Goal: Task Accomplishment & Management: Manage account settings

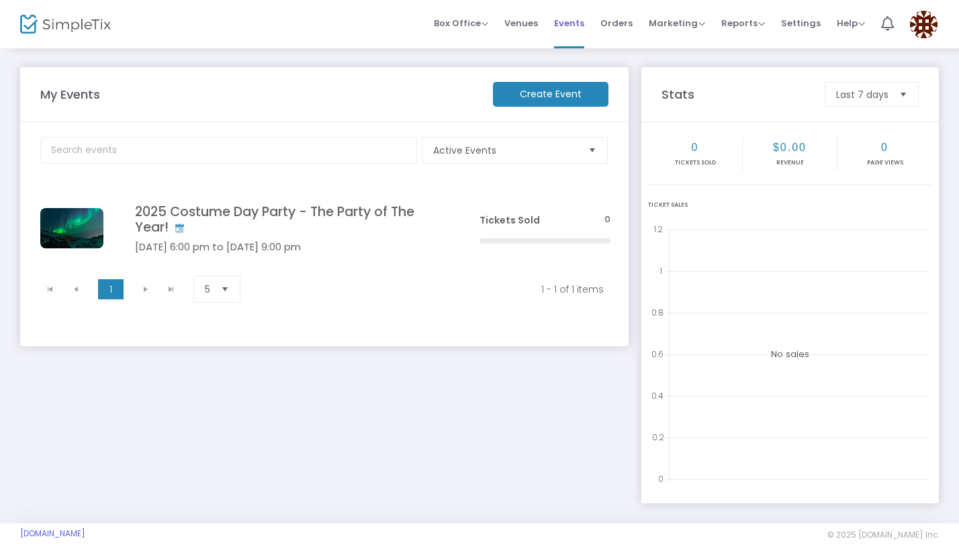
click at [569, 24] on span "Events" at bounding box center [569, 23] width 30 height 34
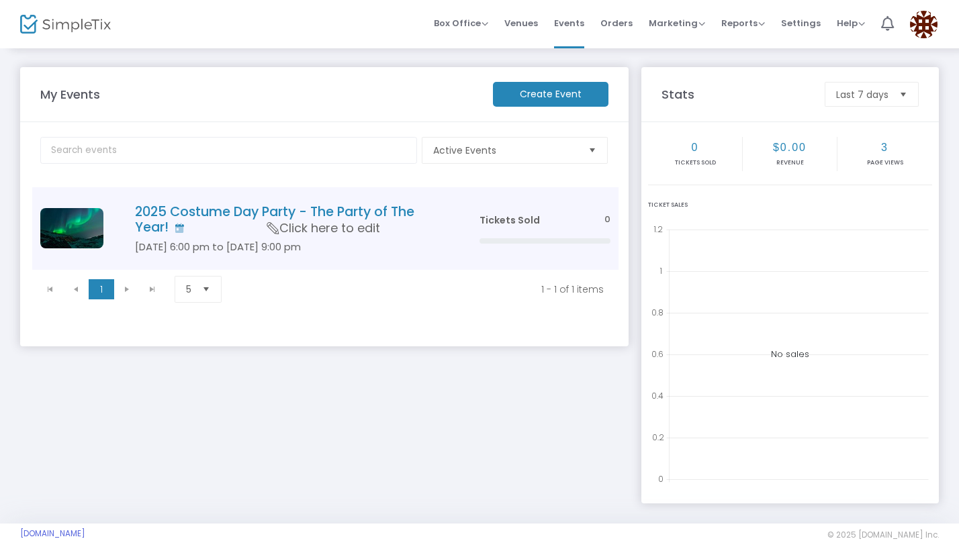
click at [360, 199] on td "2025 Costume Day Party - The Party of The Year! [DATE] 6:00 pm to [DATE] 9:00 p…" at bounding box center [287, 228] width 368 height 83
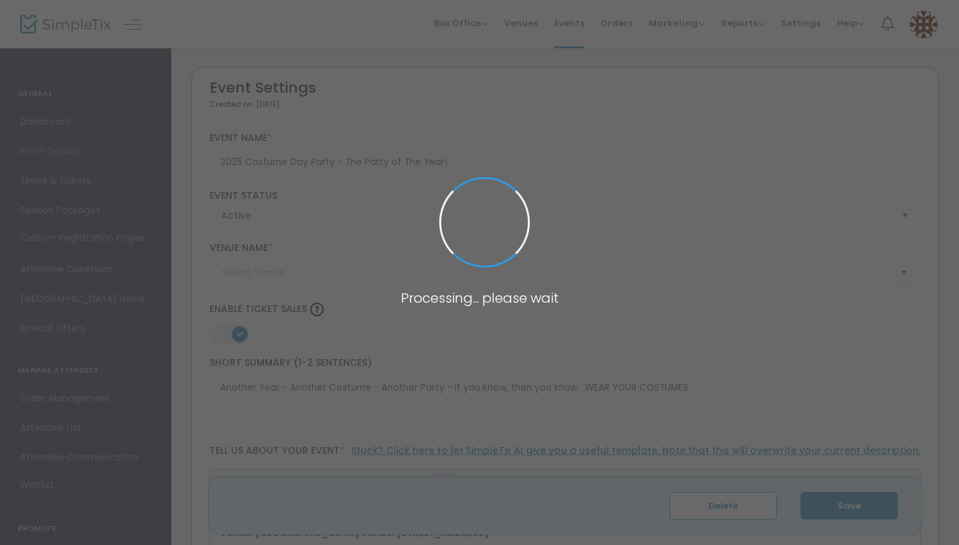
type input "The Eagles Nest"
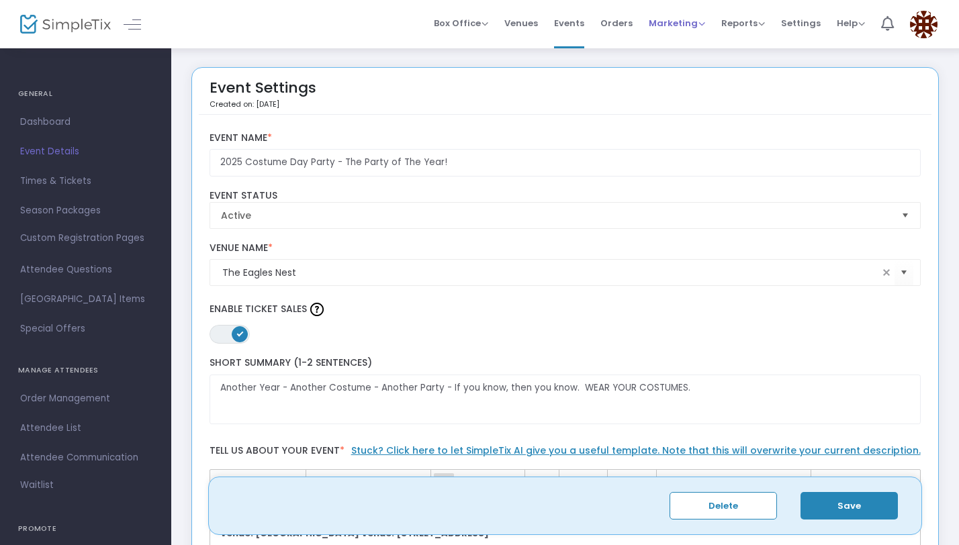
click at [670, 32] on span "Marketing Promo Codes Quantity Discounts Affiliate" at bounding box center [676, 23] width 56 height 34
click at [760, 24] on span "Reports" at bounding box center [743, 23] width 44 height 13
click at [705, 26] on span "Marketing" at bounding box center [676, 23] width 56 height 13
click at [68, 191] on link "Times & Tickets" at bounding box center [85, 181] width 171 height 30
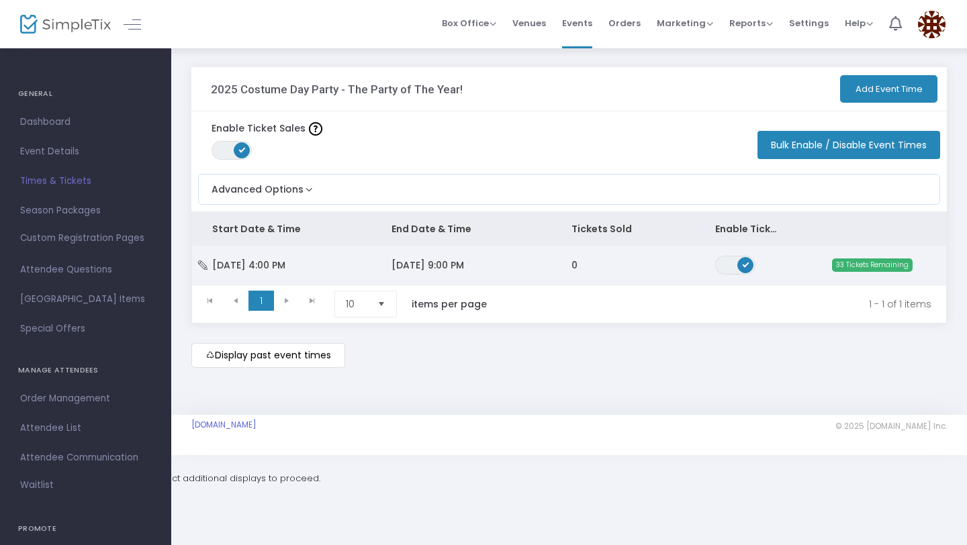
click at [377, 262] on td "[DATE] 9:00 PM" at bounding box center [460, 265] width 179 height 39
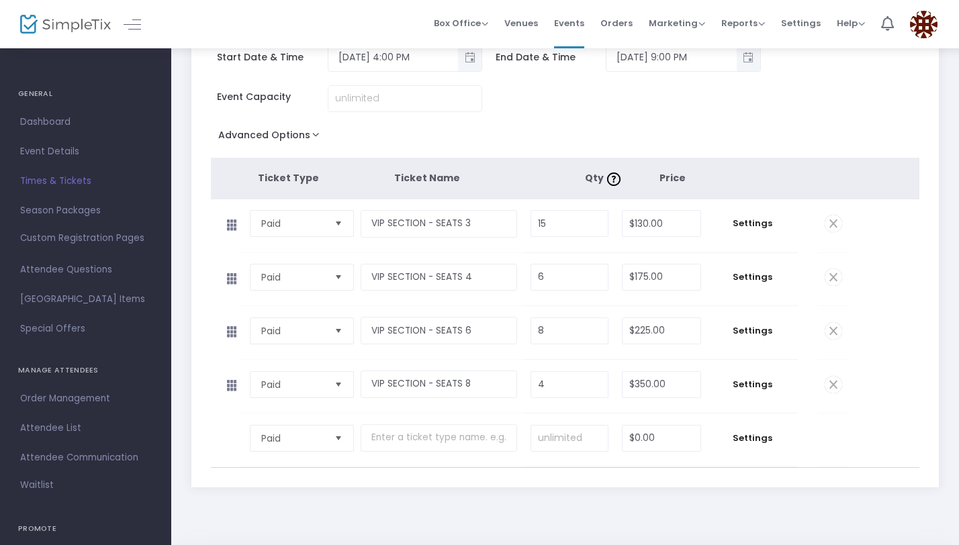
scroll to position [115, 0]
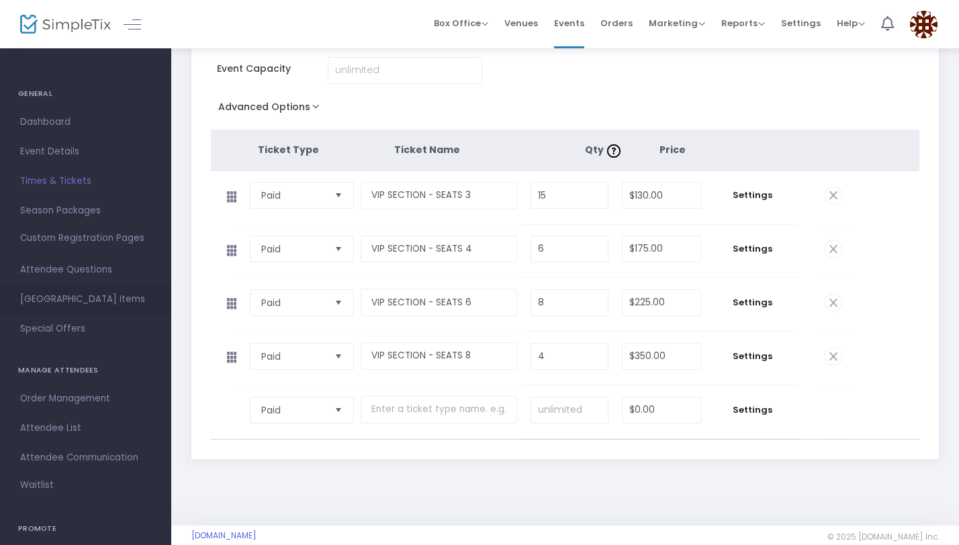
click at [107, 291] on span "[GEOGRAPHIC_DATA] Items" at bounding box center [85, 299] width 131 height 17
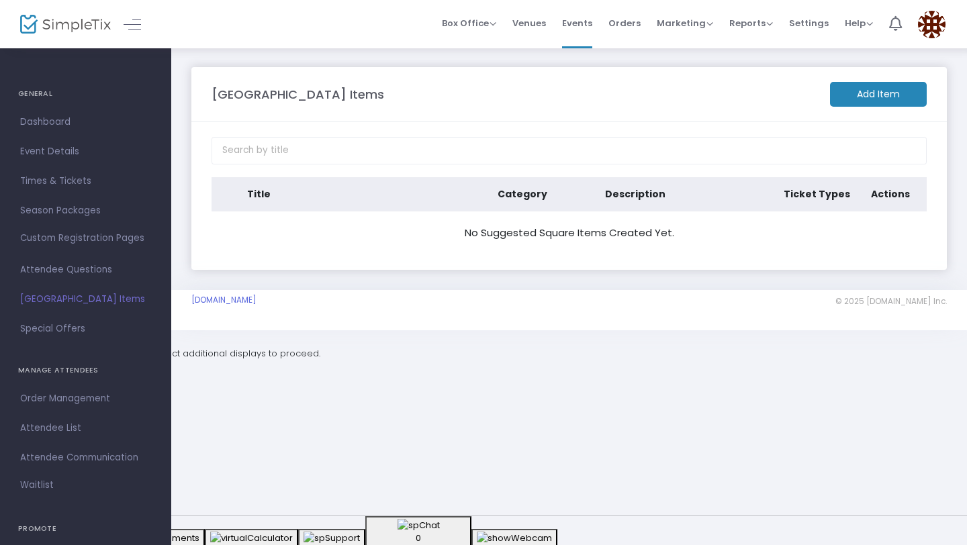
click at [852, 94] on m-button "Add Item" at bounding box center [878, 94] width 97 height 25
click at [68, 309] on link "[GEOGRAPHIC_DATA] Items" at bounding box center [85, 300] width 171 height 30
click at [857, 99] on m-button "Add Item" at bounding box center [878, 94] width 97 height 25
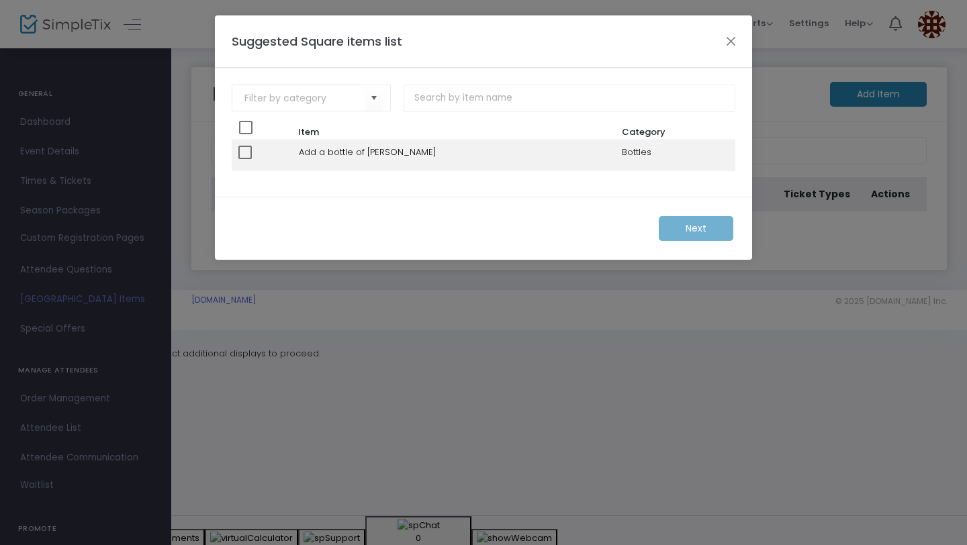
click at [240, 155] on span at bounding box center [244, 152] width 13 height 13
click at [244, 159] on input "checkbox" at bounding box center [244, 159] width 1 height 1
checkbox input "true"
click at [708, 228] on m-button "Next" at bounding box center [695, 228] width 75 height 25
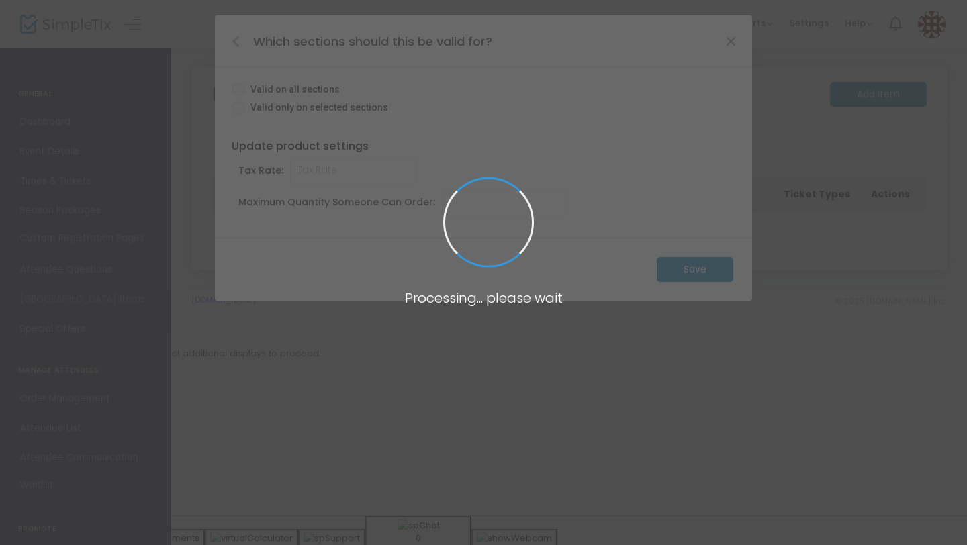
radio input "true"
type input "0.000"
type input "10"
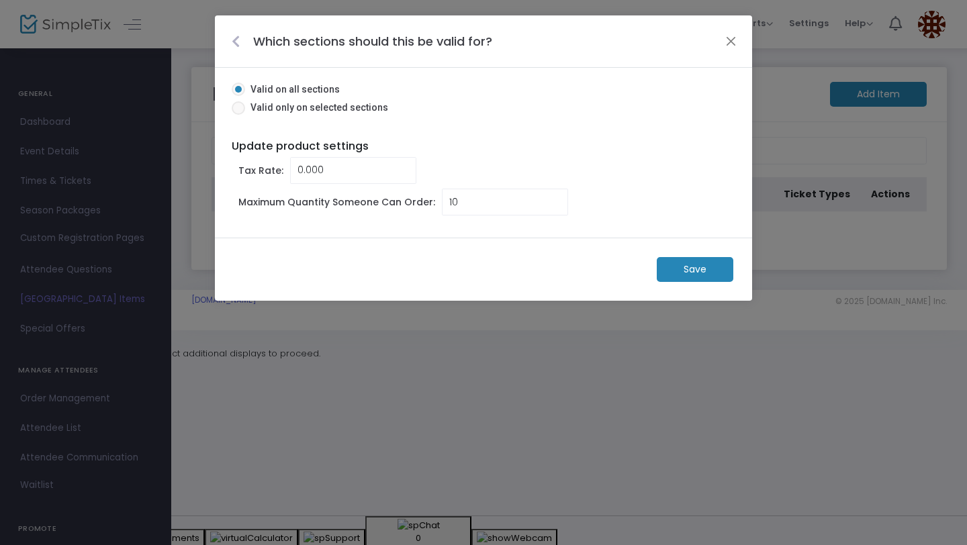
click at [328, 105] on span "Valid only on selected sections" at bounding box center [316, 108] width 143 height 14
click at [238, 115] on input "Valid only on selected sections" at bounding box center [238, 115] width 1 height 1
radio input "true"
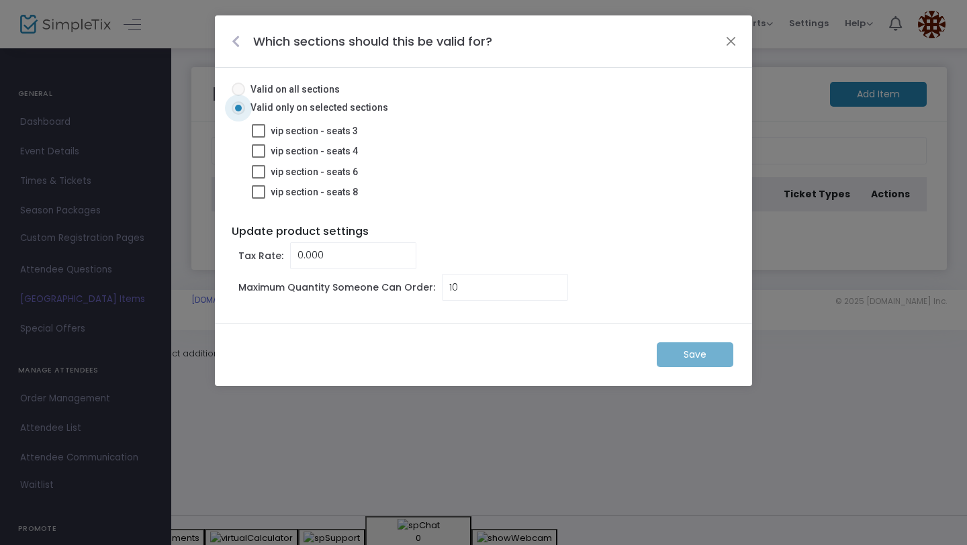
click at [315, 89] on span "Valid on all sections" at bounding box center [292, 90] width 95 height 14
click at [238, 96] on input "Valid on all sections" at bounding box center [238, 96] width 1 height 1
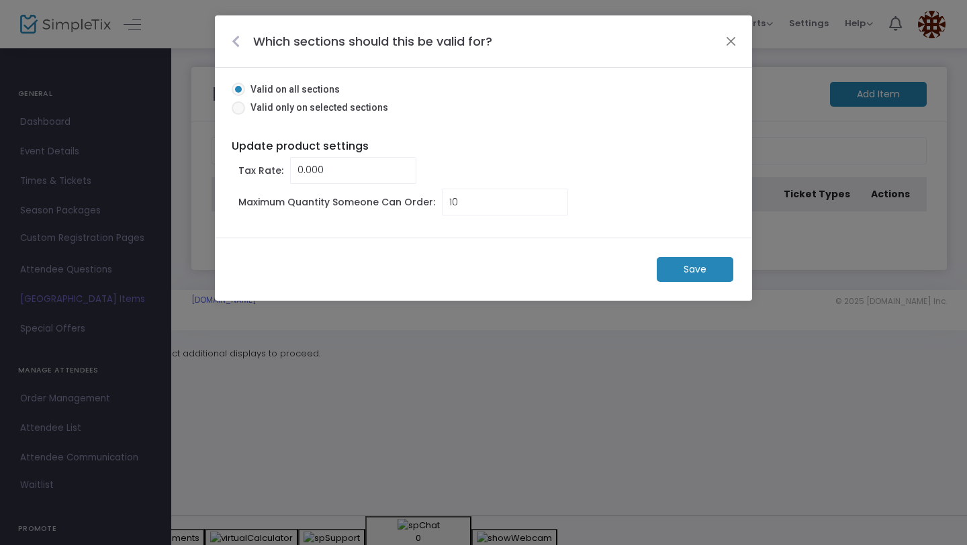
click at [695, 272] on m-button "Save" at bounding box center [694, 269] width 77 height 25
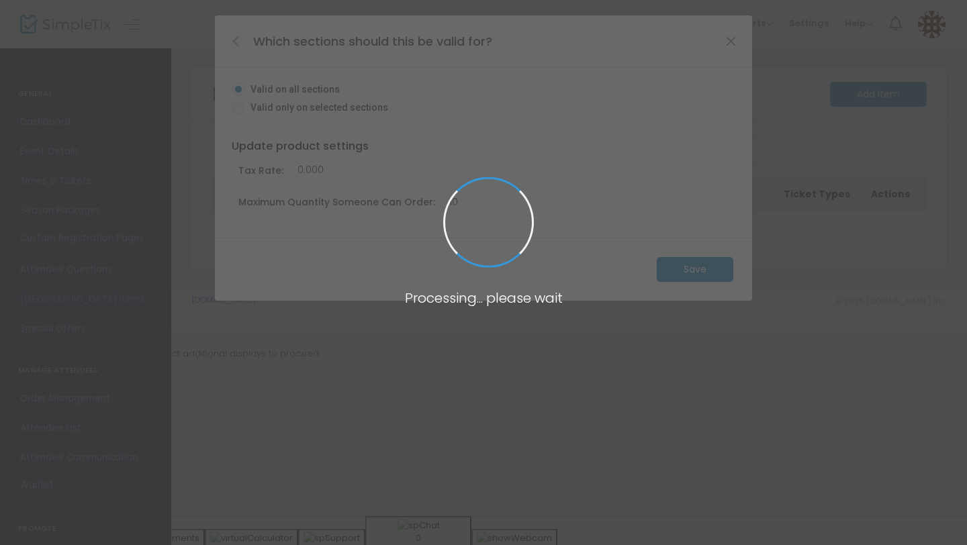
radio input "false"
type input "1"
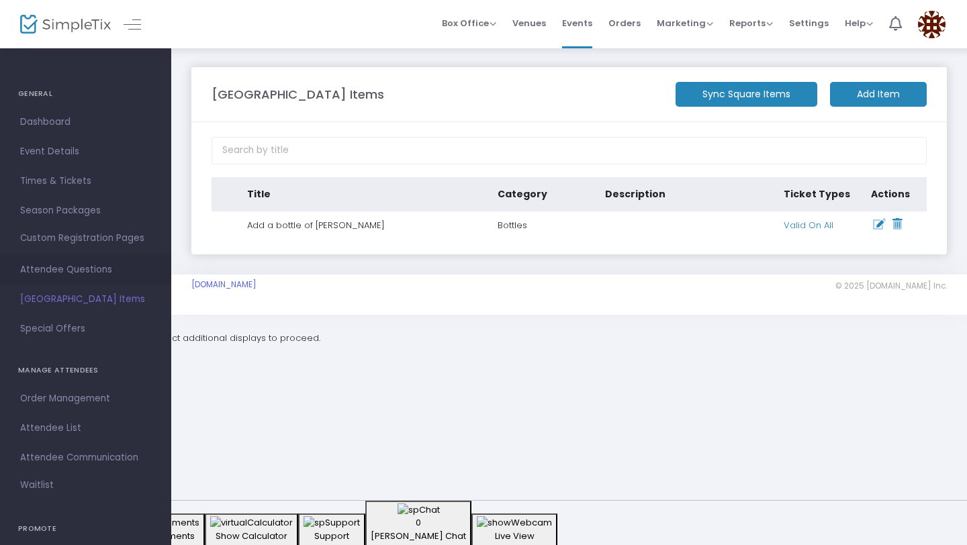
click at [96, 268] on span "Attendee Questions" at bounding box center [85, 269] width 131 height 17
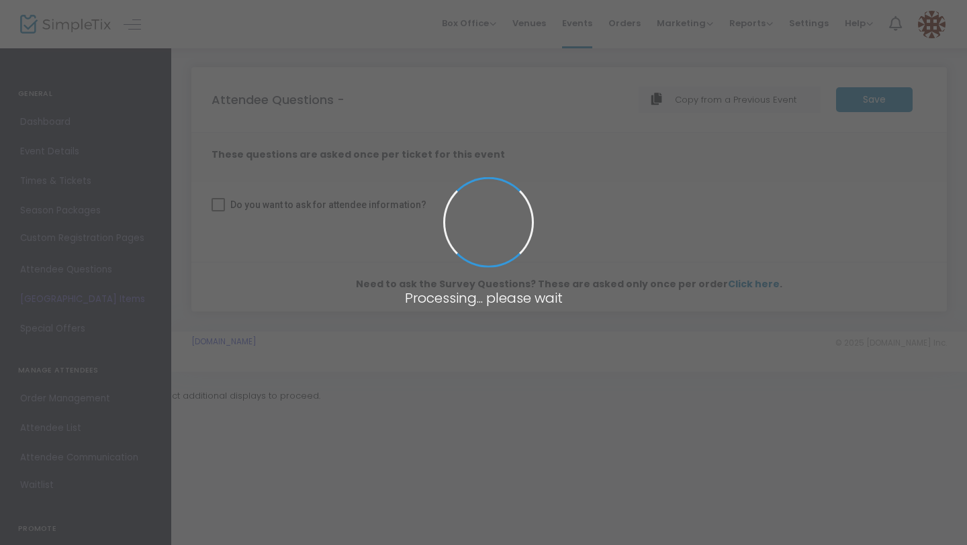
checkbox input "true"
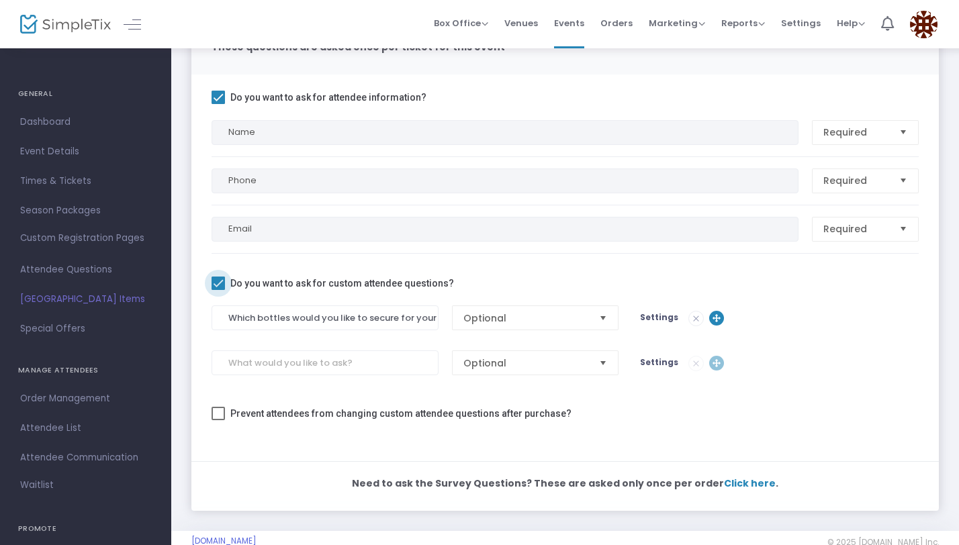
click at [224, 282] on span at bounding box center [217, 283] width 13 height 13
click at [218, 290] on input "Do you want to ask for custom attendee questions?" at bounding box center [217, 290] width 1 height 1
checkbox input "false"
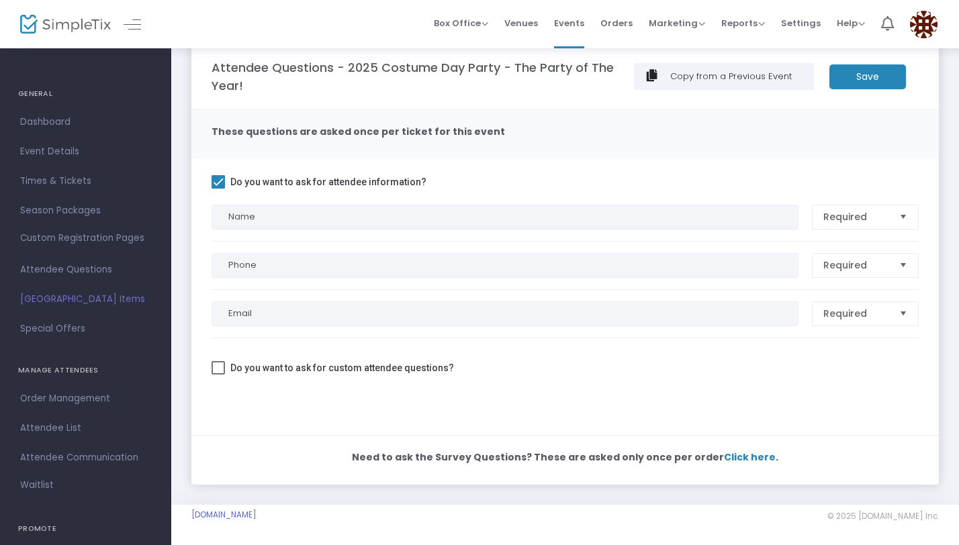
click at [220, 185] on span at bounding box center [217, 181] width 13 height 13
click at [218, 189] on input "Do you want to ask for attendee information?" at bounding box center [217, 189] width 1 height 1
checkbox input "false"
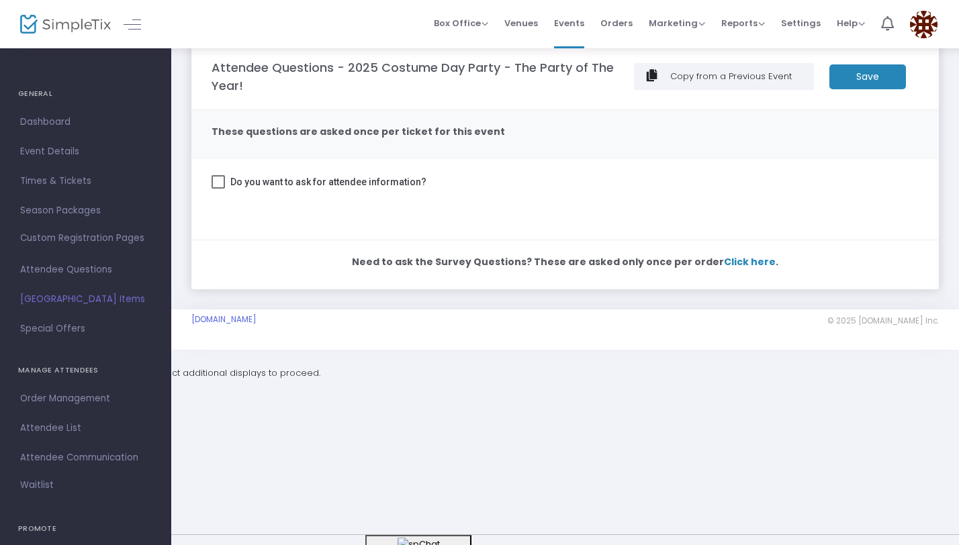
scroll to position [0, 0]
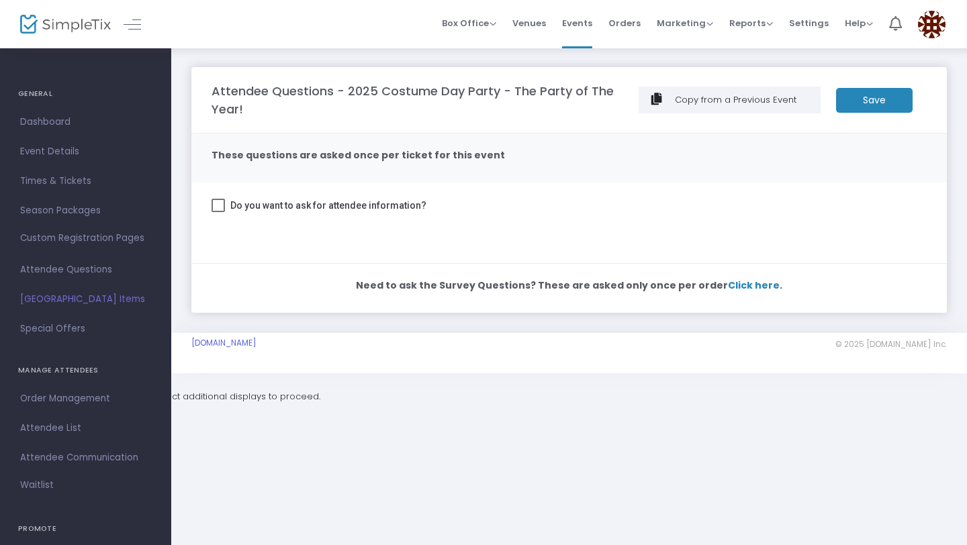
click at [861, 105] on m-button "Save" at bounding box center [874, 100] width 77 height 25
click at [83, 144] on span "Event Details" at bounding box center [85, 151] width 131 height 17
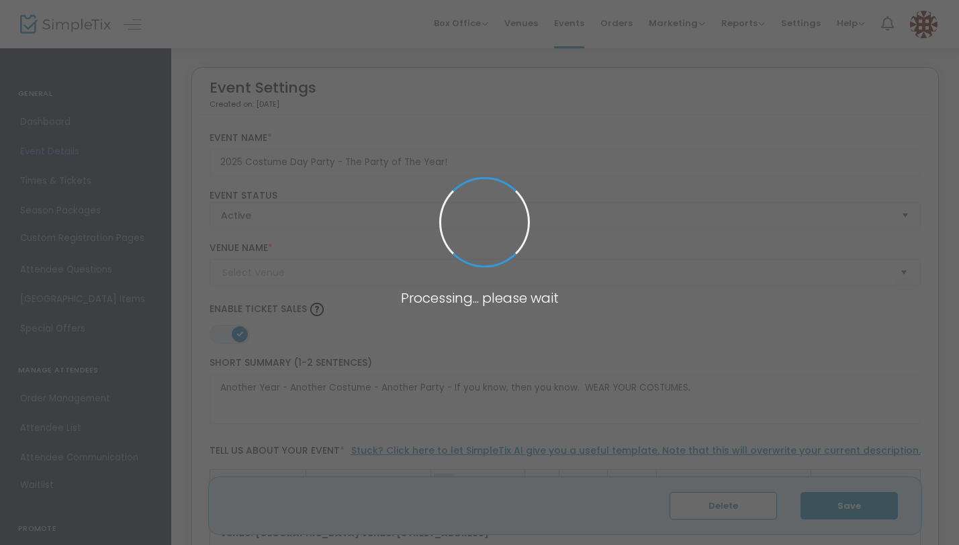
type input "The Eagles Nest"
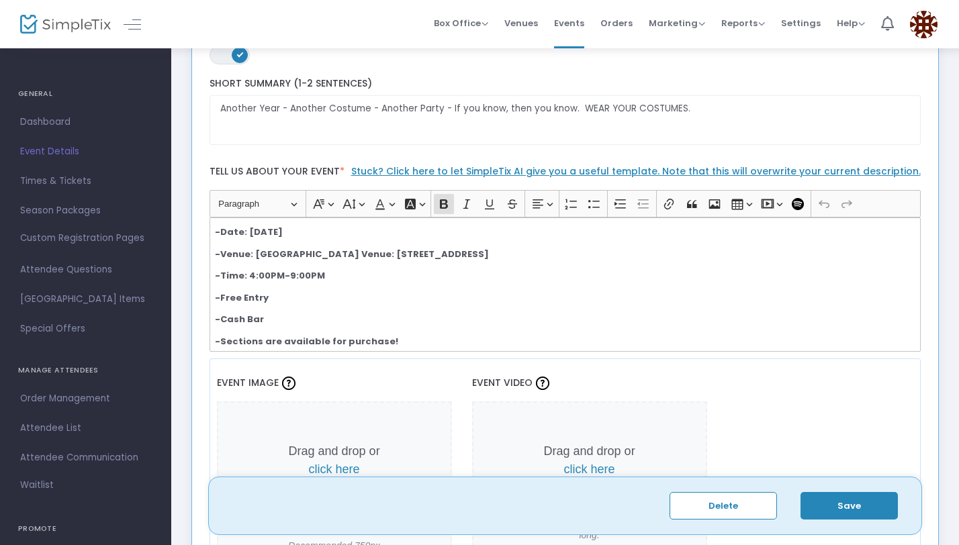
scroll to position [5, 0]
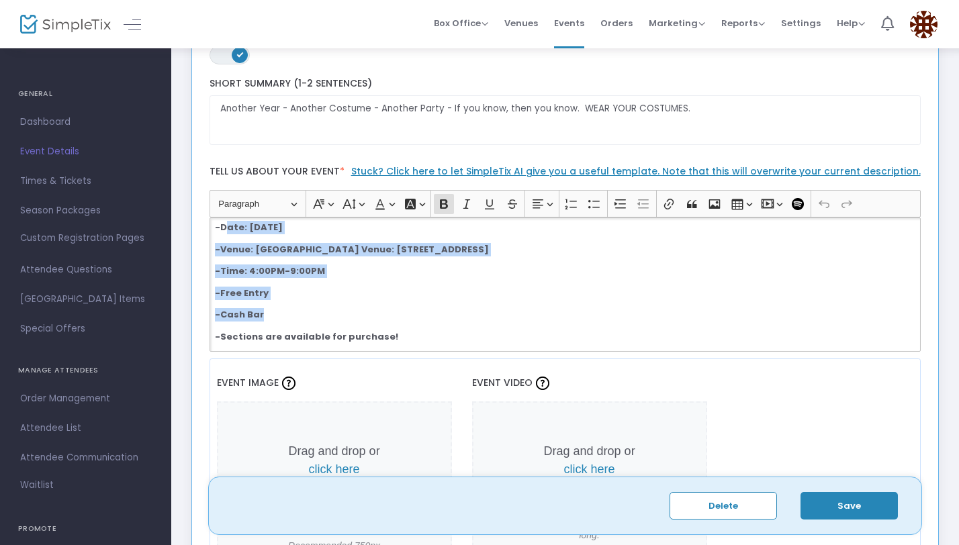
drag, startPoint x: 396, startPoint y: 330, endPoint x: 226, endPoint y: 226, distance: 199.2
click at [226, 226] on div "-Date: [DATE] -Venue: [GEOGRAPHIC_DATA] Venue: [STREET_ADDRESS] -Time: 4:00PM-9…" at bounding box center [565, 284] width 712 height 134
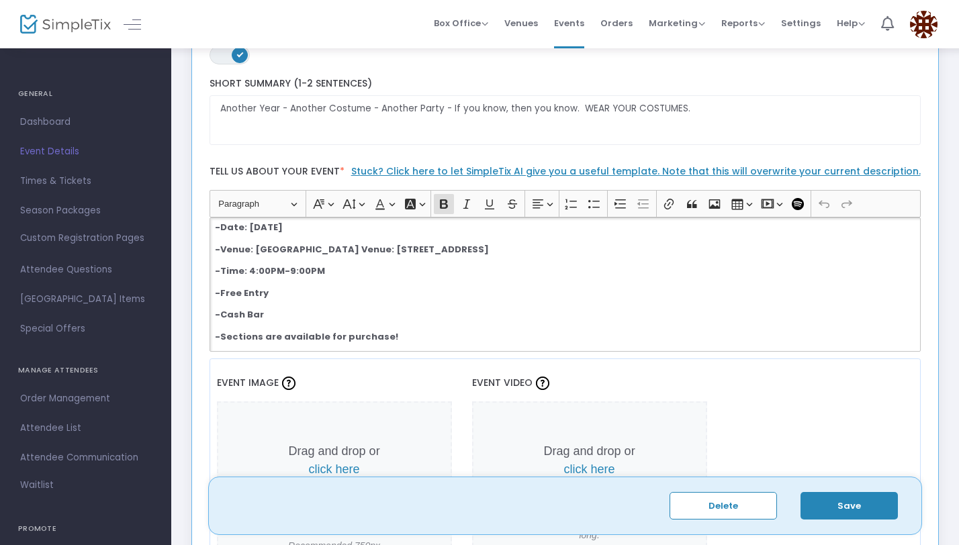
click at [344, 295] on p "-Free Entry" at bounding box center [564, 293] width 699 height 13
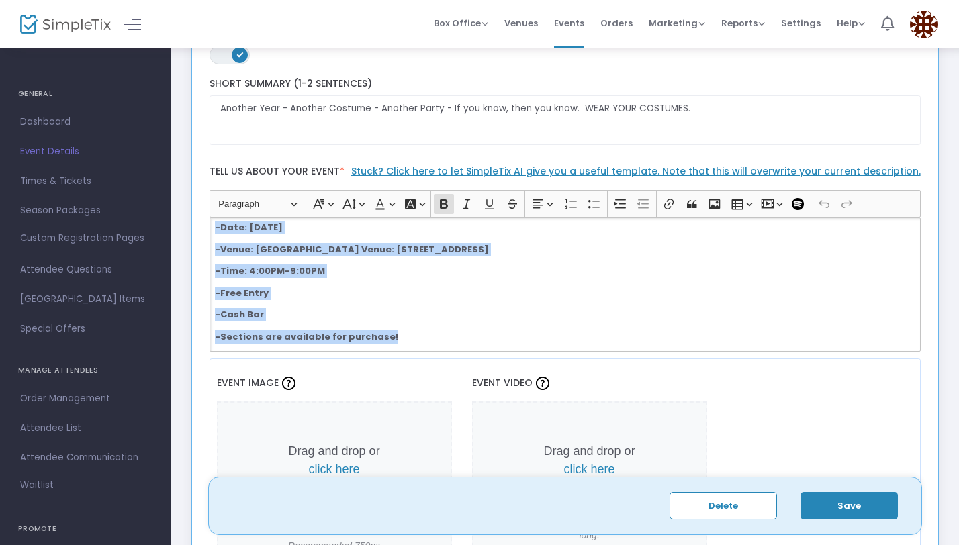
scroll to position [0, 0]
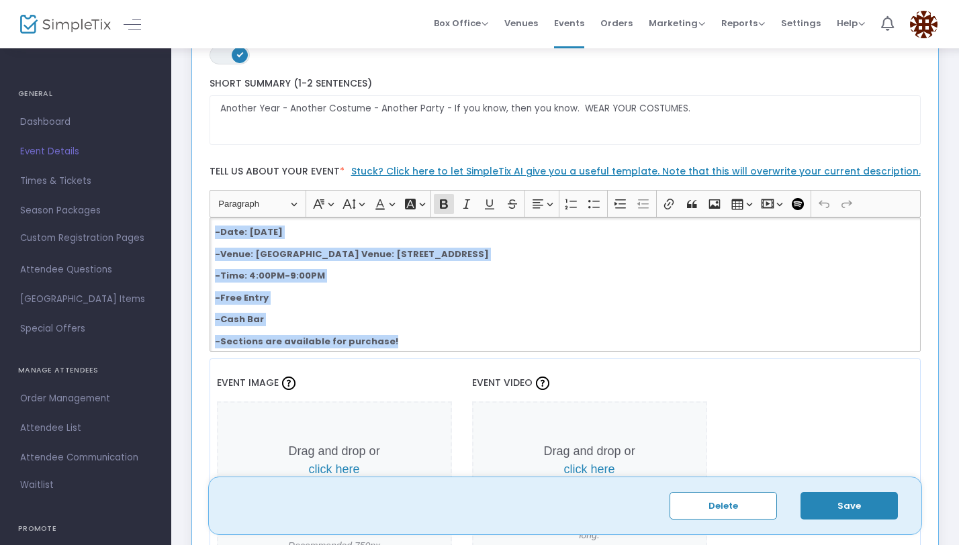
drag, startPoint x: 390, startPoint y: 340, endPoint x: 207, endPoint y: 209, distance: 224.8
click at [207, 209] on div "Heading Paragraph Paragraph Heading 1 Heading 2 Heading 3 Font Family Font Fami…" at bounding box center [565, 270] width 724 height 161
click at [420, 207] on button "Font Background Color Font Background Color" at bounding box center [414, 204] width 28 height 20
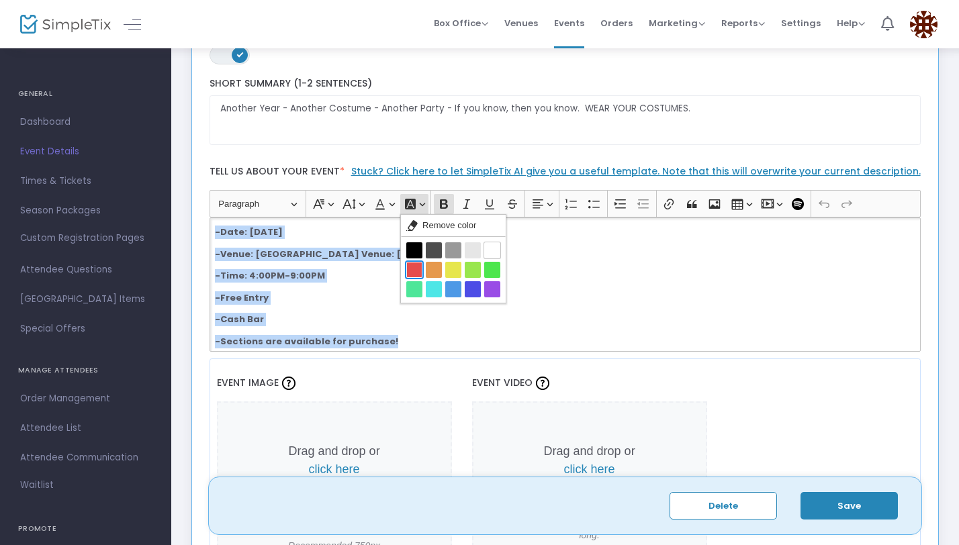
click at [420, 271] on button "Red Red" at bounding box center [414, 270] width 16 height 16
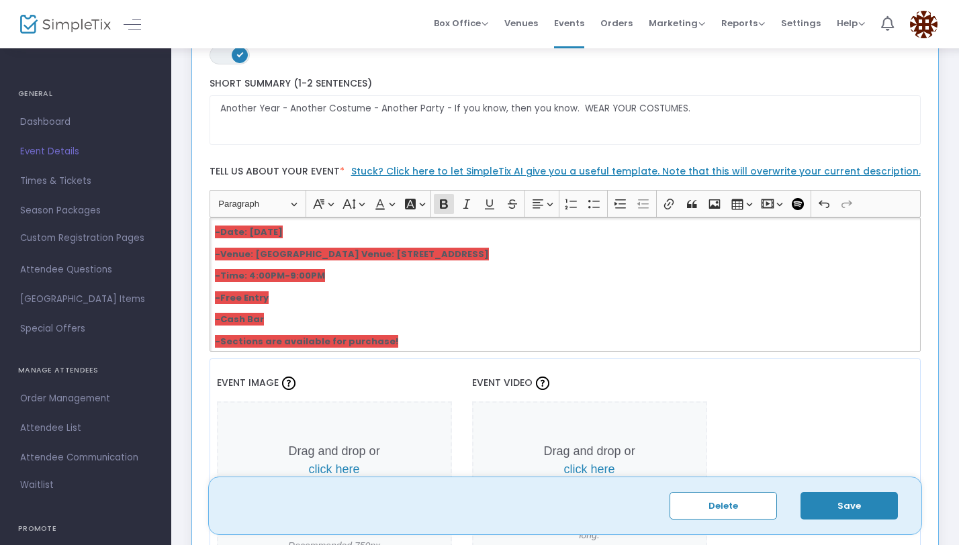
click at [429, 298] on p "-Free Entry" at bounding box center [564, 297] width 699 height 13
click at [409, 210] on button "Font Background Color Font Background Color" at bounding box center [414, 204] width 28 height 20
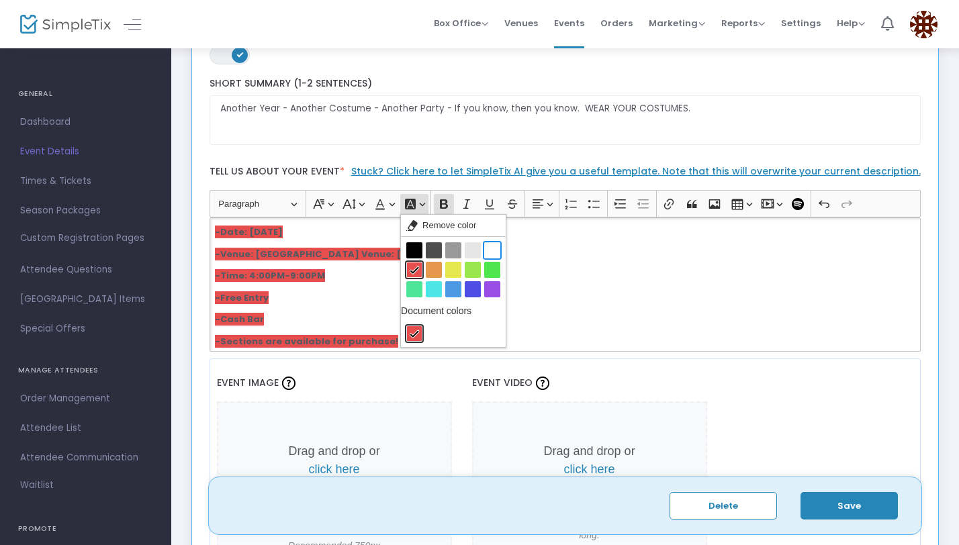
click at [488, 254] on button "White White" at bounding box center [492, 250] width 16 height 16
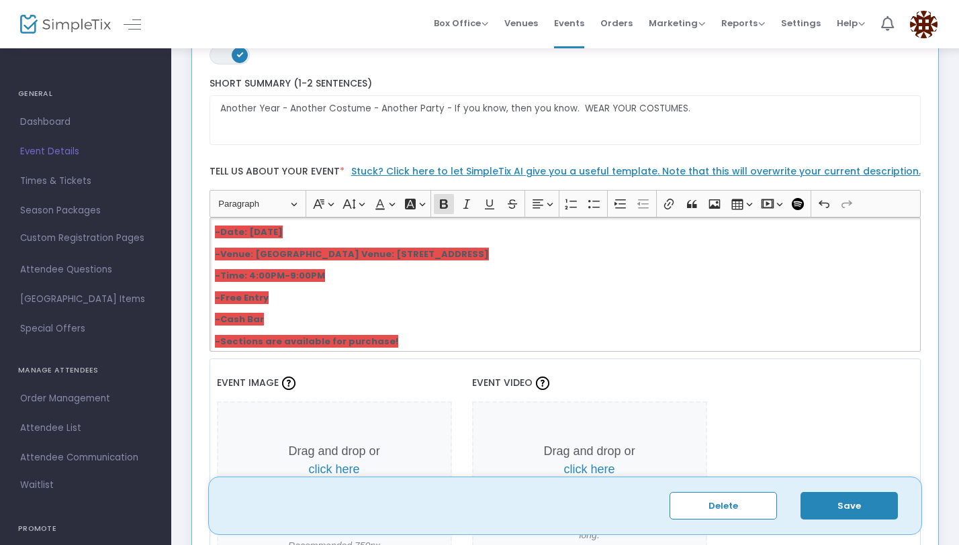
click at [450, 283] on div "-Date: [DATE] -Venue: [GEOGRAPHIC_DATA] Venue: [STREET_ADDRESS] -Time: 4:00PM-9…" at bounding box center [565, 284] width 712 height 134
click at [446, 289] on div "-Date: [DATE] -Venue: [GEOGRAPHIC_DATA] Venue: [STREET_ADDRESS] -Time: 4:00PM-9…" at bounding box center [565, 284] width 712 height 134
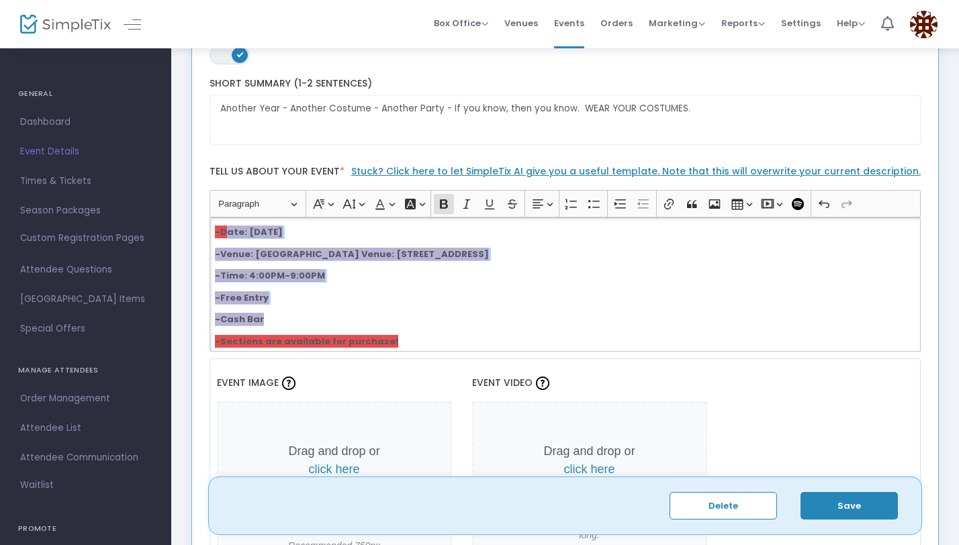
drag, startPoint x: 403, startPoint y: 334, endPoint x: 227, endPoint y: 226, distance: 207.3
click at [227, 226] on div "-Date: [DATE] -Venue: [GEOGRAPHIC_DATA] Venue: [STREET_ADDRESS] -Time: 4:00PM-9…" at bounding box center [565, 284] width 712 height 134
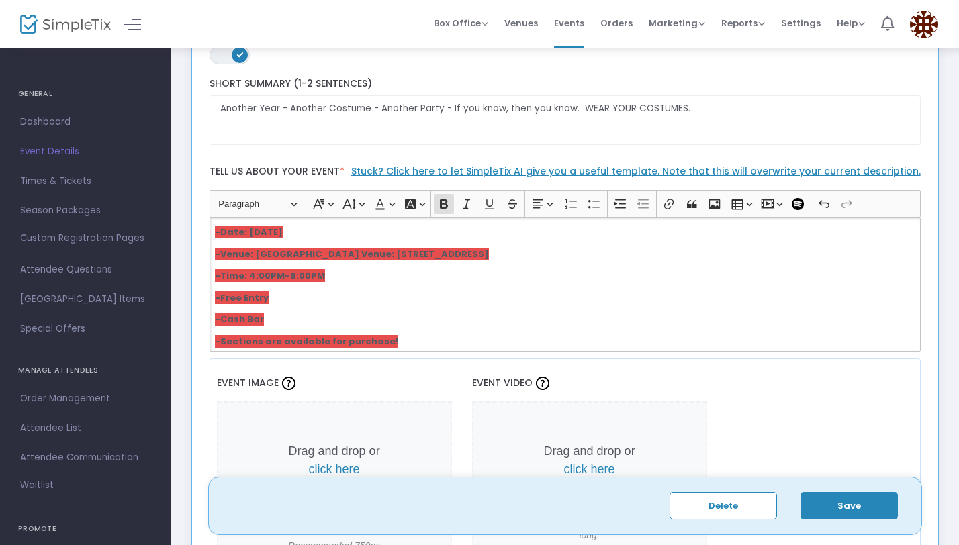
click at [414, 308] on div "-Date: [DATE] -Venue: [GEOGRAPHIC_DATA] Venue: [STREET_ADDRESS] -Time: 4:00PM-9…" at bounding box center [565, 284] width 712 height 134
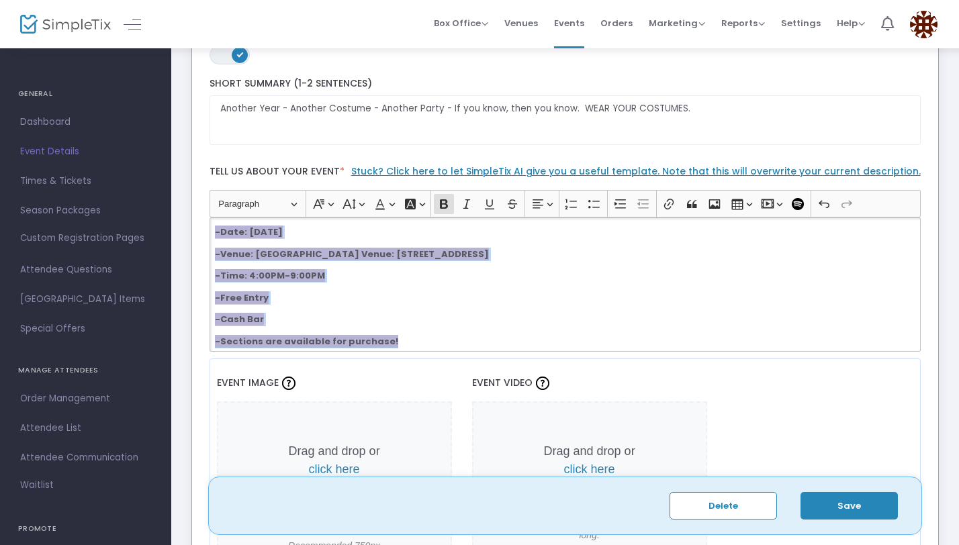
drag, startPoint x: 400, startPoint y: 338, endPoint x: 206, endPoint y: 227, distance: 223.7
click at [206, 227] on div "Heading Paragraph Paragraph Heading 1 Heading 2 Heading 3 Font Family Font Fami…" at bounding box center [565, 270] width 724 height 161
click at [411, 203] on icon "Editor toolbar" at bounding box center [409, 203] width 13 height 13
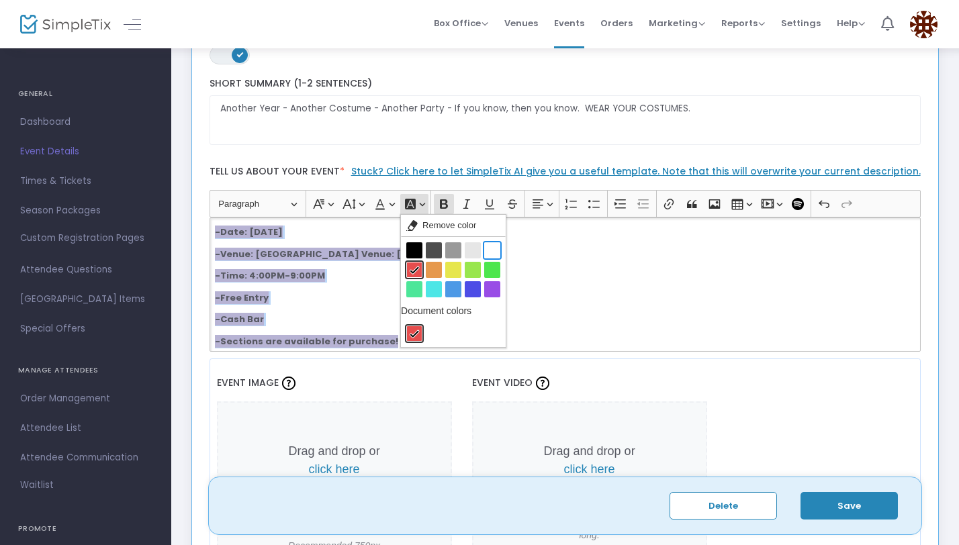
click at [491, 248] on button "White White" at bounding box center [492, 250] width 16 height 16
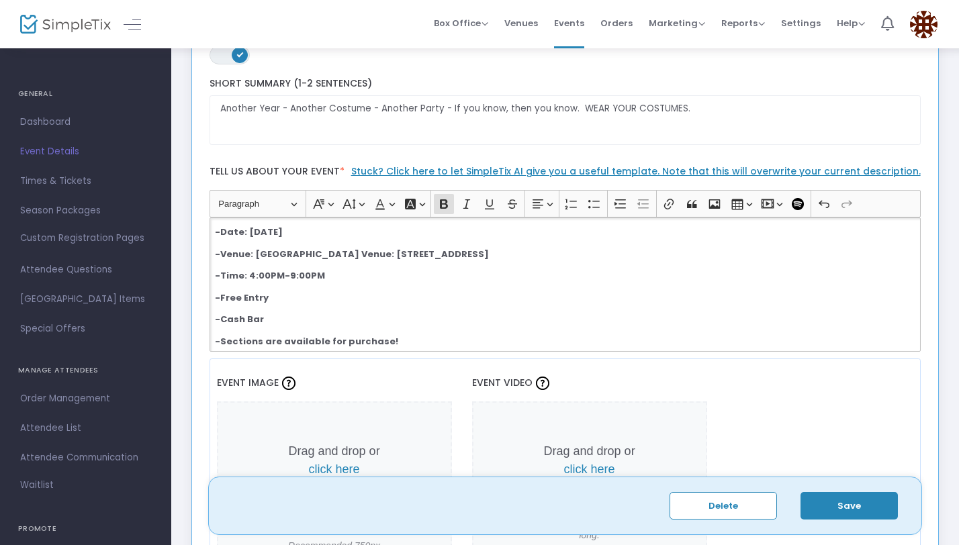
click at [454, 300] on p "-Free Entry" at bounding box center [564, 297] width 699 height 13
click at [388, 207] on button "Font Color Font Color" at bounding box center [384, 204] width 28 height 20
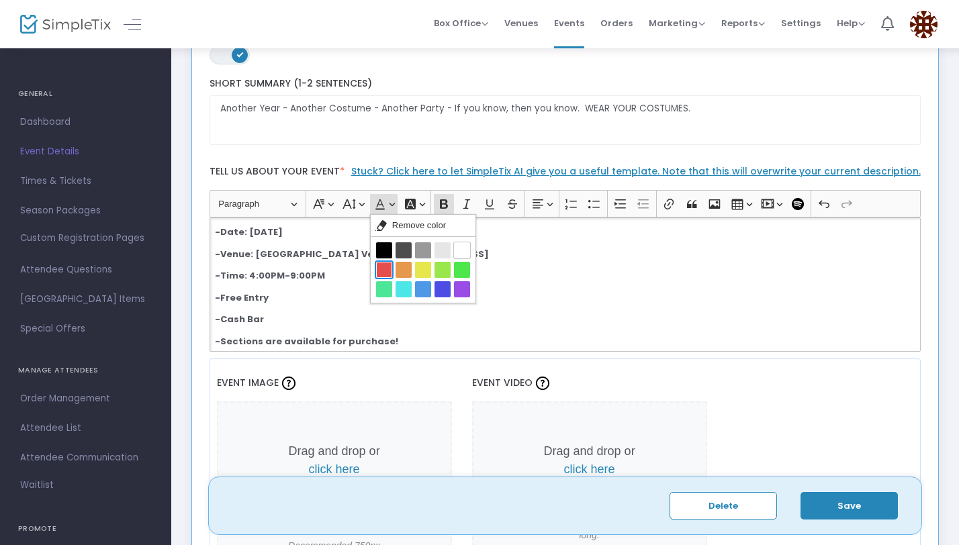
click at [386, 266] on button "Red Red" at bounding box center [384, 270] width 16 height 16
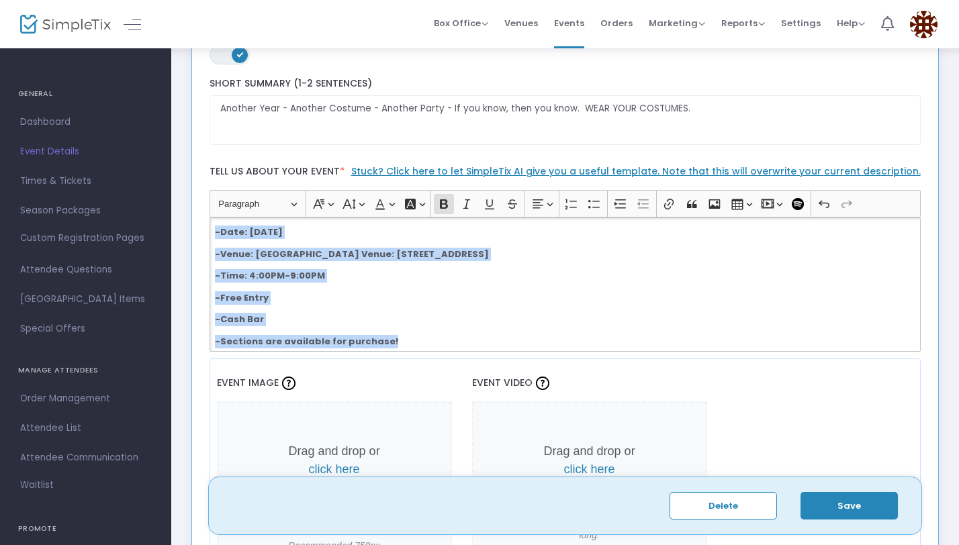
drag, startPoint x: 392, startPoint y: 347, endPoint x: 214, endPoint y: 226, distance: 215.0
click at [214, 226] on div "-Date: [DATE] -Venue: [GEOGRAPHIC_DATA] Venue: [STREET_ADDRESS] -Time: 4:00PM-9…" at bounding box center [565, 284] width 712 height 134
click at [389, 207] on button "Font Color Font Color" at bounding box center [384, 204] width 28 height 20
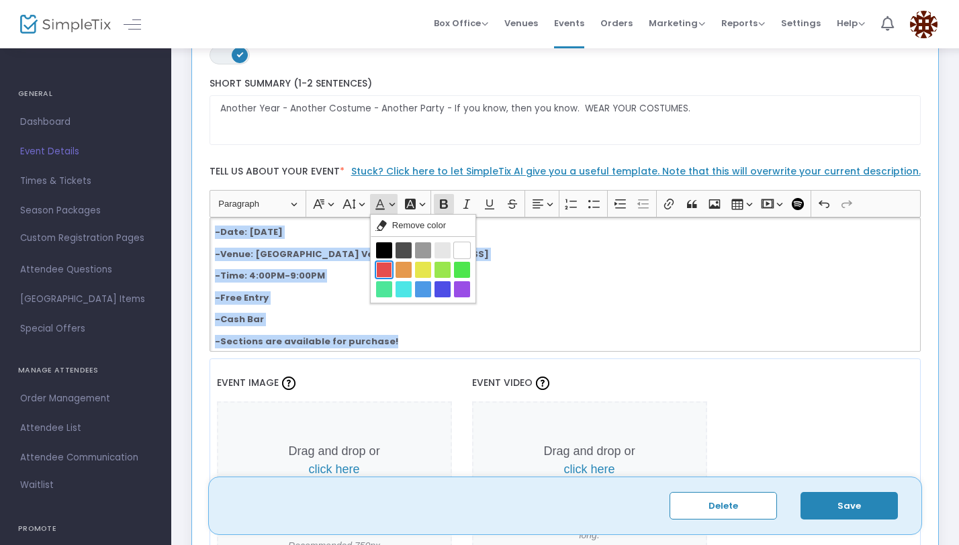
click at [386, 268] on button "Red Red" at bounding box center [384, 270] width 16 height 16
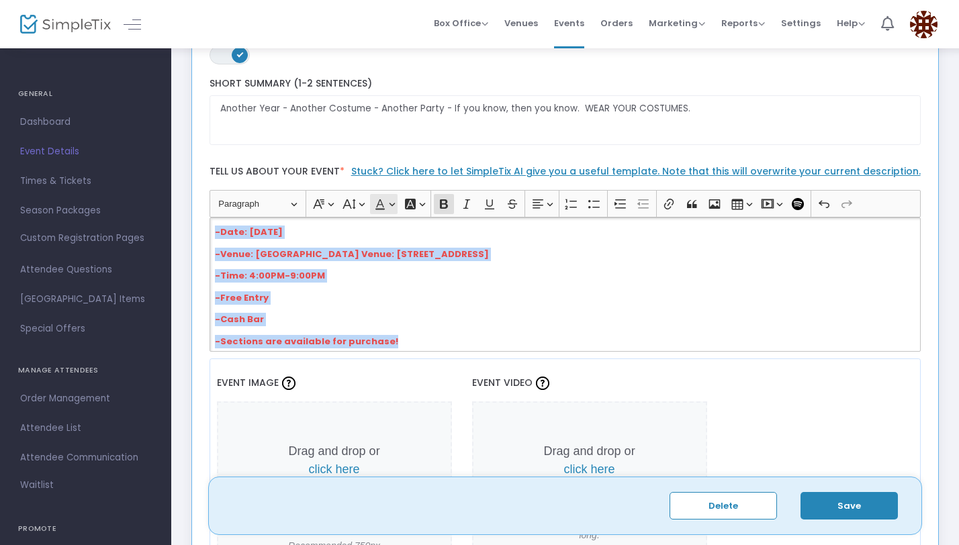
click at [385, 204] on icon "Editor toolbar" at bounding box center [379, 203] width 13 height 13
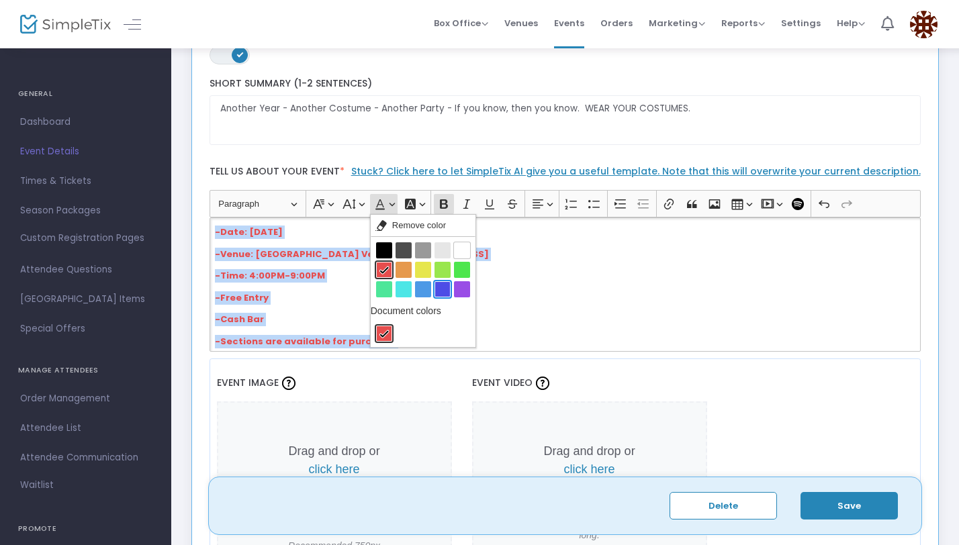
click at [440, 288] on button "Blue Blue" at bounding box center [442, 289] width 16 height 16
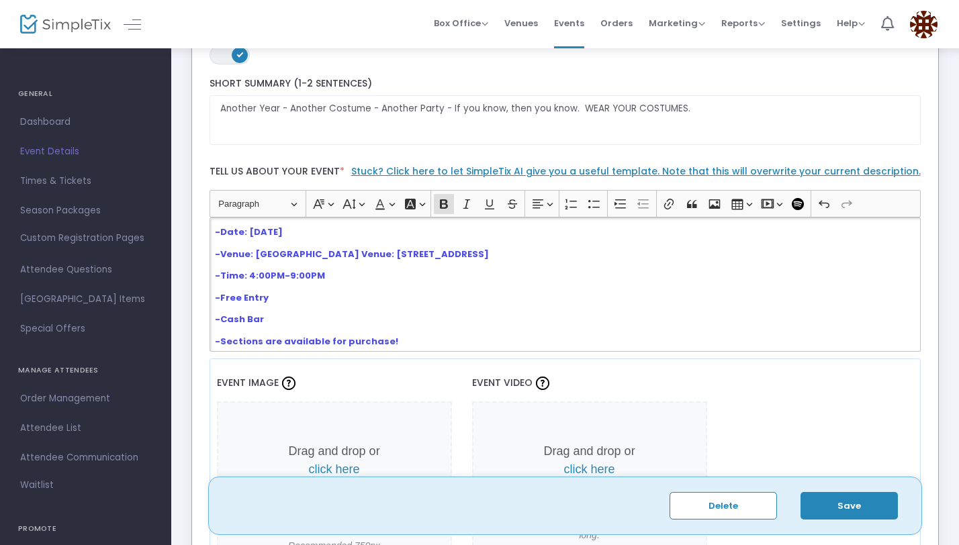
click at [420, 293] on p "-Free Entry" at bounding box center [564, 297] width 699 height 13
click at [392, 206] on button "Font Color Font Color" at bounding box center [384, 204] width 28 height 20
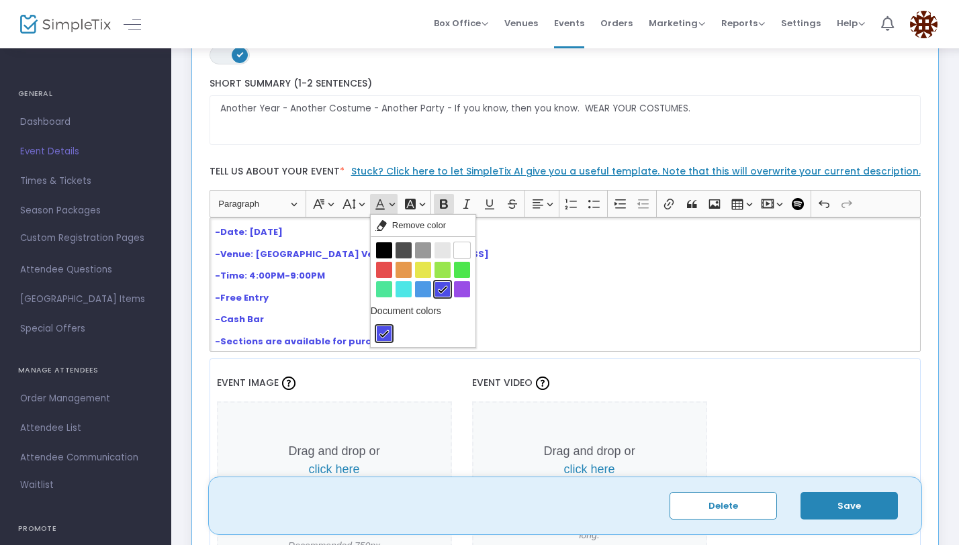
click at [344, 277] on p "-Time: 4:00PM-9:00PM" at bounding box center [564, 275] width 699 height 13
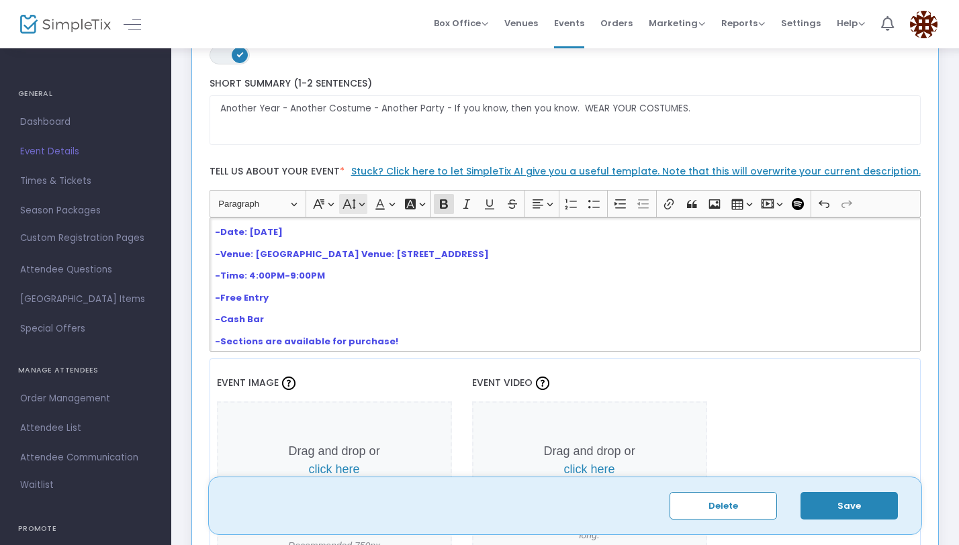
click at [356, 207] on button "Font Size Font Size" at bounding box center [353, 204] width 28 height 20
click at [331, 305] on div "-Date: [DATE] -Venue: [GEOGRAPHIC_DATA] Venue: [STREET_ADDRESS] -Time: 4:00PM-9…" at bounding box center [565, 284] width 712 height 134
click at [334, 204] on button "Font Family Font Family" at bounding box center [323, 204] width 28 height 20
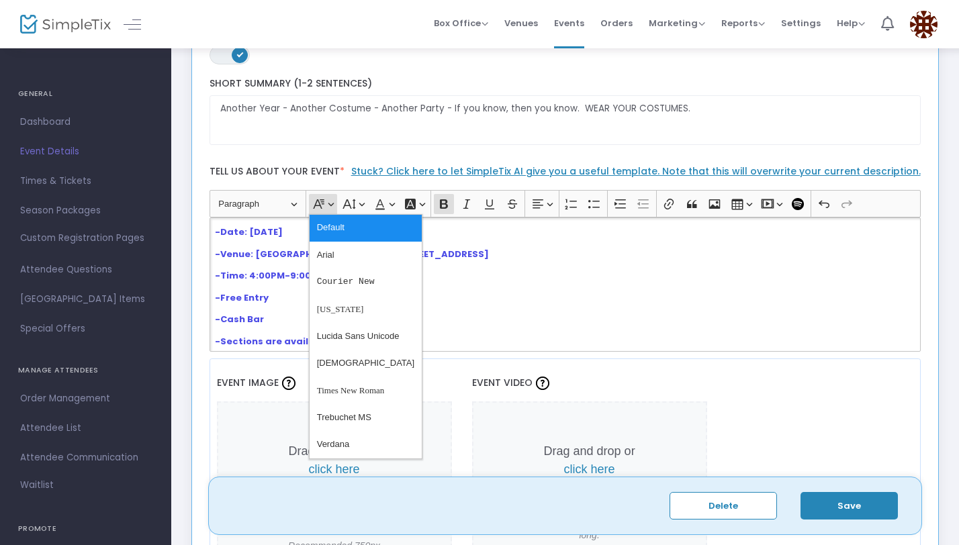
click at [279, 306] on div "-Date: [DATE] -Venue: [GEOGRAPHIC_DATA] Venue: [STREET_ADDRESS] -Time: 4:00PM-9…" at bounding box center [565, 284] width 712 height 134
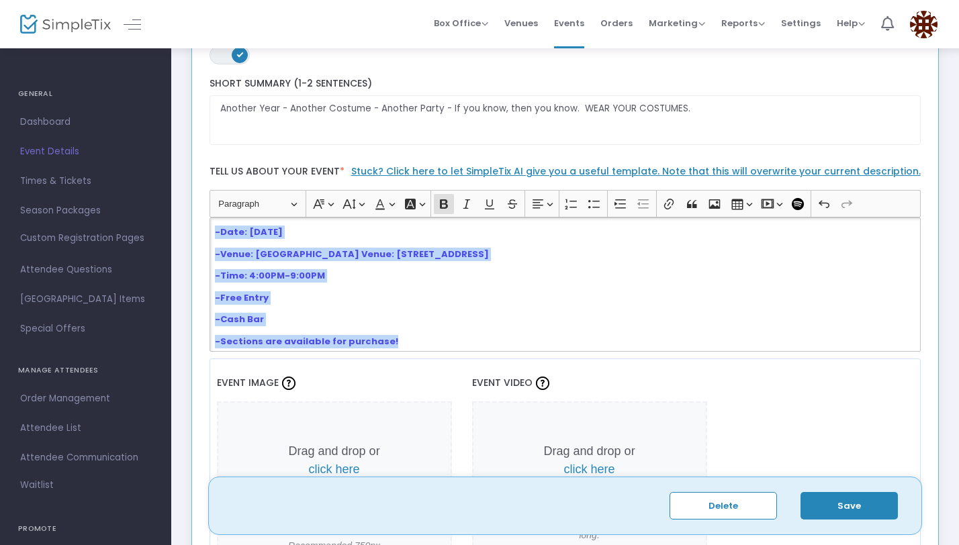
drag, startPoint x: 392, startPoint y: 337, endPoint x: 214, endPoint y: 229, distance: 208.1
click at [214, 229] on div "-Date: [DATE] -Venue: [GEOGRAPHIC_DATA] Venue: [STREET_ADDRESS] -Time: 4:00PM-9…" at bounding box center [565, 284] width 712 height 134
click at [330, 208] on button "Font Family Font Family" at bounding box center [323, 204] width 28 height 20
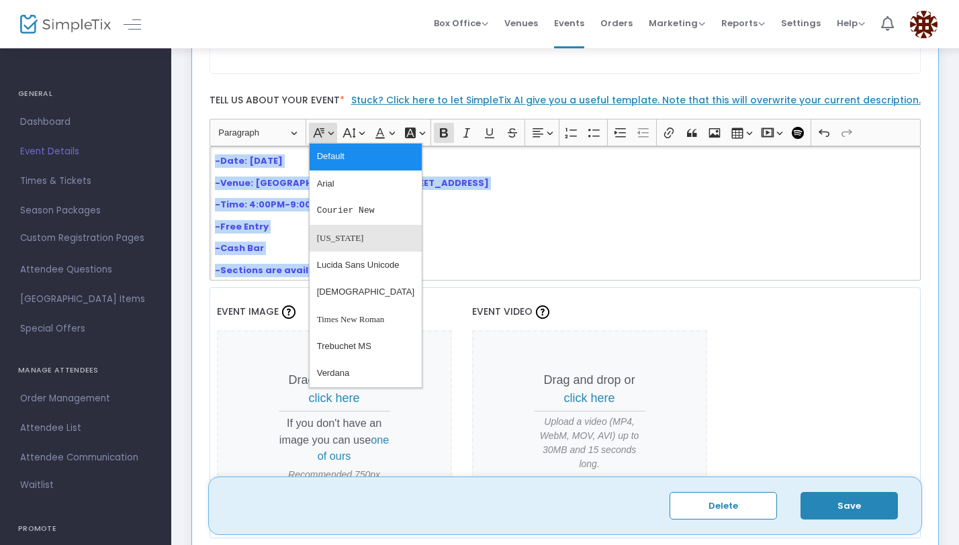
scroll to position [358, 0]
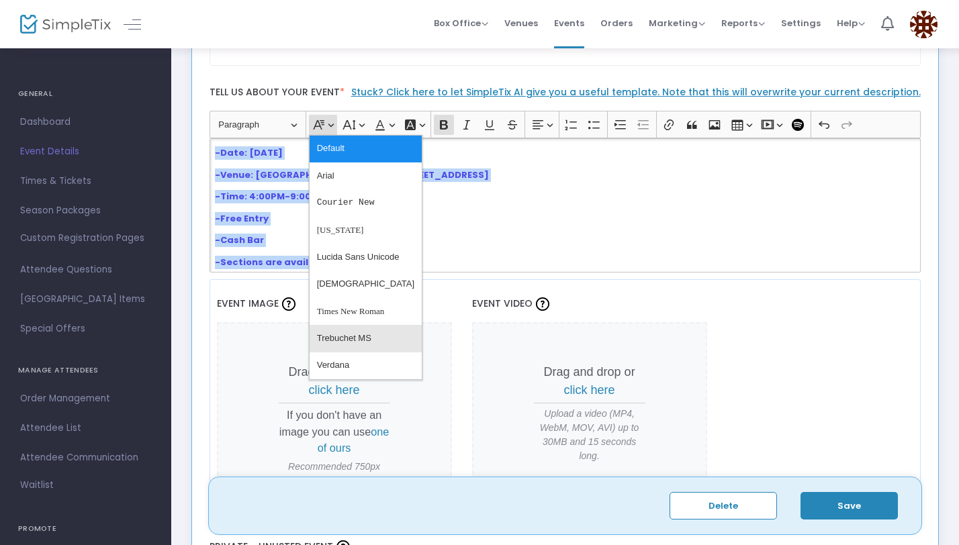
click at [347, 339] on span "Trebuchet MS" at bounding box center [344, 338] width 54 height 19
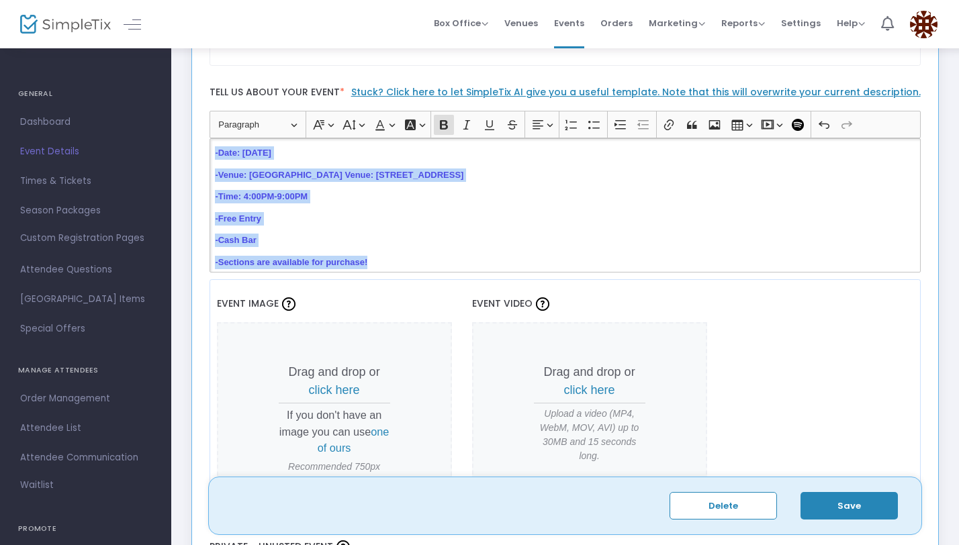
click at [392, 242] on p "-Cash Bar" at bounding box center [564, 240] width 699 height 13
drag, startPoint x: 381, startPoint y: 258, endPoint x: 206, endPoint y: 145, distance: 207.8
click at [206, 145] on div "Heading Paragraph Paragraph Heading 1 Heading 2 Heading 3 Font Family Font Fami…" at bounding box center [565, 191] width 724 height 161
click at [592, 134] on button "Bulleted List Bulleted List" at bounding box center [594, 125] width 20 height 20
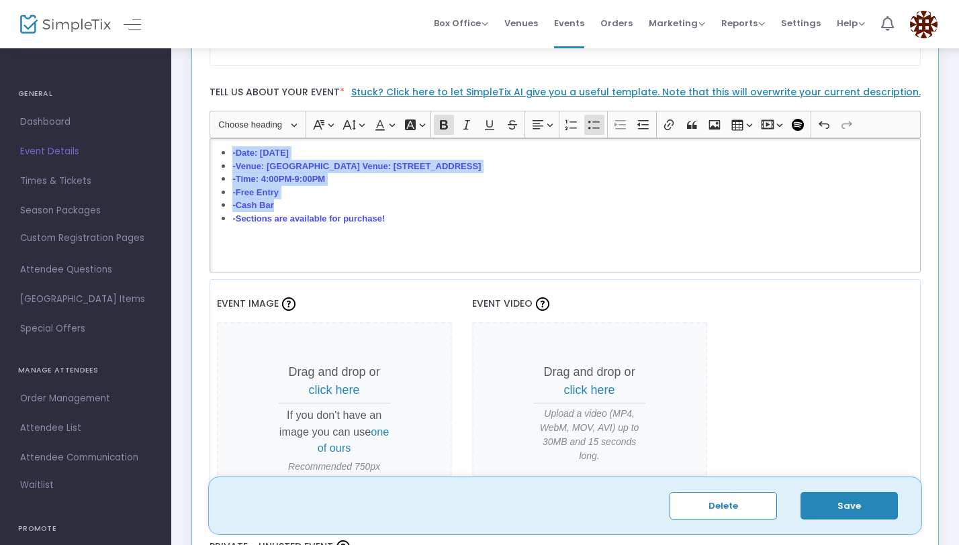
click at [469, 199] on li "-Cash Bar" at bounding box center [573, 205] width 682 height 13
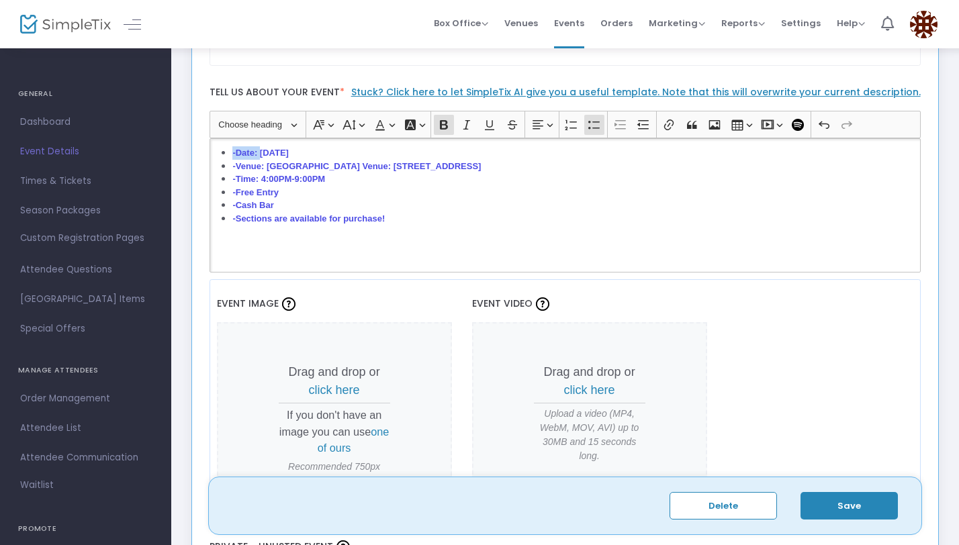
drag, startPoint x: 260, startPoint y: 152, endPoint x: 234, endPoint y: 152, distance: 26.9
click at [234, 152] on strong "-Date: [DATE]" at bounding box center [260, 153] width 56 height 10
click at [419, 130] on button "Font Background Color Font Background Color" at bounding box center [414, 125] width 28 height 20
click at [374, 158] on li "-Date: [DATE]" at bounding box center [573, 152] width 682 height 13
drag, startPoint x: 260, startPoint y: 151, endPoint x: 223, endPoint y: 150, distance: 36.9
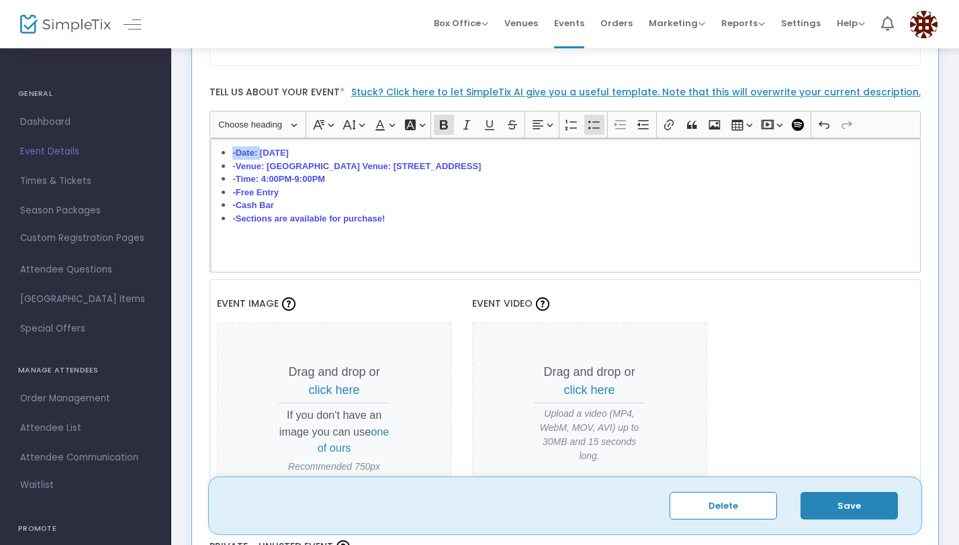
click at [223, 150] on ul "-Date: [DATE] -Venue: [GEOGRAPHIC_DATA] Venue: [STREET_ADDRESS] -Time: 4:00PM-9…" at bounding box center [564, 185] width 699 height 79
click at [424, 128] on button "Font Background Color Font Background Color" at bounding box center [414, 125] width 28 height 20
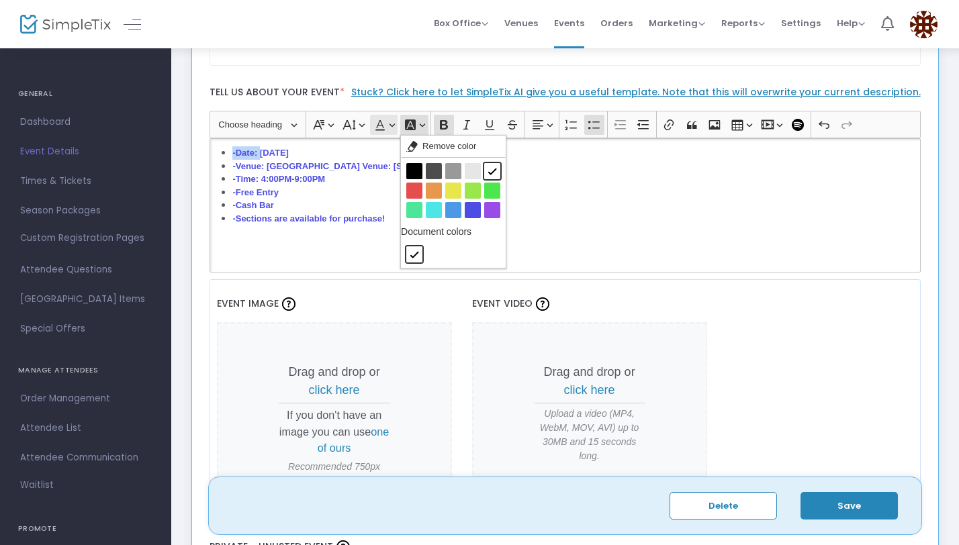
click at [395, 129] on button "Font Color Font Color" at bounding box center [384, 125] width 28 height 20
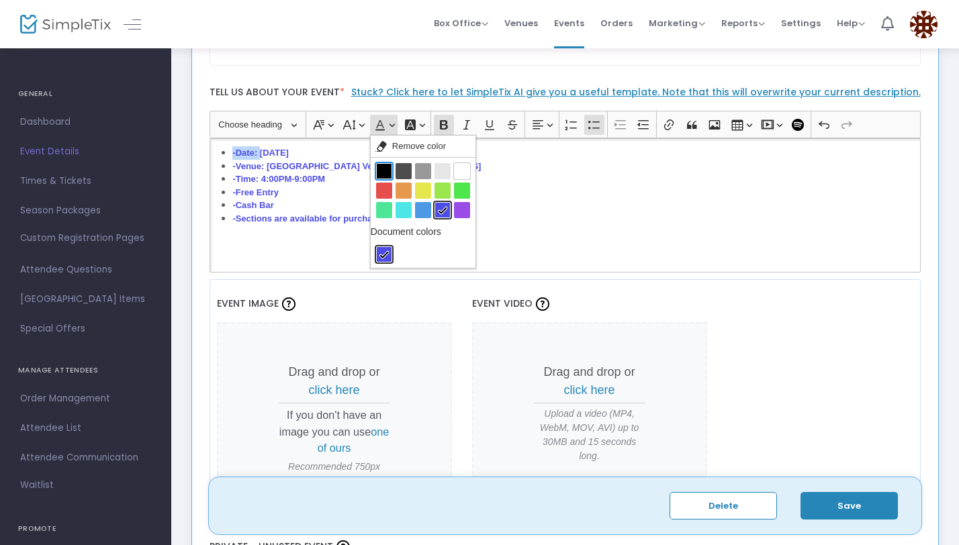
click at [385, 164] on button "Black Black" at bounding box center [384, 171] width 16 height 16
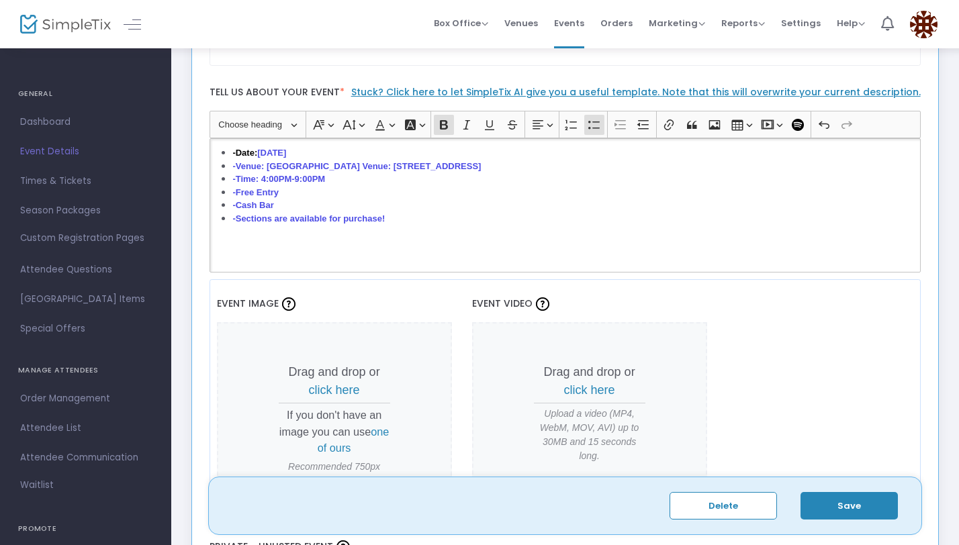
click at [388, 215] on li "-Sections are available for purchase!" at bounding box center [573, 218] width 682 height 13
drag, startPoint x: 265, startPoint y: 165, endPoint x: 221, endPoint y: 163, distance: 44.3
click at [221, 163] on ul "-Date: [DATE] -Venue: [GEOGRAPHIC_DATA] Venue: [STREET_ADDRESS] -Time: 4:00PM-9…" at bounding box center [564, 185] width 699 height 79
click at [416, 134] on button "Font Background Color Font Background Color" at bounding box center [414, 125] width 28 height 20
click at [387, 128] on button "Font Color Font Color" at bounding box center [384, 125] width 28 height 20
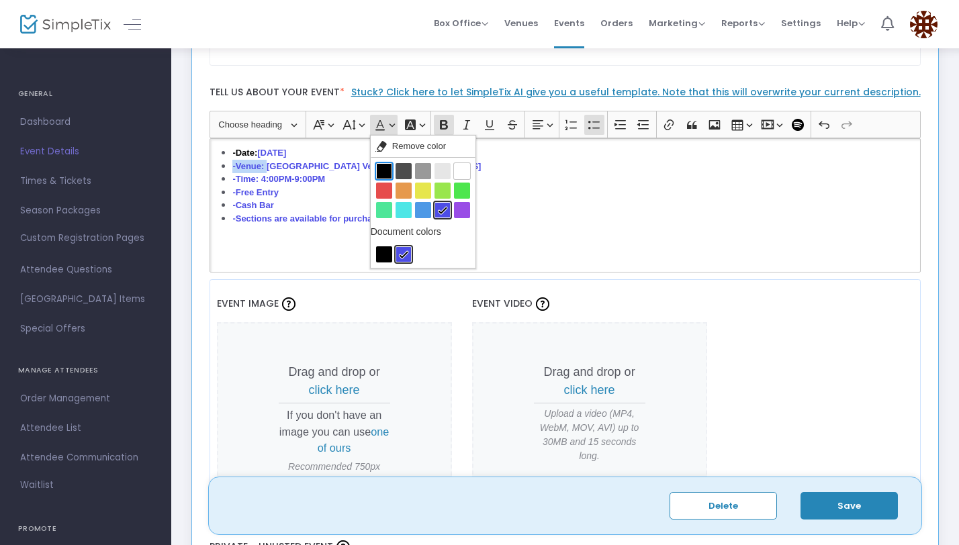
click at [385, 164] on button "Black Black" at bounding box center [384, 171] width 16 height 16
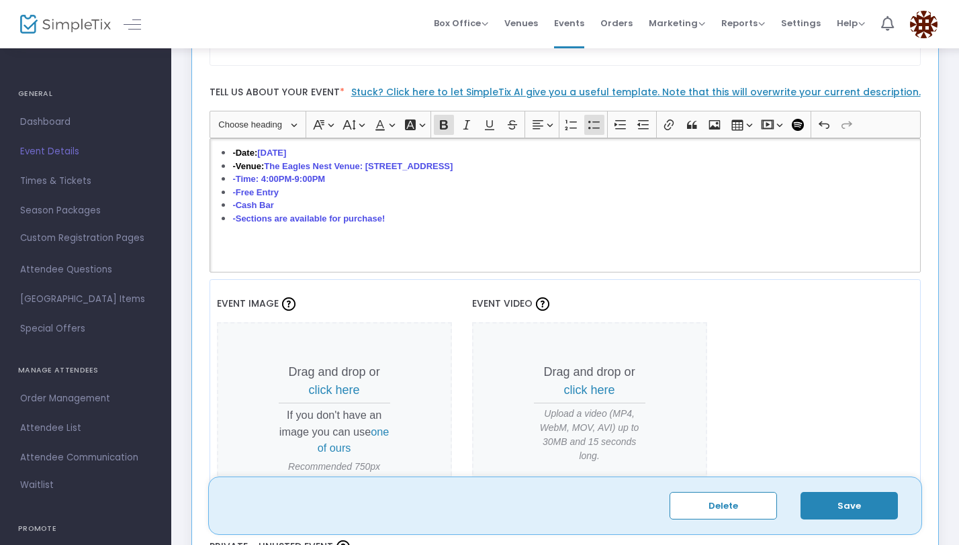
click at [338, 183] on li "-Time: 4:00PM-9:00PM" at bounding box center [573, 179] width 682 height 13
drag, startPoint x: 258, startPoint y: 178, endPoint x: 221, endPoint y: 177, distance: 36.9
click at [221, 177] on ul "-Date: [DATE] -Venue: [GEOGRAPHIC_DATA] Venue: [STREET_ADDRESS] -Time: 4:00PM-9…" at bounding box center [564, 185] width 699 height 79
click at [376, 129] on icon "Editor toolbar" at bounding box center [379, 125] width 9 height 10
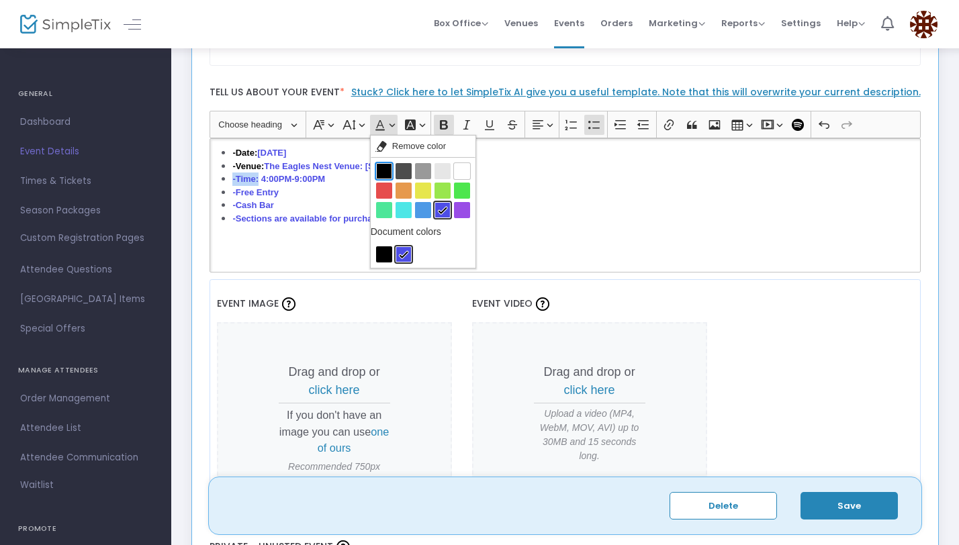
click at [382, 167] on button "Black Black" at bounding box center [384, 171] width 16 height 16
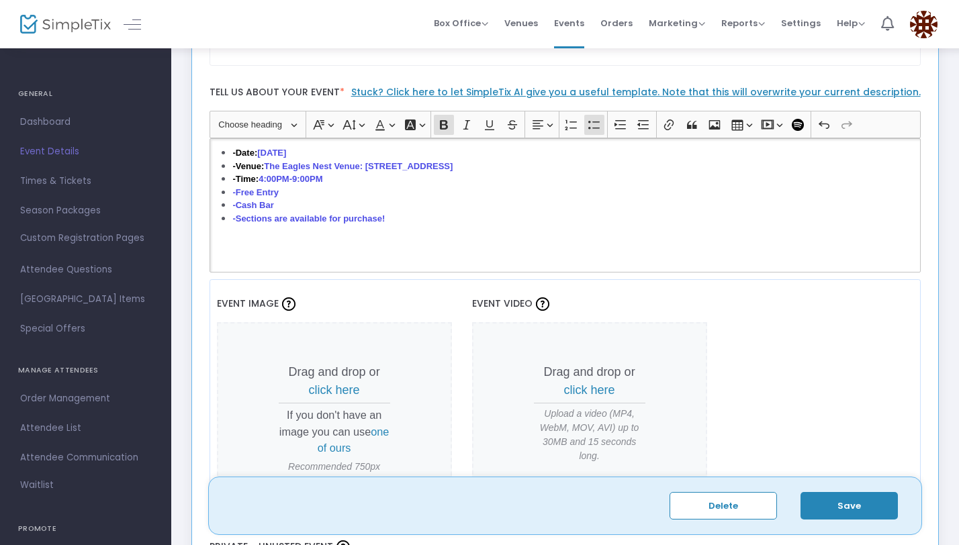
click at [293, 199] on li "-Cash Bar" at bounding box center [573, 205] width 682 height 13
click at [234, 189] on strong "-Free Entry" at bounding box center [255, 192] width 46 height 10
drag, startPoint x: 258, startPoint y: 192, endPoint x: 215, endPoint y: 192, distance: 43.6
click at [215, 193] on ul "-Date: [DATE] -Venue: [GEOGRAPHIC_DATA] Venue: [STREET_ADDRESS] -Time: 4:00PM-9…" at bounding box center [564, 185] width 699 height 79
click at [393, 129] on button "Font Color Font Color" at bounding box center [384, 125] width 28 height 20
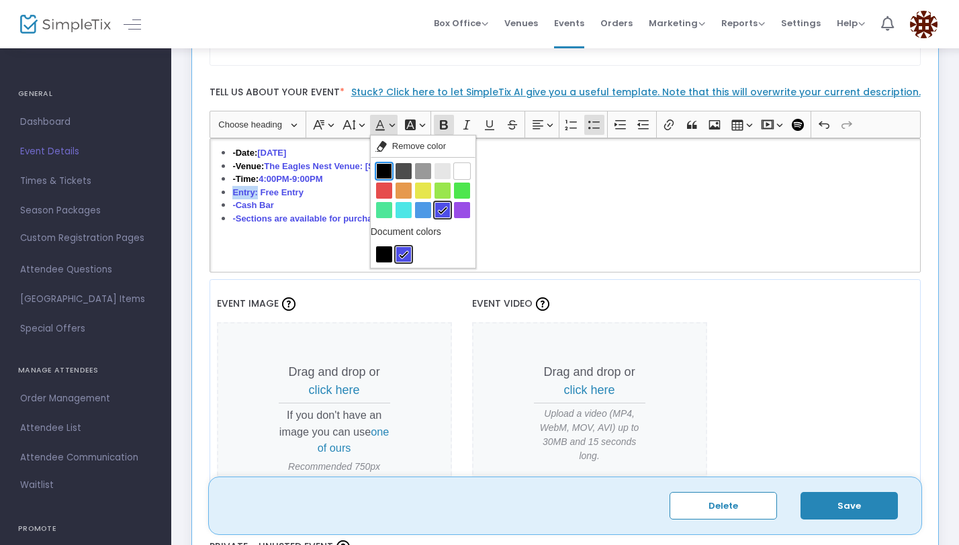
click at [386, 171] on button "Black Black" at bounding box center [384, 171] width 16 height 16
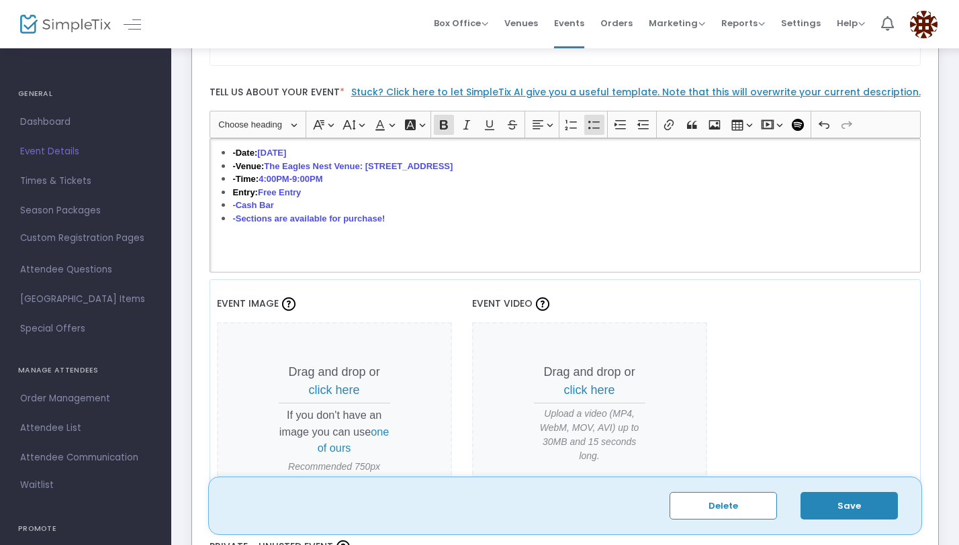
click at [260, 198] on li "Entry: Free Entry" at bounding box center [573, 192] width 682 height 13
click at [238, 203] on strong "-Cash Bar" at bounding box center [252, 205] width 41 height 10
drag, startPoint x: 250, startPoint y: 203, endPoint x: 202, endPoint y: 200, distance: 47.7
click at [202, 200] on div "2025 Costume Day Party - The Party of The Year! Event Name * Active Event Statu…" at bounding box center [565, 220] width 732 height 928
click at [388, 128] on button "Font Color Font Color" at bounding box center [384, 125] width 28 height 20
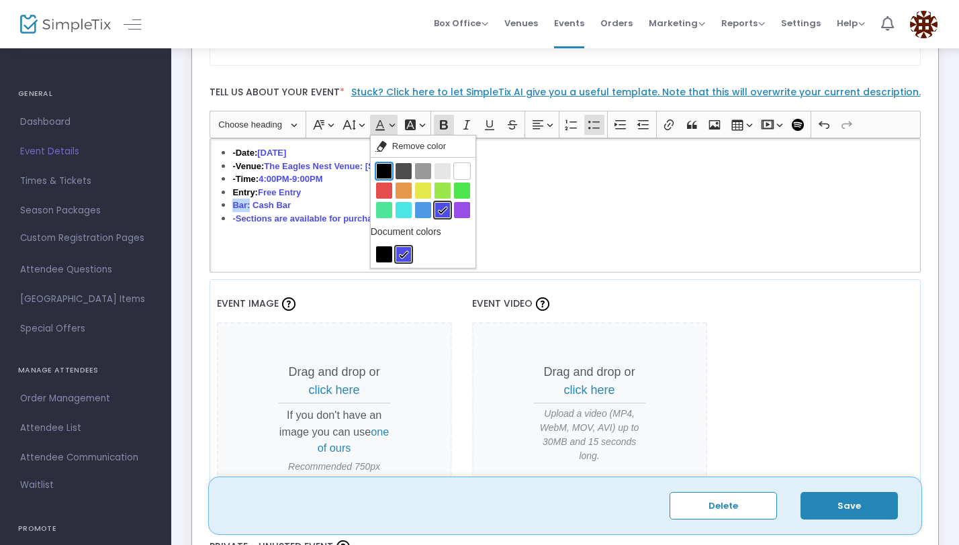
click at [384, 164] on button "Black Black" at bounding box center [384, 171] width 16 height 16
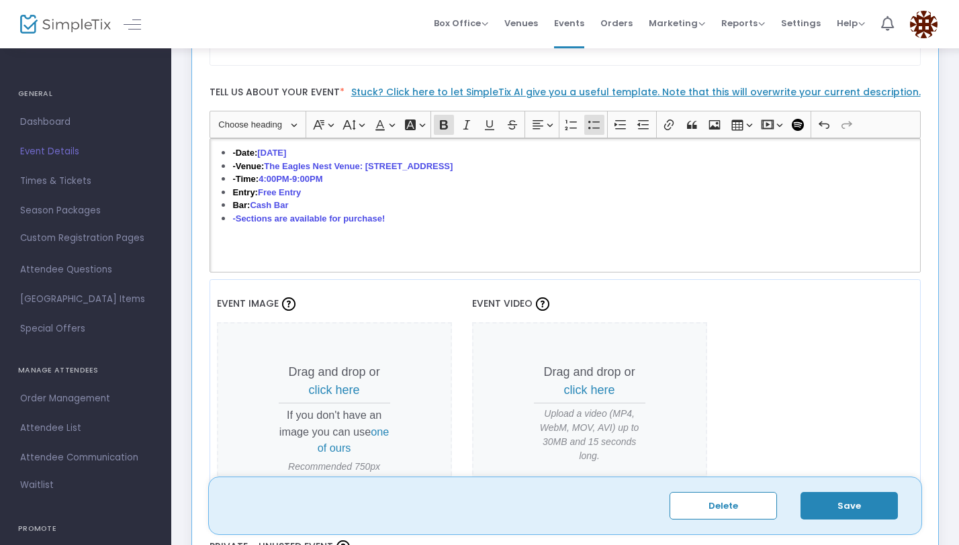
click at [356, 219] on strong "-Sections are available for purchase!" at bounding box center [308, 218] width 152 height 10
click at [287, 206] on li "Bar: Cash Bar" at bounding box center [573, 205] width 682 height 13
click at [236, 180] on strong "-Time:" at bounding box center [245, 179] width 26 height 10
click at [237, 166] on strong "-Venue:" at bounding box center [248, 166] width 32 height 10
click at [237, 152] on strong "-Date:" at bounding box center [244, 153] width 25 height 10
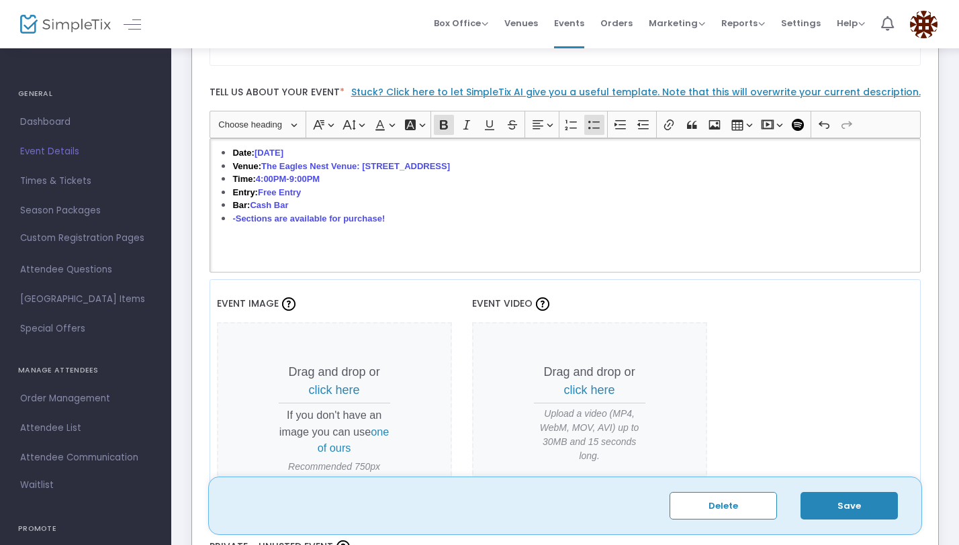
click at [236, 217] on strong "-Sections are available for purchase!" at bounding box center [308, 218] width 152 height 10
drag, startPoint x: 249, startPoint y: 218, endPoint x: 215, endPoint y: 217, distance: 34.2
click at [215, 217] on ul "Date: [DATE] Venue: [GEOGRAPHIC_DATA] Venue: [STREET_ADDRESS] Time: 4:00PM-9:00…" at bounding box center [564, 185] width 699 height 79
click at [394, 128] on button "Font Color Font Color" at bounding box center [384, 125] width 28 height 20
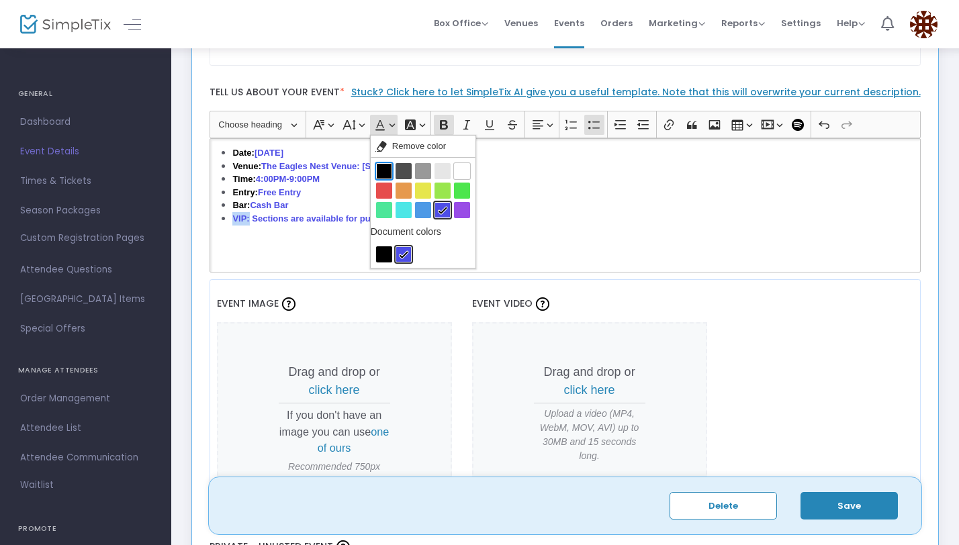
click at [384, 167] on button "Black Black" at bounding box center [384, 171] width 16 height 16
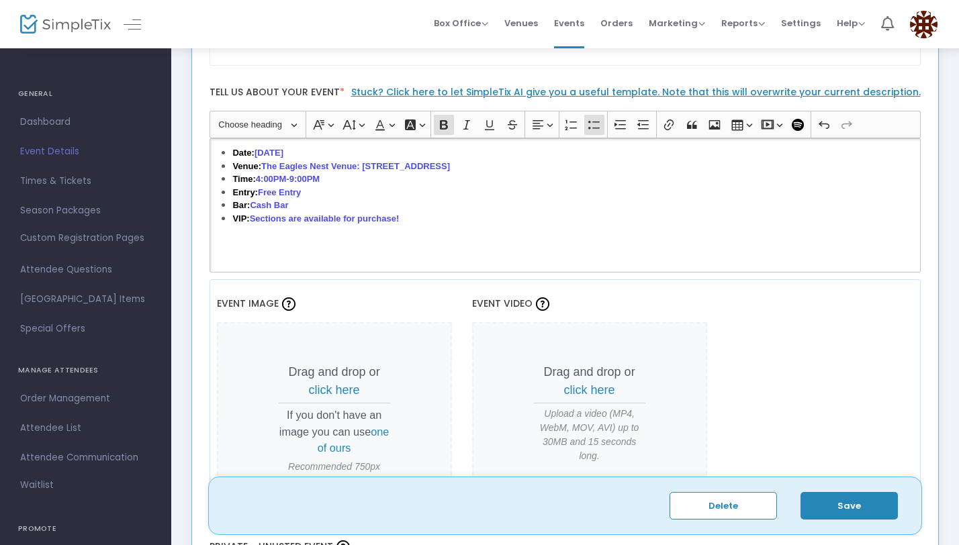
click at [399, 221] on li "VIP: Sections are available for purchase!" at bounding box center [573, 218] width 682 height 13
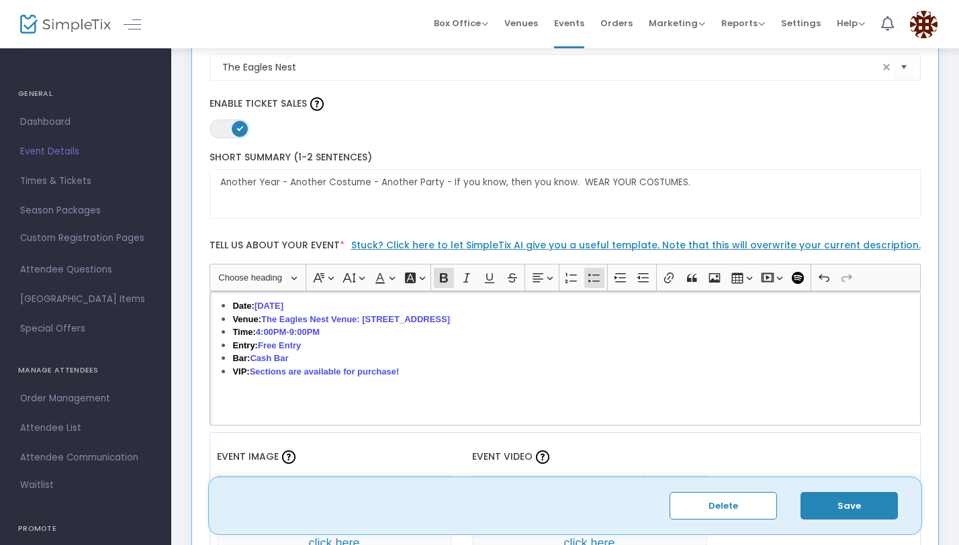
scroll to position [222, 0]
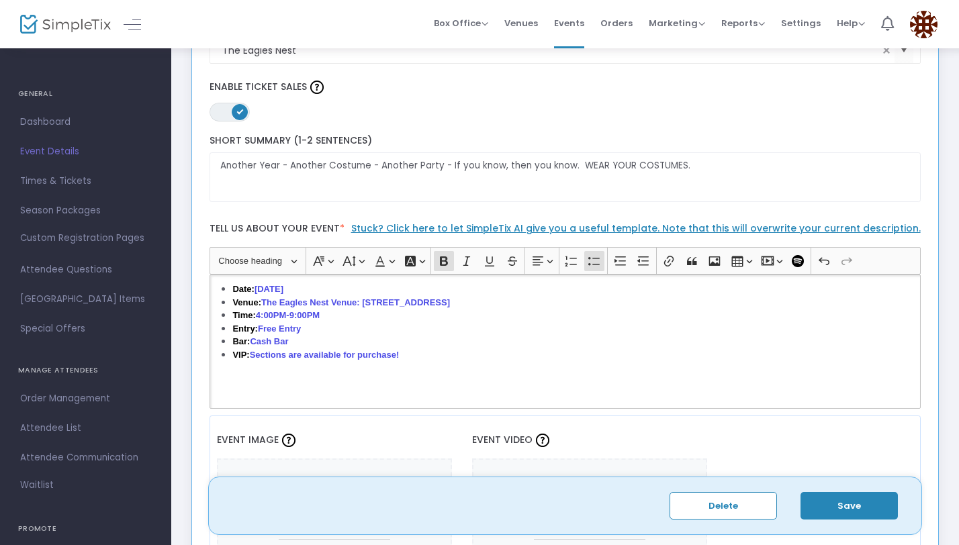
click at [818, 507] on button "Save" at bounding box center [848, 506] width 97 height 28
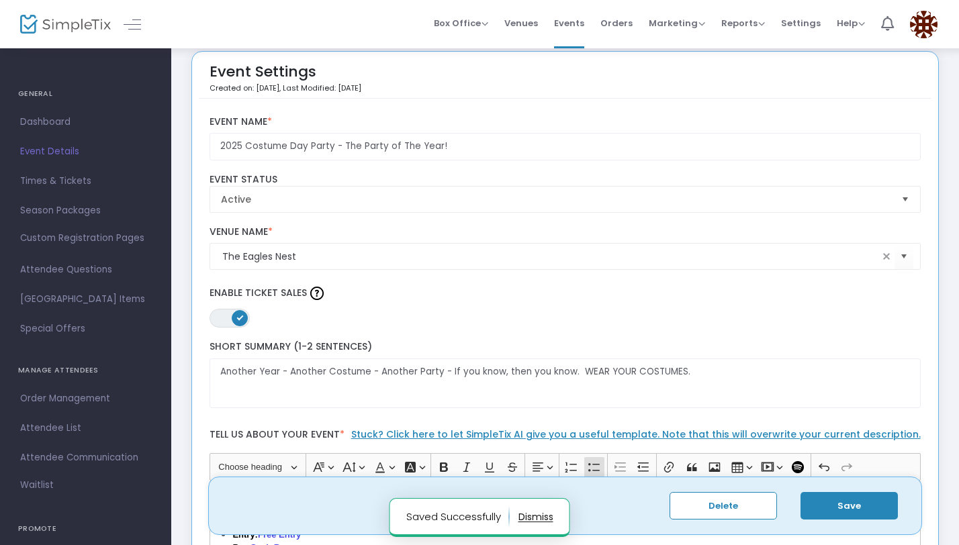
scroll to position [0, 0]
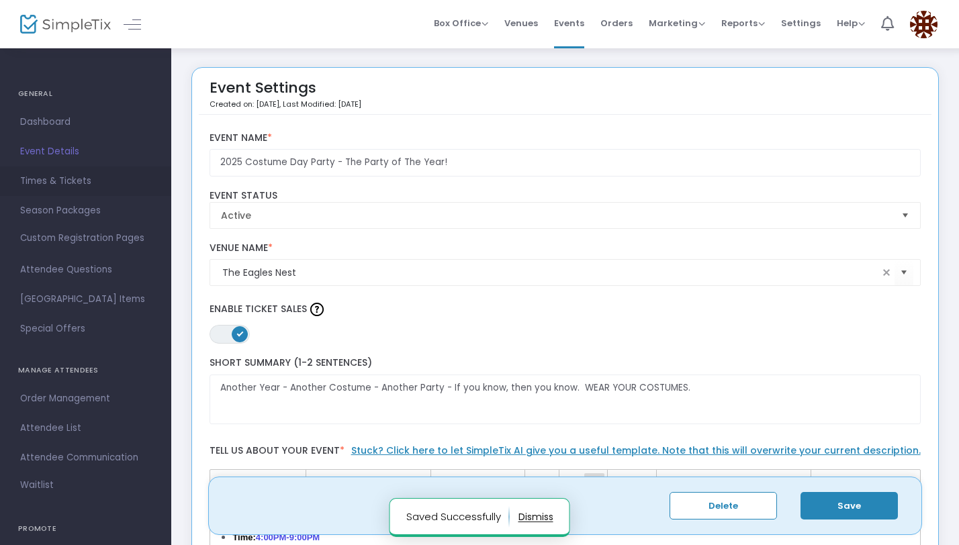
click at [92, 182] on span "Times & Tickets" at bounding box center [85, 181] width 131 height 17
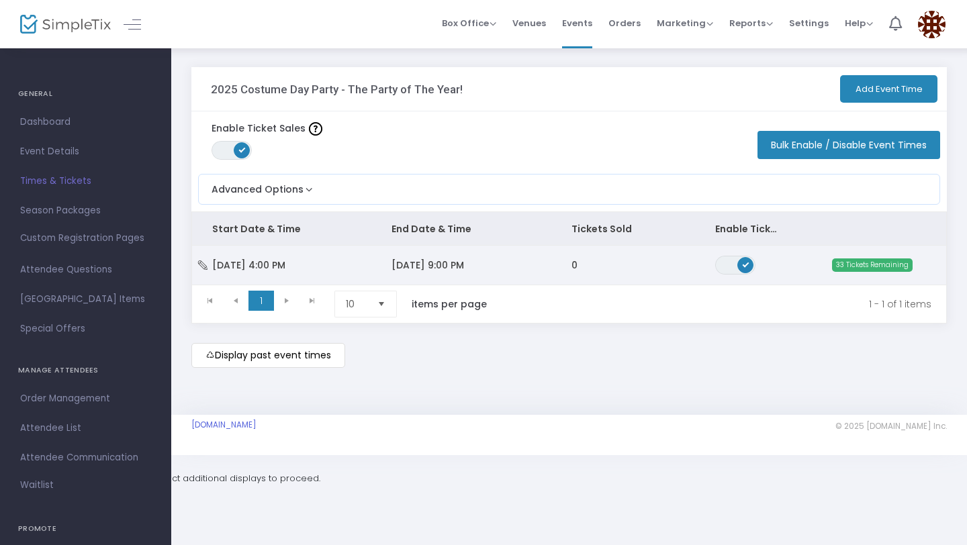
click at [426, 262] on span "[DATE] 9:00 PM" at bounding box center [427, 264] width 72 height 13
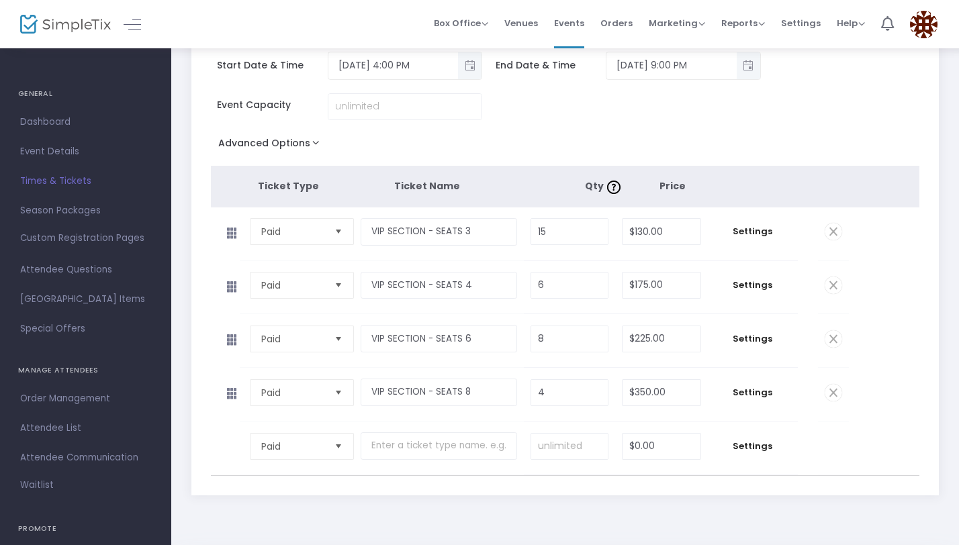
scroll to position [136, 0]
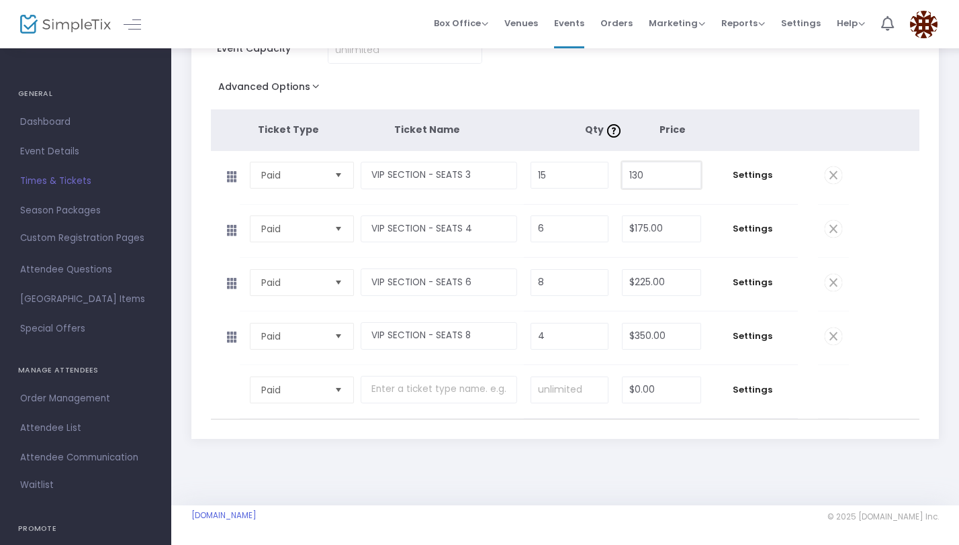
click at [644, 179] on input "130" at bounding box center [660, 175] width 77 height 26
type input "$150.00"
click at [648, 235] on input "175" at bounding box center [660, 229] width 77 height 26
type input "$185.00"
click at [749, 468] on div "2025 Costume Day Party - The Party of The Year! Back Duplicate Delete Save Star…" at bounding box center [564, 208] width 787 height 594
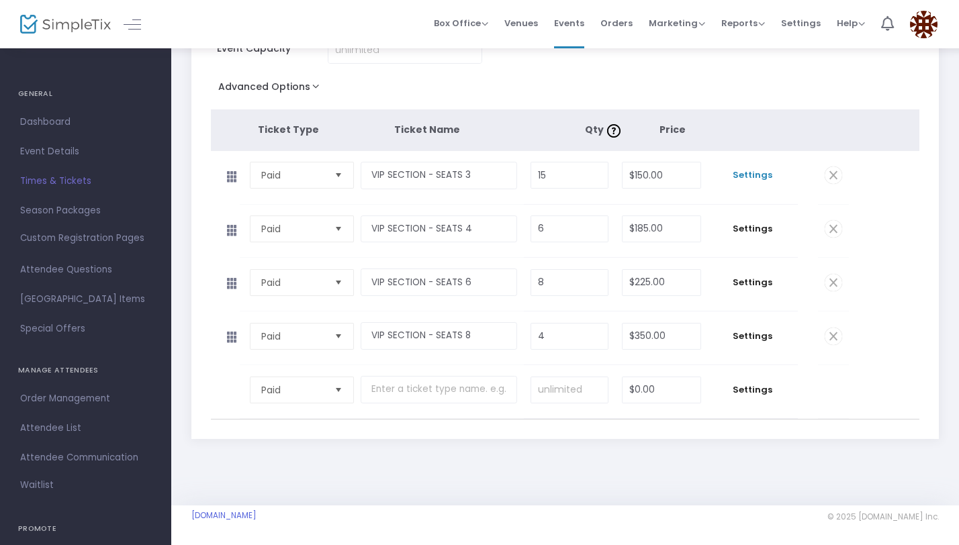
click at [758, 178] on span "Settings" at bounding box center [752, 174] width 77 height 13
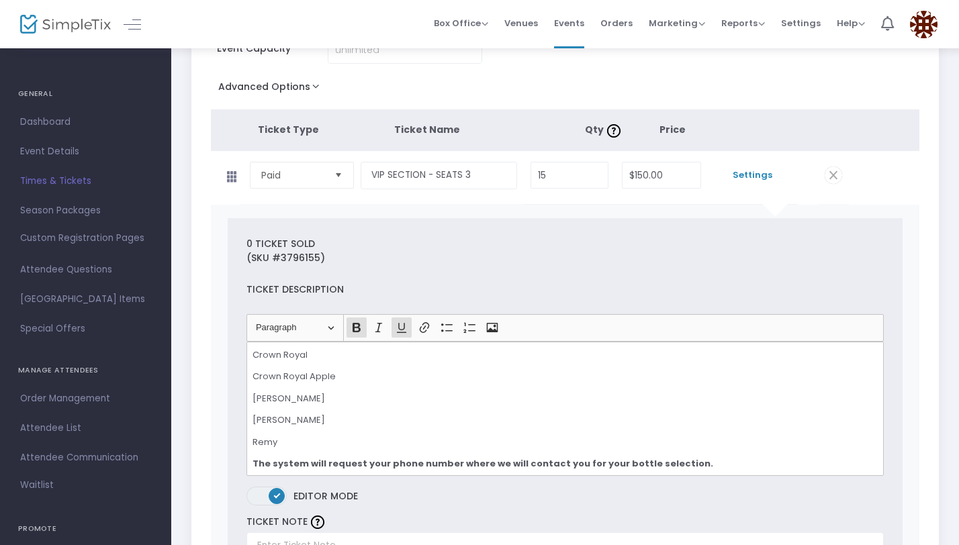
scroll to position [201, 0]
click at [683, 459] on p "The system will request your phone number where we will contact you for your bo…" at bounding box center [564, 460] width 625 height 13
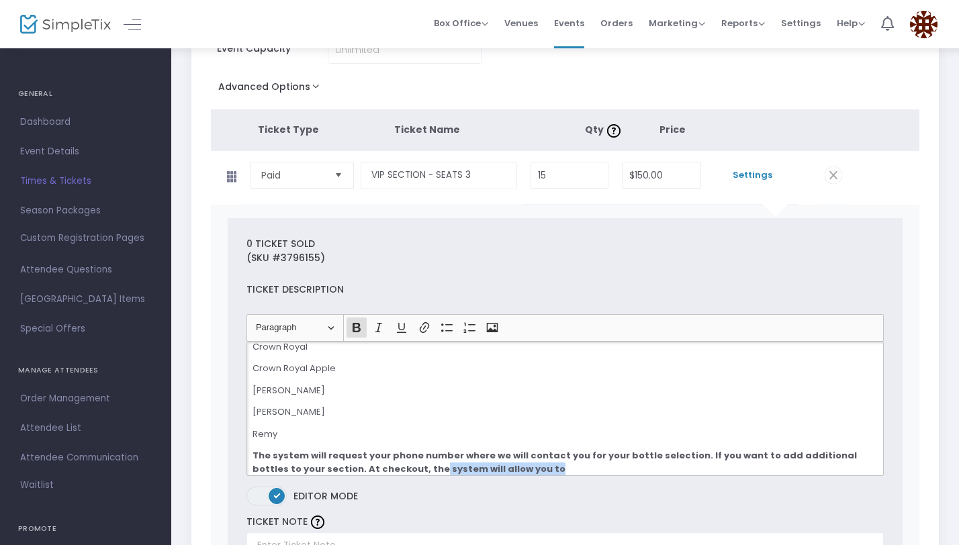
scroll to position [214, 0]
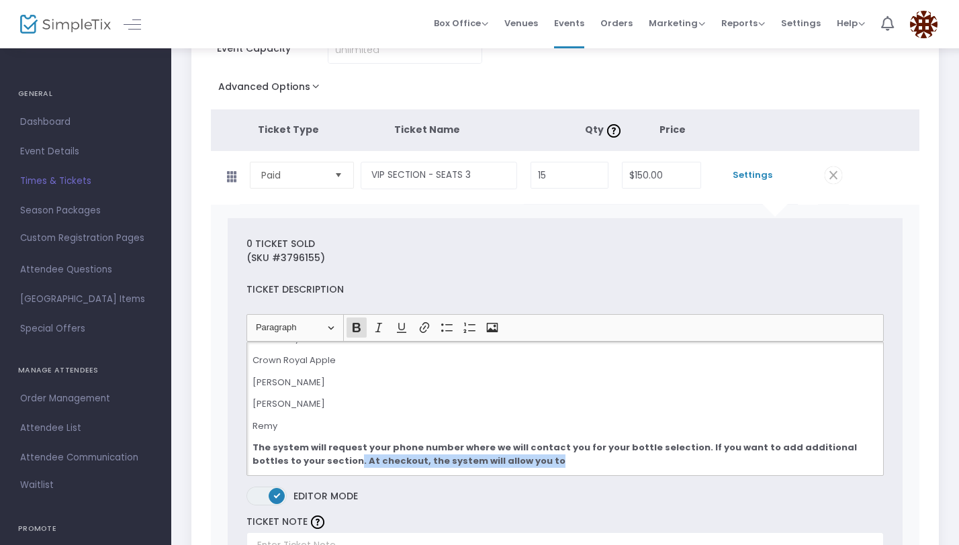
drag, startPoint x: 503, startPoint y: 467, endPoint x: 306, endPoint y: 460, distance: 196.8
click at [306, 460] on p "The system will request your phone number where we will contact you for your bo…" at bounding box center [564, 454] width 625 height 26
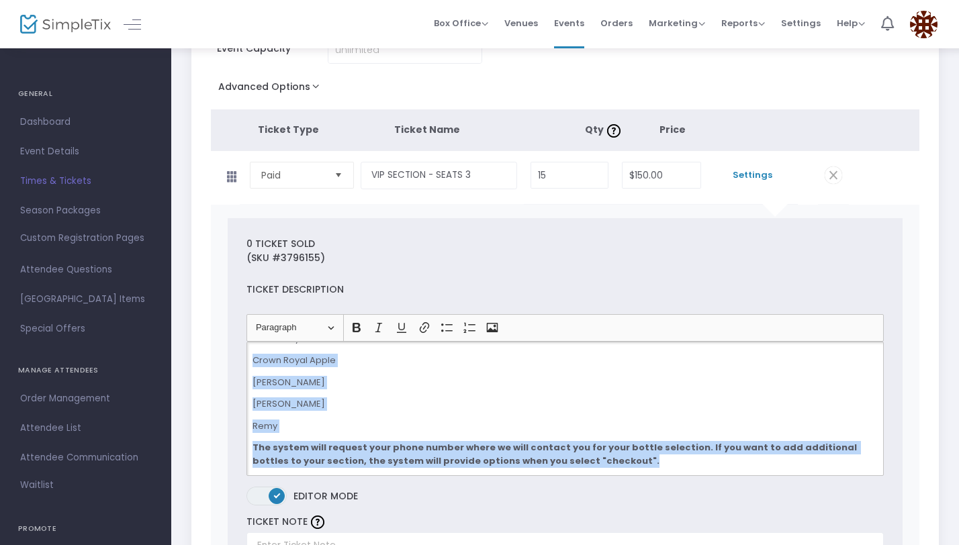
drag, startPoint x: 591, startPoint y: 460, endPoint x: 266, endPoint y: 352, distance: 342.4
click at [266, 352] on div "VIP SECTION INCLUDES: (Highboy Table with three stools) -VIP Food -Access To Fo…" at bounding box center [564, 409] width 637 height 134
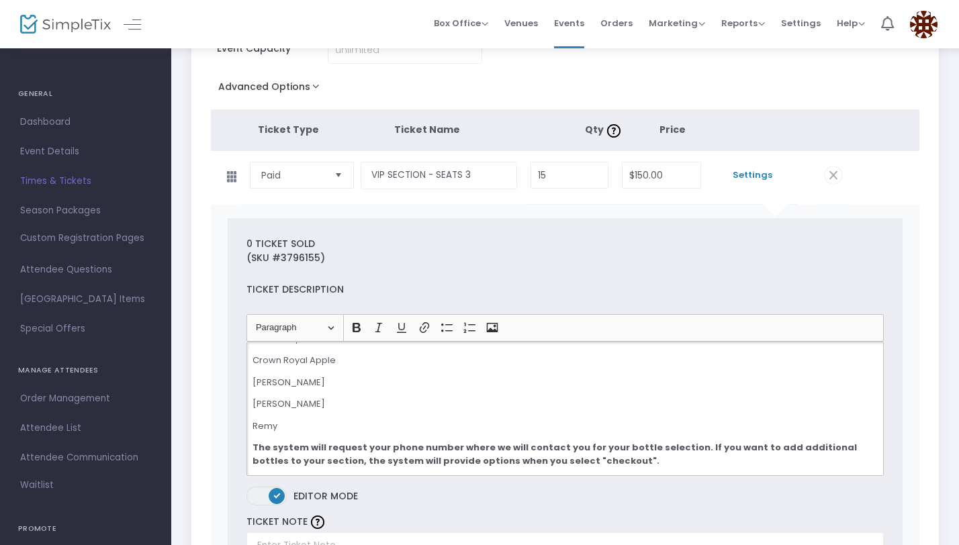
click at [362, 397] on p "[PERSON_NAME]" at bounding box center [564, 403] width 625 height 13
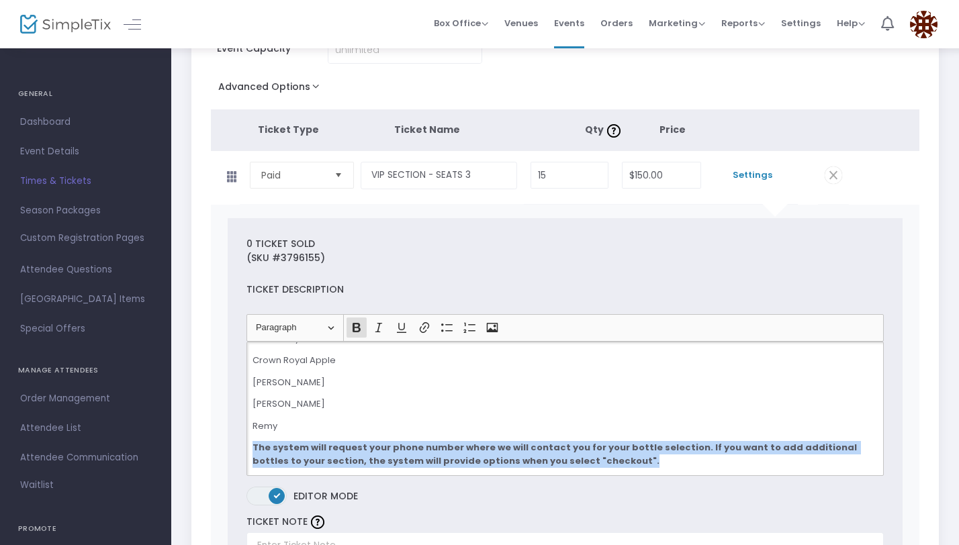
drag, startPoint x: 586, startPoint y: 462, endPoint x: 249, endPoint y: 447, distance: 337.3
click at [249, 448] on div "VIP SECTION INCLUDES: (Highboy Table with three stools) -VIP Food -Access To Fo…" at bounding box center [564, 409] width 637 height 134
click at [355, 452] on strong "The system will request your phone number where we will contact you for your bo…" at bounding box center [555, 454] width 606 height 26
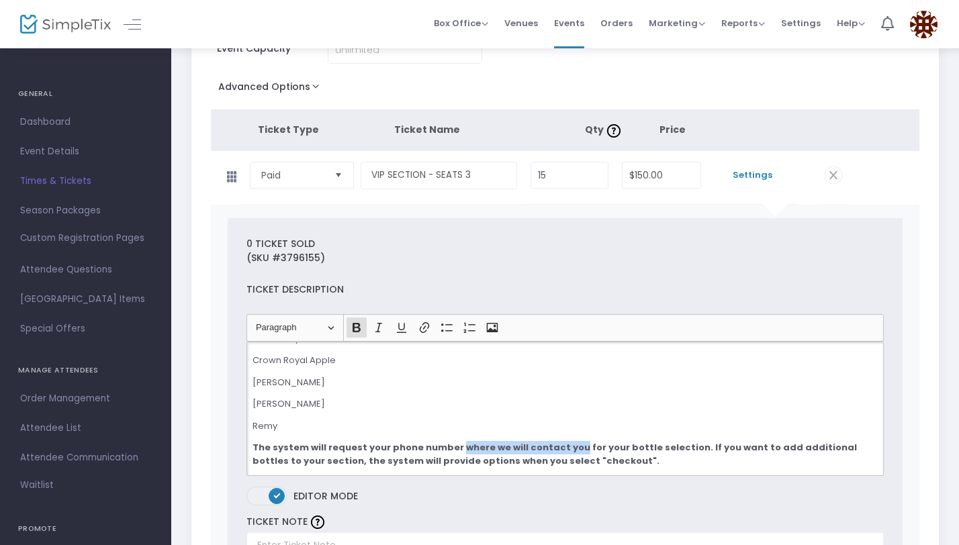
drag, startPoint x: 567, startPoint y: 446, endPoint x: 452, endPoint y: 448, distance: 114.1
click at [452, 448] on strong "The system will request your phone number where we will contact you for your bo…" at bounding box center [555, 454] width 606 height 26
click at [396, 327] on icon "Editor toolbar" at bounding box center [401, 327] width 13 height 13
click at [450, 377] on p "[PERSON_NAME]" at bounding box center [564, 382] width 625 height 13
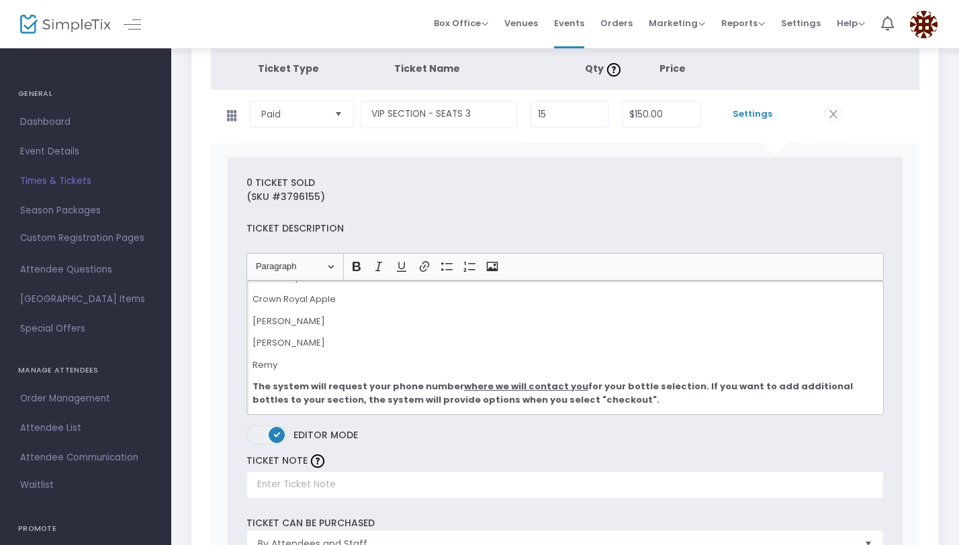
scroll to position [208, 0]
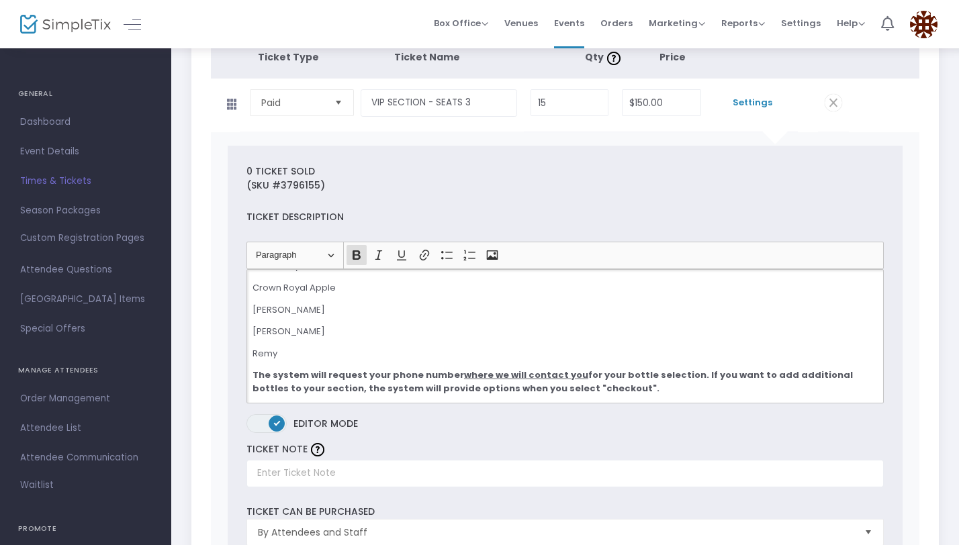
drag, startPoint x: 589, startPoint y: 384, endPoint x: 244, endPoint y: 371, distance: 344.6
click at [244, 371] on div "Heading Paragraph Paragraph Heading 1 Heading 2 Heading 3 Bold (⌘B) Bold Italic…" at bounding box center [565, 322] width 650 height 161
copy strong "The system will request your phone number where we will contact you for your bo…"
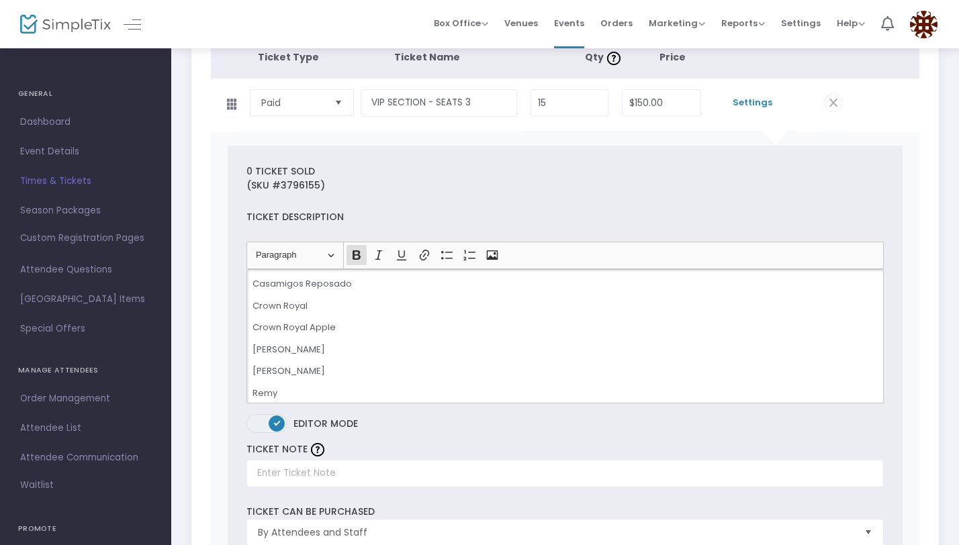
scroll to position [214, 0]
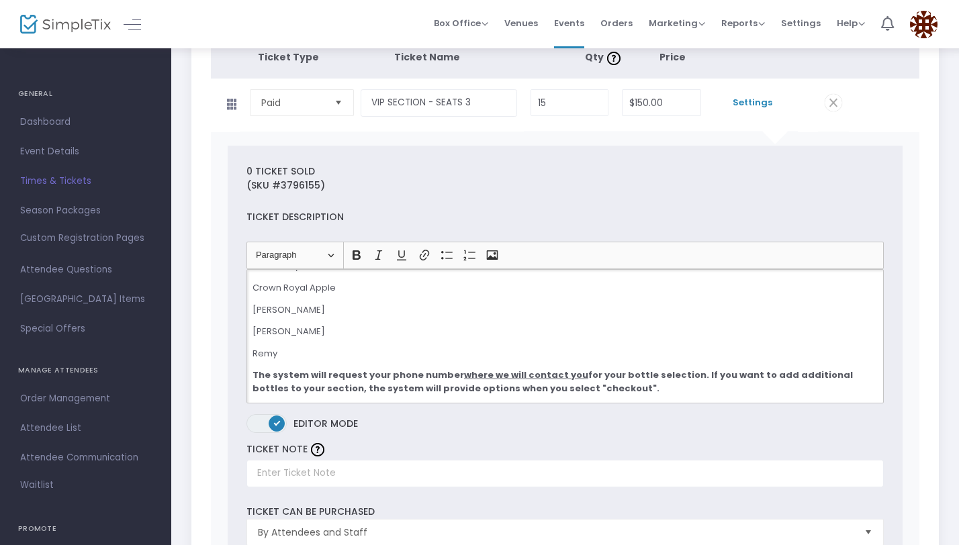
click at [400, 354] on p "Remy" at bounding box center [564, 353] width 625 height 13
click at [252, 370] on strong "The system will request your phone number where we will contact you for your bo…" at bounding box center [553, 382] width 602 height 26
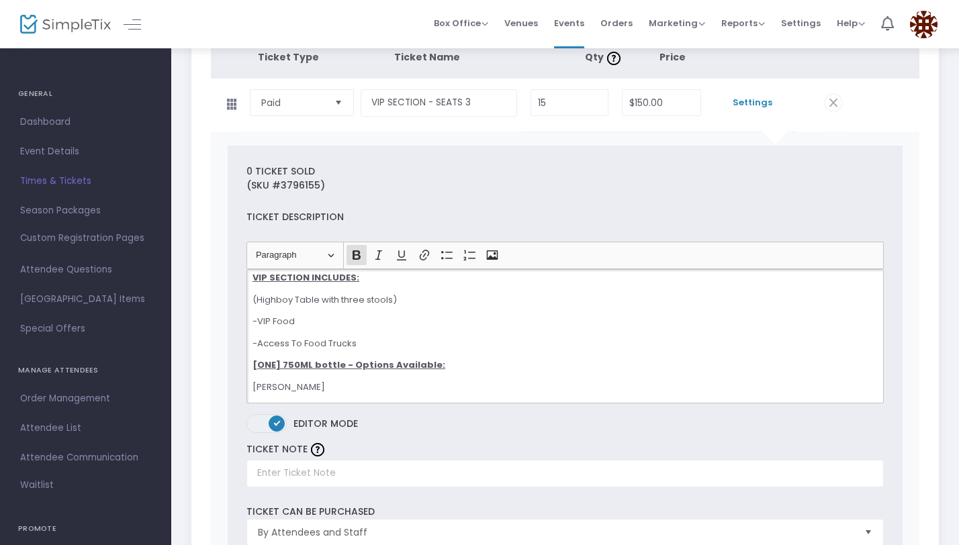
scroll to position [0, 0]
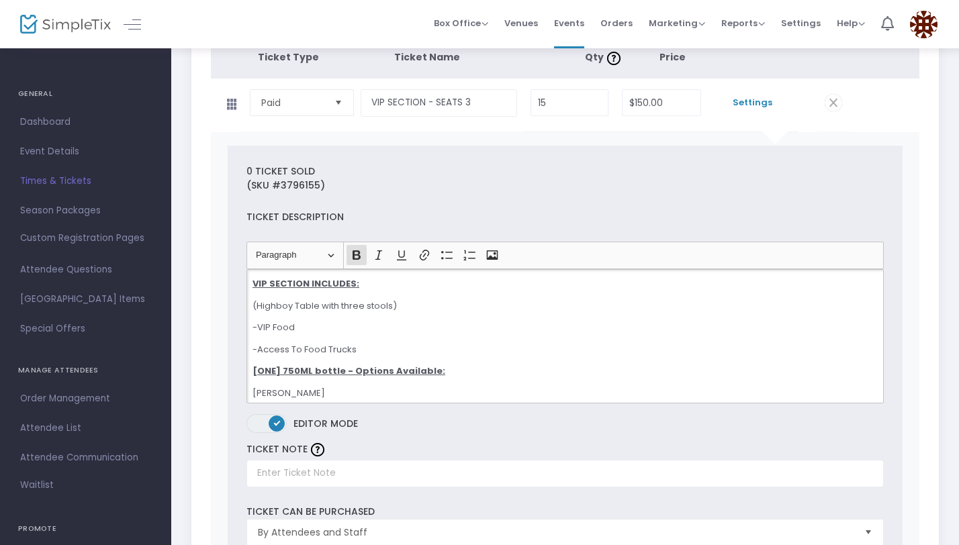
click at [367, 347] on p "-Access To Food Trucks" at bounding box center [564, 349] width 625 height 13
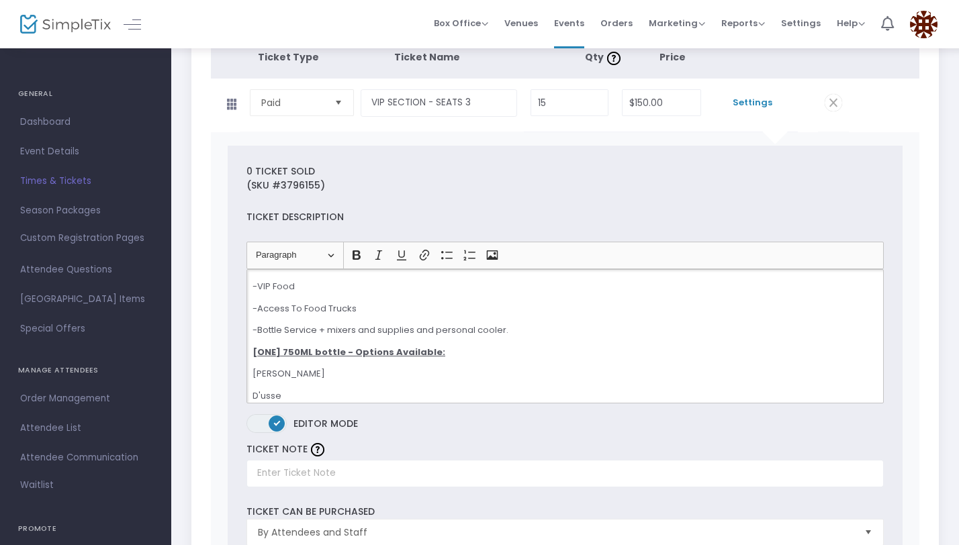
scroll to position [45, 0]
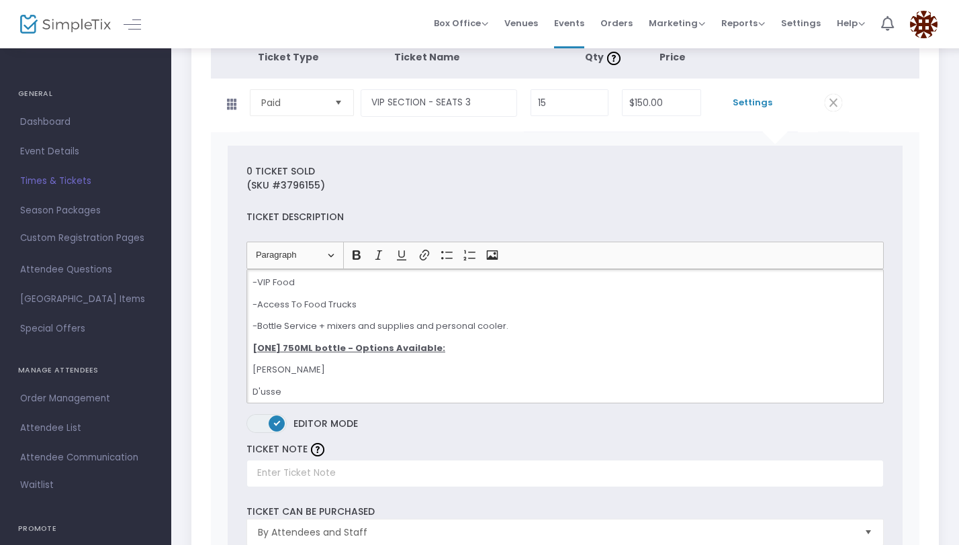
click at [379, 323] on p "-Bottle Service + mixers and supplies and personal cooler." at bounding box center [564, 326] width 625 height 13
click at [417, 323] on p "-Bottle Service + mixers, supplies and personal cooler." at bounding box center [564, 326] width 625 height 13
click at [499, 329] on p "-Bottle Service + mixers, supplies and apersonal cooler." at bounding box center [564, 326] width 625 height 13
click at [423, 322] on p "-Bottle Service + mixers, supplies and apersonal cooler with ice." at bounding box center [564, 326] width 625 height 13
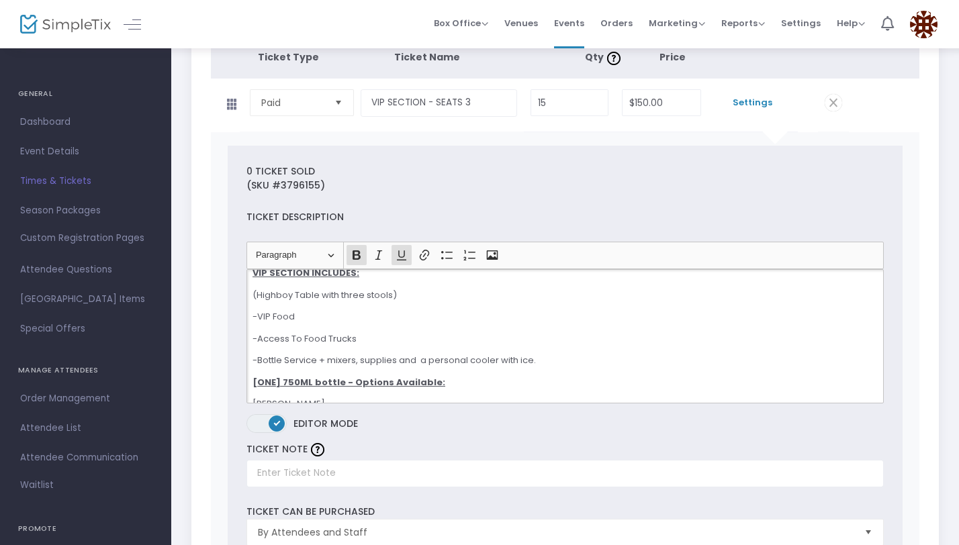
scroll to position [0, 0]
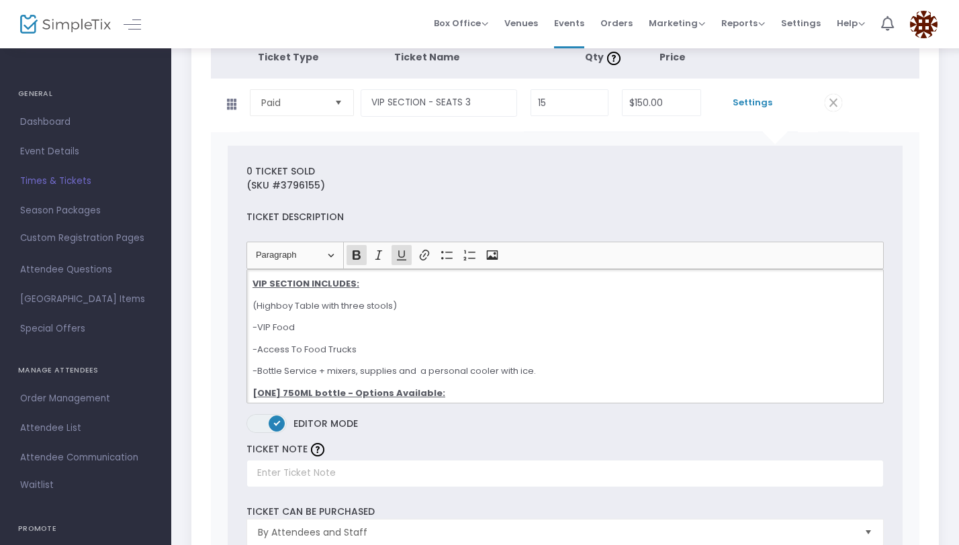
drag, startPoint x: 680, startPoint y: 390, endPoint x: 221, endPoint y: 255, distance: 478.5
copy div "VIP SECTION INCLUDES: (Highboy Table with three stools) -VIP Food -Access To Fo…"
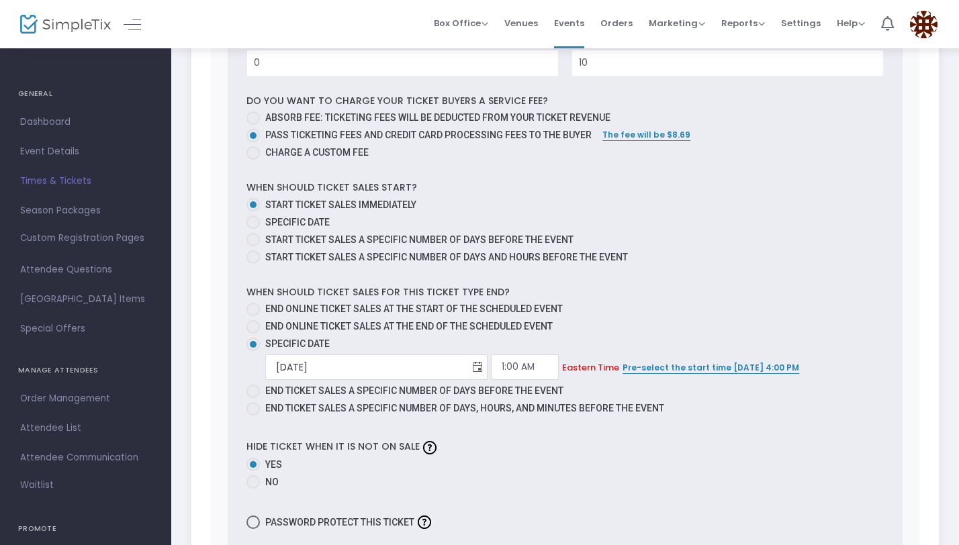
scroll to position [733, 0]
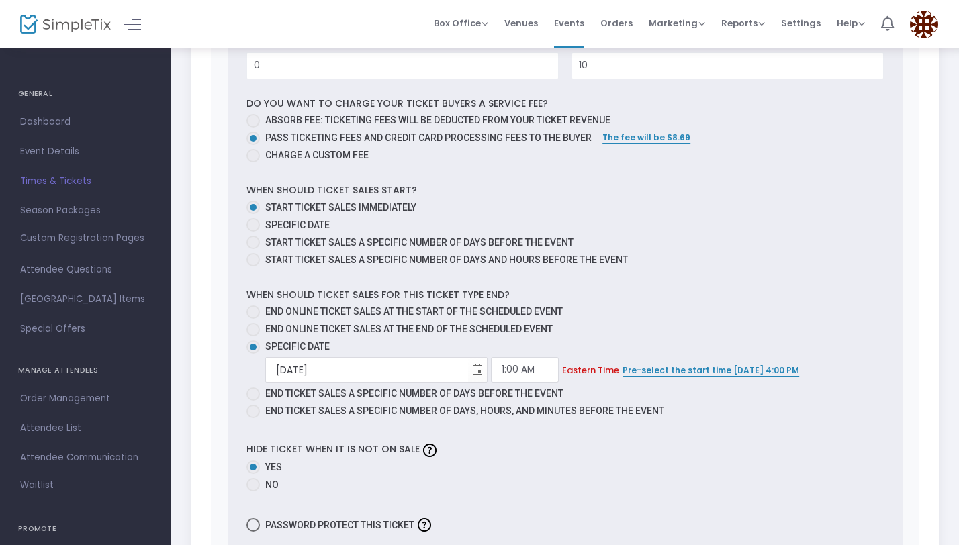
click at [258, 121] on span at bounding box center [252, 120] width 13 height 13
click at [253, 128] on input "Absorb fee: Ticketing fees will be deducted from your ticket revenue" at bounding box center [252, 128] width 1 height 1
radio input "true"
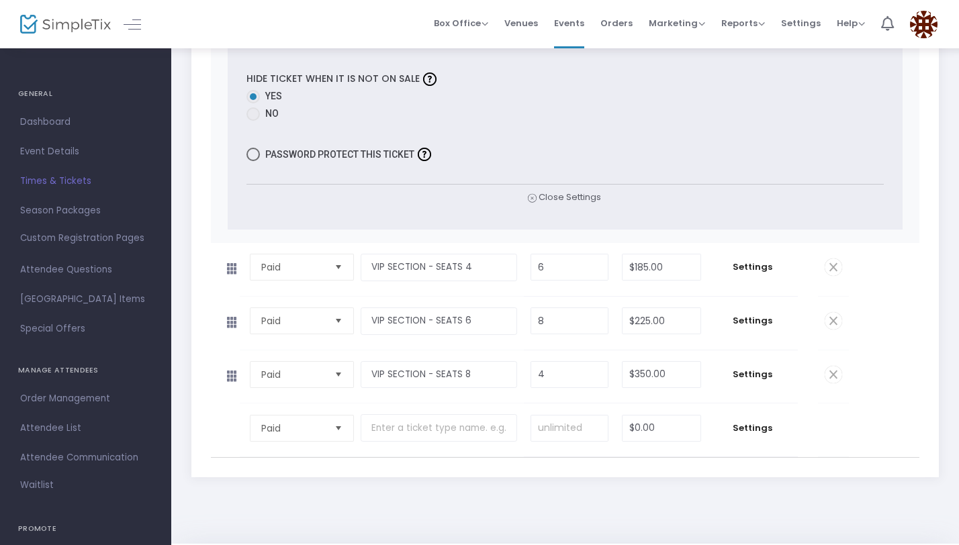
scroll to position [1156, 0]
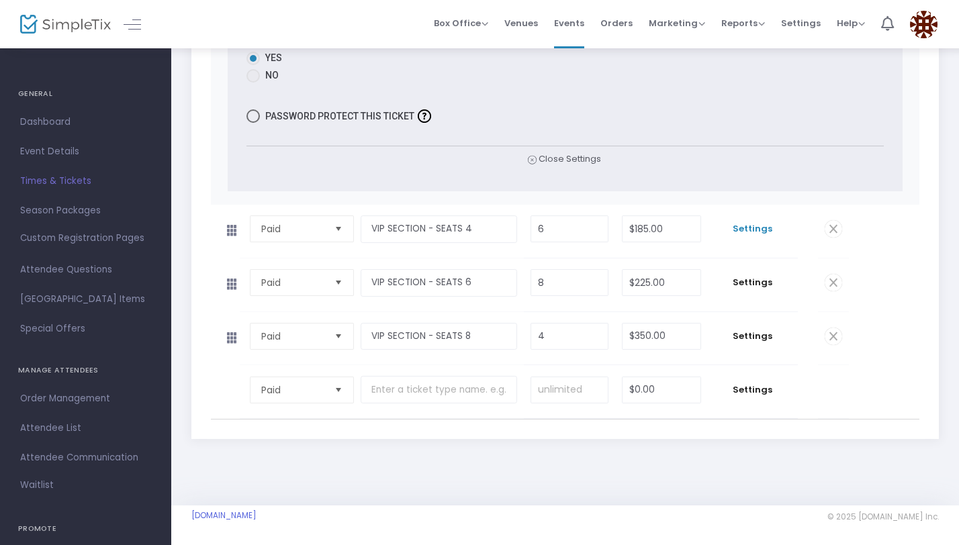
click at [742, 234] on span "Settings" at bounding box center [752, 228] width 77 height 13
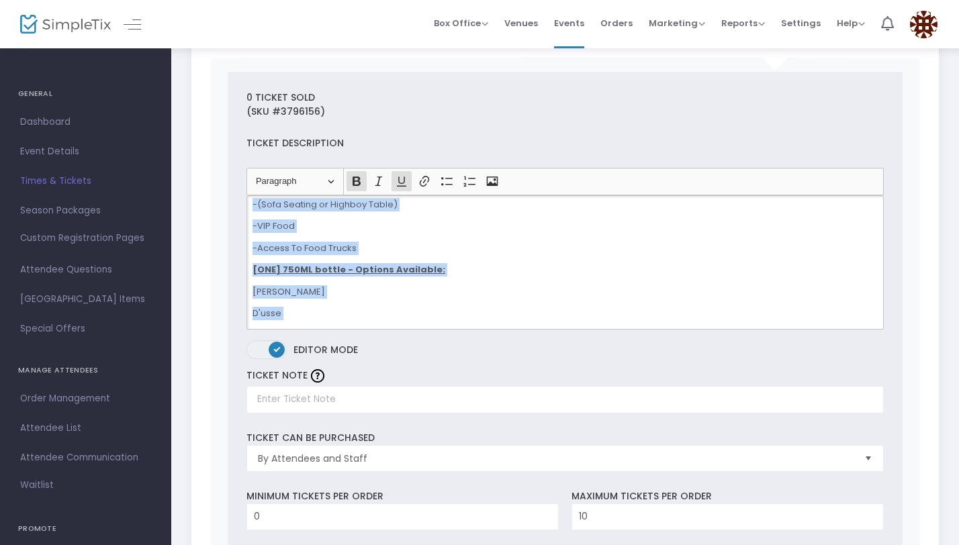
scroll to position [0, 0]
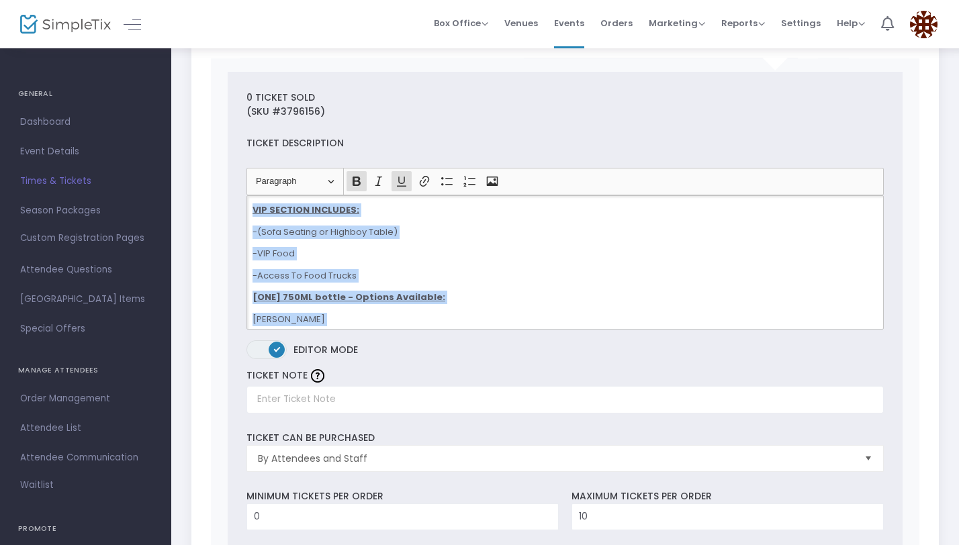
drag, startPoint x: 683, startPoint y: 313, endPoint x: 236, endPoint y: 181, distance: 466.4
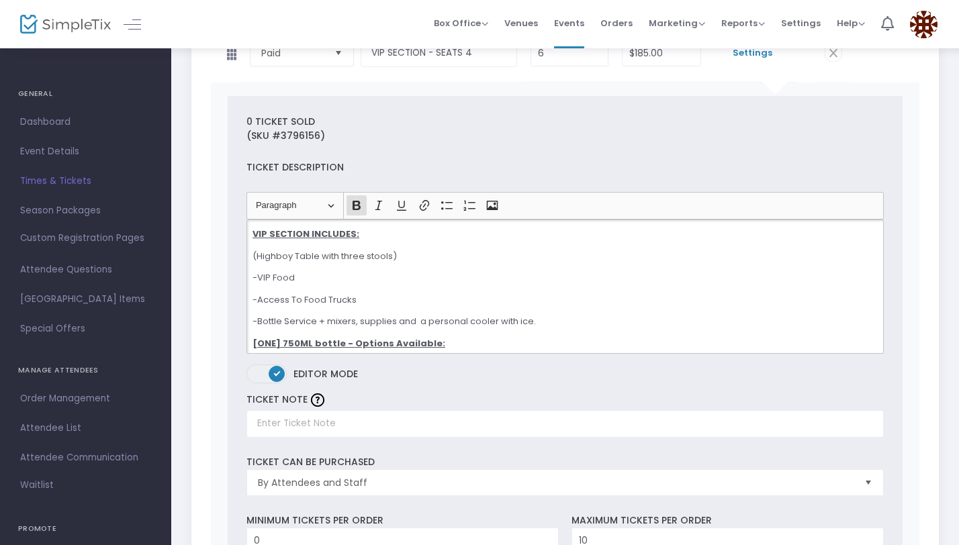
scroll to position [1344, 0]
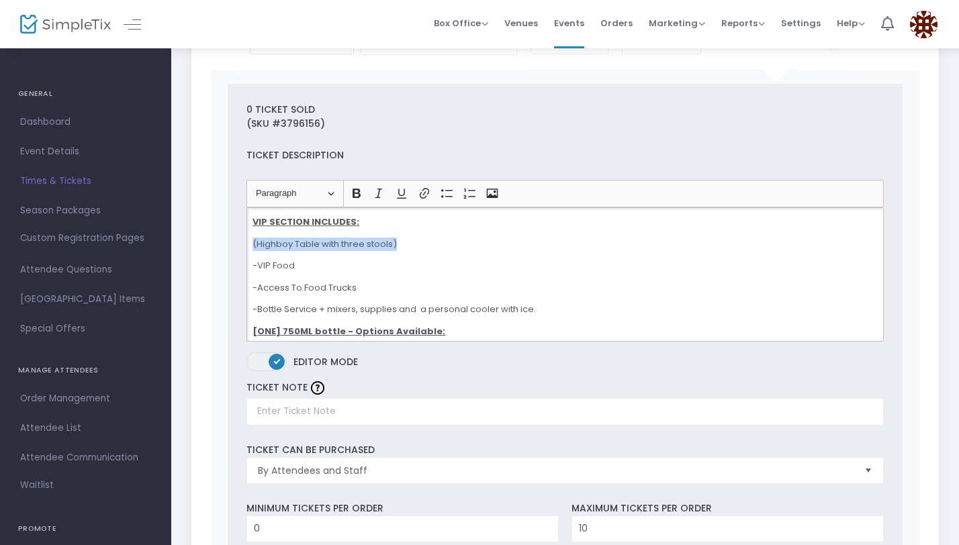
drag, startPoint x: 402, startPoint y: 244, endPoint x: 251, endPoint y: 247, distance: 151.1
click at [251, 247] on div "VIP SECTION INCLUDES: (Highboy Table with three stools) -VIP Food -Access To Fo…" at bounding box center [564, 274] width 637 height 134
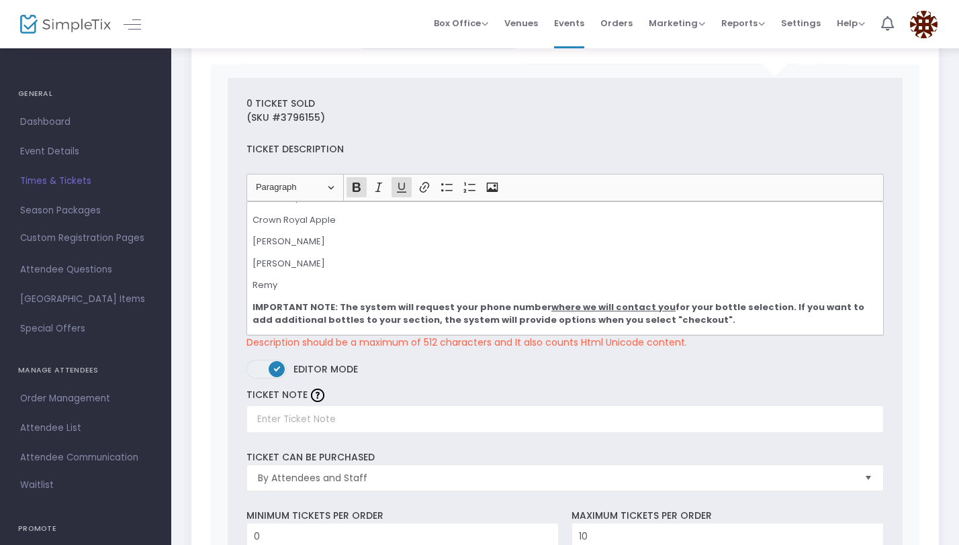
scroll to position [275, 0]
click at [440, 282] on p "Remy" at bounding box center [564, 285] width 625 height 13
drag, startPoint x: 292, startPoint y: 285, endPoint x: 242, endPoint y: 283, distance: 49.7
click at [242, 283] on div "Heading Paragraph Paragraph Heading 1 Heading 2 Heading 3 Bold (⌘B) Bold Italic…" at bounding box center [565, 262] width 650 height 175
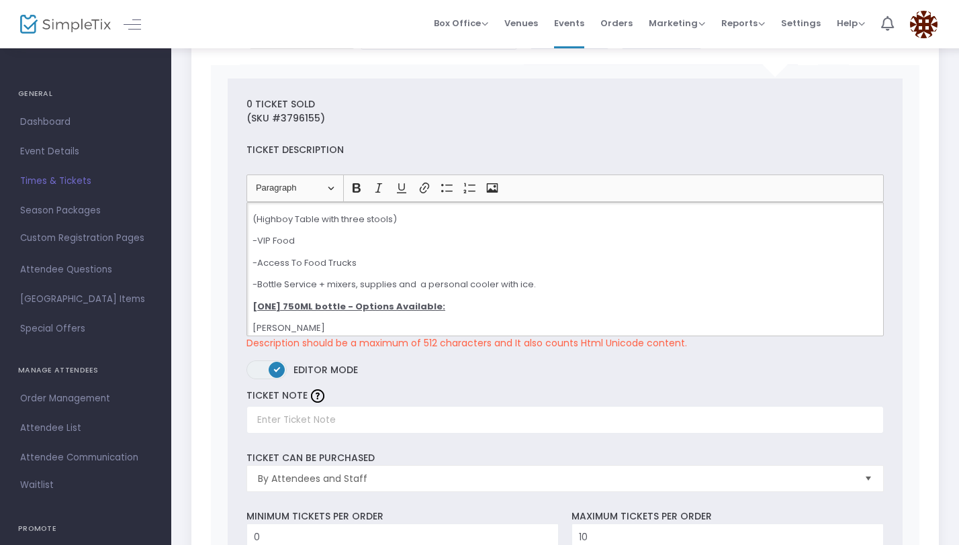
scroll to position [0, 0]
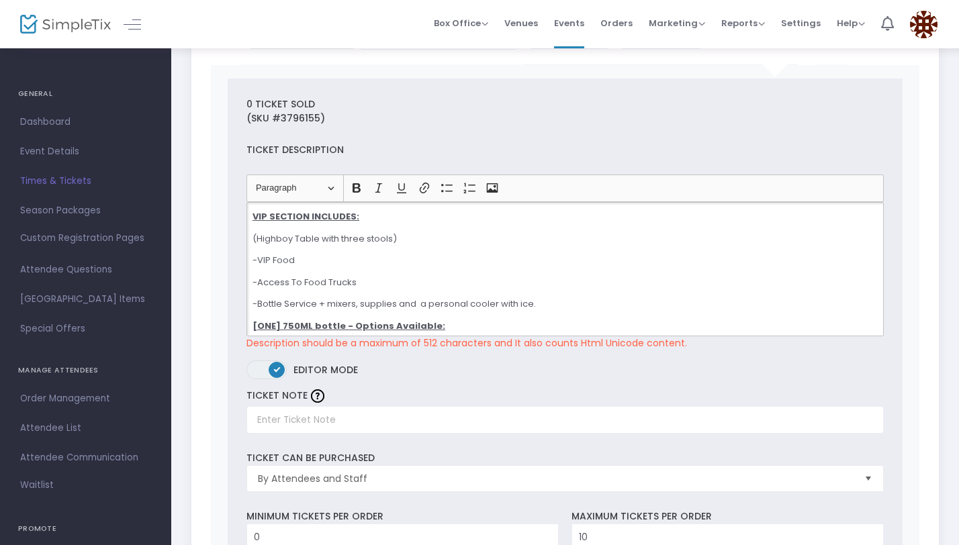
click at [254, 236] on p "(Highboy Table with three stools)" at bounding box center [564, 238] width 625 height 13
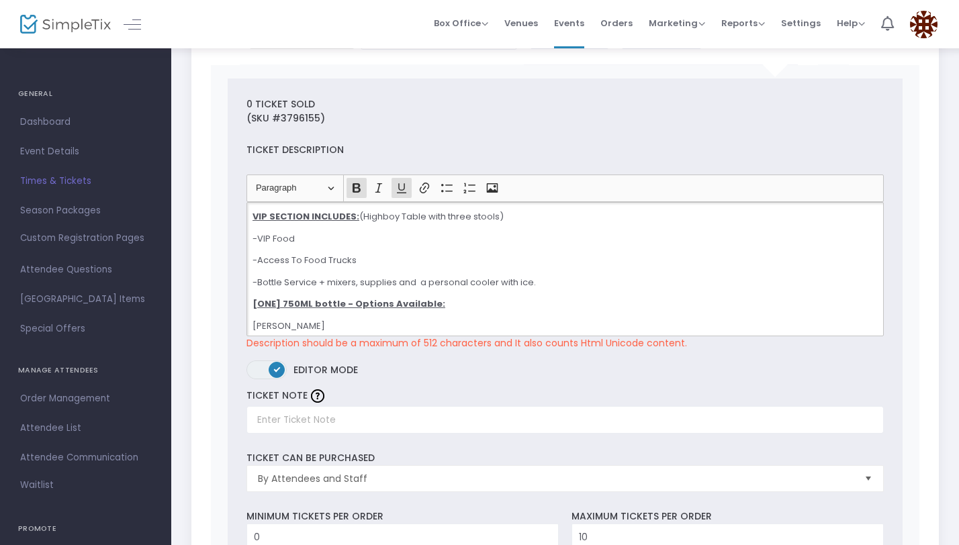
click at [426, 233] on p "-VIP Food" at bounding box center [564, 238] width 625 height 13
click at [258, 260] on p "-Access To Food Trucks" at bounding box center [564, 260] width 625 height 13
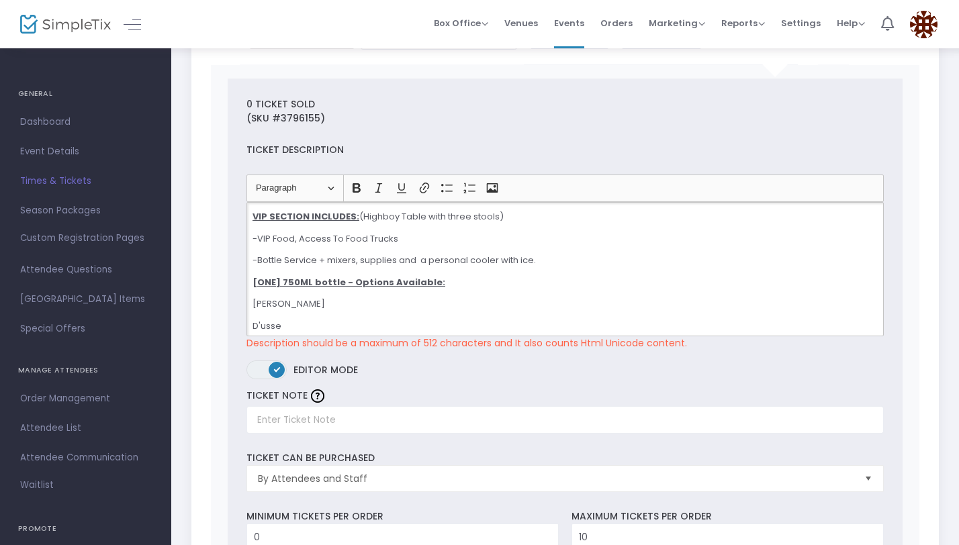
click at [256, 259] on p "-Bottle Service + mixers, supplies and a personal cooler with ice." at bounding box center [564, 260] width 625 height 13
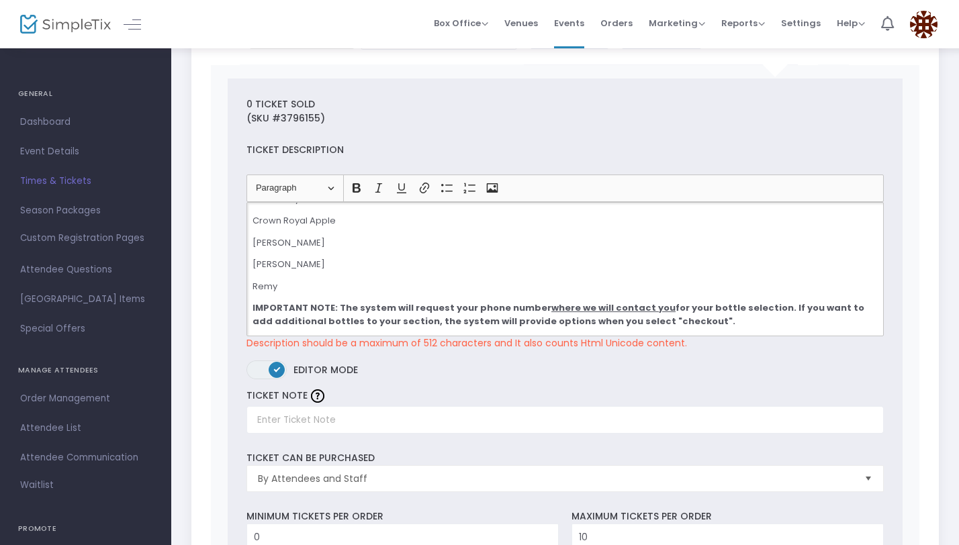
scroll to position [292, 0]
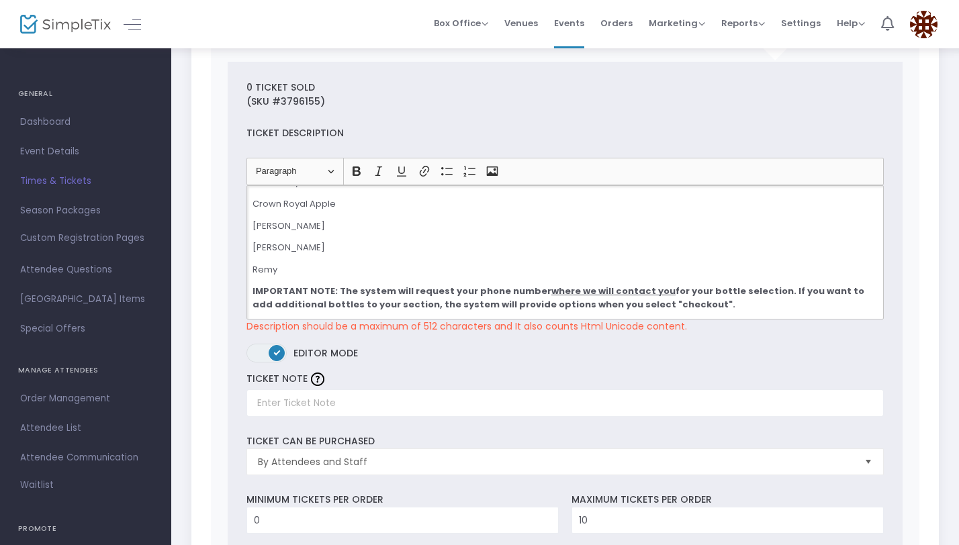
click at [354, 270] on p "Remy" at bounding box center [564, 269] width 625 height 13
click at [685, 301] on p "IMPORTANT NOTE: The system will request your phone number where we will contact…" at bounding box center [564, 298] width 625 height 26
click at [614, 228] on p "[PERSON_NAME]" at bounding box center [564, 225] width 625 height 13
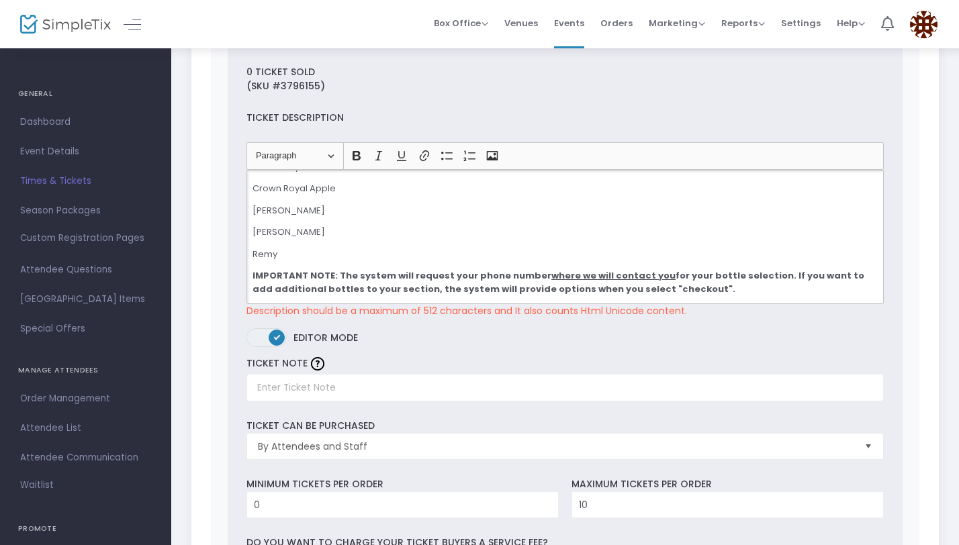
scroll to position [334, 0]
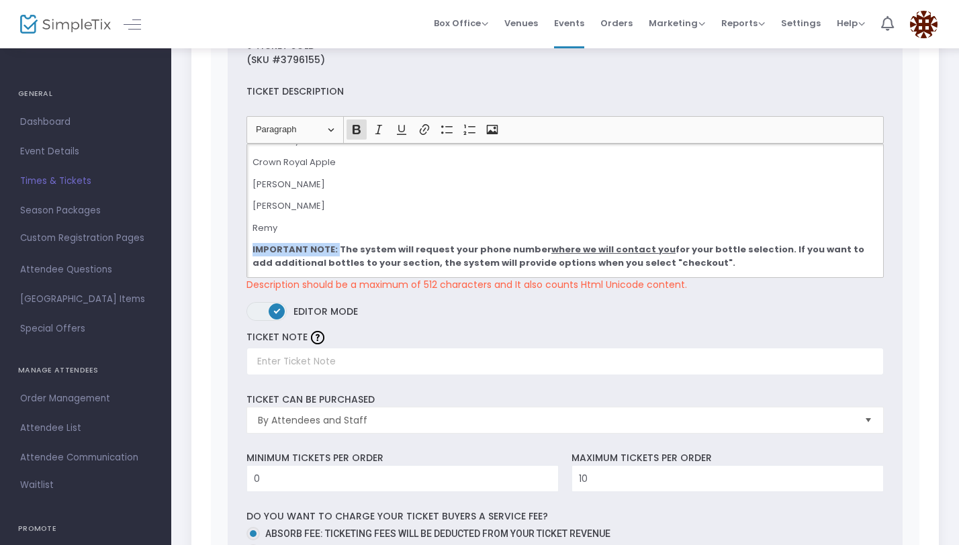
drag, startPoint x: 334, startPoint y: 248, endPoint x: 222, endPoint y: 252, distance: 111.5
click at [222, 252] on div "0 Ticket sold (SKU #3796155) Ticket Description Heading Paragraph Paragraph Hea…" at bounding box center [565, 517] width 709 height 1020
click at [433, 222] on p "Remy" at bounding box center [564, 228] width 625 height 13
click at [575, 262] on strong "The system will request your phone number where we will contact you for your bo…" at bounding box center [553, 256] width 602 height 26
click at [597, 264] on p "The system will request your phone number where we will contact you for your bo…" at bounding box center [564, 256] width 625 height 26
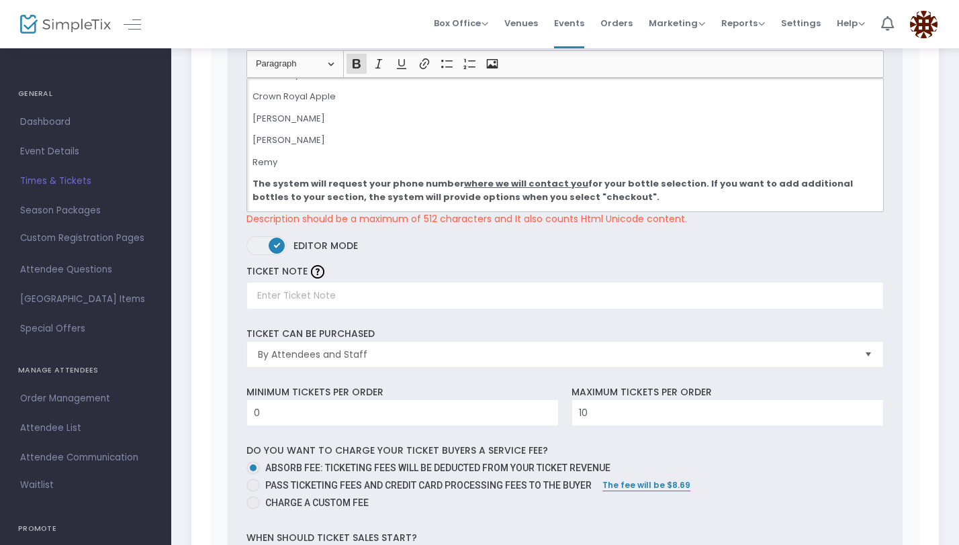
scroll to position [407, 0]
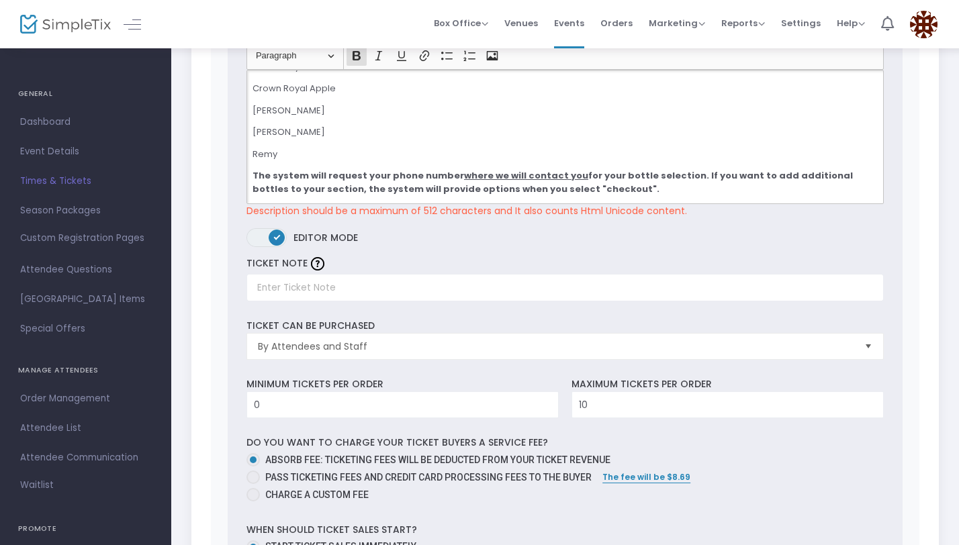
click at [547, 262] on div "TICKET NOTE" at bounding box center [565, 278] width 650 height 48
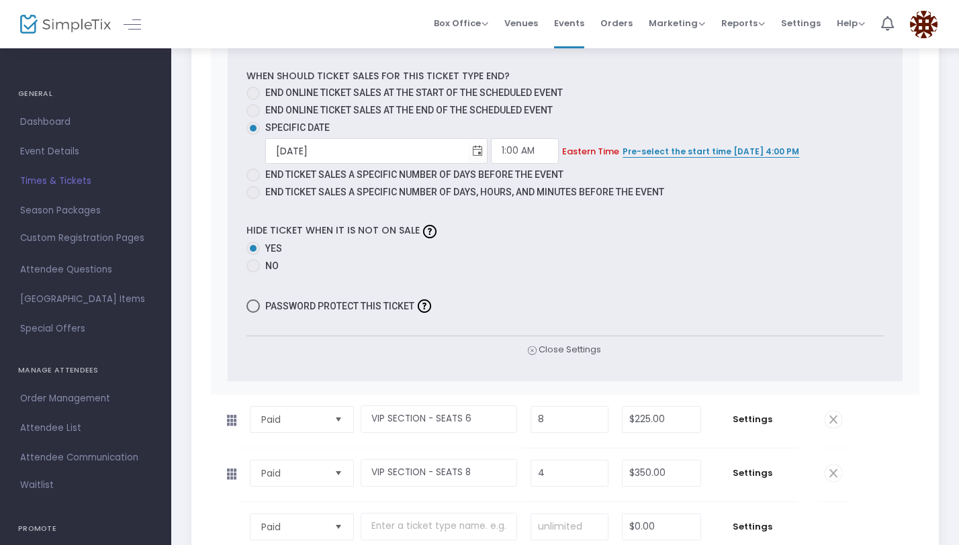
scroll to position [2163, 0]
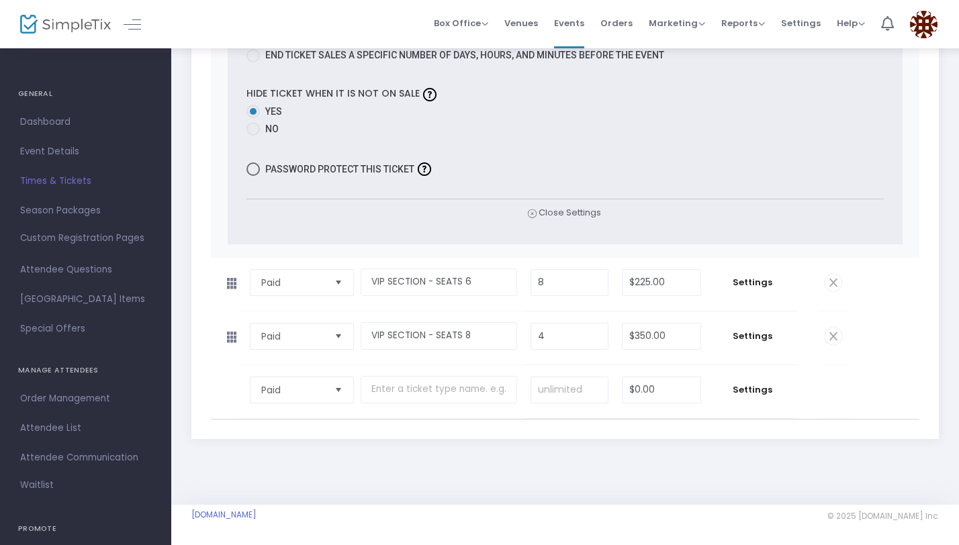
click at [748, 289] on td "Settings" at bounding box center [752, 284] width 90 height 53
click at [748, 284] on span "Settings" at bounding box center [752, 282] width 77 height 13
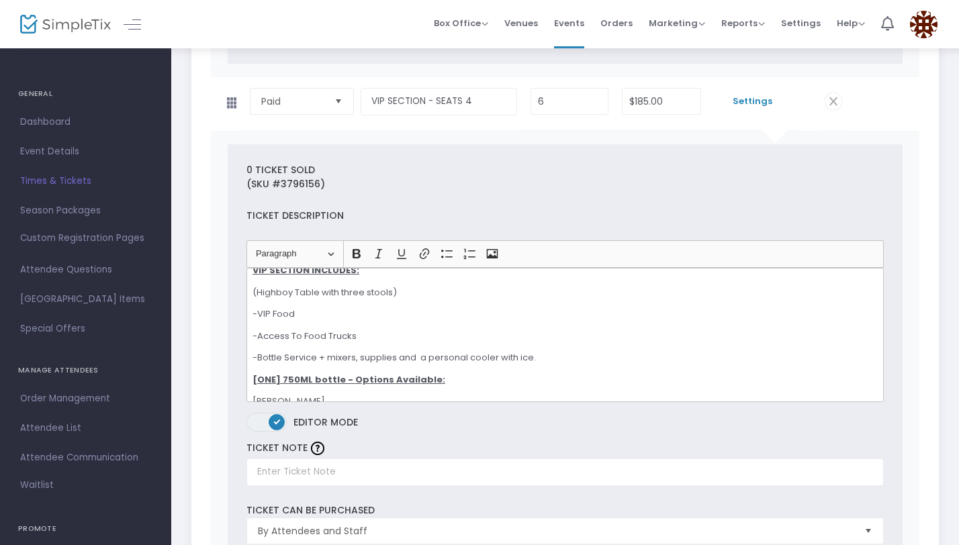
scroll to position [0, 0]
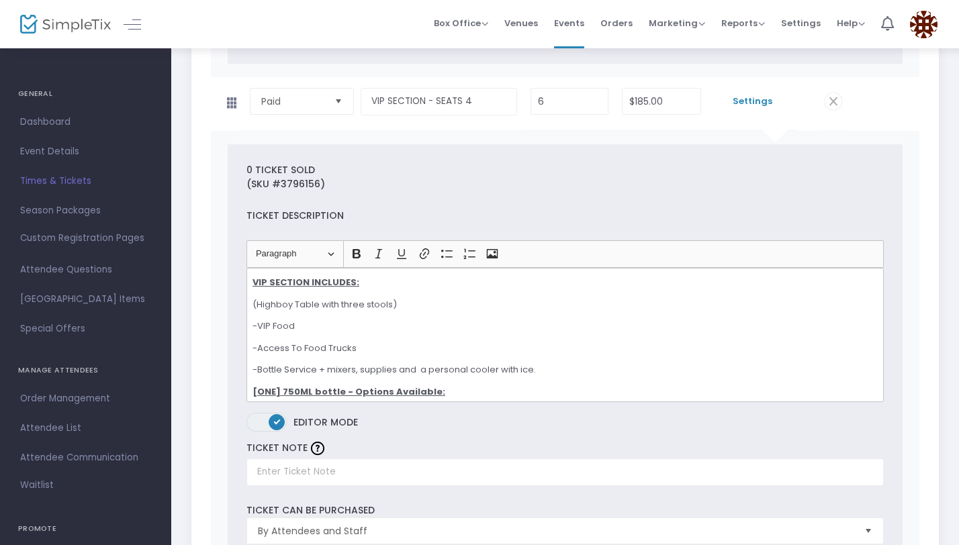
click at [383, 305] on p "(Highboy Table with three stools)" at bounding box center [564, 304] width 625 height 13
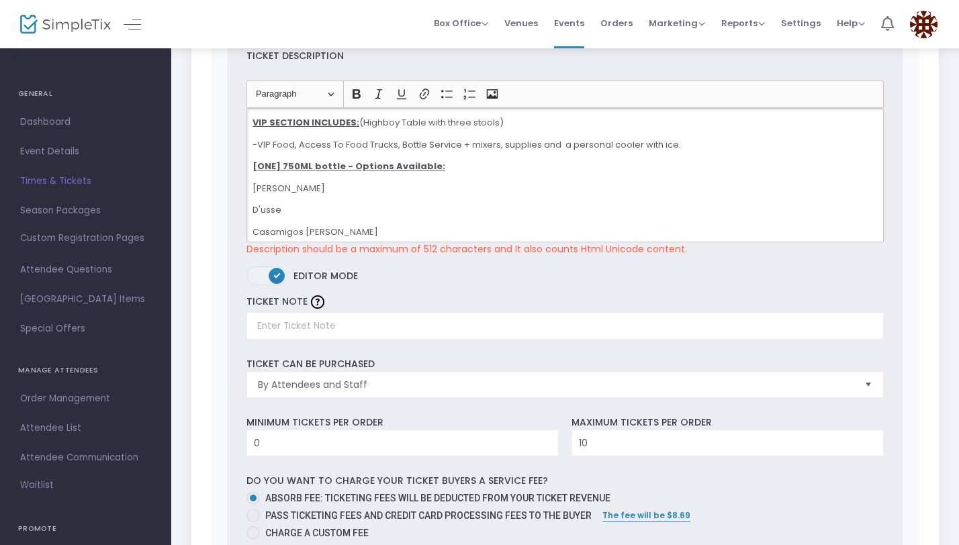
click at [298, 142] on p "-VIP Food, Access To Food Trucks, Bottle Service + mixers, supplies and a perso…" at bounding box center [564, 144] width 625 height 13
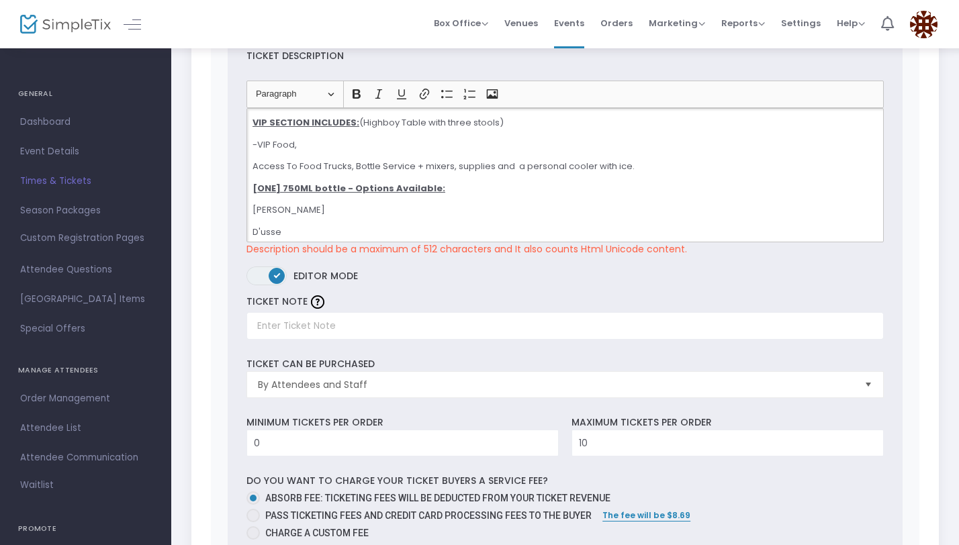
click at [355, 162] on p "Access To Food Trucks, Bottle Service + mixers, supplies and a personal cooler …" at bounding box center [564, 166] width 625 height 13
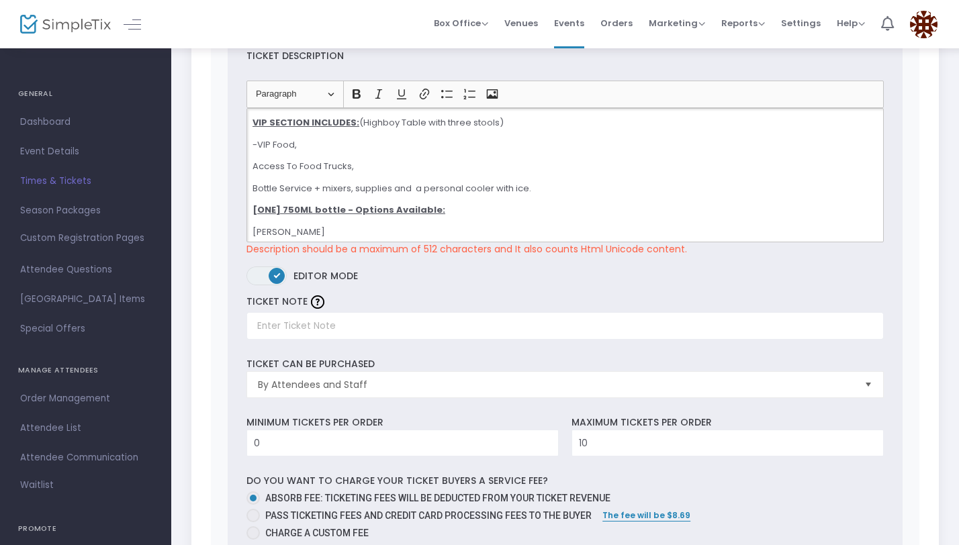
click at [367, 170] on p "Access To Food Trucks," at bounding box center [564, 166] width 625 height 13
click at [260, 142] on p "-VIP Food," at bounding box center [564, 144] width 625 height 13
click at [302, 142] on p "VIP Food," at bounding box center [564, 144] width 625 height 13
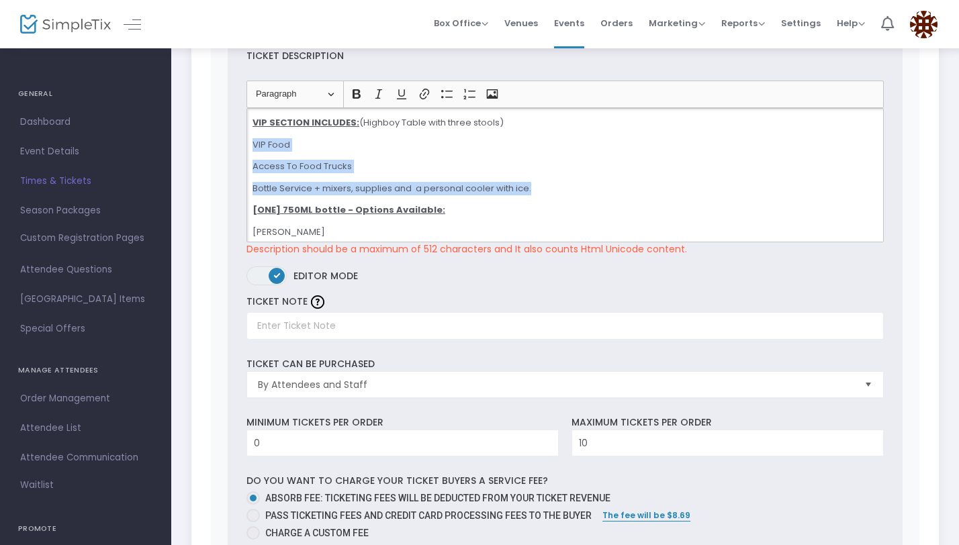
drag, startPoint x: 540, startPoint y: 187, endPoint x: 242, endPoint y: 142, distance: 301.4
click at [242, 142] on div "Heading Paragraph Paragraph Heading 1 Heading 2 Heading 3 Bold (⌘B) Bold Italic…" at bounding box center [565, 168] width 650 height 175
click at [450, 95] on icon "Editor toolbar" at bounding box center [446, 93] width 13 height 13
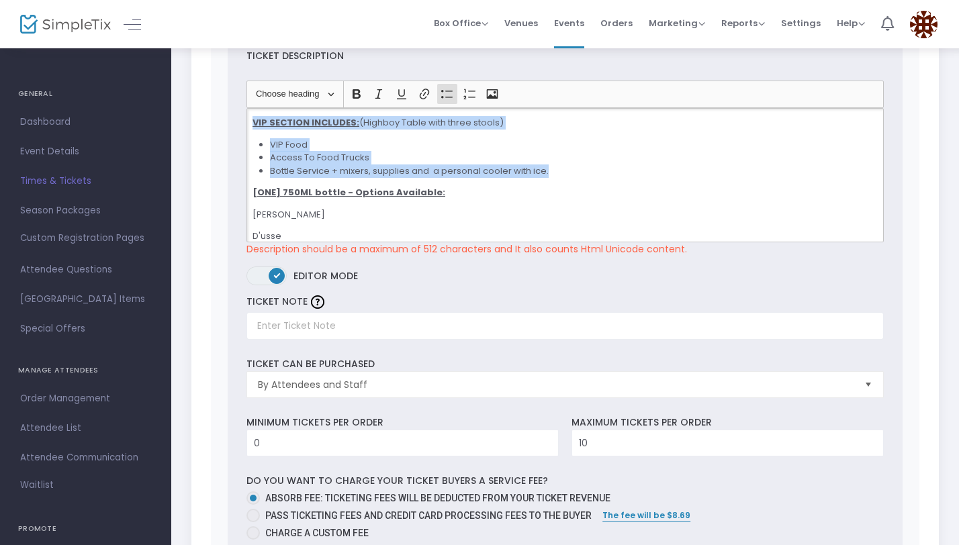
click at [499, 146] on li "VIP Food" at bounding box center [573, 144] width 607 height 13
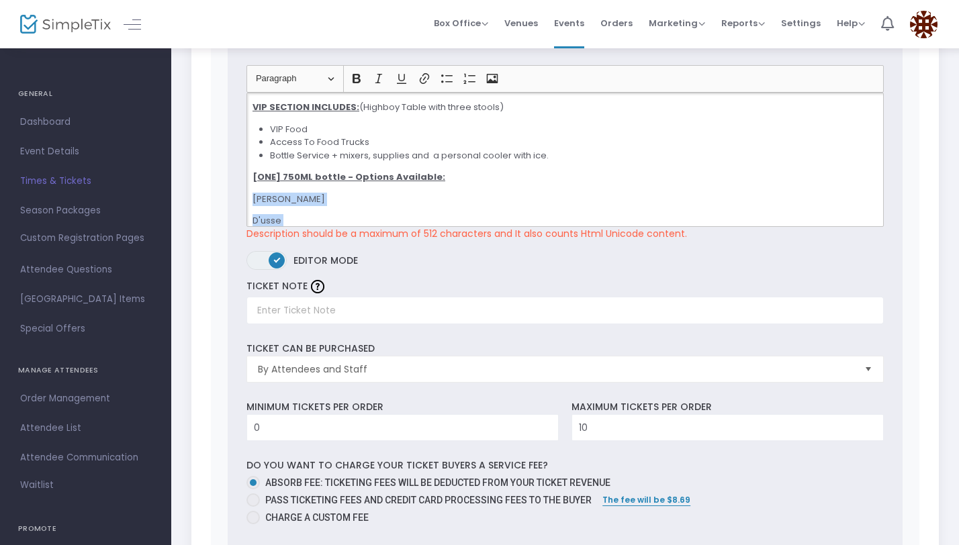
drag, startPoint x: 333, startPoint y: 172, endPoint x: 233, endPoint y: 197, distance: 103.2
click at [233, 197] on div "0 Ticket sold (SKU #3796155) Ticket Description Heading Paragraph Paragraph Hea…" at bounding box center [565, 465] width 675 height 993
click at [442, 83] on icon "Editor toolbar" at bounding box center [446, 78] width 13 height 13
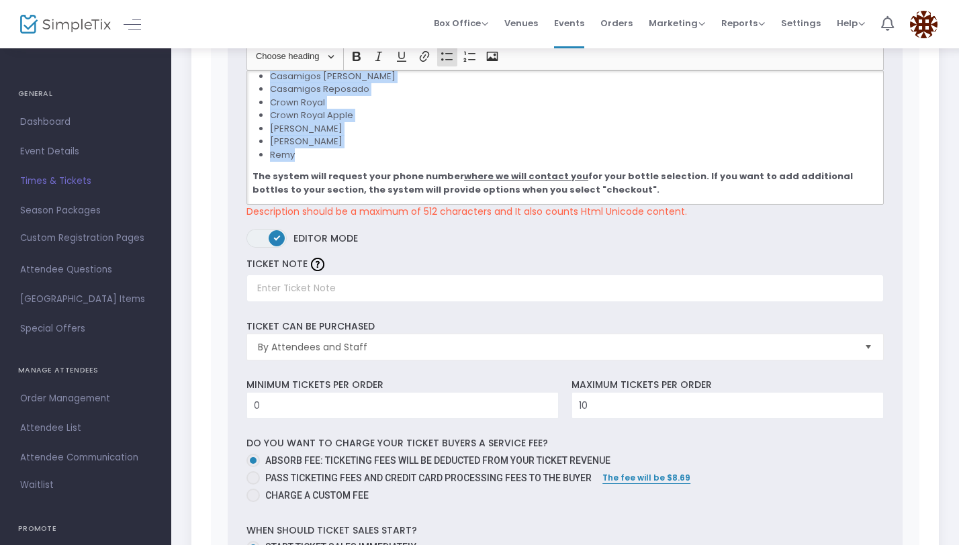
scroll to position [428, 0]
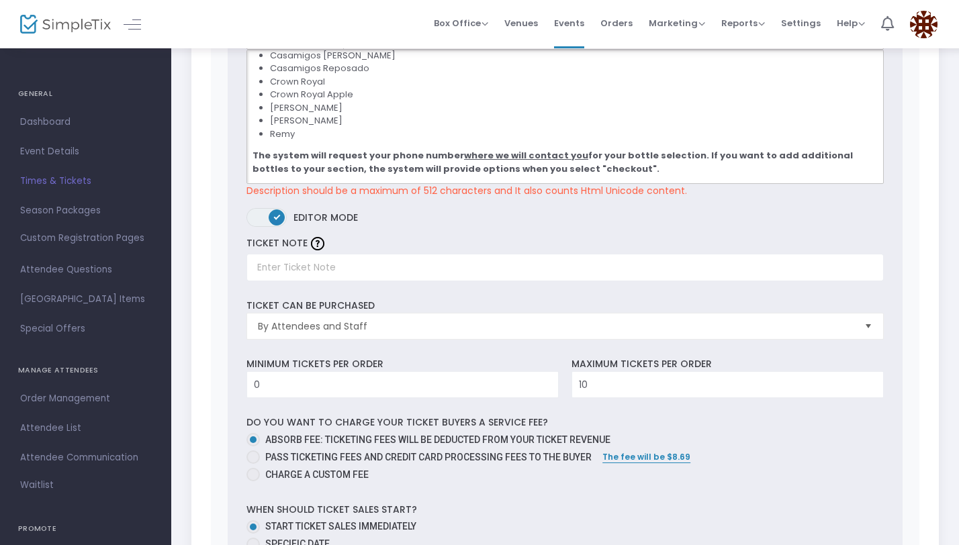
click at [491, 132] on li "Remy" at bounding box center [573, 134] width 607 height 13
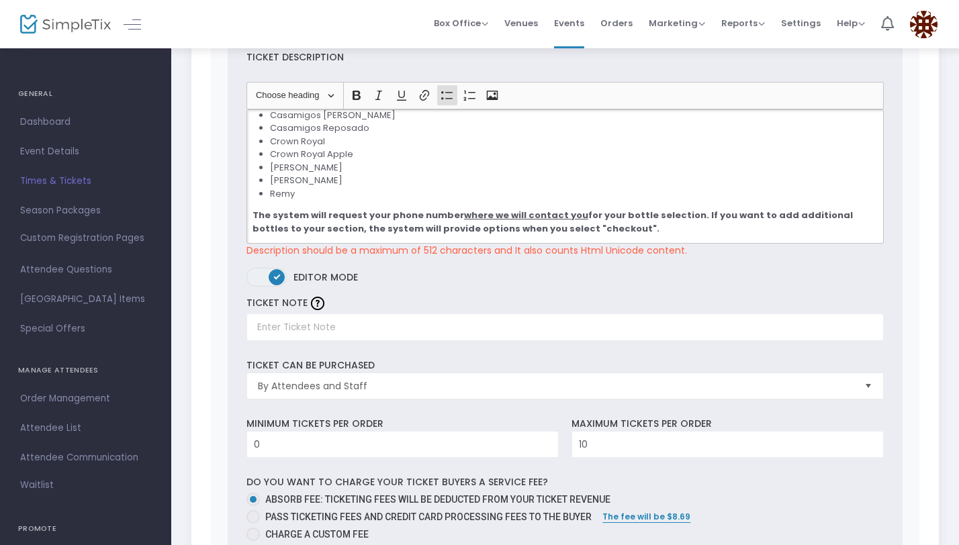
scroll to position [370, 0]
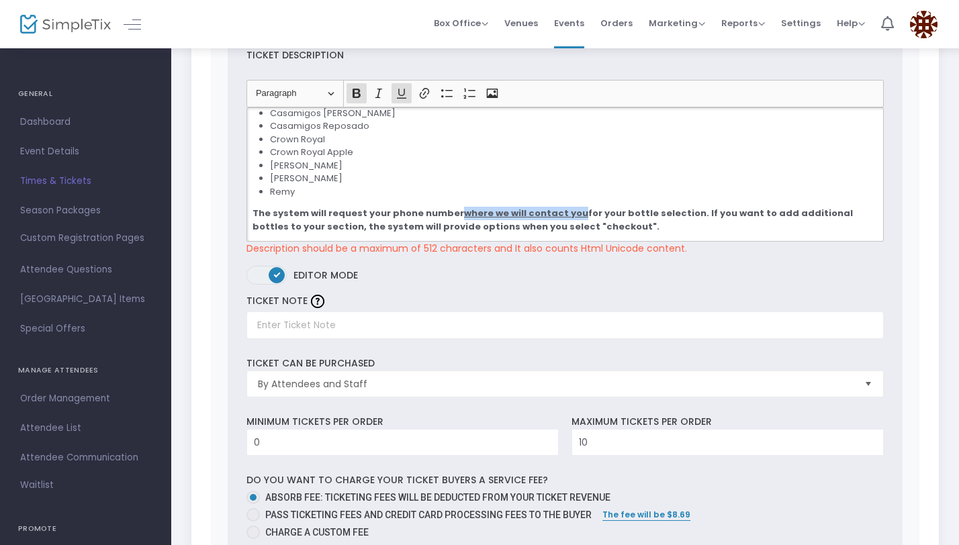
drag, startPoint x: 566, startPoint y: 213, endPoint x: 454, endPoint y: 211, distance: 111.4
click at [454, 211] on strong "The system will request your phone number where we will contact you for your bo…" at bounding box center [553, 220] width 602 height 26
click at [679, 211] on strong "The system will request your phone number where we will contact you for your bo…" at bounding box center [553, 220] width 602 height 26
drag, startPoint x: 738, startPoint y: 211, endPoint x: 679, endPoint y: 211, distance: 58.4
click at [679, 211] on strong "The system will request your phone number where we will contact you for your bo…" at bounding box center [553, 220] width 602 height 26
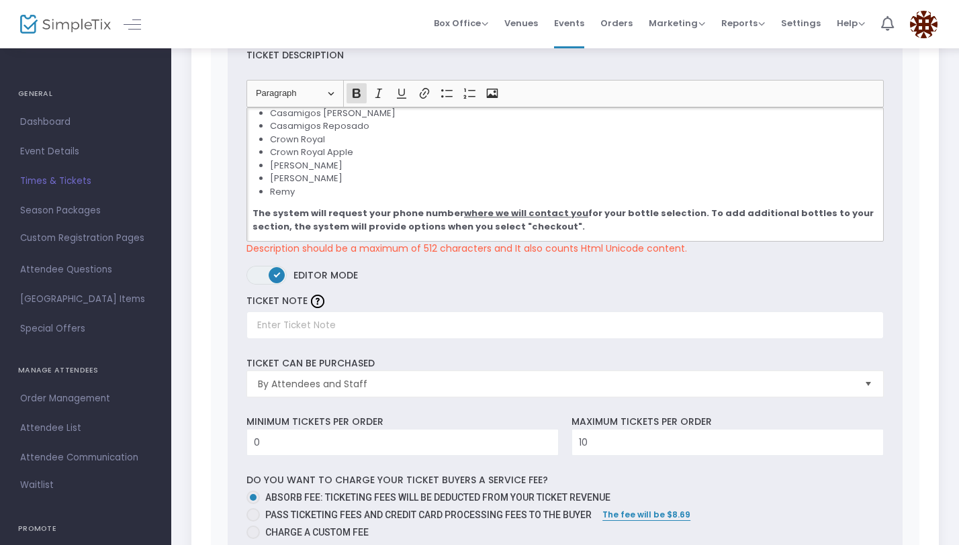
click at [542, 222] on p "The system will request your phone number where we will contact you for your bo…" at bounding box center [564, 220] width 625 height 26
click at [493, 175] on li "[PERSON_NAME]" at bounding box center [573, 178] width 607 height 13
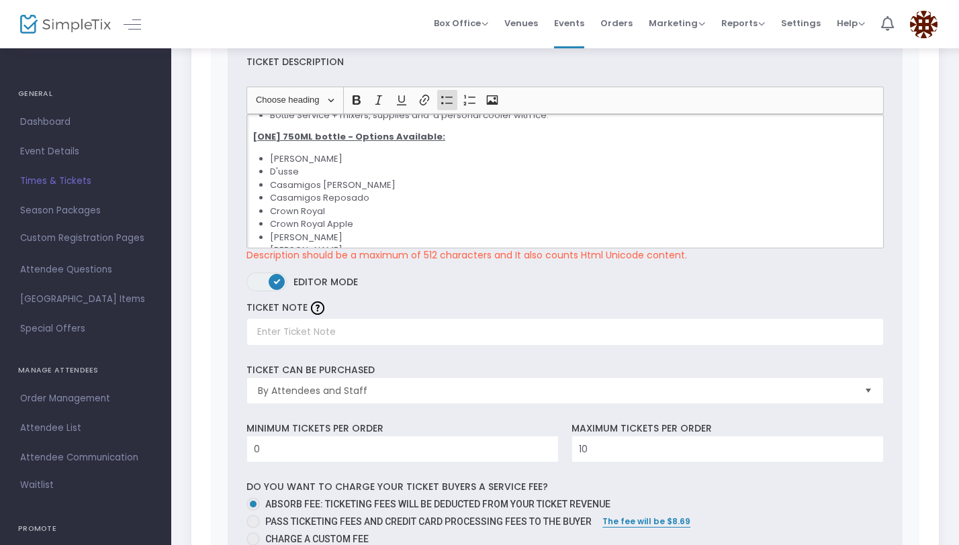
scroll to position [0, 0]
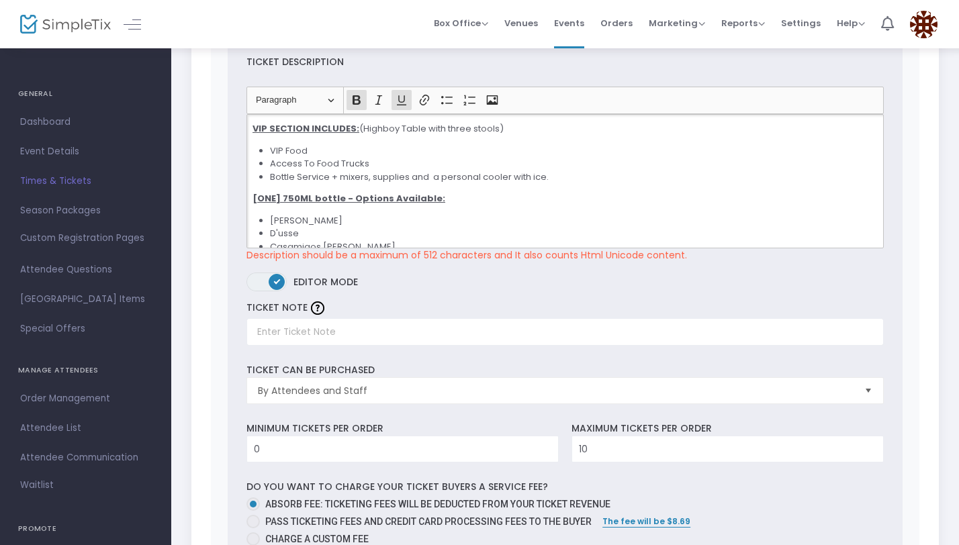
drag, startPoint x: 530, startPoint y: 233, endPoint x: 244, endPoint y: 100, distance: 315.3
click at [244, 100] on div "Heading Paragraph Paragraph Heading 1 Heading 2 Heading 3 Bold (⌘B) Bold Italic…" at bounding box center [565, 174] width 650 height 175
copy div "VIP SECTION INCLUDES: (Highboy Table with three stools) VIP Food Access To Food…"
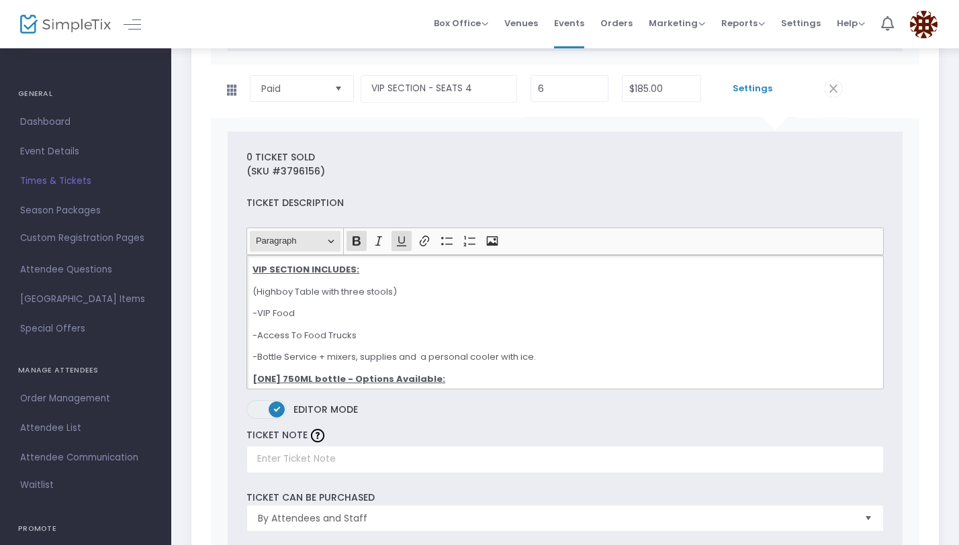
drag, startPoint x: 675, startPoint y: 373, endPoint x: 252, endPoint y: 247, distance: 441.3
click at [252, 247] on ckeditor "Heading Paragraph Paragraph Heading 1 Heading 2 Heading 3 Bold (⌘B) Bold Italic…" at bounding box center [564, 308] width 637 height 161
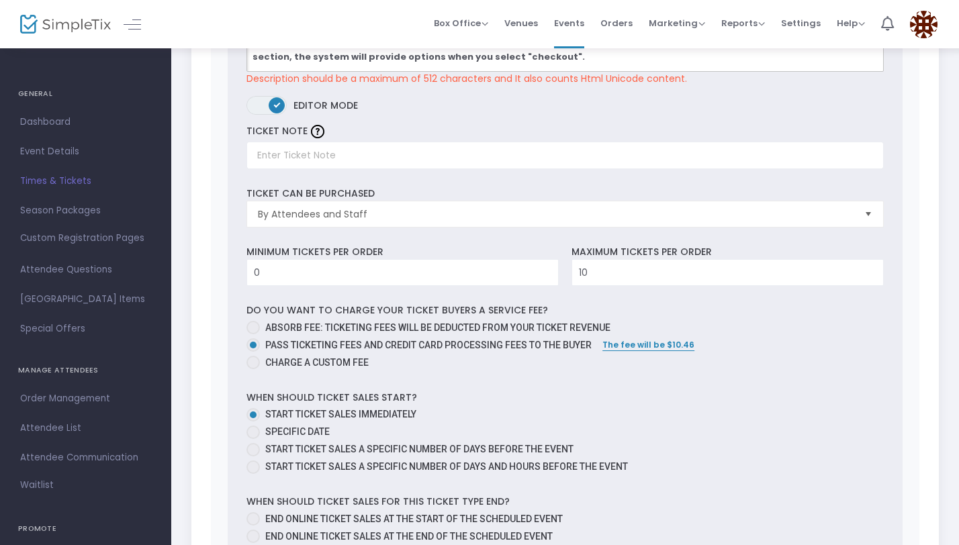
scroll to position [1617, 0]
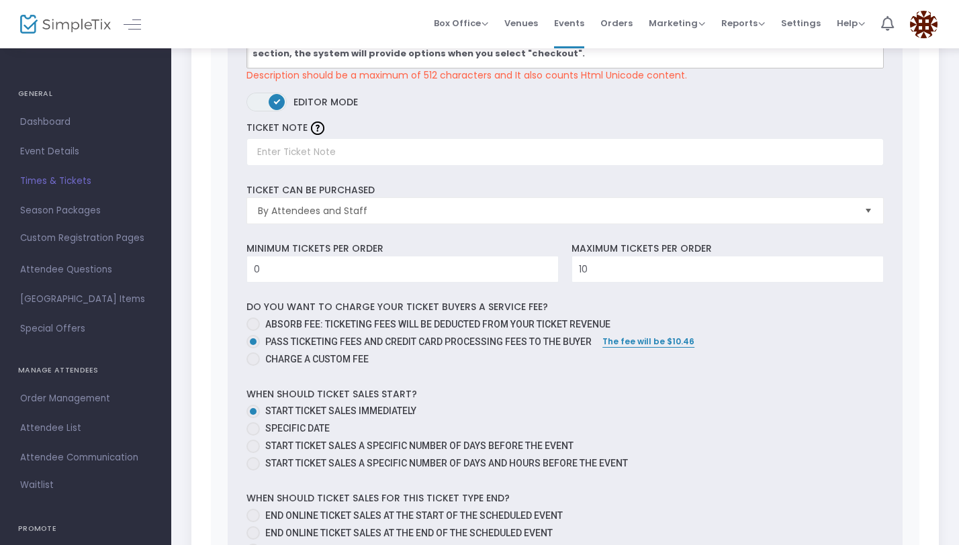
click at [342, 326] on span "Absorb fee: Ticketing fees will be deducted from your ticket revenue" at bounding box center [437, 324] width 345 height 11
click at [253, 331] on input "Absorb fee: Ticketing fees will be deducted from your ticket revenue" at bounding box center [252, 331] width 1 height 1
radio input "true"
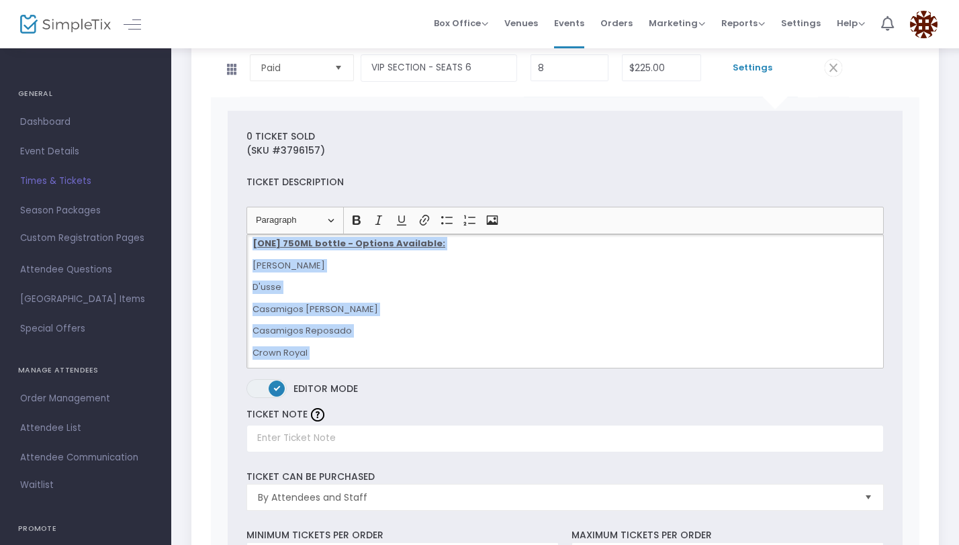
scroll to position [0, 0]
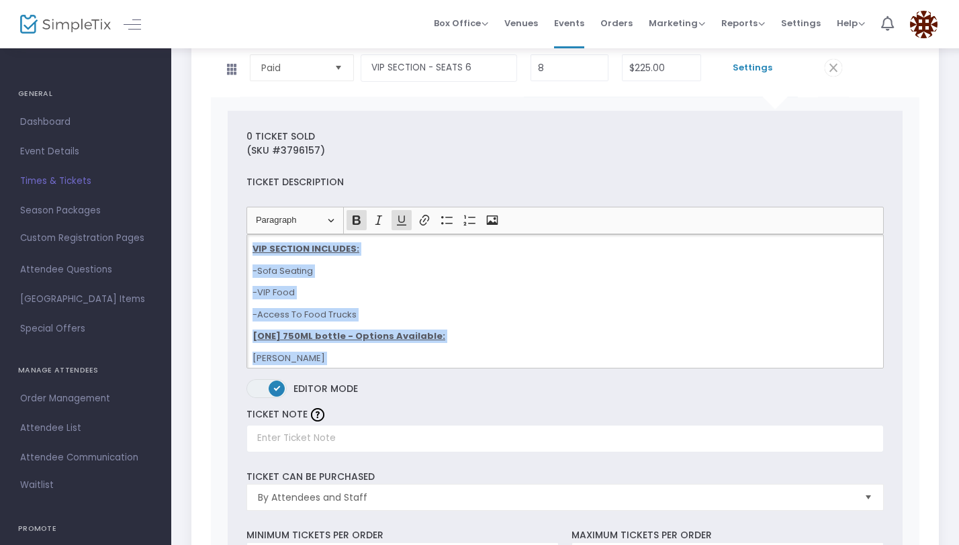
drag, startPoint x: 687, startPoint y: 356, endPoint x: 240, endPoint y: 194, distance: 475.4
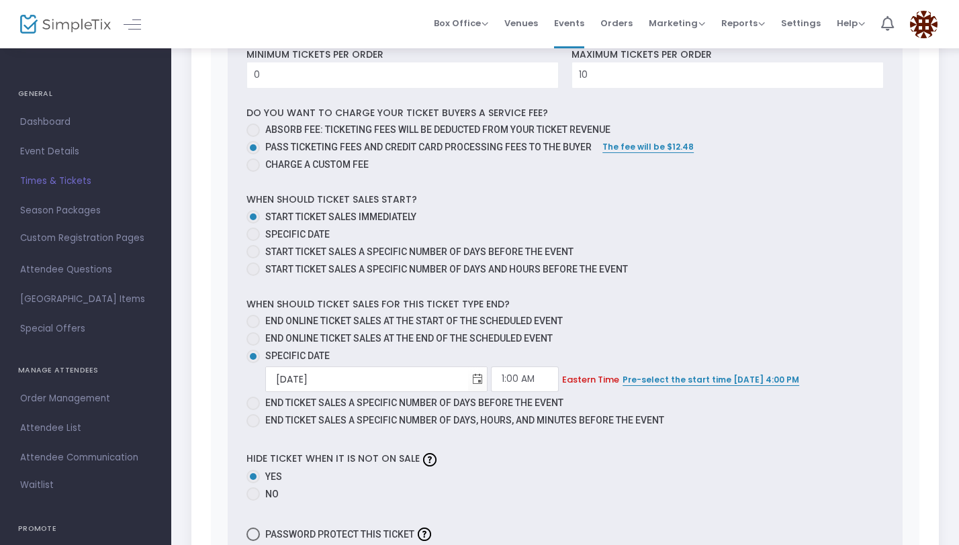
scroll to position [2882, 0]
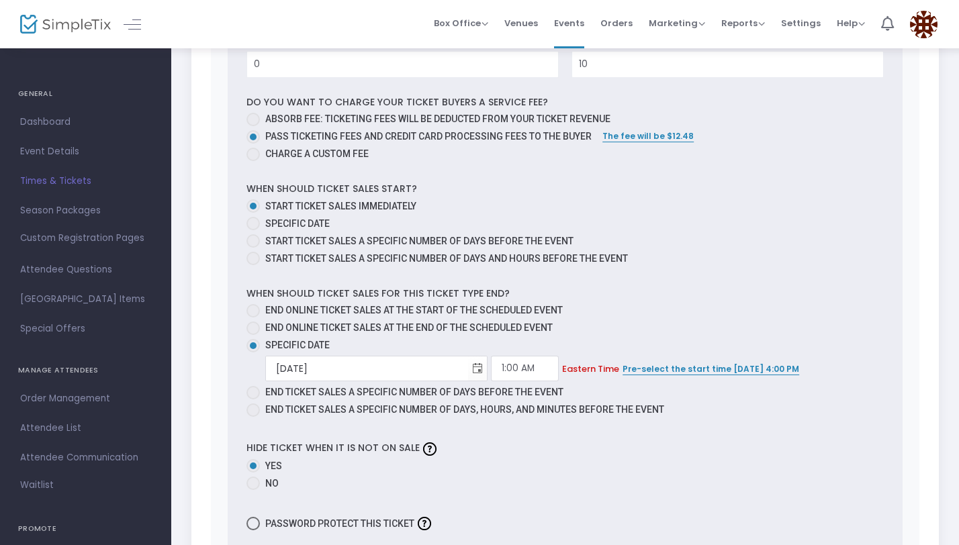
click at [350, 119] on span "Absorb fee: Ticketing fees will be deducted from your ticket revenue" at bounding box center [437, 118] width 345 height 11
click at [253, 126] on input "Absorb fee: Ticketing fees will be deducted from your ticket revenue" at bounding box center [252, 126] width 1 height 1
radio input "true"
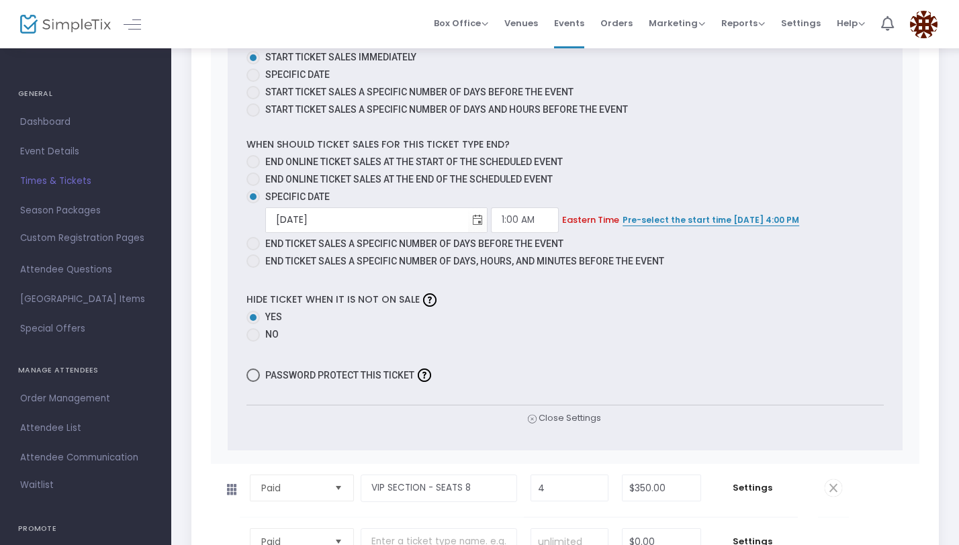
scroll to position [3196, 0]
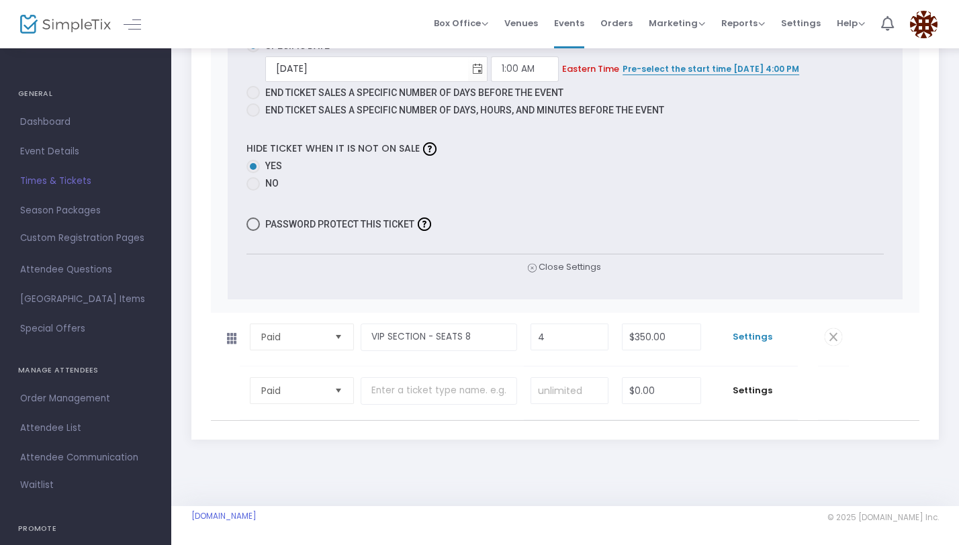
click at [738, 337] on span "Settings" at bounding box center [752, 336] width 77 height 13
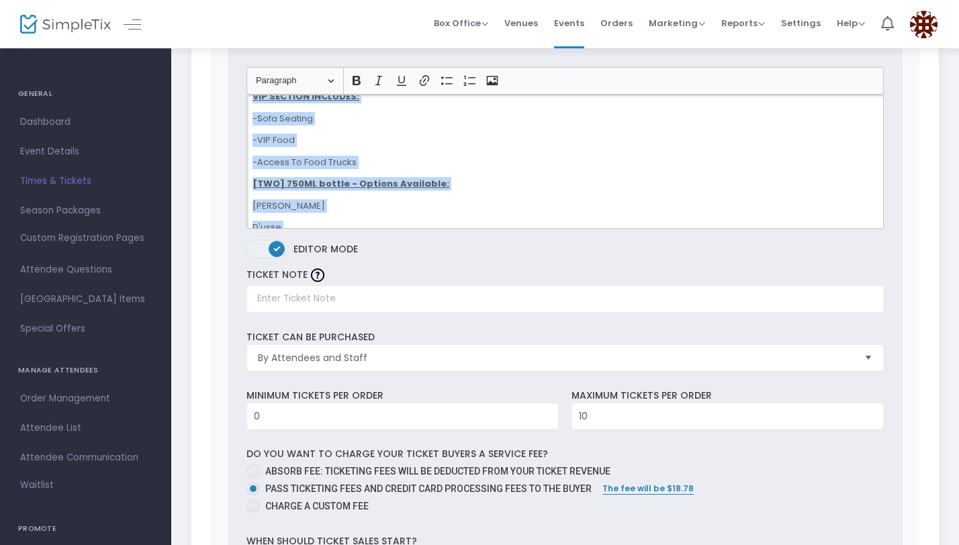
scroll to position [0, 0]
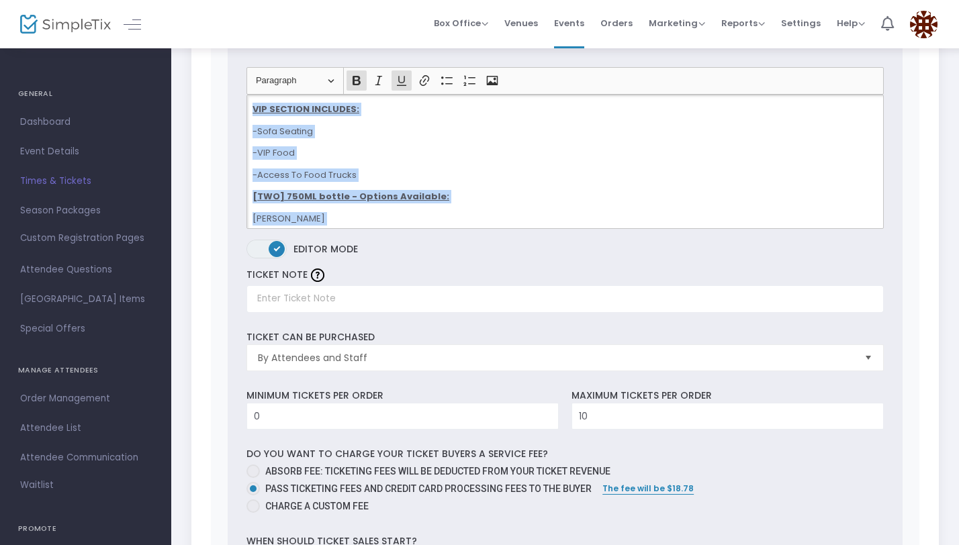
drag, startPoint x: 689, startPoint y: 209, endPoint x: 239, endPoint y: 92, distance: 465.3
click at [239, 92] on div "0 Ticket sold (SKU #3796158) Ticket Description Heading Paragraph Paragraph Hea…" at bounding box center [565, 461] width 675 height 980
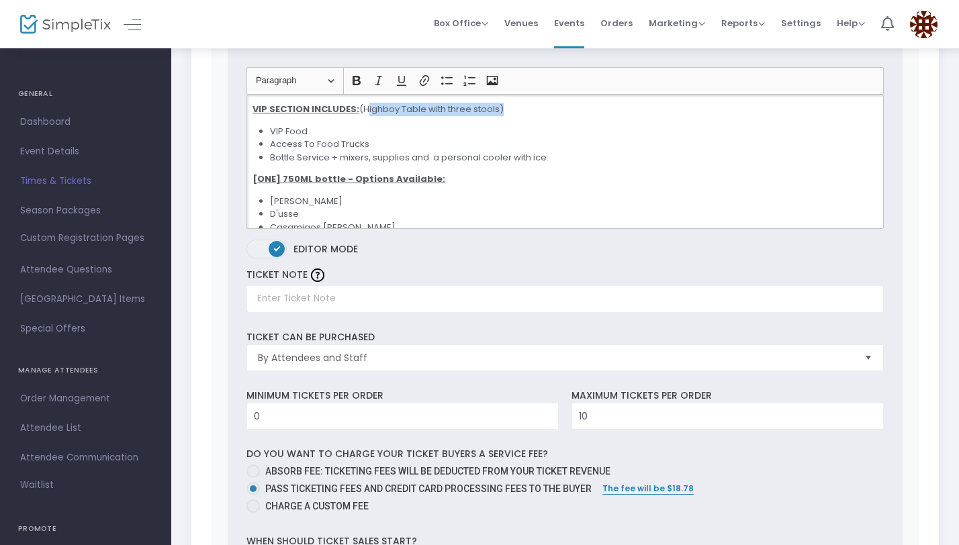
drag, startPoint x: 505, startPoint y: 109, endPoint x: 362, endPoint y: 109, distance: 143.0
click at [362, 109] on p "VIP SECTION INCLUDES: (Highboy Table with three stools)" at bounding box center [564, 109] width 625 height 13
click at [356, 105] on u "VIP SECTION INCLUDES: Sofa Seating" at bounding box center [338, 109] width 173 height 13
drag, startPoint x: 418, startPoint y: 105, endPoint x: 356, endPoint y: 105, distance: 62.4
click at [356, 105] on p "VIP SECTION INCLUDES: Sofa Seating" at bounding box center [564, 109] width 625 height 13
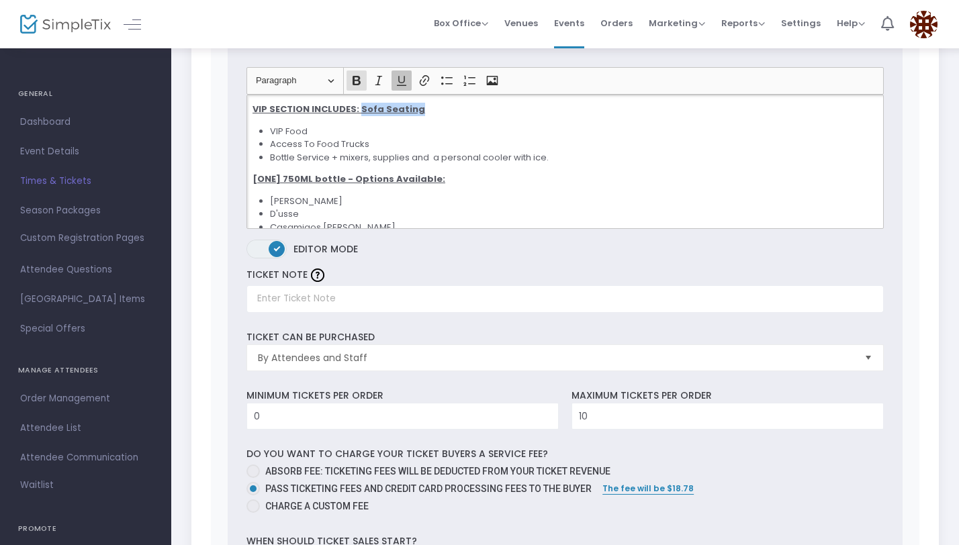
click at [404, 78] on icon "Editor toolbar" at bounding box center [401, 81] width 9 height 10
click at [438, 120] on div "VIP SECTION INCLUDES: Sofa Seating VIP Food Access To Food Trucks Bottle Servic…" at bounding box center [564, 162] width 637 height 134
click at [356, 106] on strong "VIP SECTION INCLUDES: Sofa Seating" at bounding box center [337, 109] width 170 height 13
click at [424, 111] on p "VIP SECTION INCLUDES: Sofa Seating" at bounding box center [564, 109] width 625 height 13
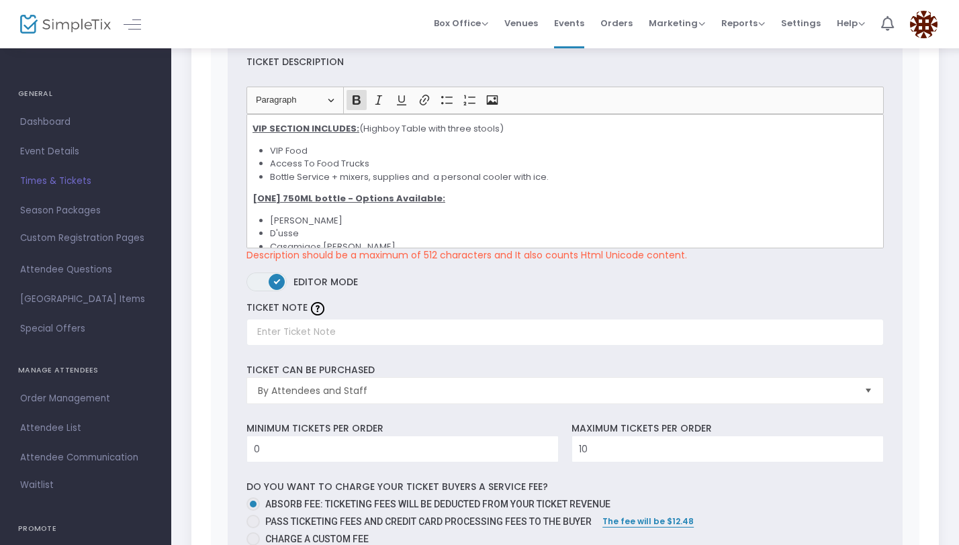
scroll to position [2492, 0]
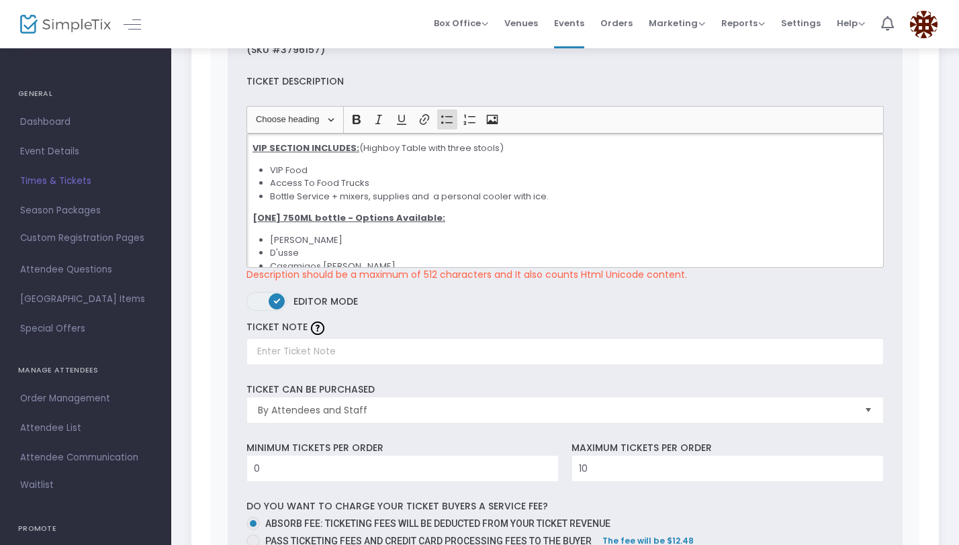
click at [470, 164] on li "VIP Food" at bounding box center [573, 170] width 607 height 13
drag, startPoint x: 510, startPoint y: 147, endPoint x: 402, endPoint y: 144, distance: 108.1
click at [402, 144] on p "VIP SECTION INCLUDES: (Highboy Table with three stools)" at bounding box center [564, 148] width 625 height 13
click at [399, 116] on icon "Editor toolbar" at bounding box center [401, 120] width 9 height 10
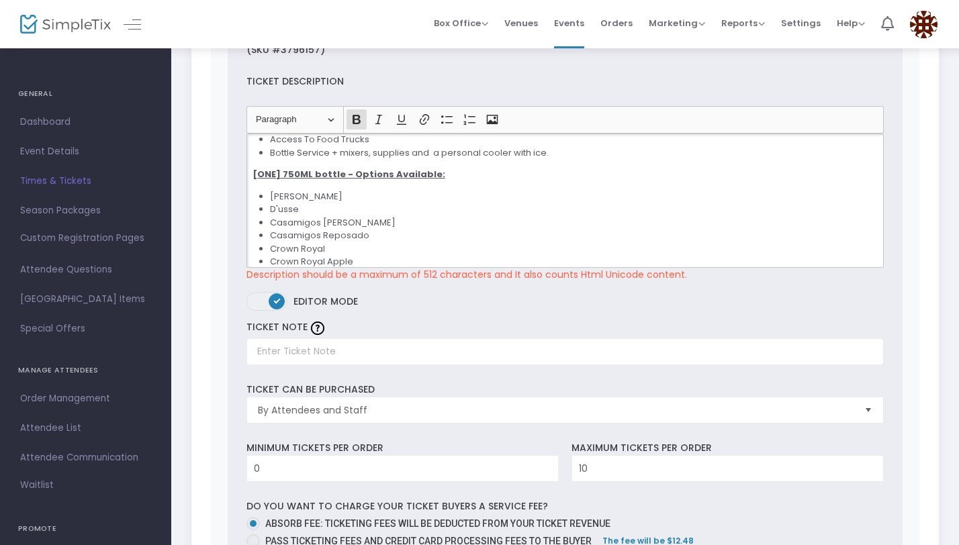
scroll to position [48, 0]
click at [514, 299] on label "ON OFF Editor mode" at bounding box center [564, 305] width 637 height 26
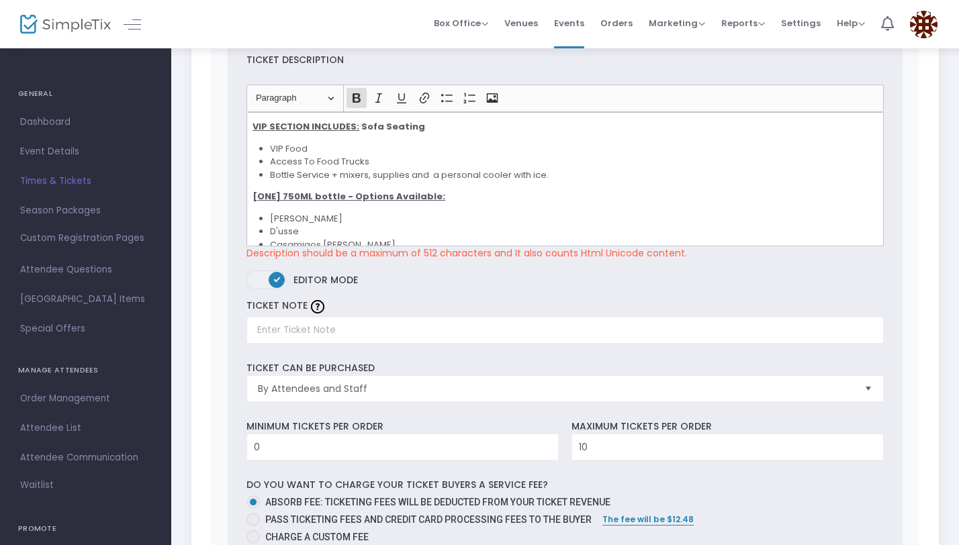
scroll to position [2521, 0]
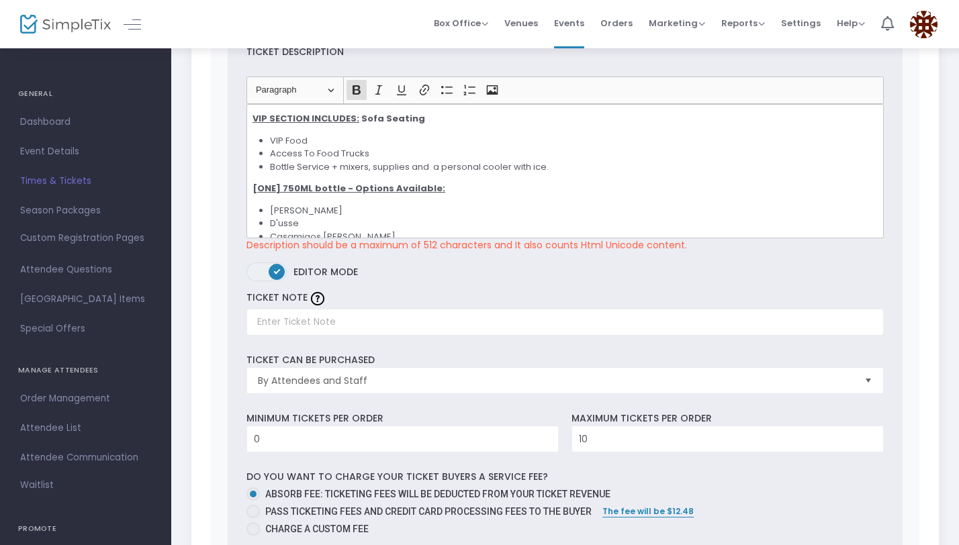
click at [474, 283] on label "ON OFF Editor mode" at bounding box center [564, 275] width 637 height 26
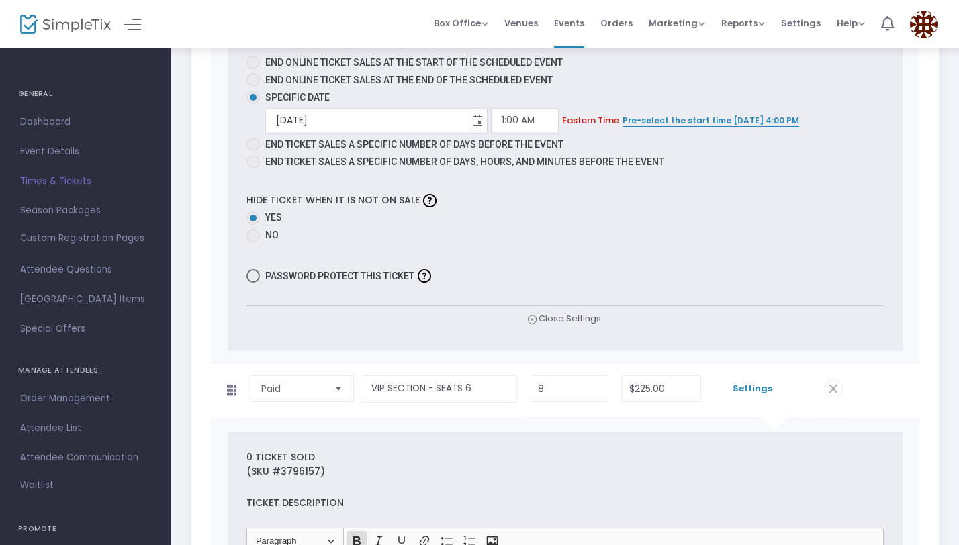
scroll to position [2088, 0]
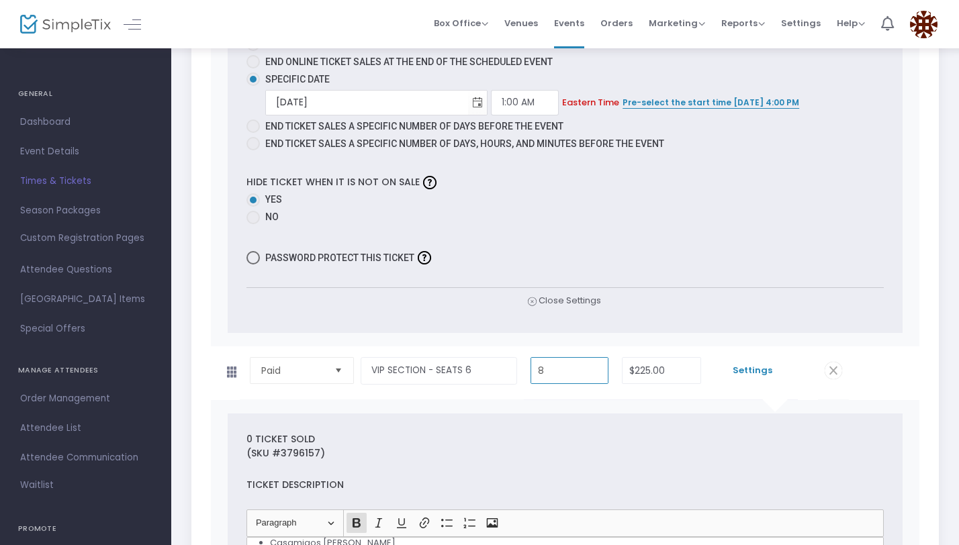
click at [552, 368] on input "8" at bounding box center [569, 371] width 77 height 26
type input "6"
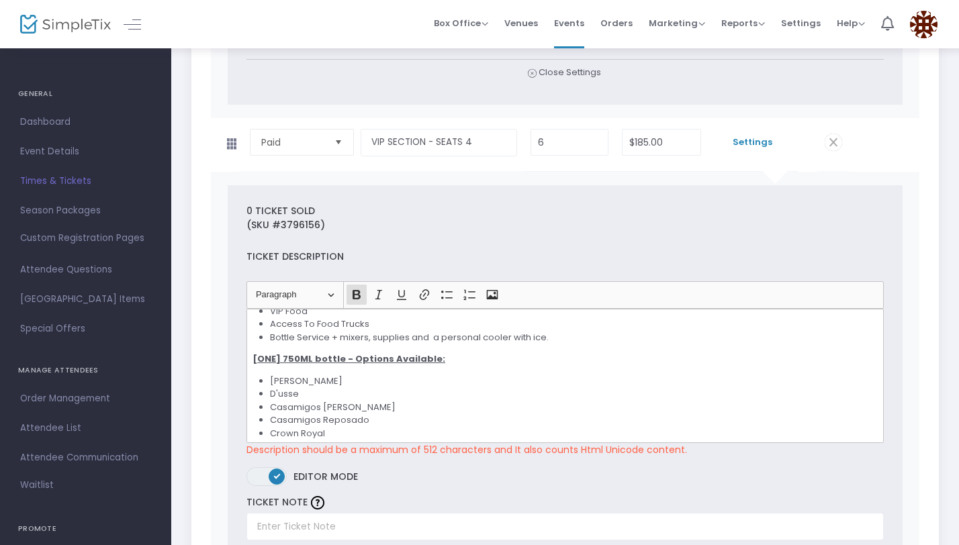
scroll to position [0, 0]
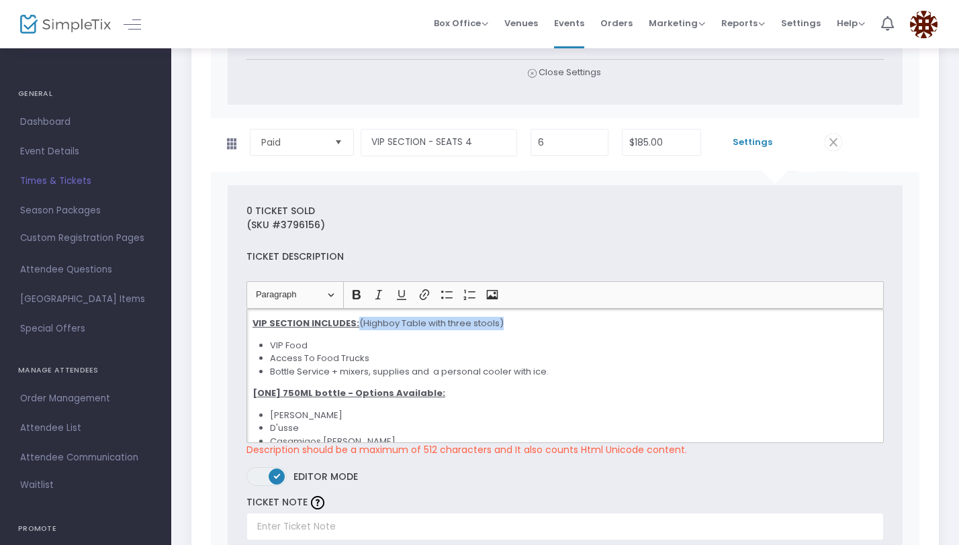
drag, startPoint x: 515, startPoint y: 322, endPoint x: 357, endPoint y: 324, distance: 157.7
click at [357, 324] on p "VIP SECTION INCLUDES: (Highboy Table with three stools)" at bounding box center [564, 323] width 625 height 13
click at [399, 295] on icon "Editor toolbar" at bounding box center [401, 295] width 9 height 10
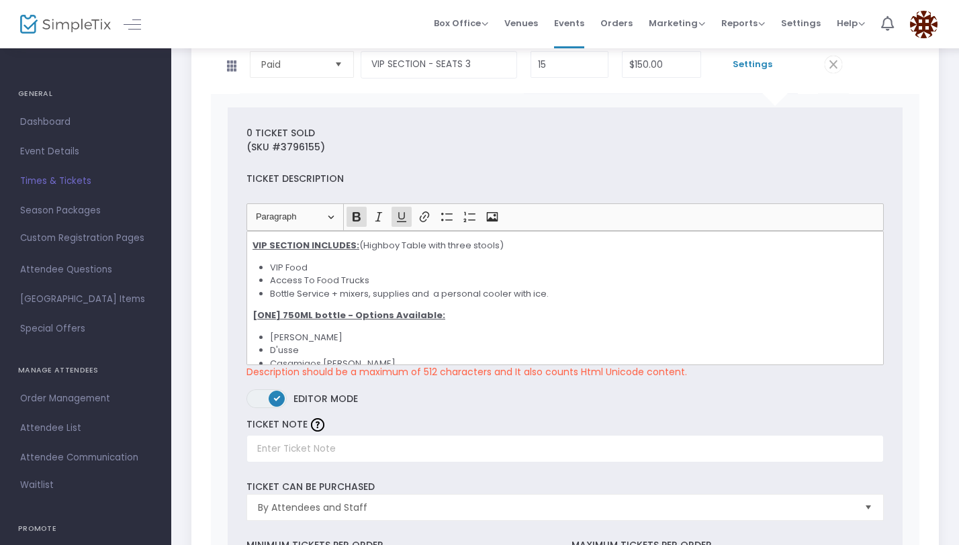
scroll to position [171, 0]
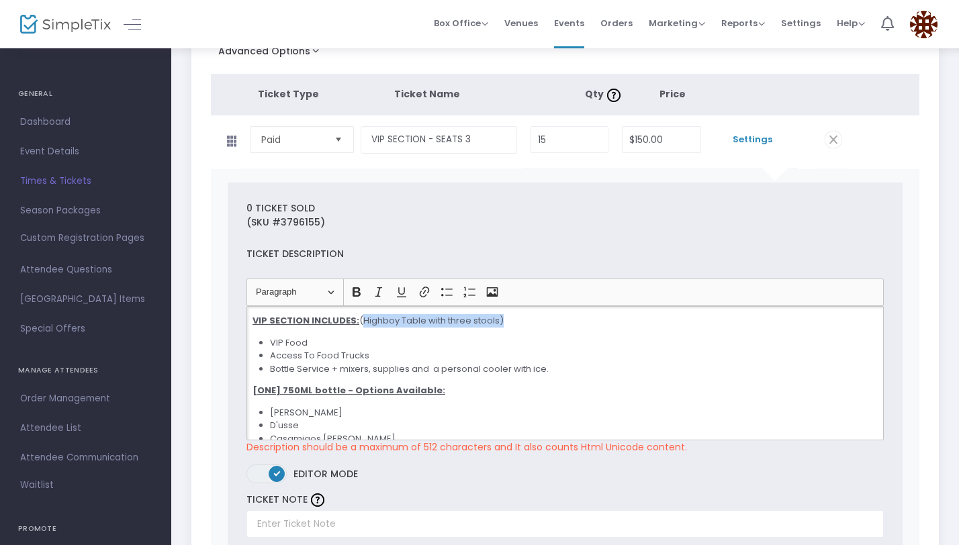
drag, startPoint x: 507, startPoint y: 322, endPoint x: 358, endPoint y: 322, distance: 149.7
click at [358, 322] on p "VIP SECTION INCLUDES: (Highboy Table with three stools)" at bounding box center [564, 320] width 625 height 13
click at [407, 296] on icon "Editor toolbar" at bounding box center [401, 291] width 13 height 13
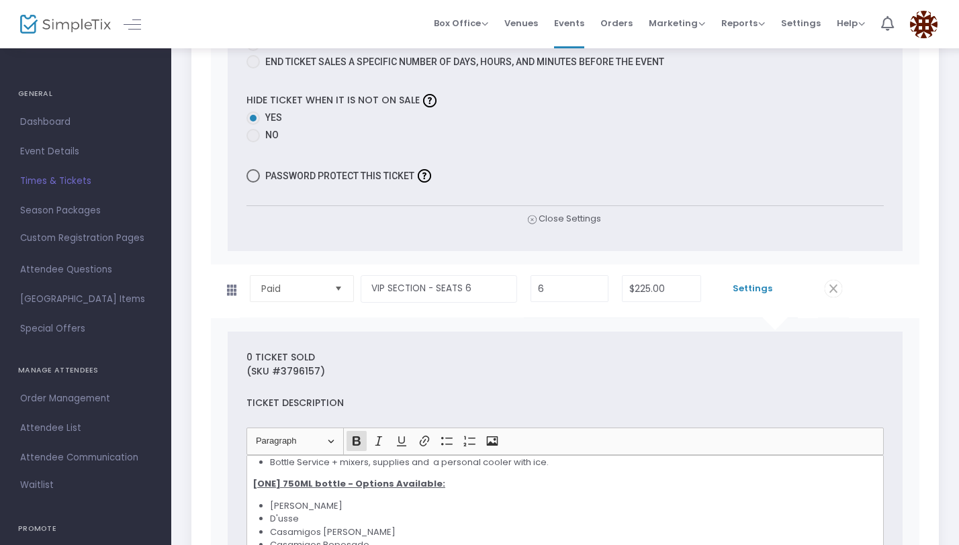
scroll to position [0, 0]
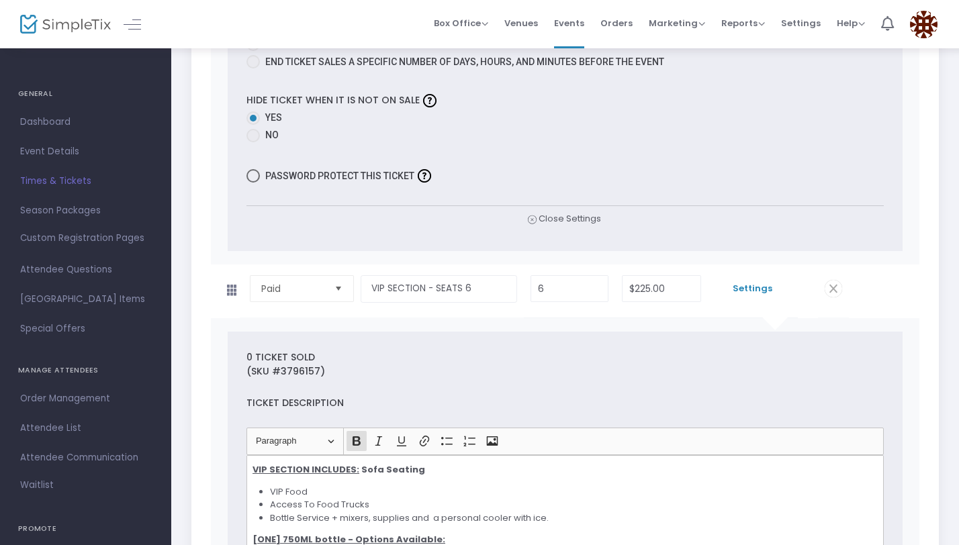
click at [415, 469] on p "VIP SECTION INCLUDES: ​​​​​​​ Sofa Seating" at bounding box center [564, 469] width 625 height 13
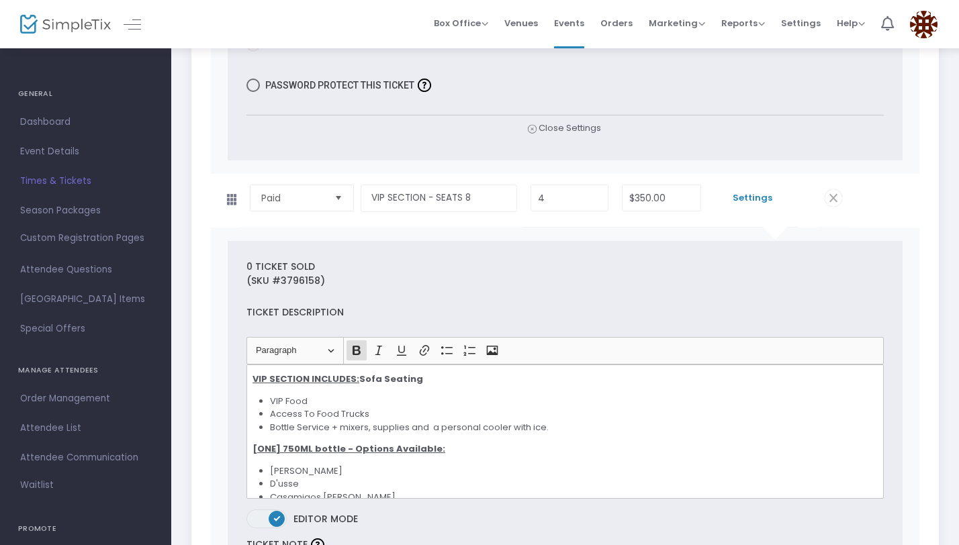
scroll to position [3266, 0]
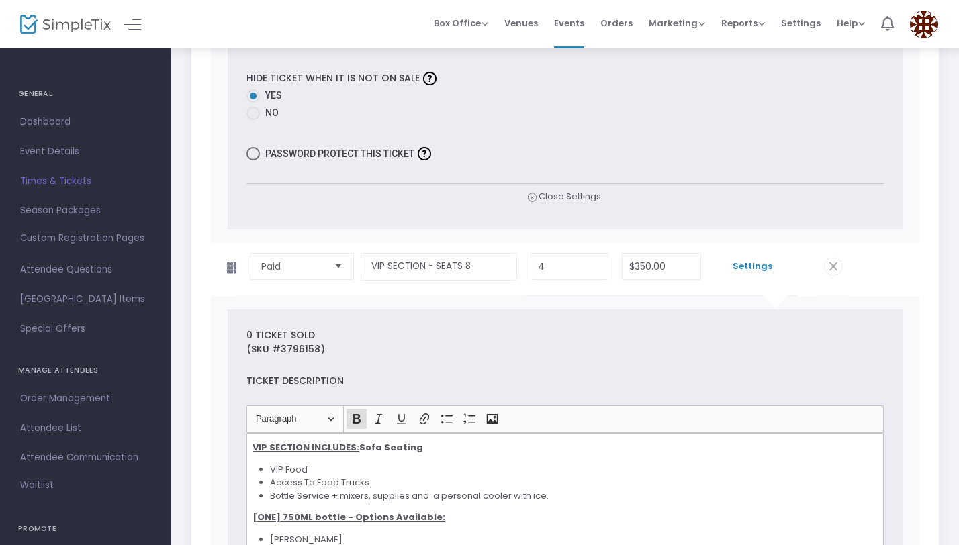
click at [419, 449] on p "VIP SECTION INCLUDES: Sofa Seating" at bounding box center [564, 447] width 625 height 13
drag, startPoint x: 419, startPoint y: 449, endPoint x: 359, endPoint y: 449, distance: 59.7
click at [359, 449] on p "VIP SECTION INCLUDES: Sofa Seating" at bounding box center [564, 447] width 625 height 13
click at [382, 449] on strong "VIP SECTION INCLUDES: Sofa Seating" at bounding box center [337, 447] width 170 height 13
click at [418, 447] on p "VIP SECTION INCLUDES: Sofa Seating" at bounding box center [564, 447] width 625 height 13
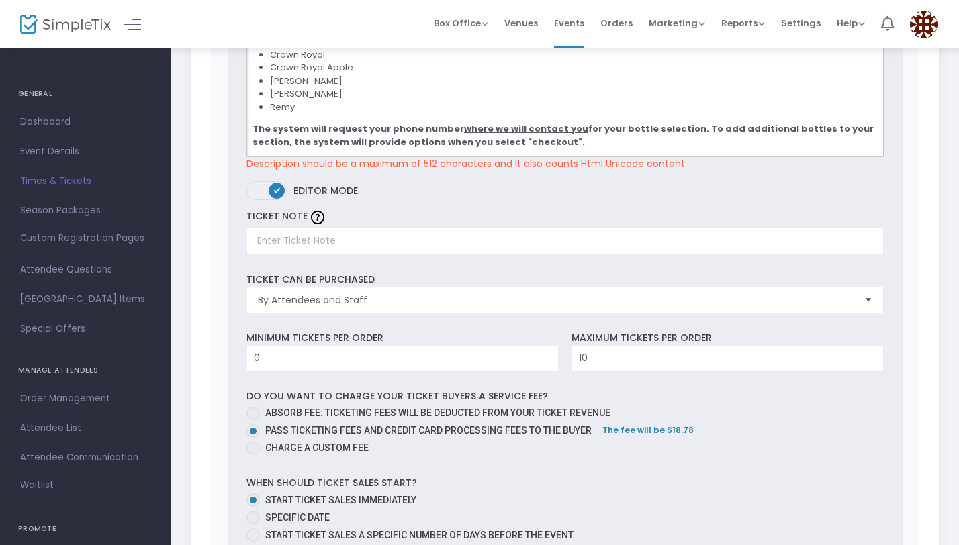
scroll to position [3689, 0]
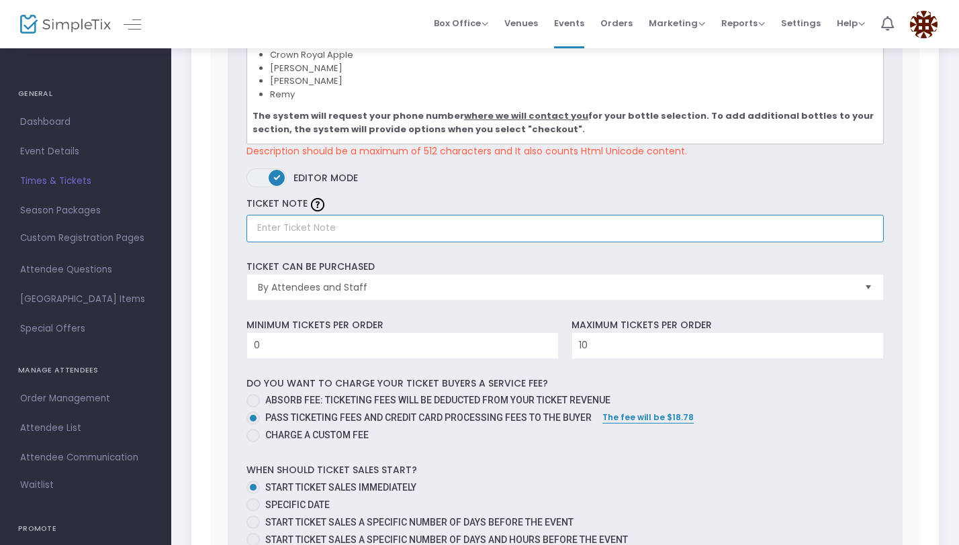
click at [523, 226] on input "text" at bounding box center [564, 229] width 637 height 28
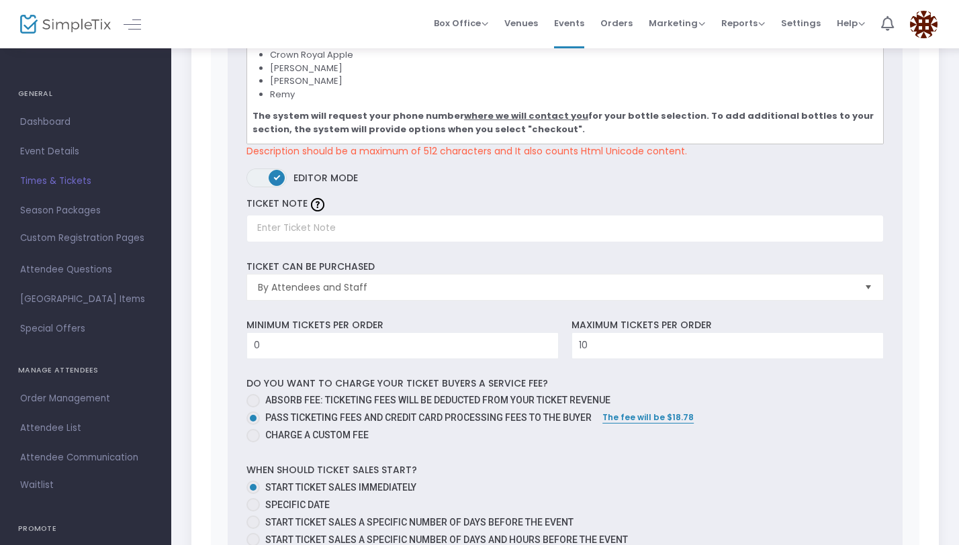
click at [525, 196] on div "TICKET NOTE" at bounding box center [565, 218] width 650 height 48
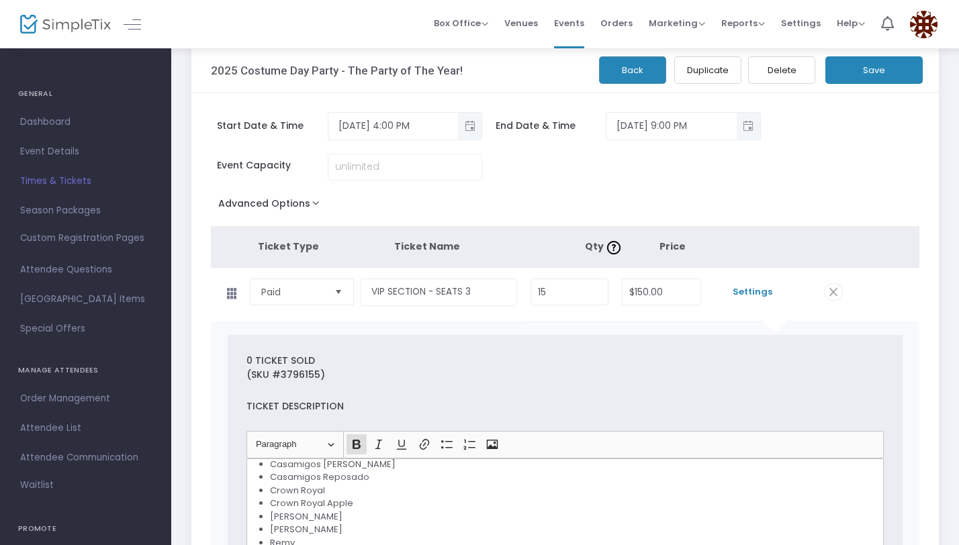
scroll to position [0, 0]
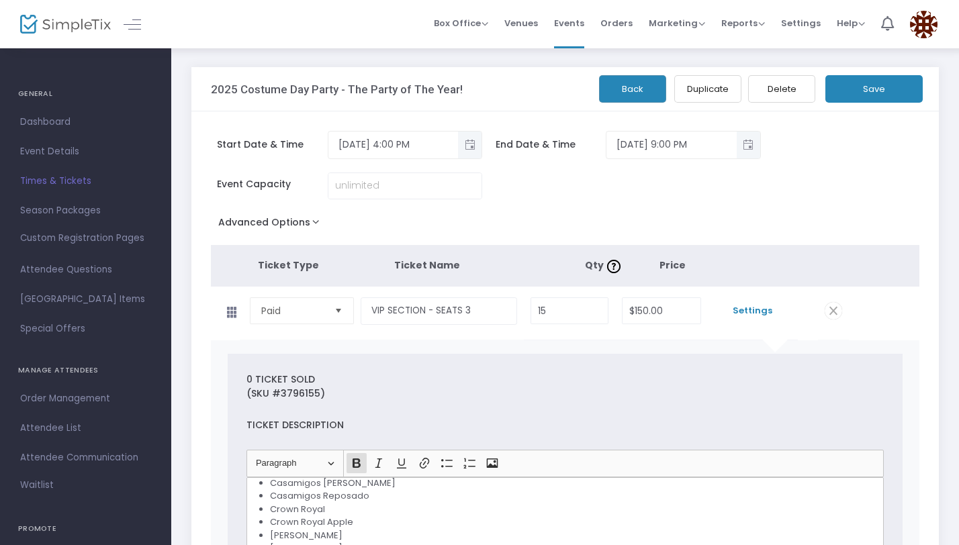
click at [877, 93] on button "Save" at bounding box center [873, 89] width 97 height 28
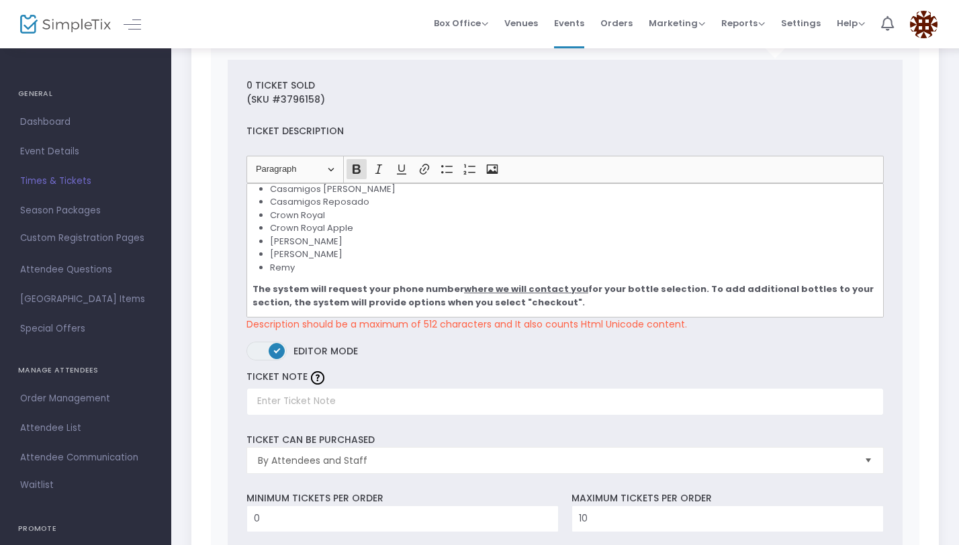
scroll to position [3574, 0]
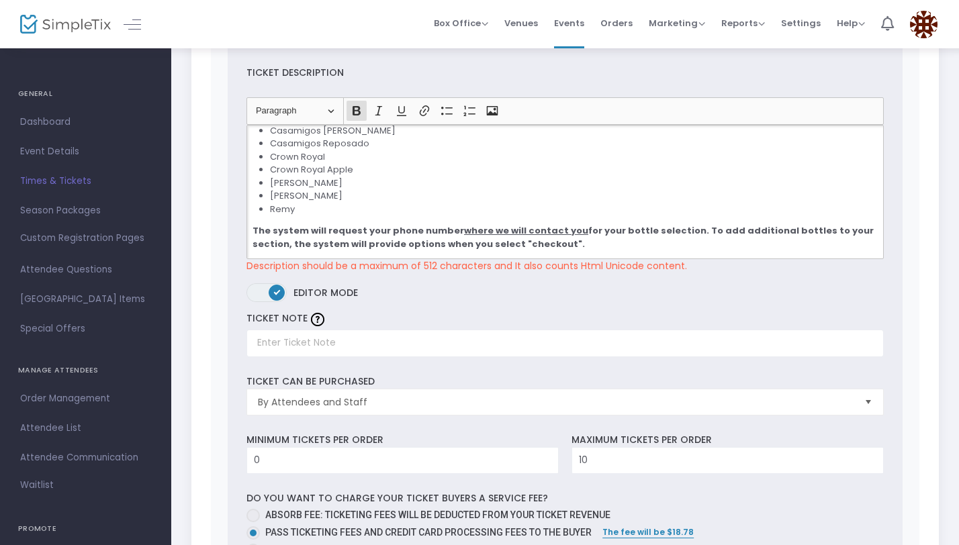
drag, startPoint x: 681, startPoint y: 229, endPoint x: 691, endPoint y: 242, distance: 16.2
click at [691, 242] on p "The system will request your phone number where we will contact you for your bo…" at bounding box center [564, 237] width 625 height 26
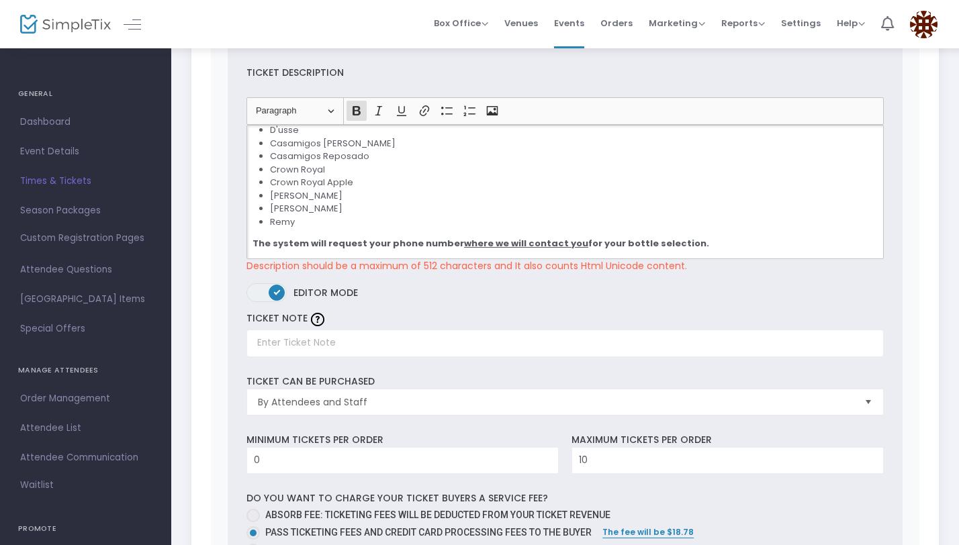
scroll to position [114, 0]
click at [663, 296] on label "ON OFF Editor mode" at bounding box center [564, 296] width 637 height 26
click at [663, 184] on li "Crown Royal Apple" at bounding box center [573, 182] width 607 height 13
click at [650, 185] on li "Crown Royal Apple" at bounding box center [573, 182] width 607 height 13
click at [650, 186] on li "Crown Royal Apple" at bounding box center [573, 182] width 607 height 13
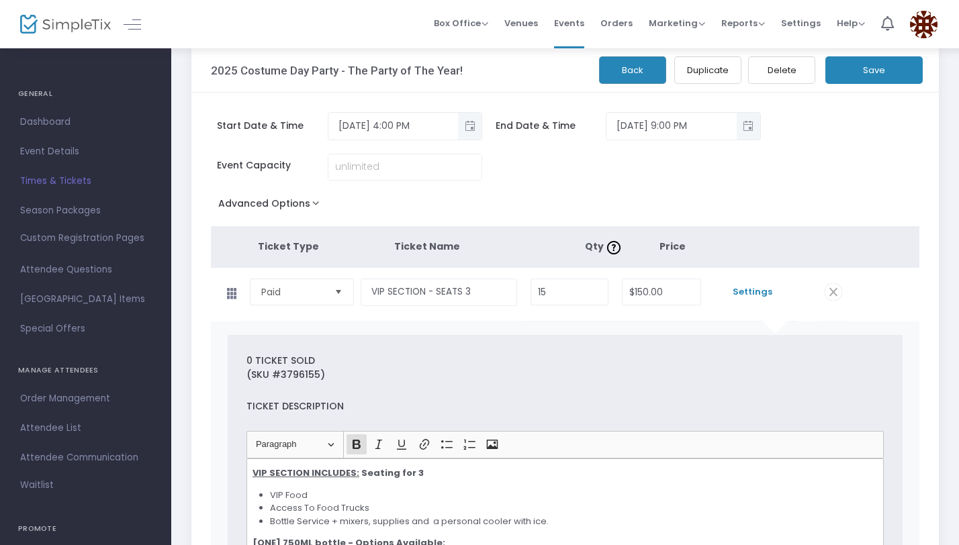
scroll to position [0, 0]
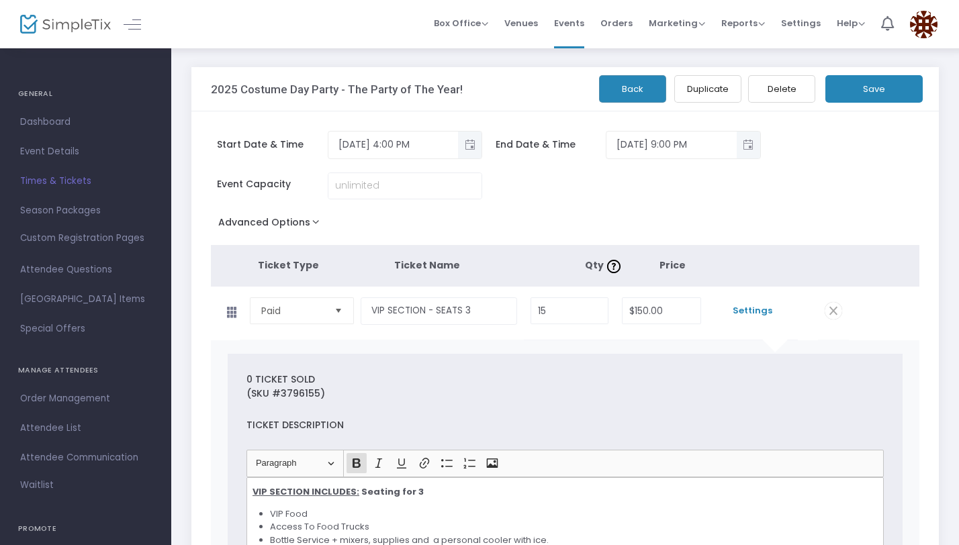
click at [873, 93] on button "Save" at bounding box center [873, 89] width 97 height 28
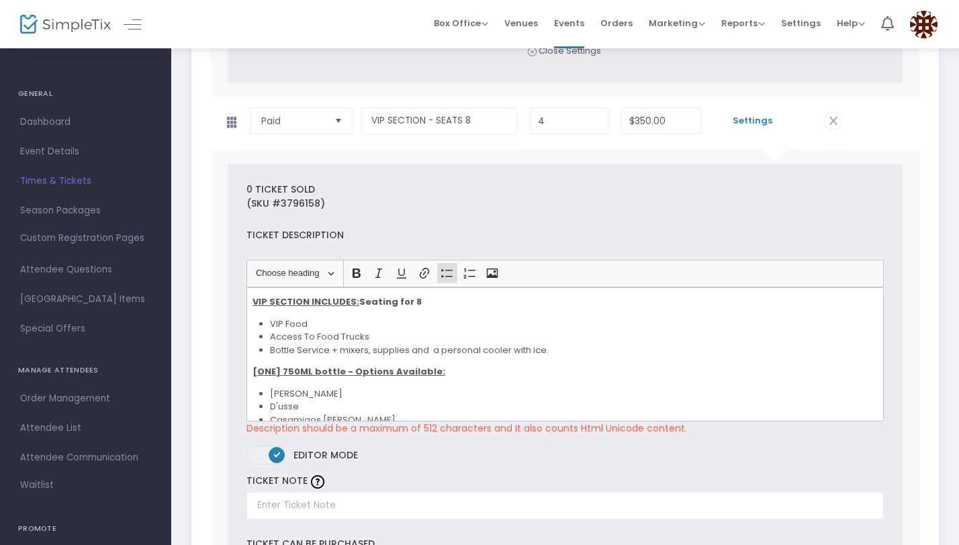
click at [412, 350] on li "Bottle Service + mixers, supplies and a personal cooler with ice." at bounding box center [573, 350] width 607 height 13
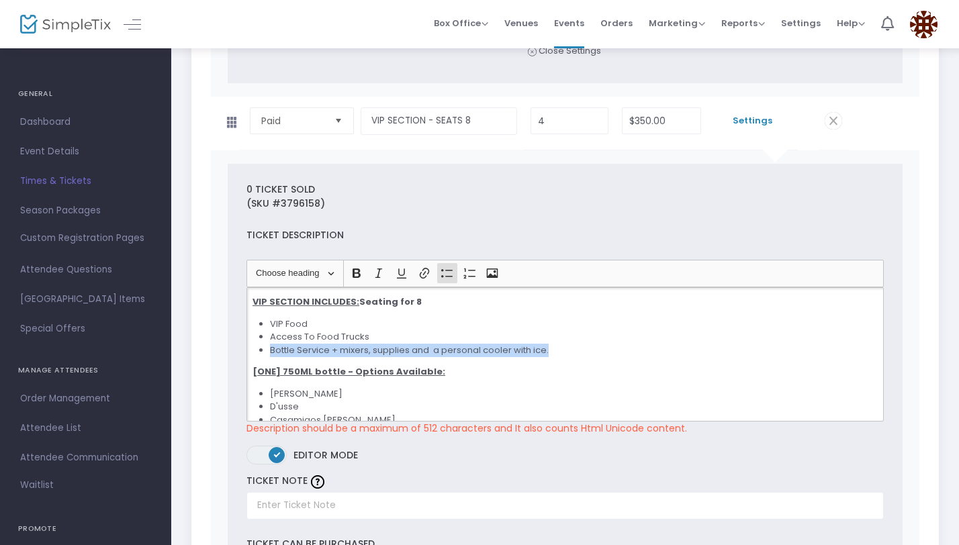
click at [412, 350] on li "Bottle Service + mixers, supplies and a personal cooler with ice." at bounding box center [573, 350] width 607 height 13
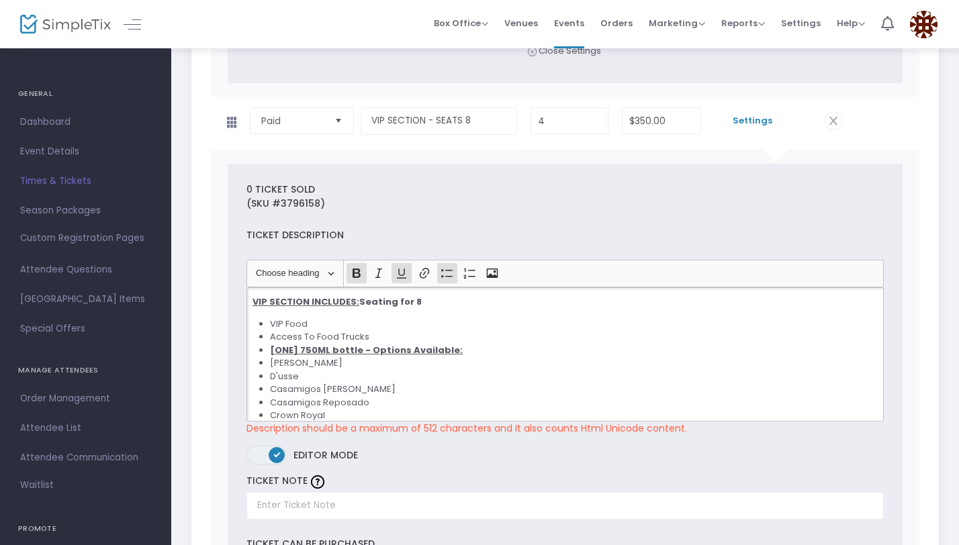
click at [442, 332] on li "Access To Food Trucks" at bounding box center [573, 336] width 607 height 13
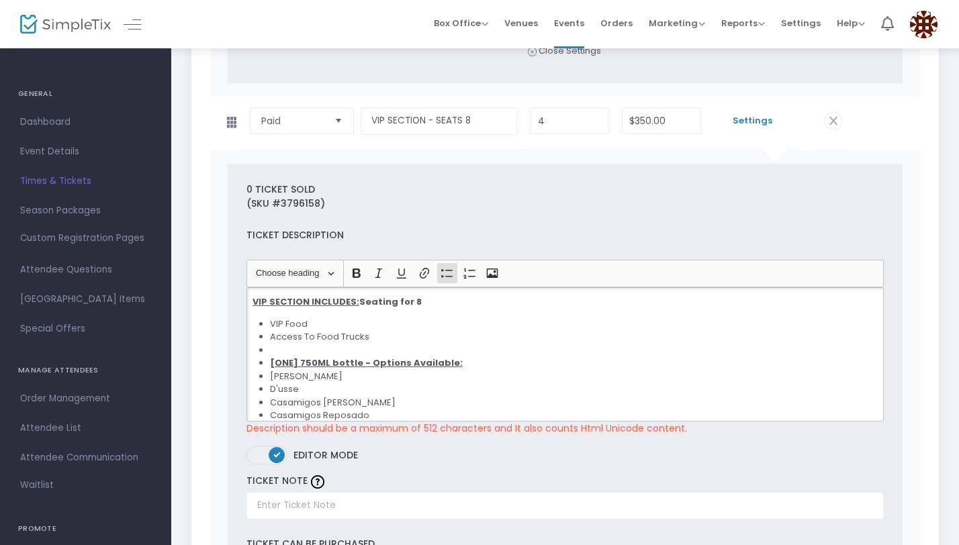
drag, startPoint x: 279, startPoint y: 342, endPoint x: 232, endPoint y: 342, distance: 46.3
click at [473, 356] on li "[ONE] 750ML bottle - Options Available:" at bounding box center [573, 362] width 607 height 13
click at [473, 374] on li "[PERSON_NAME]" at bounding box center [573, 376] width 607 height 13
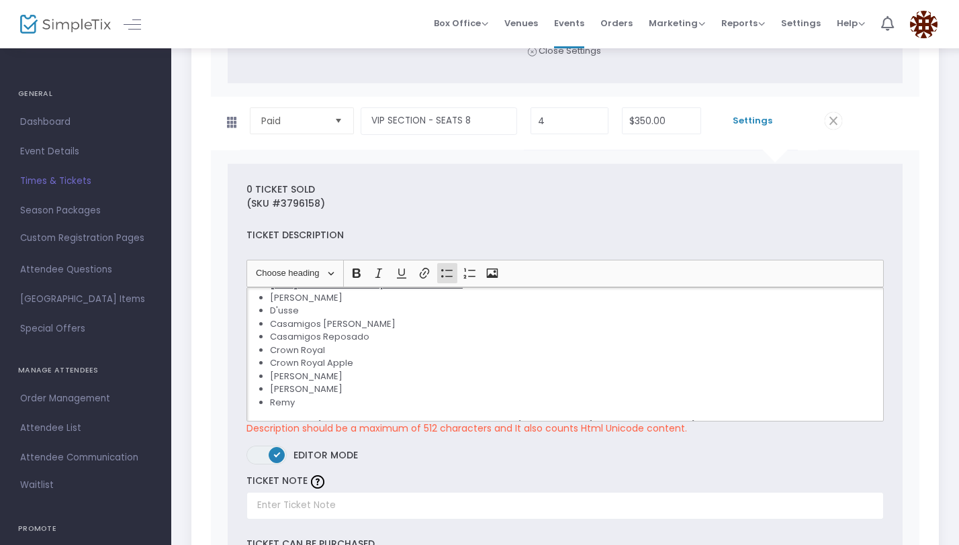
scroll to position [96, 0]
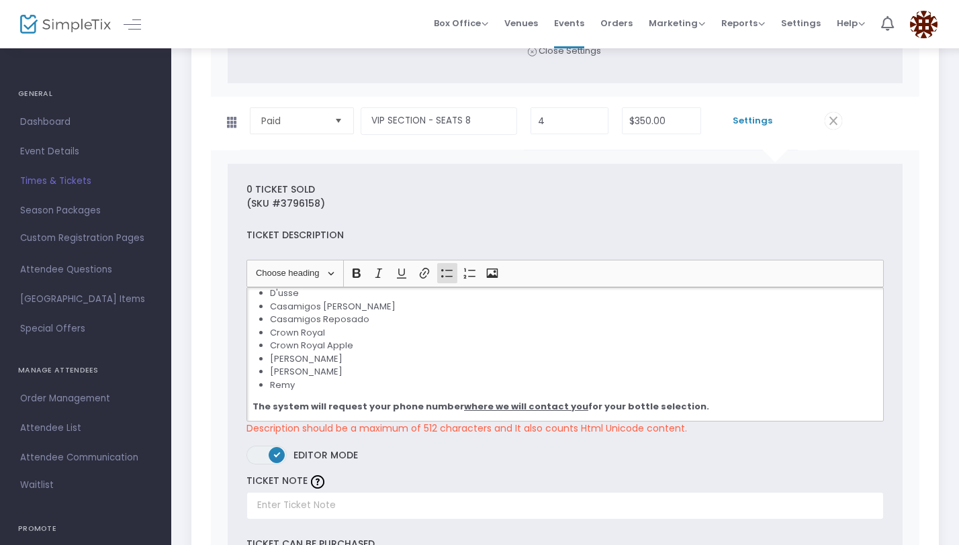
click at [470, 374] on li "[PERSON_NAME]" at bounding box center [573, 371] width 607 height 13
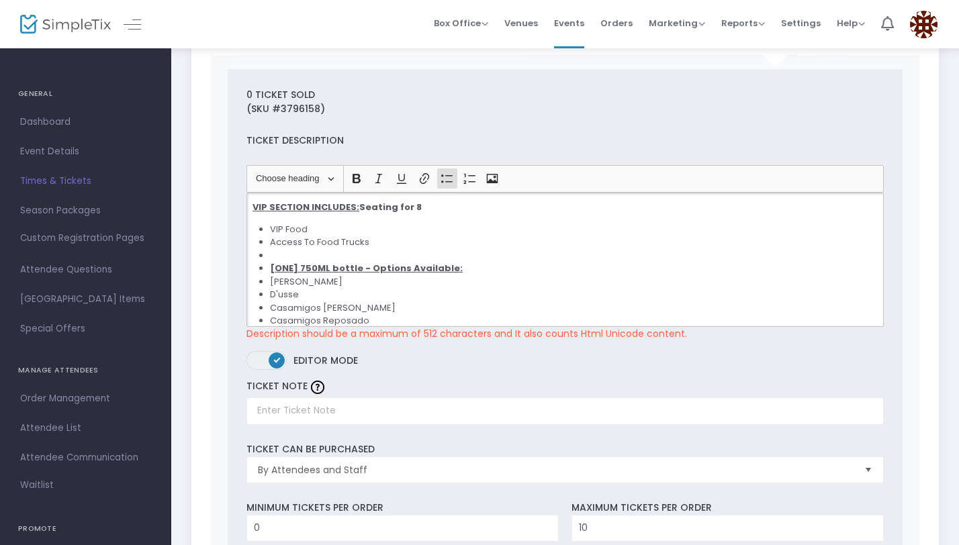
scroll to position [3511, 0]
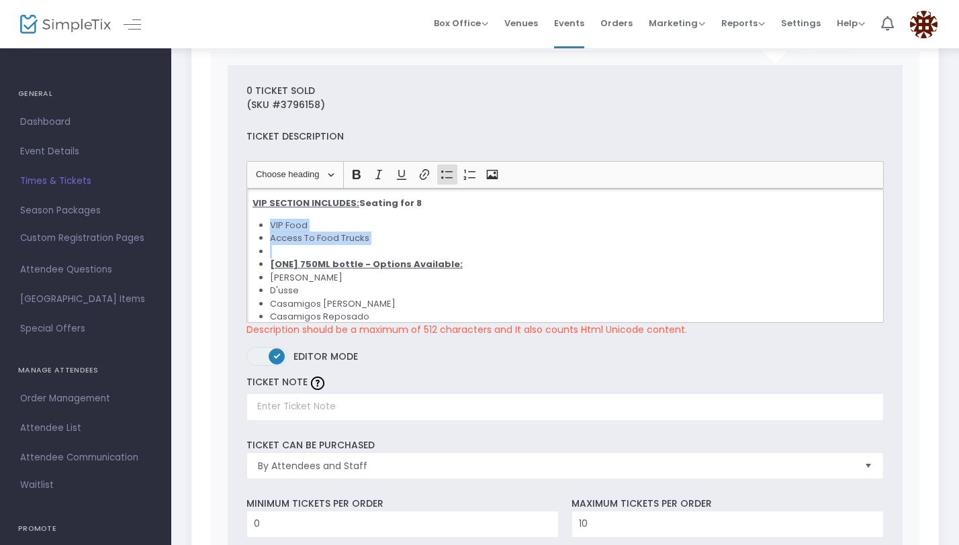
drag, startPoint x: 307, startPoint y: 244, endPoint x: 248, endPoint y: 224, distance: 63.0
click at [248, 224] on div "VIP SECTION INCLUDES: Seating for 8 VIP Food Access To Food Trucks [ONE] 750ML …" at bounding box center [564, 256] width 637 height 134
drag, startPoint x: 282, startPoint y: 250, endPoint x: 254, endPoint y: 225, distance: 37.1
click at [254, 225] on ul "VIP Food Access To Food Trucks [ONE] 750ML bottle - Options Available: [PERSON_…" at bounding box center [564, 304] width 625 height 170
click at [446, 174] on icon "Editor toolbar" at bounding box center [446, 174] width 13 height 13
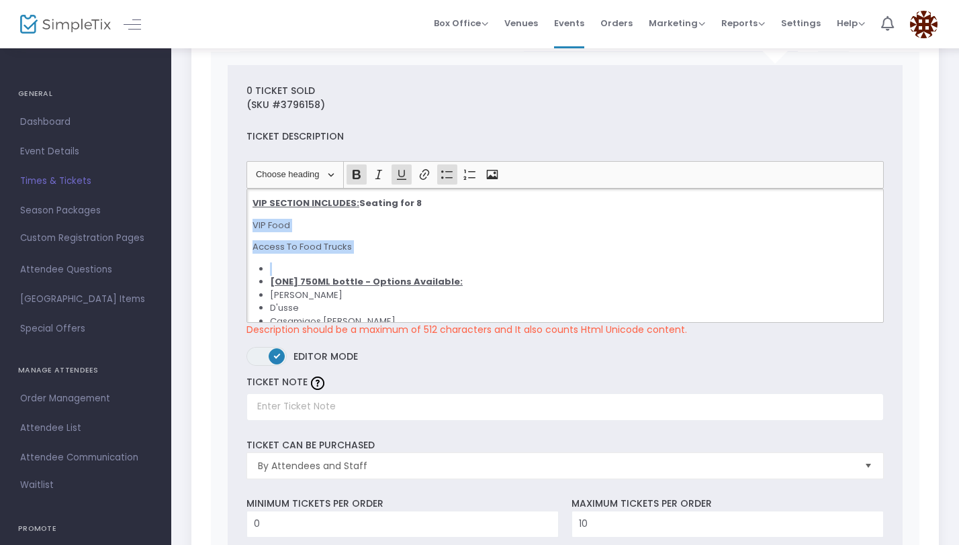
click at [288, 281] on u "[ONE] 750ML bottle - Options Available:" at bounding box center [366, 281] width 193 height 13
click at [283, 266] on li "Rich Text Editor, main" at bounding box center [573, 268] width 607 height 13
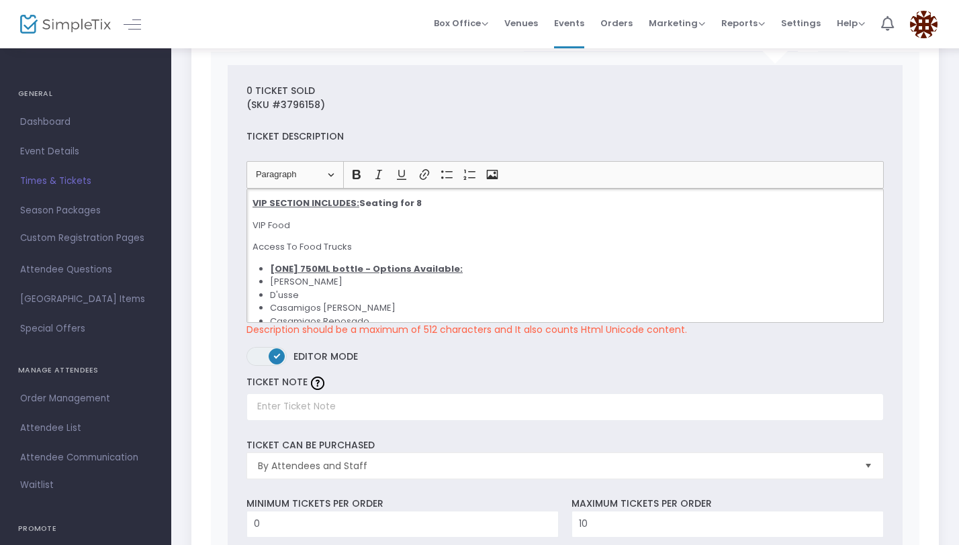
click at [499, 278] on li "[PERSON_NAME]" at bounding box center [573, 281] width 607 height 13
drag, startPoint x: 358, startPoint y: 244, endPoint x: 251, endPoint y: 219, distance: 109.6
click at [251, 219] on div "VIP SECTION INCLUDES: Seating for 8 VIP Food Access To Food Trucks [ONE] 750ML …" at bounding box center [564, 256] width 637 height 134
click at [449, 179] on icon "Editor toolbar" at bounding box center [446, 174] width 13 height 13
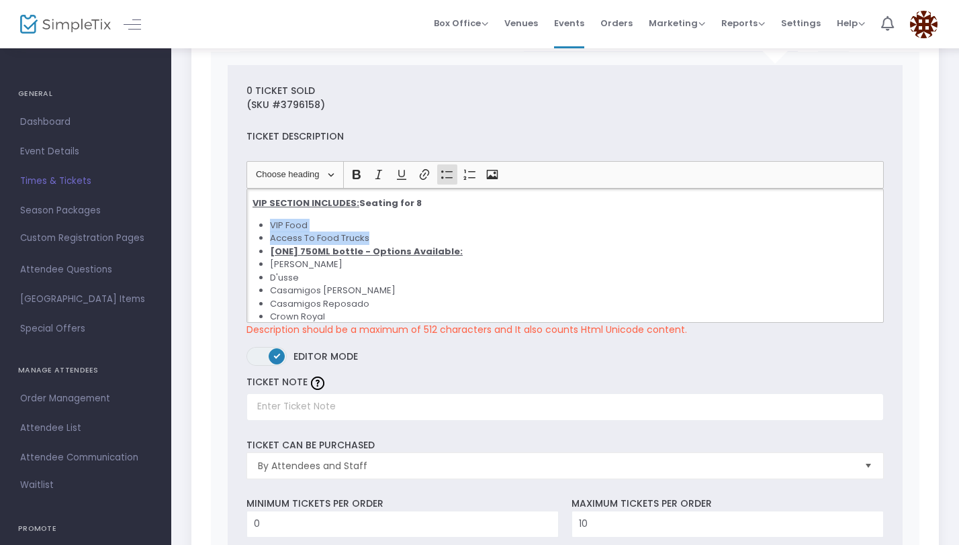
click at [399, 237] on li "Access To Food Trucks" at bounding box center [573, 238] width 607 height 13
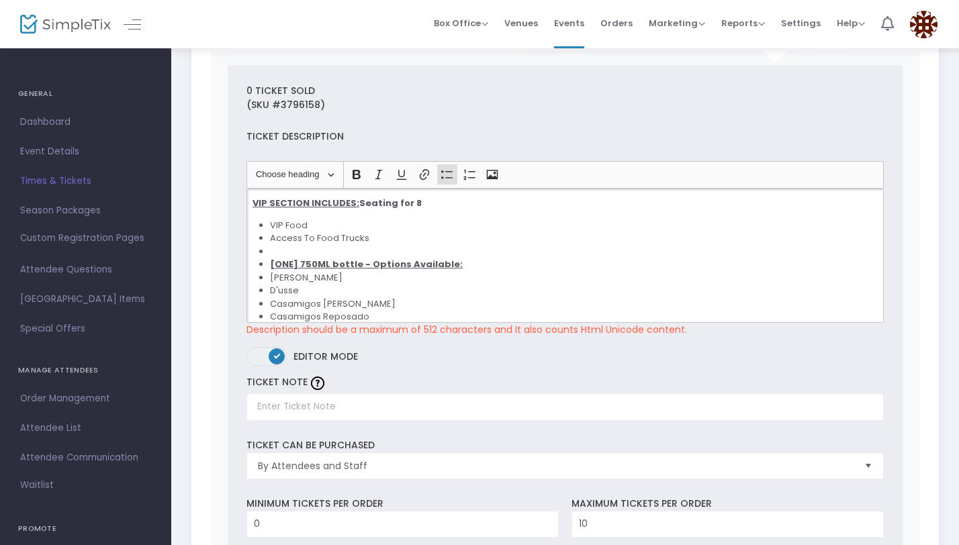
drag, startPoint x: 271, startPoint y: 251, endPoint x: 254, endPoint y: 250, distance: 16.1
click at [254, 250] on ul "VIP Food Access To Food Trucks [ONE] 750ML bottle - Options Available: [PERSON_…" at bounding box center [564, 304] width 625 height 170
drag, startPoint x: 450, startPoint y: 264, endPoint x: 247, endPoint y: 252, distance: 203.7
click at [247, 252] on div "VIP SECTION INCLUDES: Seating for 8 VIP Food Access To Food Trucks [ONE] 750ML …" at bounding box center [564, 256] width 637 height 134
click at [448, 173] on icon "Editor toolbar" at bounding box center [446, 174] width 13 height 13
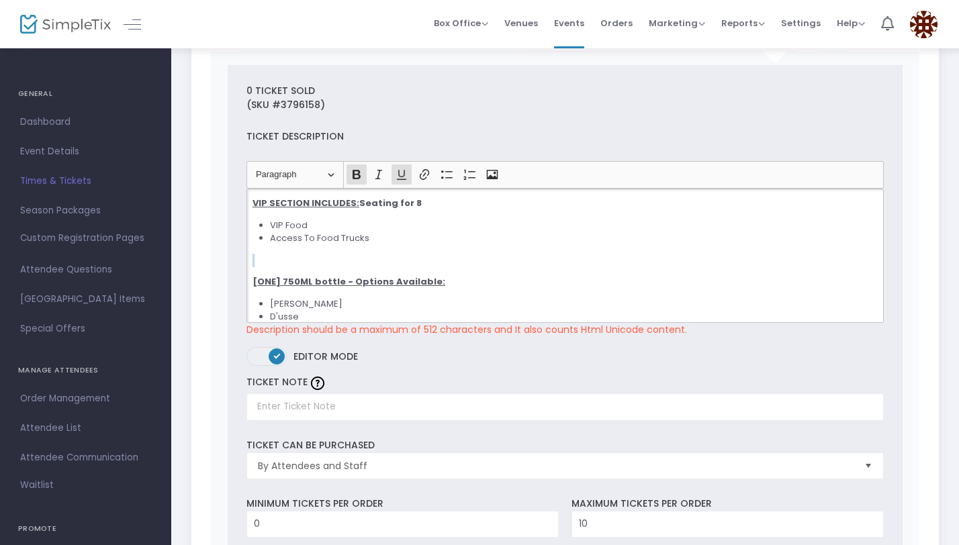
click at [305, 264] on p "Rich Text Editor, main" at bounding box center [564, 260] width 625 height 13
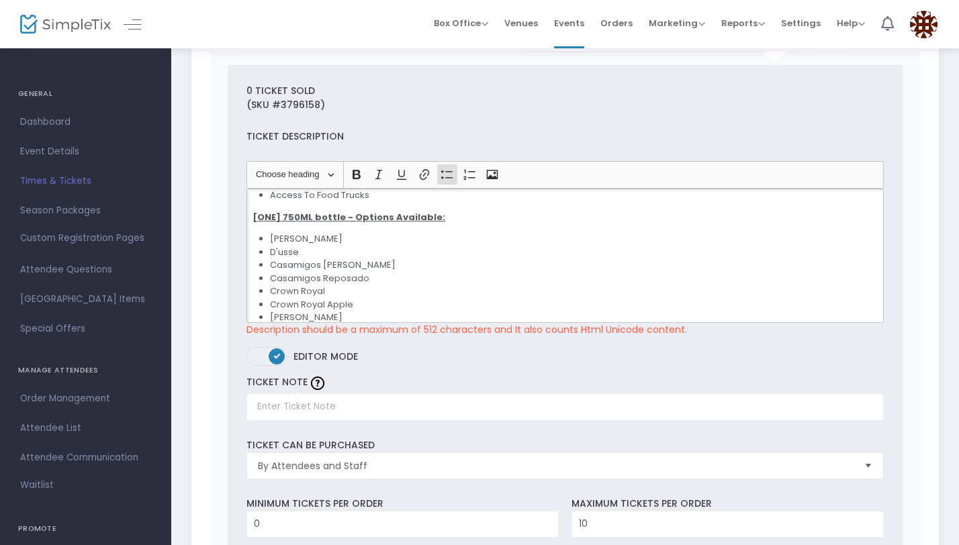
scroll to position [51, 0]
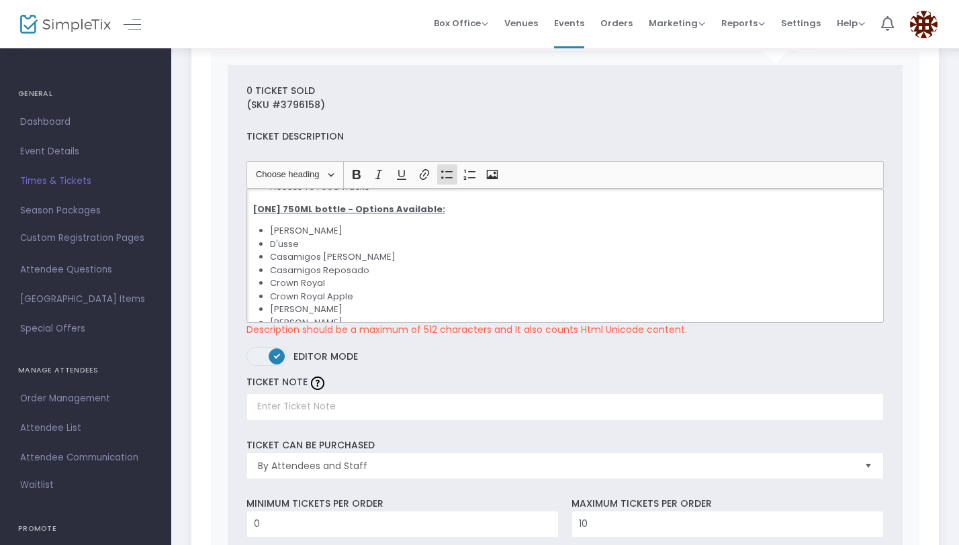
click at [456, 258] on li "Casamigos [PERSON_NAME]" at bounding box center [573, 256] width 607 height 13
click at [454, 271] on li "Casamigos Reposado" at bounding box center [573, 270] width 607 height 13
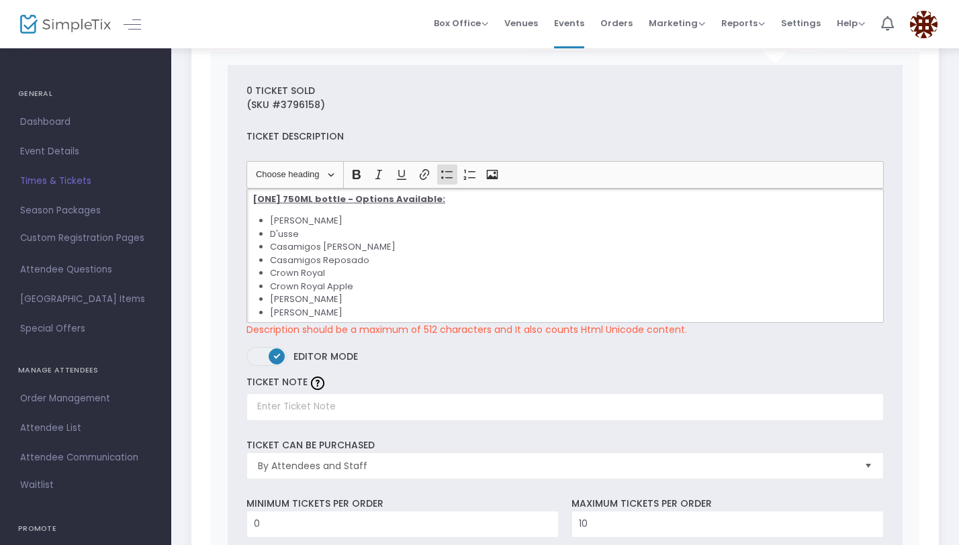
scroll to position [101, 0]
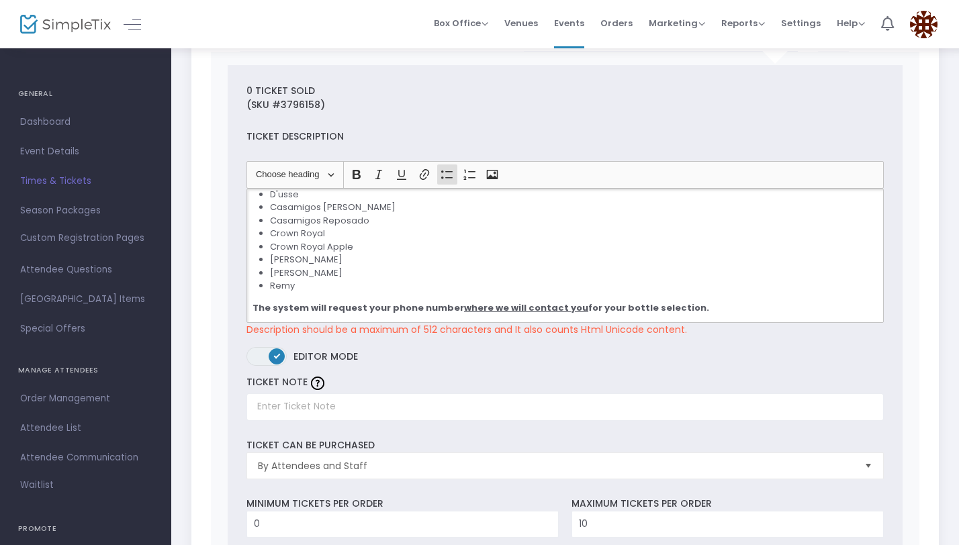
click at [479, 270] on li "[PERSON_NAME]" at bounding box center [573, 272] width 607 height 13
click at [501, 357] on label "ON OFF Editor mode" at bounding box center [564, 360] width 637 height 26
click at [519, 277] on li "[PERSON_NAME]" at bounding box center [573, 272] width 607 height 13
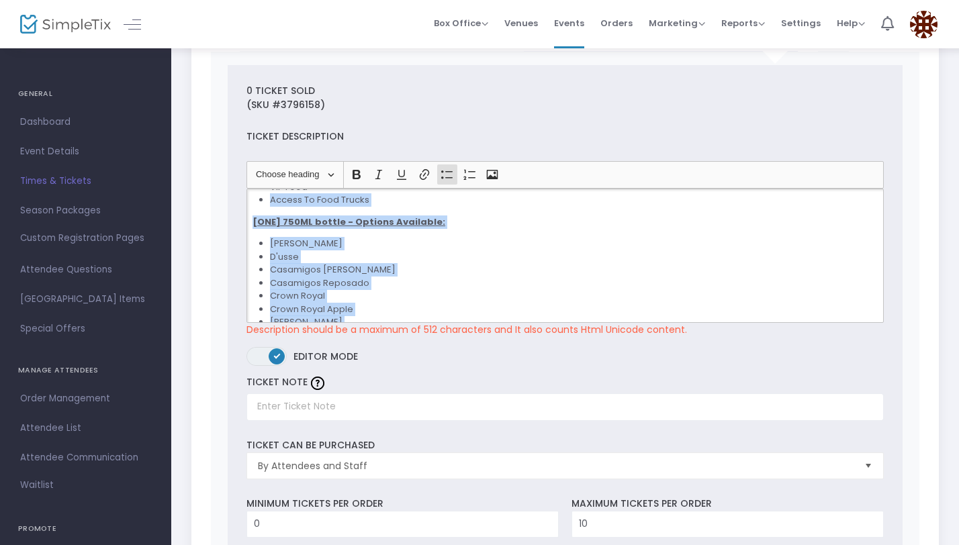
scroll to position [0, 0]
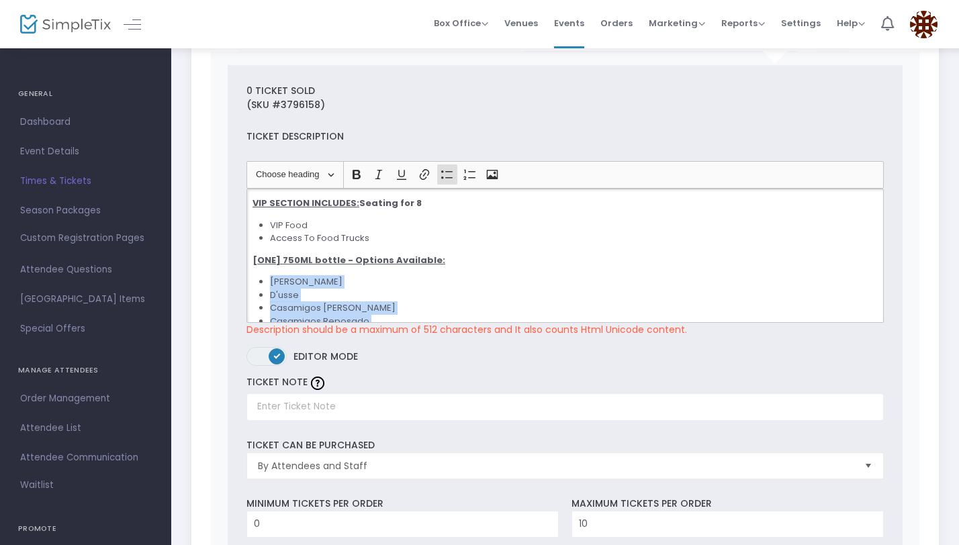
drag, startPoint x: 327, startPoint y: 282, endPoint x: 246, endPoint y: 279, distance: 80.6
click at [246, 279] on div "VIP SECTION INCLUDES: Seating for 8 VIP Food Access To Food Trucks [ONE] 750ML …" at bounding box center [564, 256] width 637 height 134
click at [444, 181] on button "Bulleted List Bulleted List" at bounding box center [447, 174] width 20 height 20
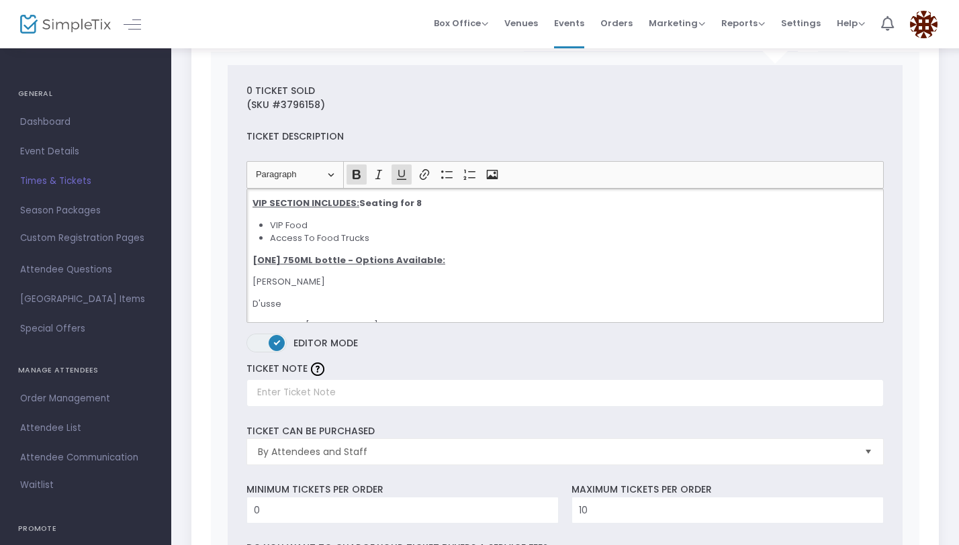
click at [462, 256] on p "[ONE] 750ML bottle - Options Available:" at bounding box center [564, 260] width 625 height 13
drag, startPoint x: 383, startPoint y: 238, endPoint x: 252, endPoint y: 224, distance: 131.7
click at [252, 224] on ul "VIP Food Access To Food Trucks" at bounding box center [564, 232] width 625 height 26
click at [448, 177] on icon "Editor toolbar" at bounding box center [446, 174] width 11 height 8
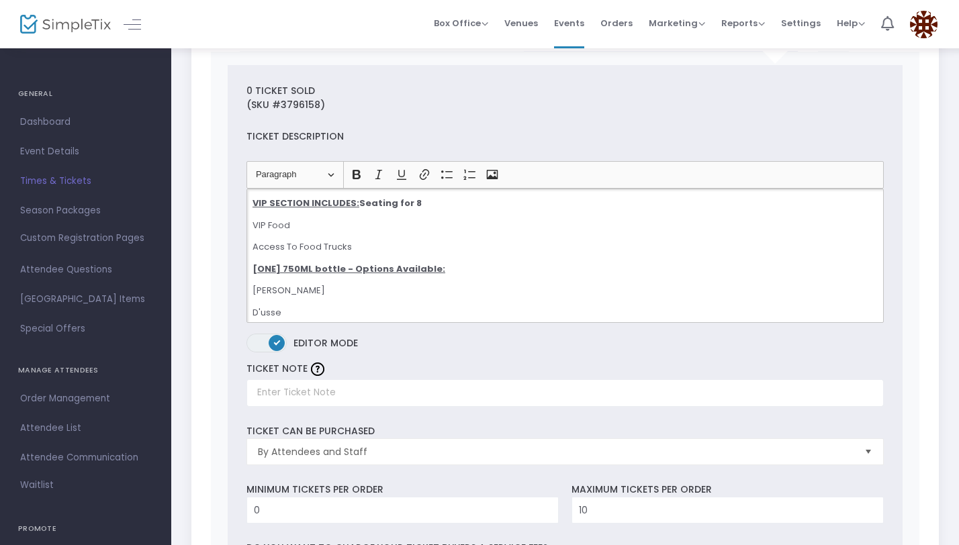
click at [507, 234] on div "VIP SECTION INCLUDES: Seating for 8 VIP Food Access To Food Trucks [ONE] 750ML …" at bounding box center [564, 256] width 637 height 134
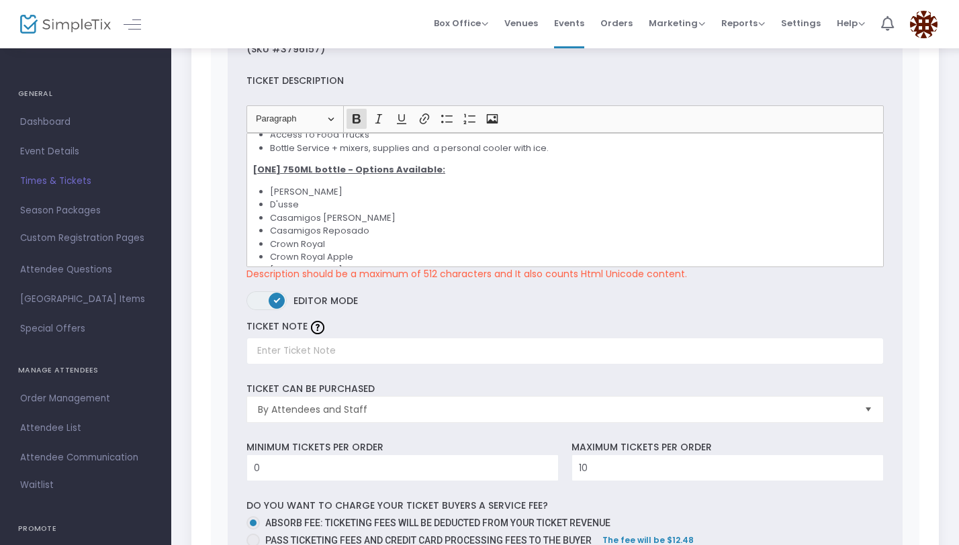
scroll to position [127, 0]
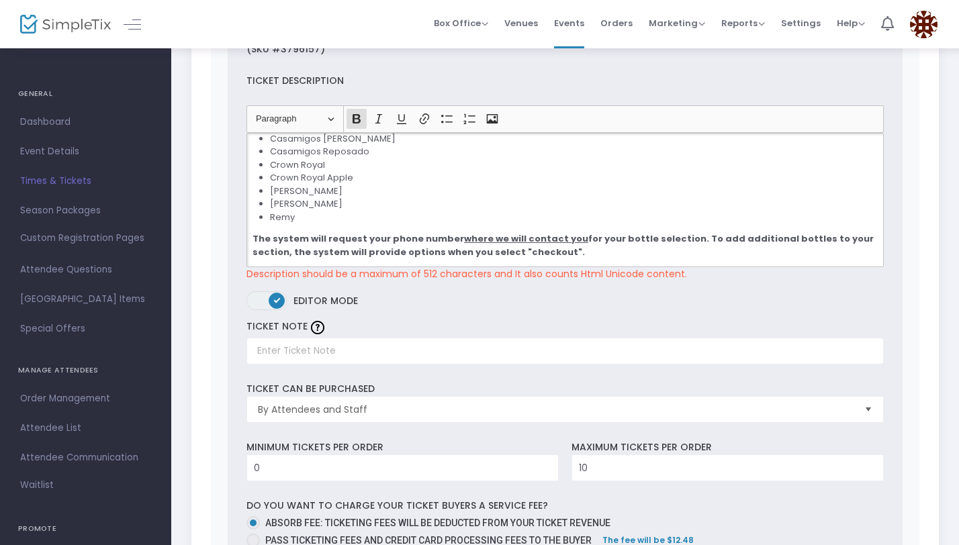
drag, startPoint x: 528, startPoint y: 248, endPoint x: 244, endPoint y: 232, distance: 285.1
click at [244, 232] on div "Heading Paragraph Paragraph Heading 1 Heading 2 Heading 3 Bold (⌘B) Bold Italic…" at bounding box center [565, 192] width 650 height 175
copy strong "The system will request your phone number where we will contact you for your bo…"
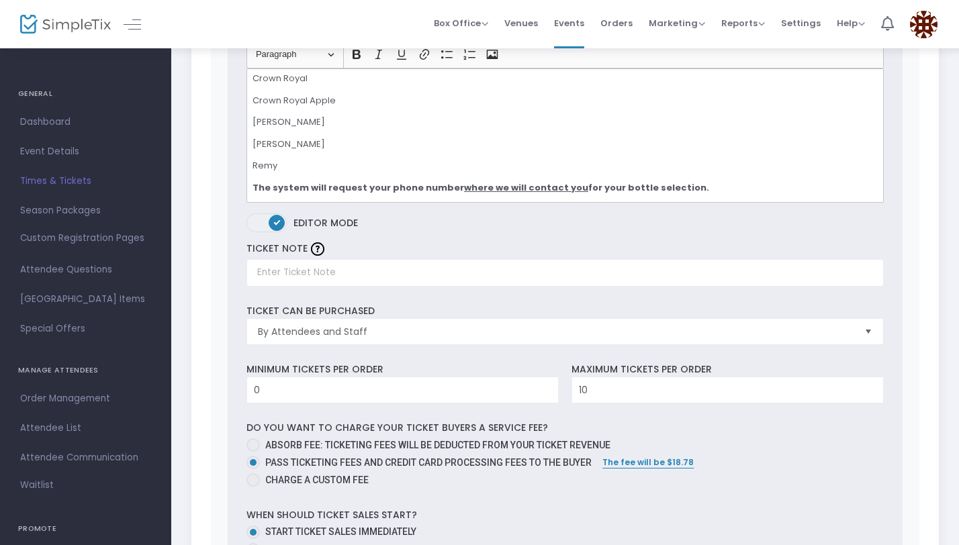
scroll to position [3635, 0]
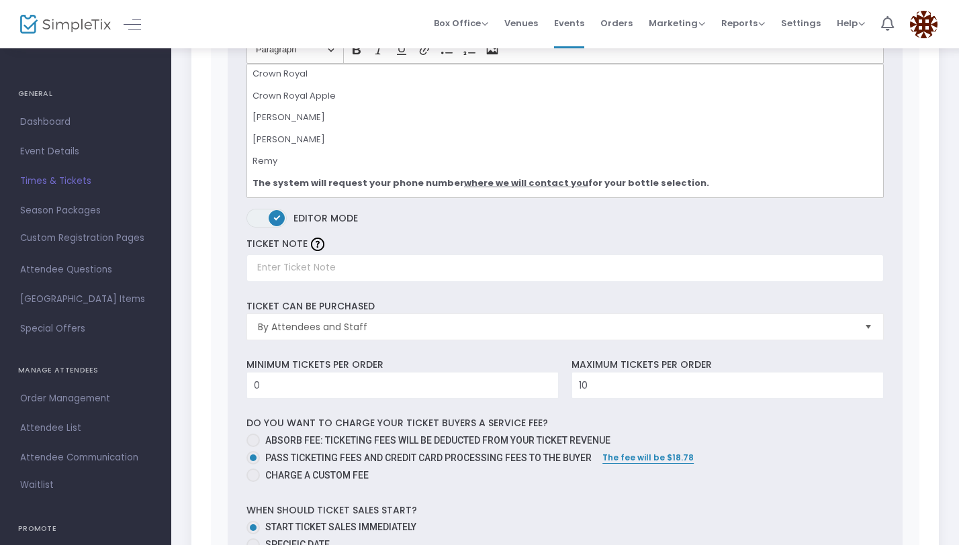
click at [684, 180] on p "The system will request your phone number where we will contact you for your bo…" at bounding box center [564, 183] width 625 height 13
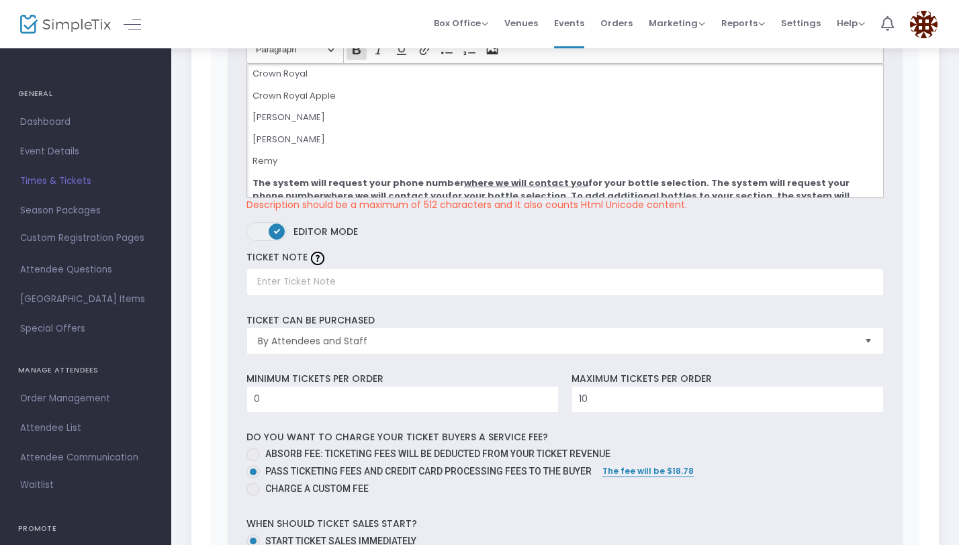
scroll to position [197, 0]
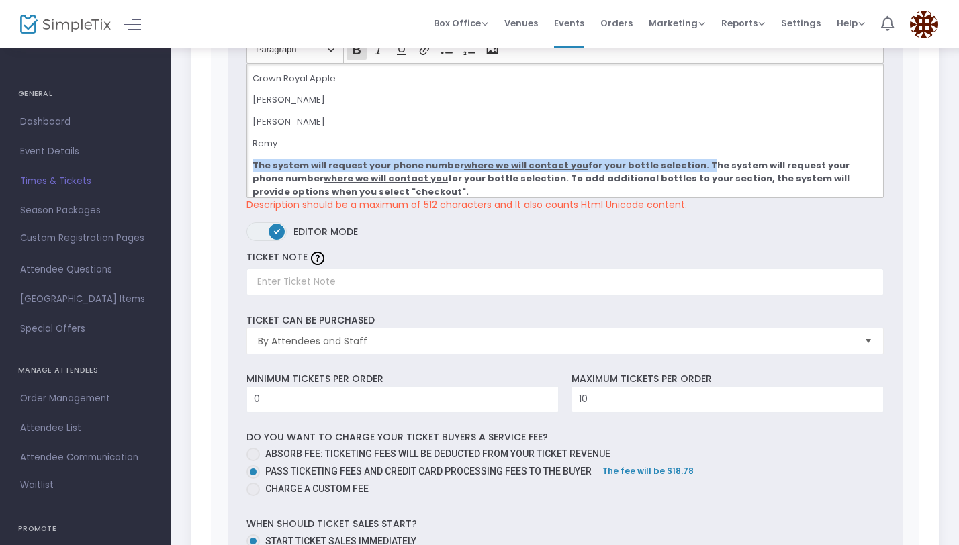
drag, startPoint x: 679, startPoint y: 162, endPoint x: 251, endPoint y: 167, distance: 428.3
click at [251, 167] on div "VIP SECTION INCLUDES: Seating for 8 VIP Food Access To Food Trucks [ONE] 750ML …" at bounding box center [564, 131] width 637 height 134
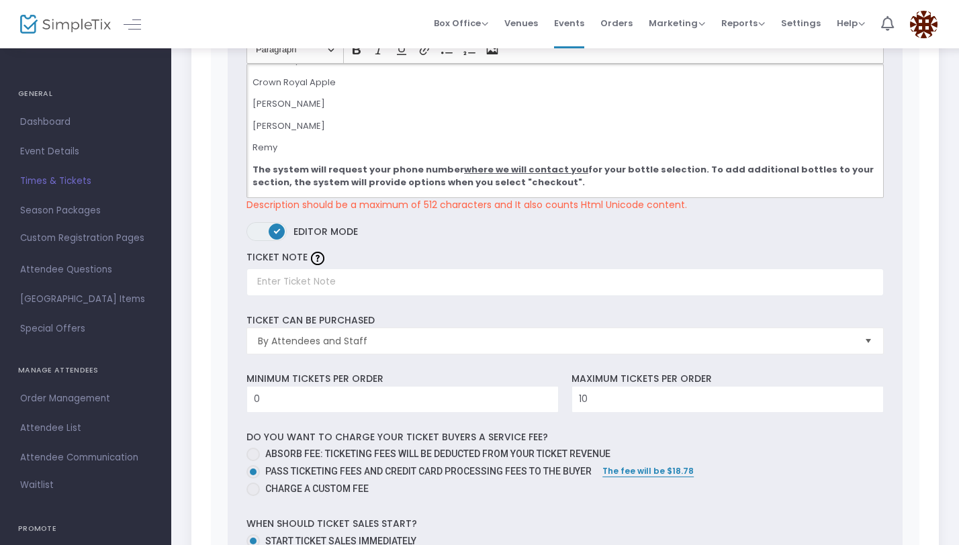
click at [511, 115] on div "VIP SECTION INCLUDES: Seating for 8 VIP Food Access To Food Trucks [ONE] 750ML …" at bounding box center [564, 131] width 637 height 134
drag, startPoint x: 434, startPoint y: 181, endPoint x: 251, endPoint y: 176, distance: 183.3
click at [251, 176] on div "VIP SECTION INCLUDES: Seating for 8 VIP Food Access To Food Trucks [ONE] 750ML …" at bounding box center [564, 131] width 637 height 134
click at [381, 242] on label "ON OFF Editor mode" at bounding box center [564, 235] width 637 height 26
drag, startPoint x: 681, startPoint y: 166, endPoint x: 693, endPoint y: 182, distance: 19.6
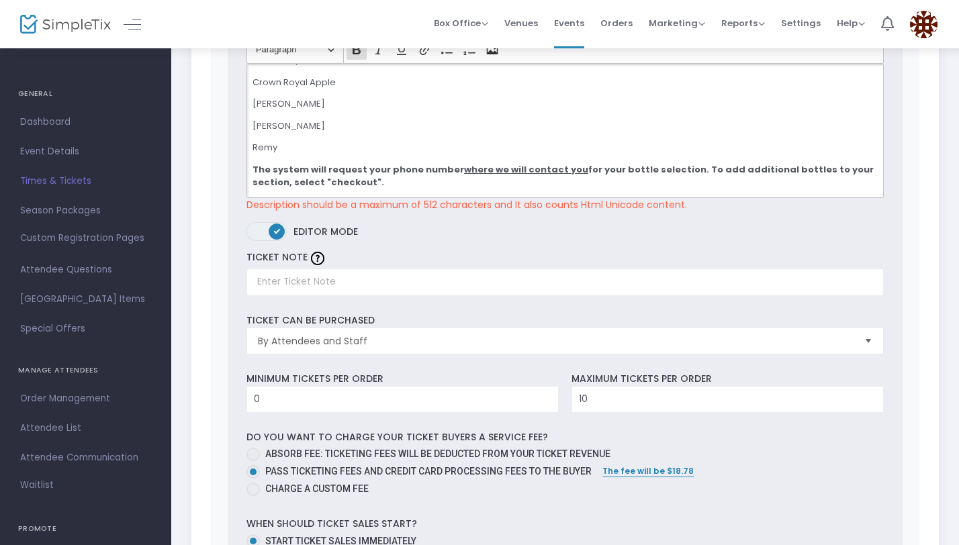
click at [693, 182] on p "The system will request your phone number where we will contact you for your bo…" at bounding box center [564, 176] width 625 height 26
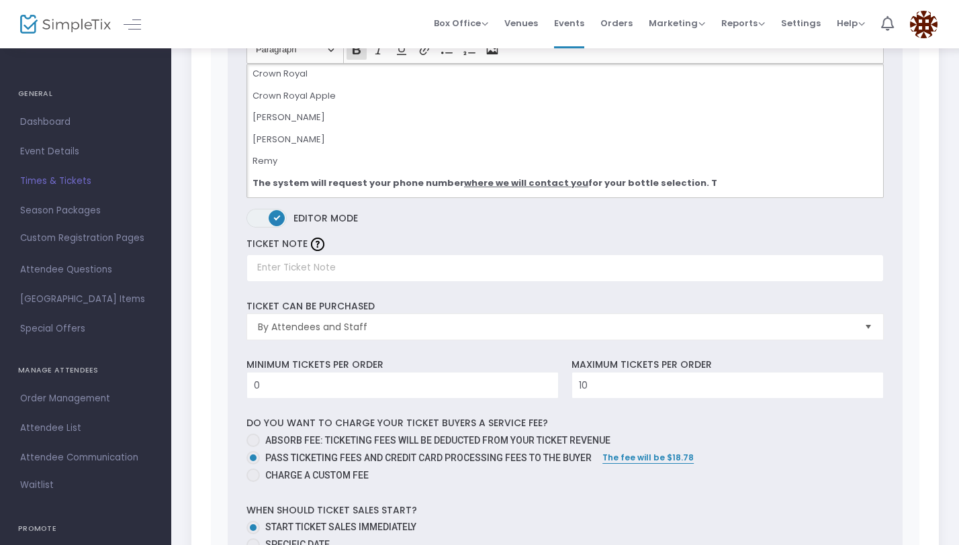
scroll to position [179, 0]
click at [254, 155] on p "Remy" at bounding box center [564, 160] width 625 height 13
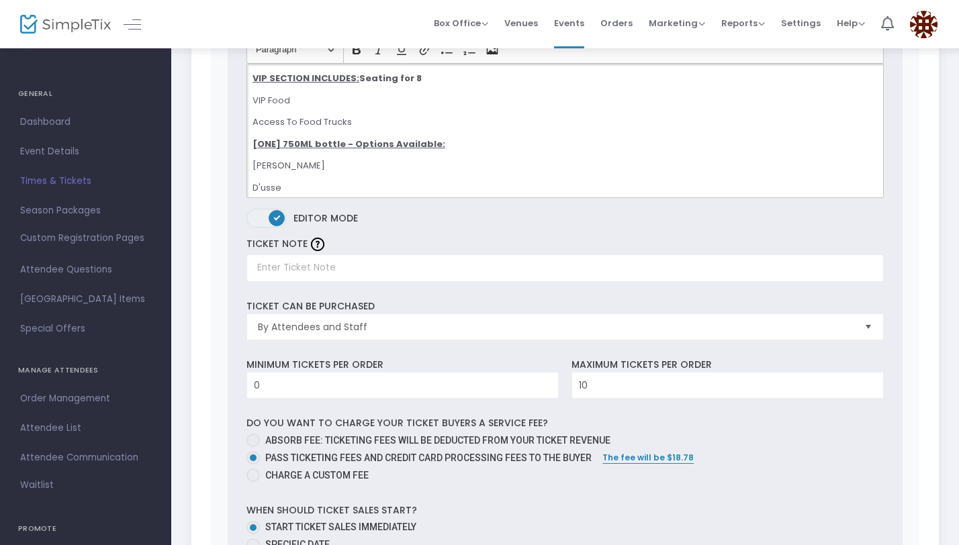
scroll to position [4, 0]
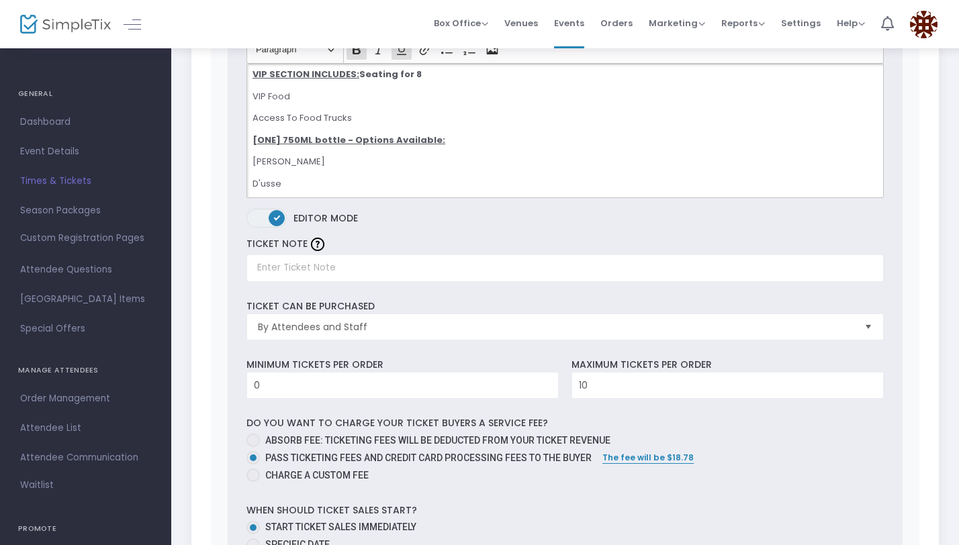
click at [357, 72] on strong "VIP SECTION INCLUDES: Seating for 8" at bounding box center [336, 74] width 169 height 13
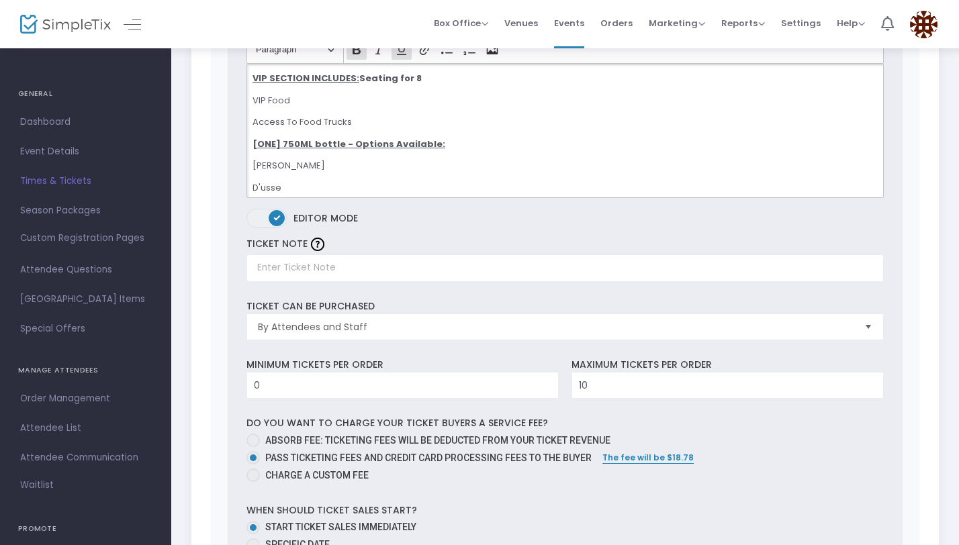
scroll to position [3575, 0]
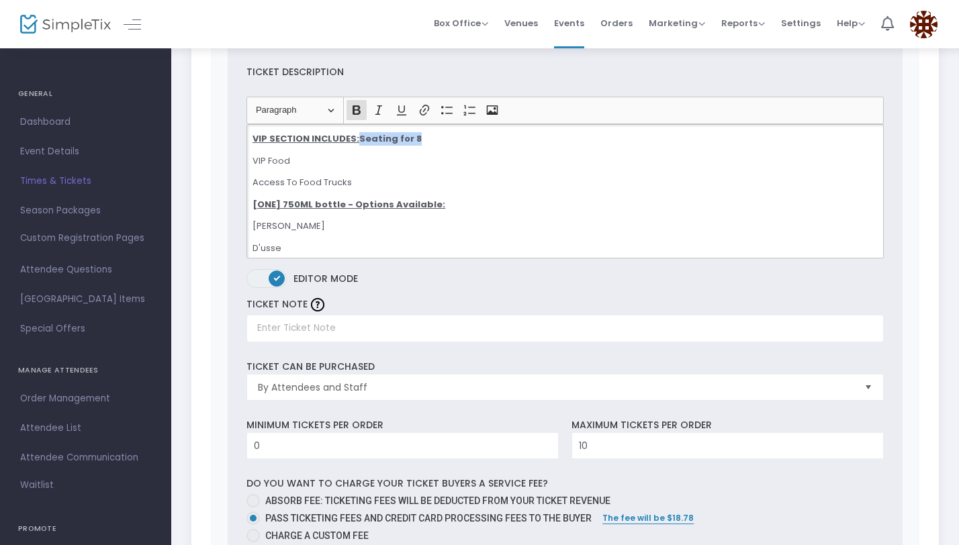
drag, startPoint x: 428, startPoint y: 139, endPoint x: 358, endPoint y: 138, distance: 69.8
click at [357, 139] on p "VIP SECTION INCLUDES: Seating for 8" at bounding box center [564, 138] width 625 height 13
click at [430, 269] on label "ON OFF Editor mode" at bounding box center [564, 282] width 637 height 26
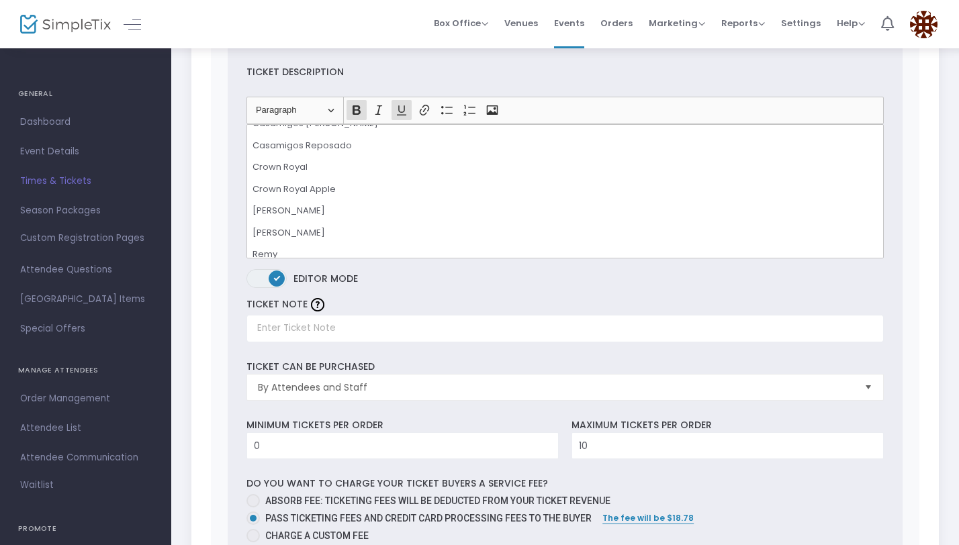
scroll to position [179, 0]
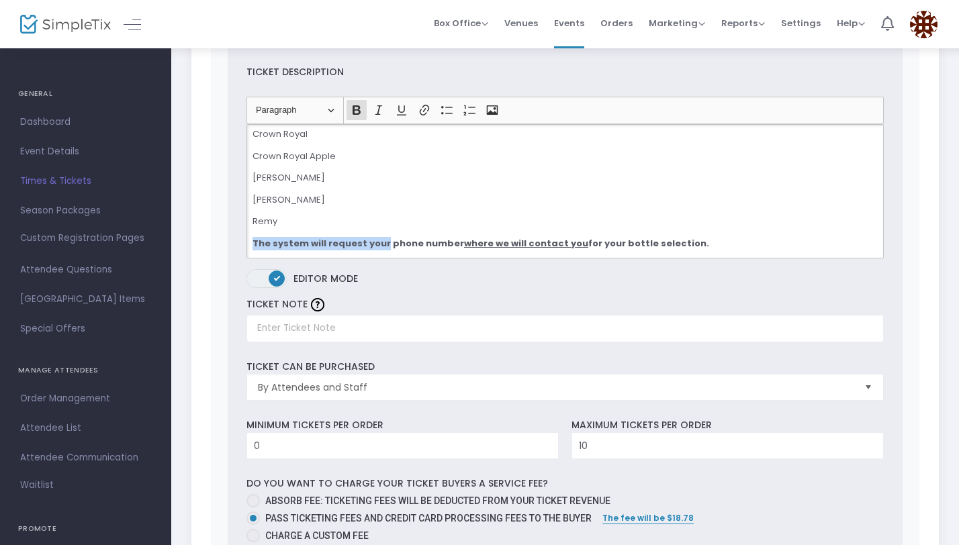
drag, startPoint x: 379, startPoint y: 241, endPoint x: 224, endPoint y: 243, distance: 155.1
click at [224, 244] on div "0 Ticket sold (SKU #3796158) Ticket Description Heading Paragraph Paragraph Hea…" at bounding box center [565, 490] width 709 height 1007
click at [425, 240] on strong "We will contact you via phone number where we will contact you for your bottle …" at bounding box center [467, 243] width 430 height 13
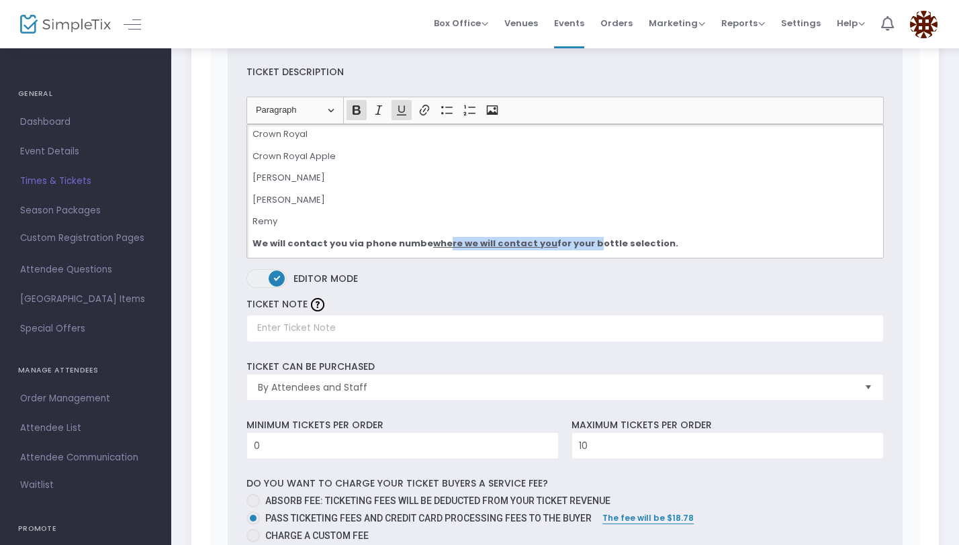
drag, startPoint x: 575, startPoint y: 243, endPoint x: 441, endPoint y: 244, distance: 134.3
click at [440, 244] on strong "We will contact you via phone numbe where we will contact you for your bottle s…" at bounding box center [465, 243] width 426 height 13
click at [358, 239] on strong "We will contact you via for your bottle selection." at bounding box center [369, 243] width 234 height 13
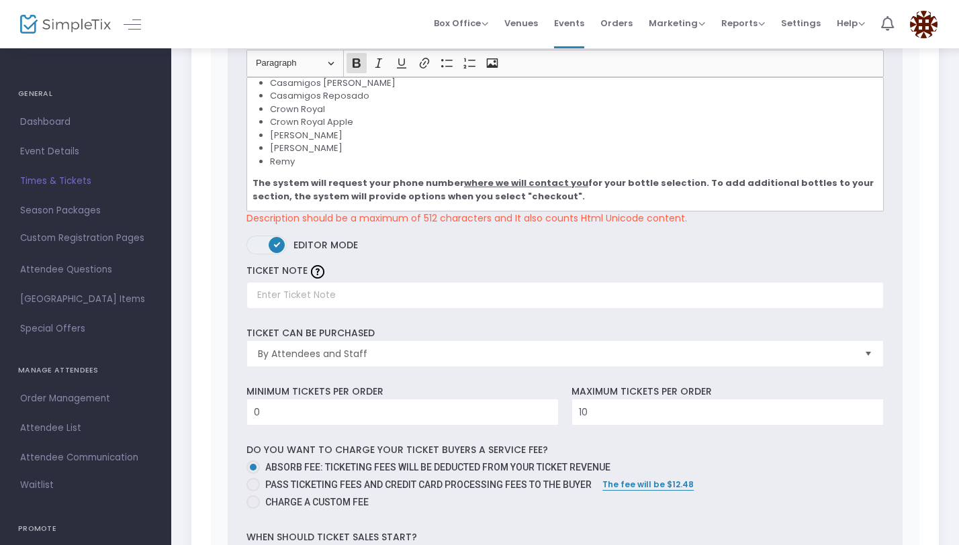
scroll to position [2464, 0]
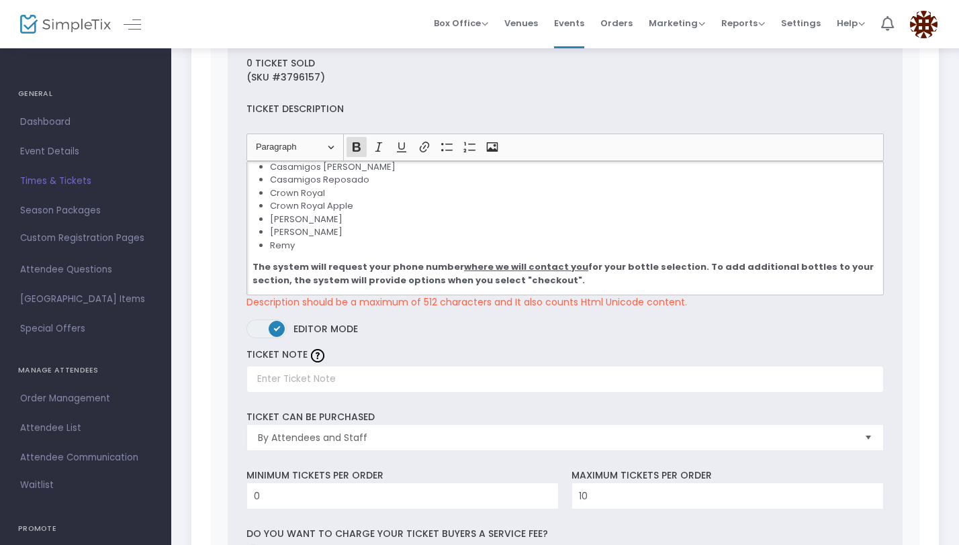
drag, startPoint x: 679, startPoint y: 263, endPoint x: 693, endPoint y: 283, distance: 24.6
click at [693, 283] on p "The system will request your phone number where we will contact you for your bo…" at bounding box center [564, 273] width 625 height 26
copy strong "To add additional bottles to your section, the system will provide options when…"
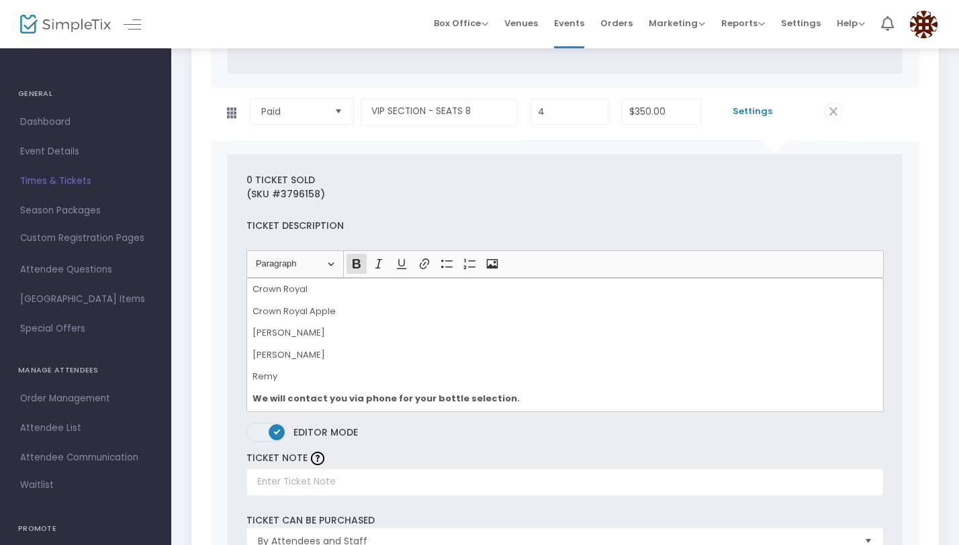
scroll to position [179, 0]
click at [518, 395] on p "We will contact you via phone for your bottle selection." at bounding box center [564, 397] width 625 height 13
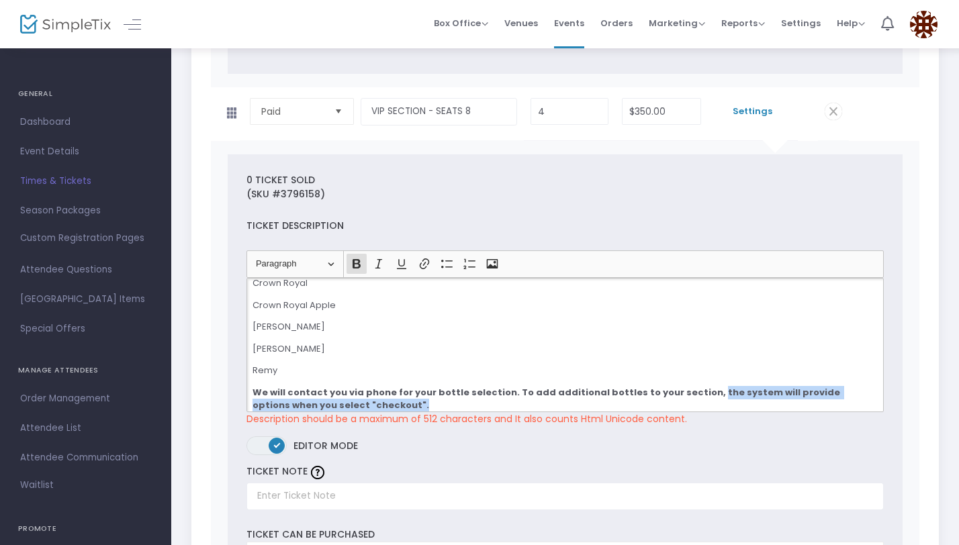
scroll to position [193, 0]
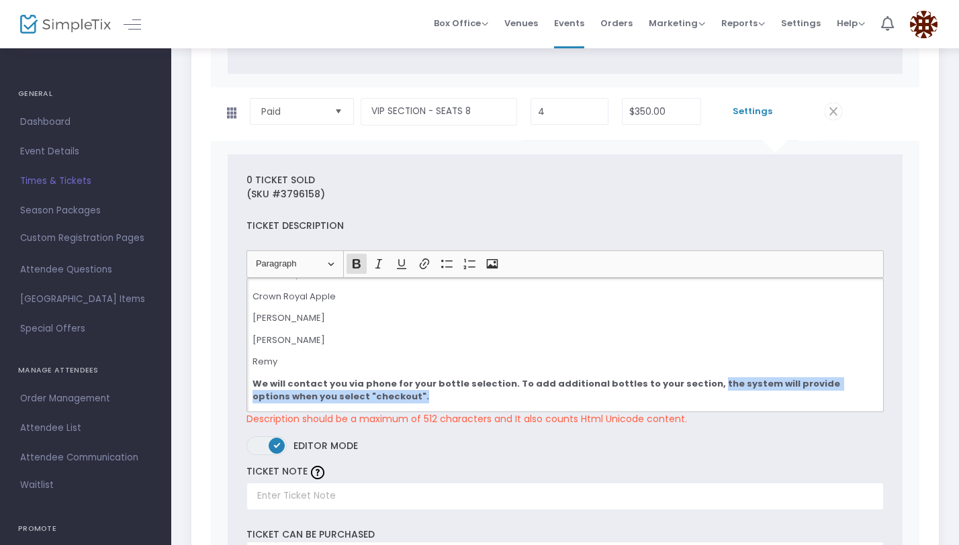
drag, startPoint x: 683, startPoint y: 387, endPoint x: 703, endPoint y: 406, distance: 28.5
click at [703, 407] on div "VIP SECTION INCLUDES: VIP Food Access To Food Trucks [ONE] 750ML bottle - Optio…" at bounding box center [564, 345] width 637 height 134
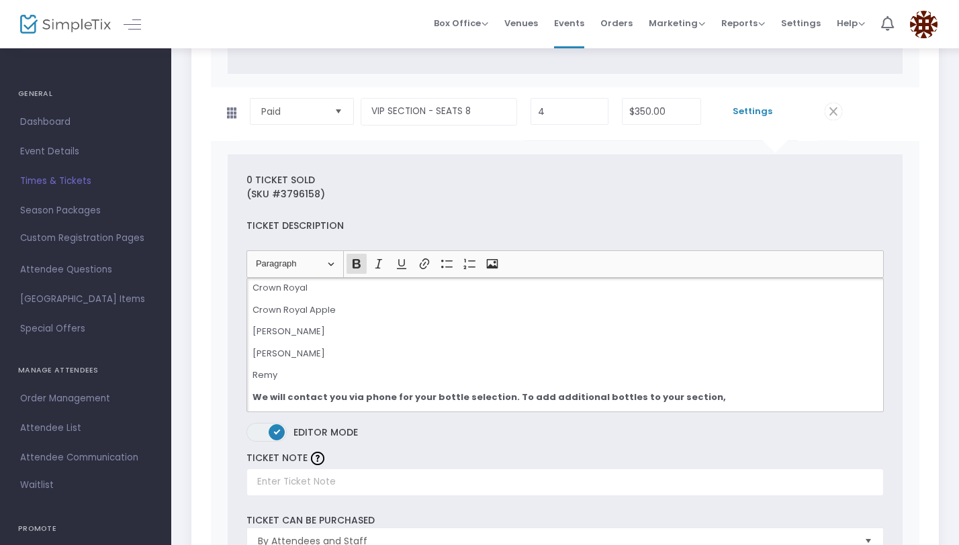
scroll to position [179, 0]
drag, startPoint x: 579, startPoint y: 396, endPoint x: 532, endPoint y: 396, distance: 46.3
click at [532, 396] on strong "We will contact you via phone for your bottle selection. To add additional bott…" at bounding box center [534, 397] width 565 height 13
click at [498, 392] on strong "We will contact you via phone for your bottle selection. To add ADDITIONAL bott…" at bounding box center [537, 397] width 571 height 13
click at [740, 396] on strong "We will contact you via phone for your bottle selection. To add ADDITIONAL bott…" at bounding box center [537, 397] width 571 height 13
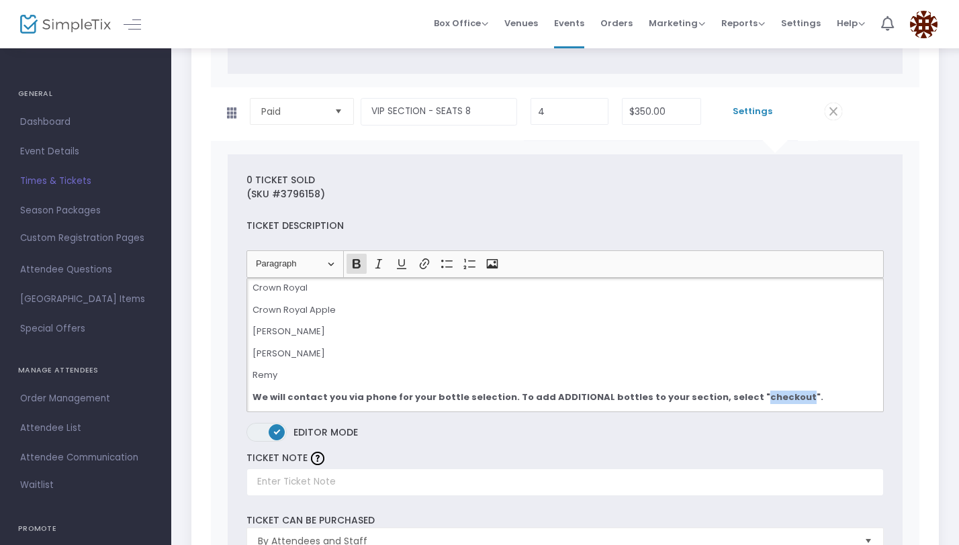
click at [740, 396] on strong "We will contact you via phone for your bottle selection. To add ADDITIONAL bott…" at bounding box center [537, 397] width 571 height 13
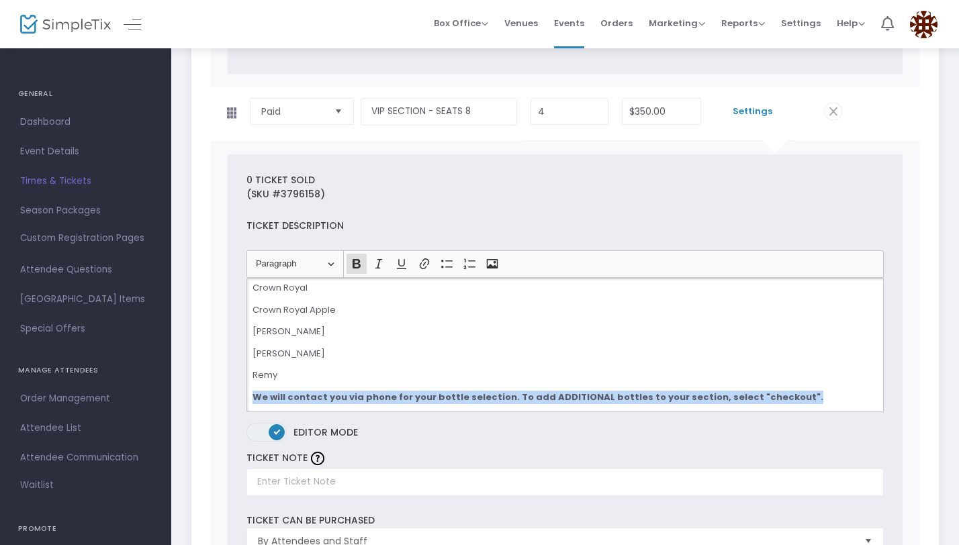
click at [740, 396] on strong "We will contact you via phone for your bottle selection. To add ADDITIONAL bott…" at bounding box center [537, 397] width 571 height 13
copy strong "We will contact you via phone for your bottle selection. To add ADDITIONAL bott…"
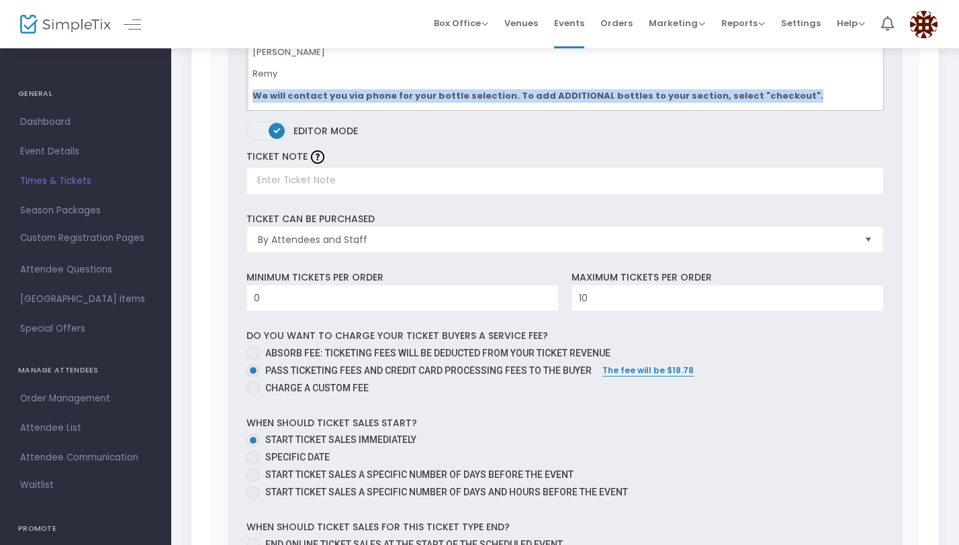
scroll to position [3725, 0]
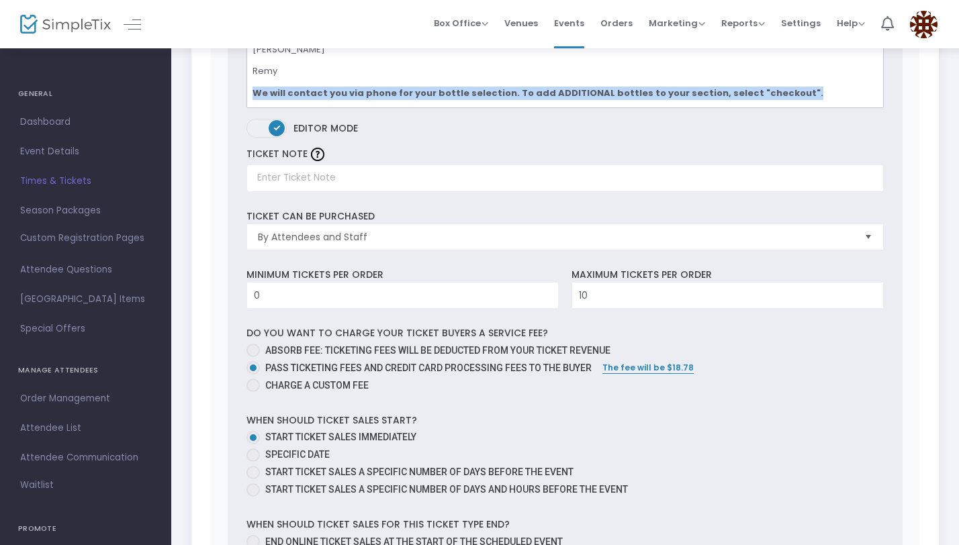
click at [456, 351] on span "Absorb fee: Ticketing fees will be deducted from your ticket revenue" at bounding box center [437, 350] width 345 height 11
click at [253, 357] on input "Absorb fee: Ticketing fees will be deducted from your ticket revenue" at bounding box center [252, 357] width 1 height 1
radio input "true"
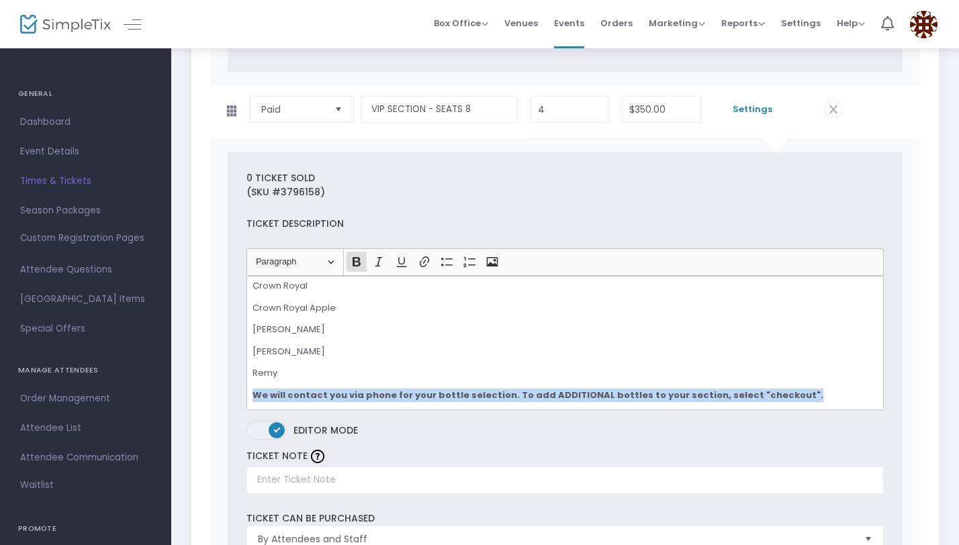
scroll to position [3452, 0]
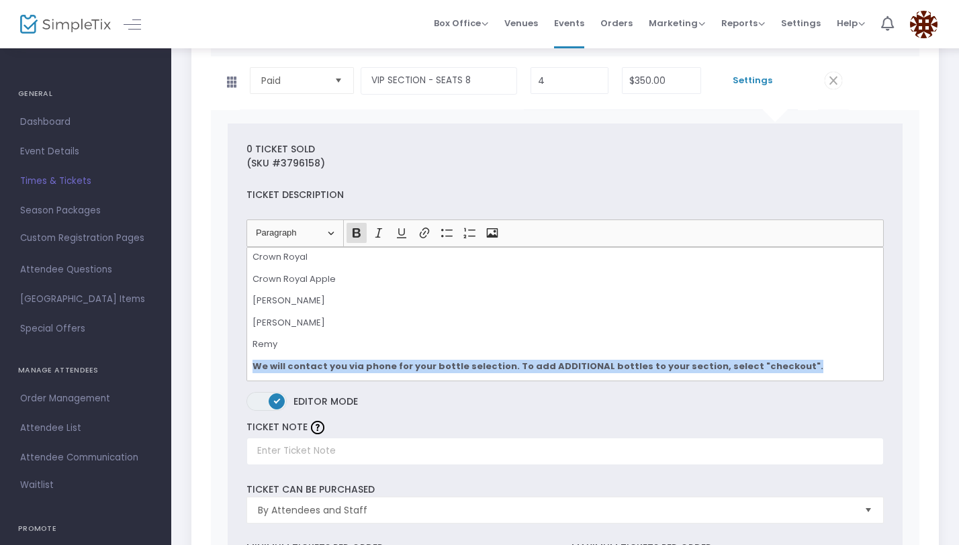
click at [569, 332] on div "VIP SECTION INCLUDES: VIP Food Access To Food Trucks [ONE] 750ML bottle - Optio…" at bounding box center [564, 314] width 637 height 134
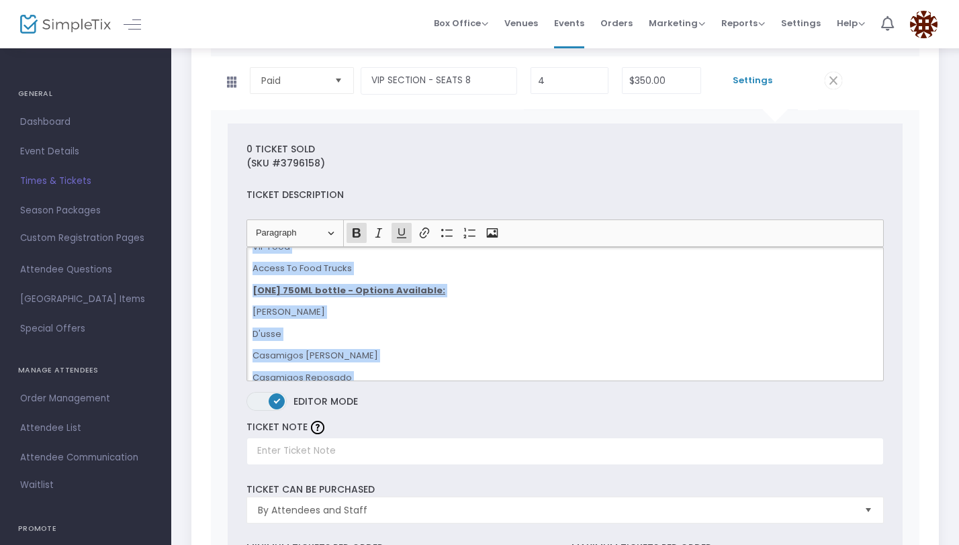
scroll to position [0, 0]
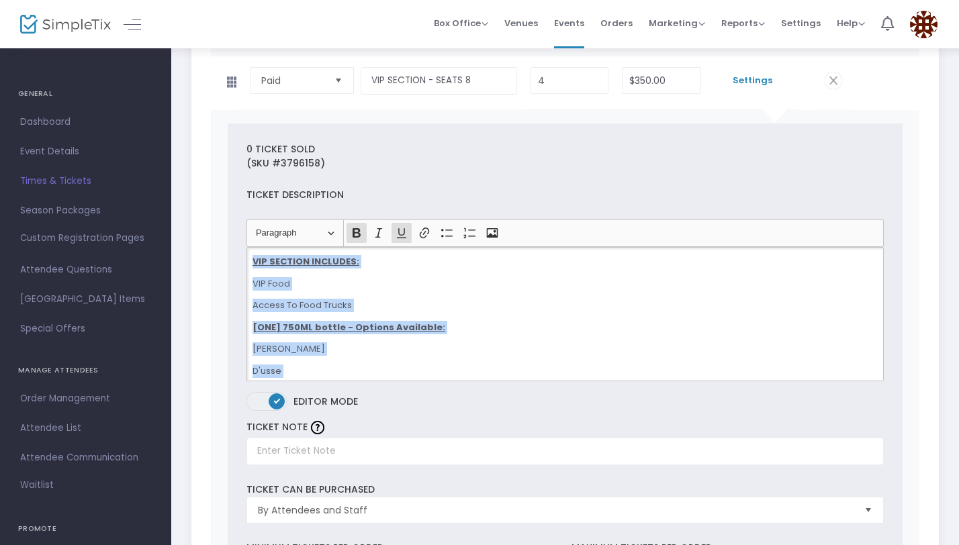
drag, startPoint x: 776, startPoint y: 366, endPoint x: 224, endPoint y: 211, distance: 574.0
copy div "VIP SECTION INCLUDES: VIP Food Access To Food Trucks [ONE] 750ML bottle - Optio…"
click at [415, 352] on p "[PERSON_NAME]" at bounding box center [564, 348] width 625 height 13
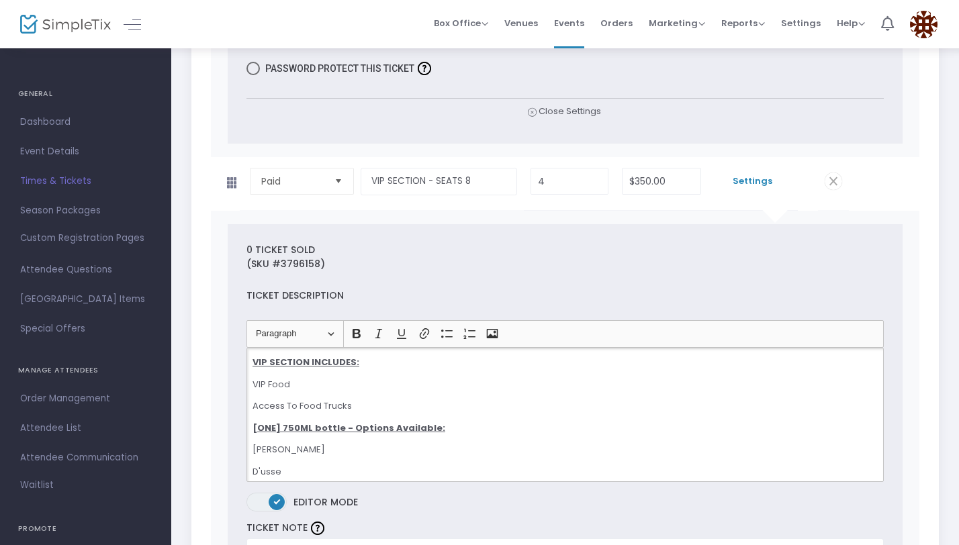
scroll to position [3345, 0]
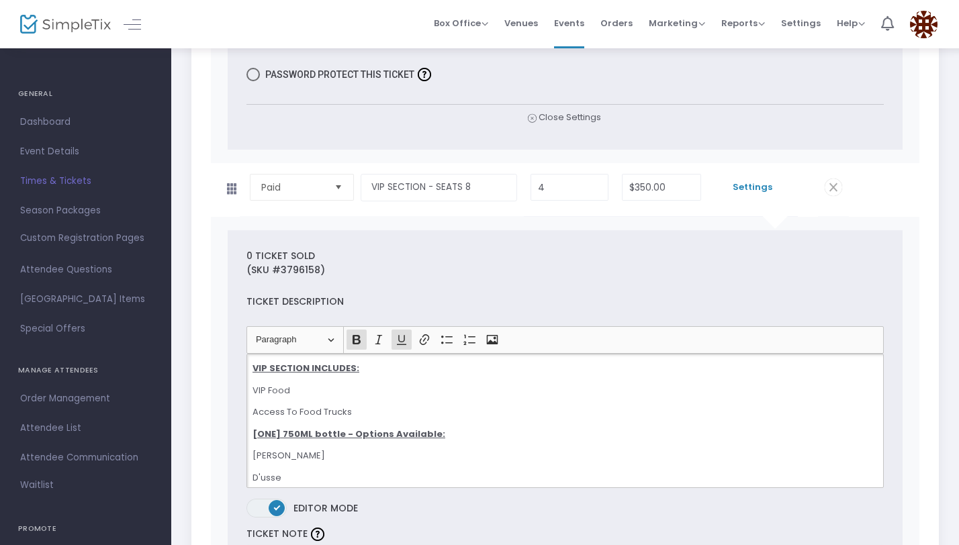
click at [275, 431] on u "[ONE] 750ML bottle - Options Available:" at bounding box center [348, 434] width 193 height 13
click at [341, 432] on u "[TWO] 750ML bottle - Options Available:" at bounding box center [350, 434] width 197 height 13
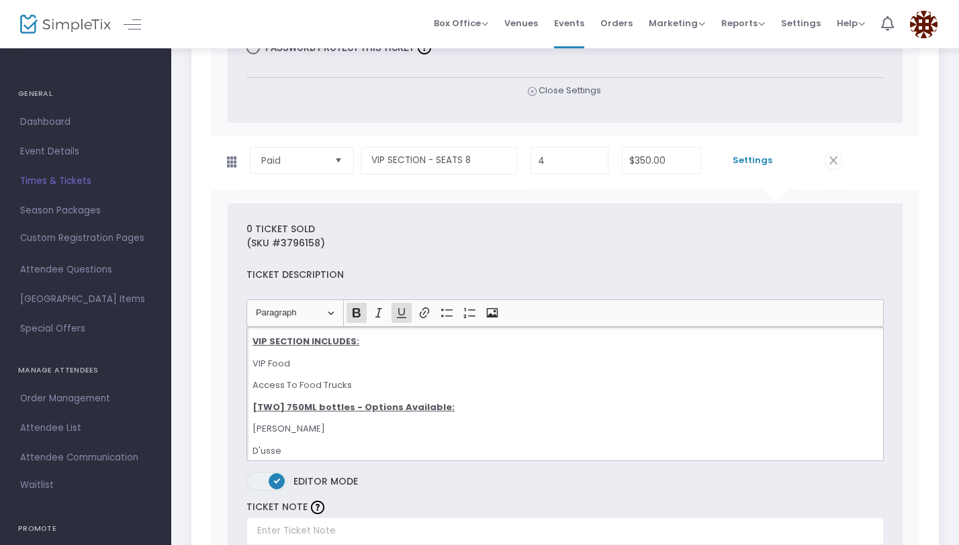
scroll to position [3412, 0]
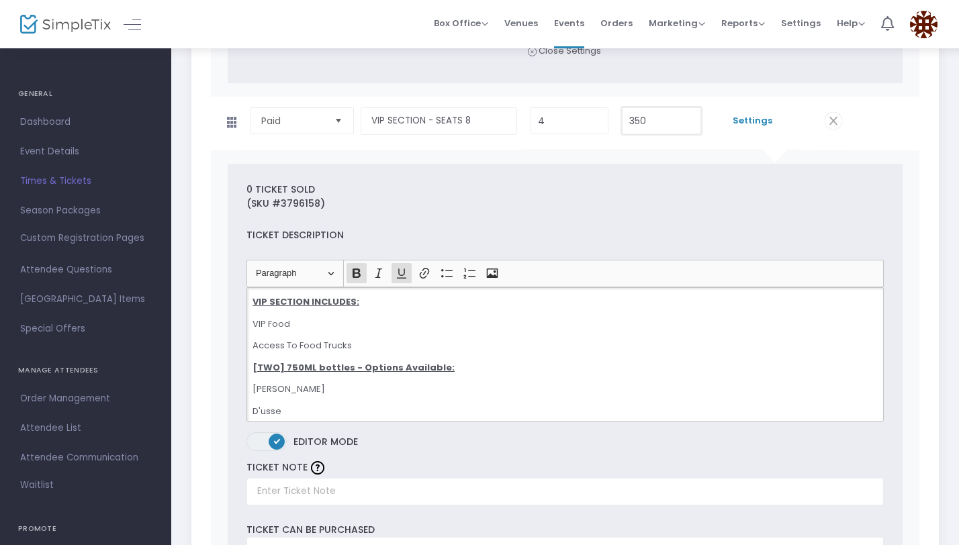
click at [649, 119] on input "350" at bounding box center [660, 121] width 77 height 26
type input "5"
type input "$385.00"
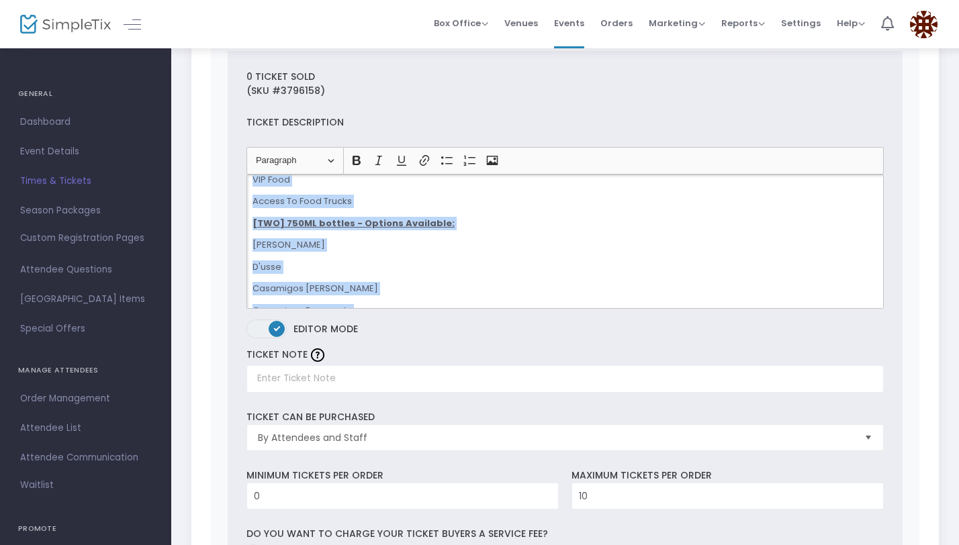
scroll to position [0, 0]
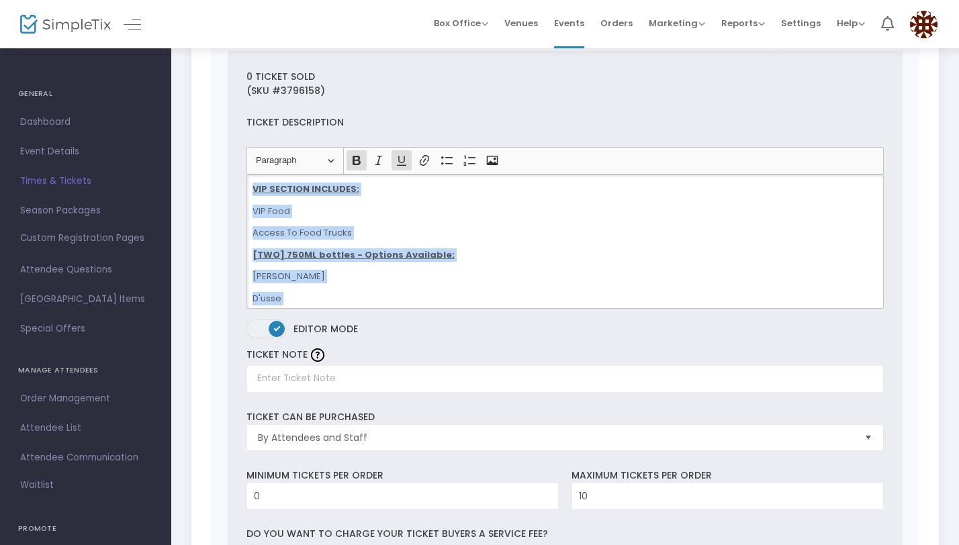
drag, startPoint x: 782, startPoint y: 292, endPoint x: 234, endPoint y: 166, distance: 562.1
click at [234, 166] on div "0 Ticket sold (SKU #3796158) Ticket Description Heading Paragraph Paragraph Hea…" at bounding box center [565, 541] width 675 height 980
click at [297, 226] on p "Access To Food Trucks" at bounding box center [564, 232] width 625 height 13
drag, startPoint x: 795, startPoint y: 293, endPoint x: 236, endPoint y: 160, distance: 574.6
click at [236, 160] on div "0 Ticket sold (SKU #3796158) Ticket Description Heading Paragraph Paragraph Hea…" at bounding box center [565, 541] width 675 height 980
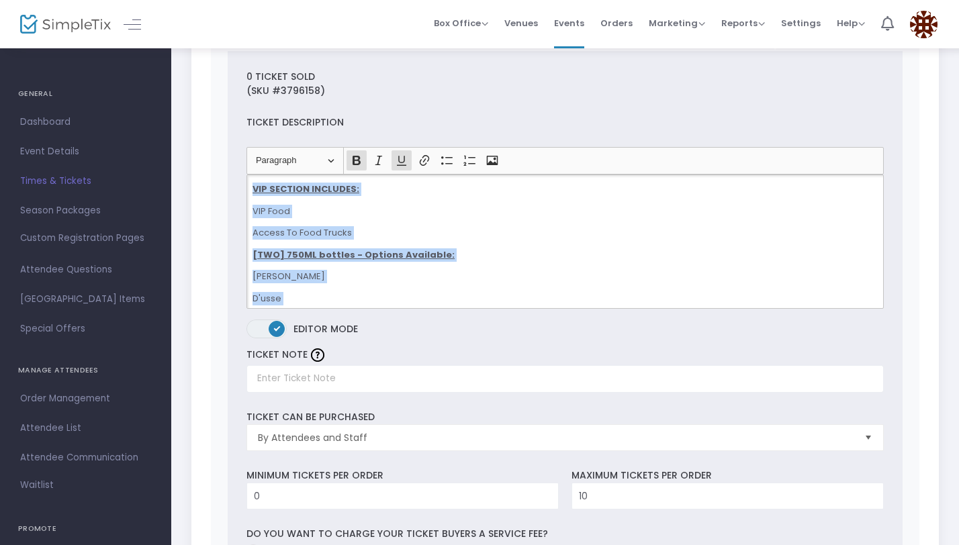
copy div "VIP SECTION INCLUDES: VIP Food Access To Food Trucks [TWO] 750ML bottles - Opti…"
click at [420, 235] on p "Access To Food Trucks" at bounding box center [564, 232] width 625 height 13
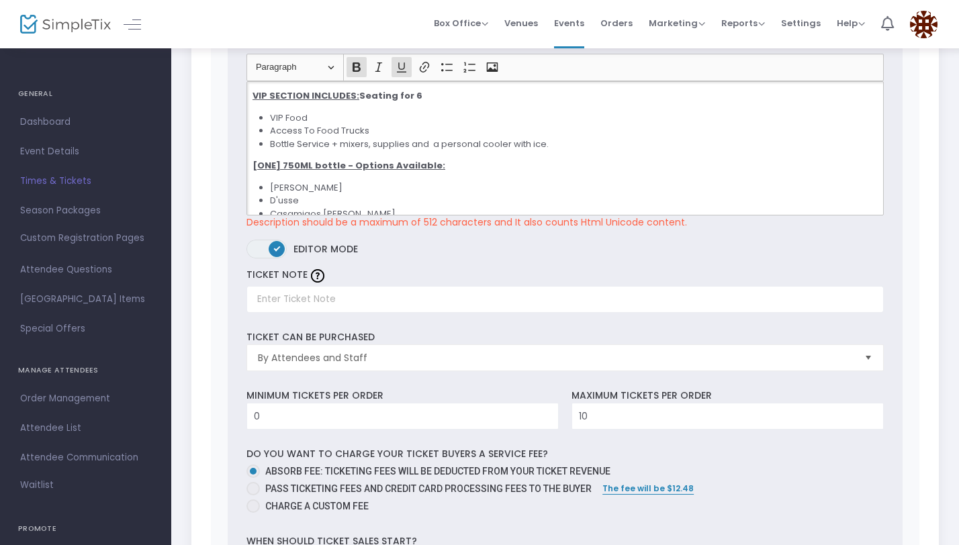
drag, startPoint x: 536, startPoint y: 204, endPoint x: 228, endPoint y: 48, distance: 344.9
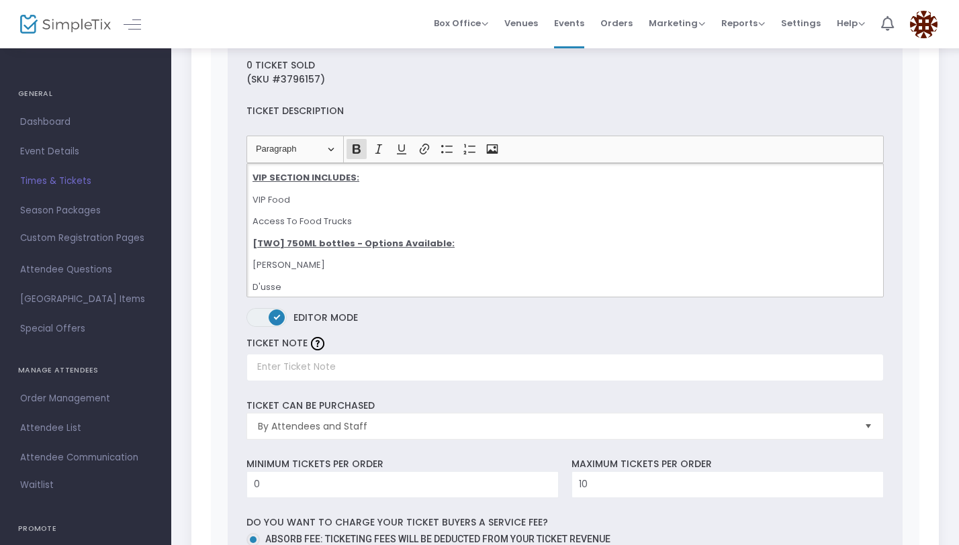
scroll to position [2445, 0]
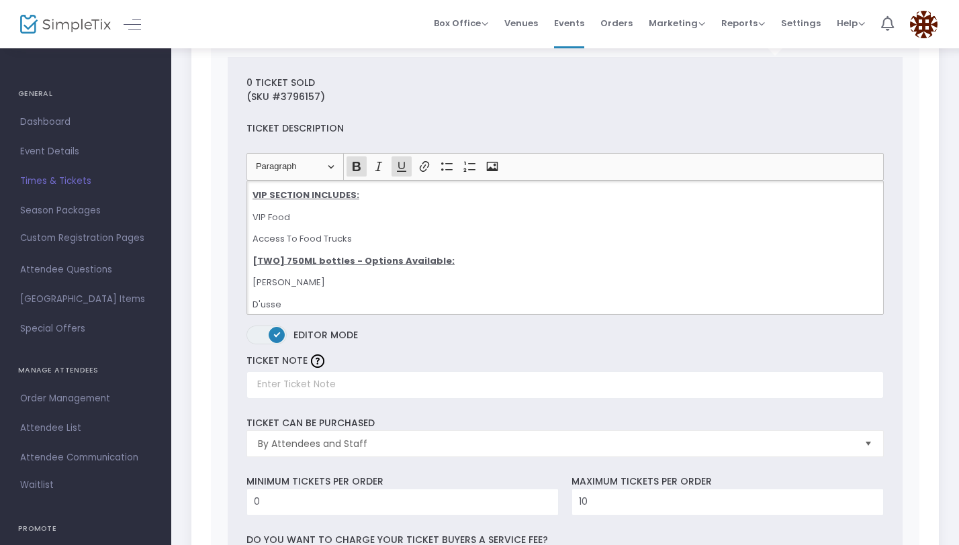
click at [279, 259] on u "[TWO] 750ML bottles - Options Available:" at bounding box center [353, 260] width 202 height 13
click at [344, 258] on u "[ONE] 750ML bottles - Options Available:" at bounding box center [351, 260] width 198 height 13
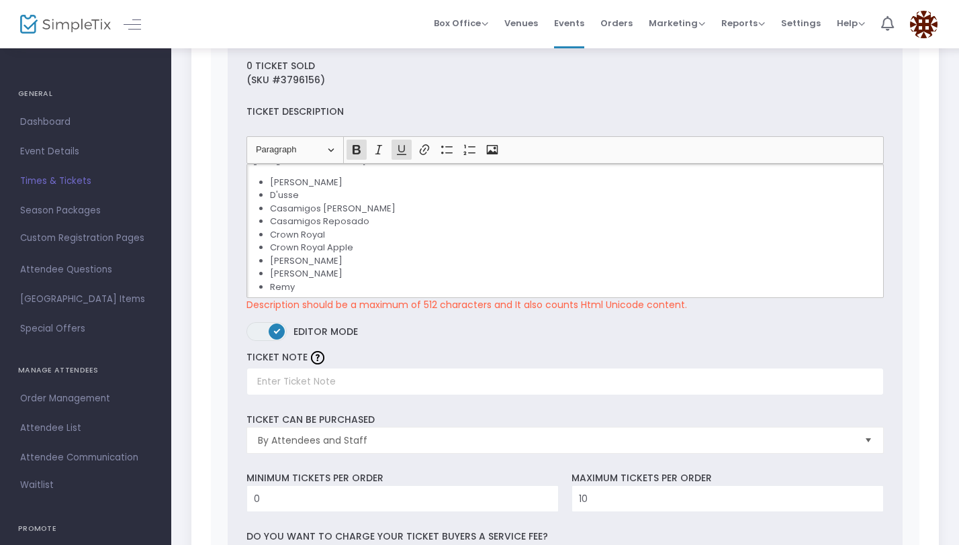
scroll to position [0, 0]
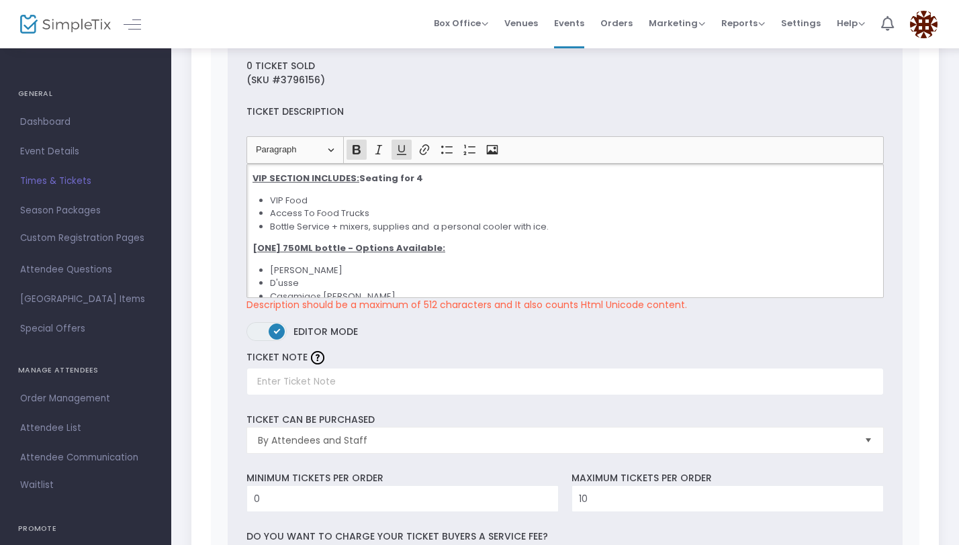
drag, startPoint x: 532, startPoint y: 283, endPoint x: 216, endPoint y: 158, distance: 339.5
click at [216, 158] on div "0 Ticket sold (SKU #3796156) Ticket Description Heading Paragraph Paragraph Hea…" at bounding box center [565, 537] width 709 height 1020
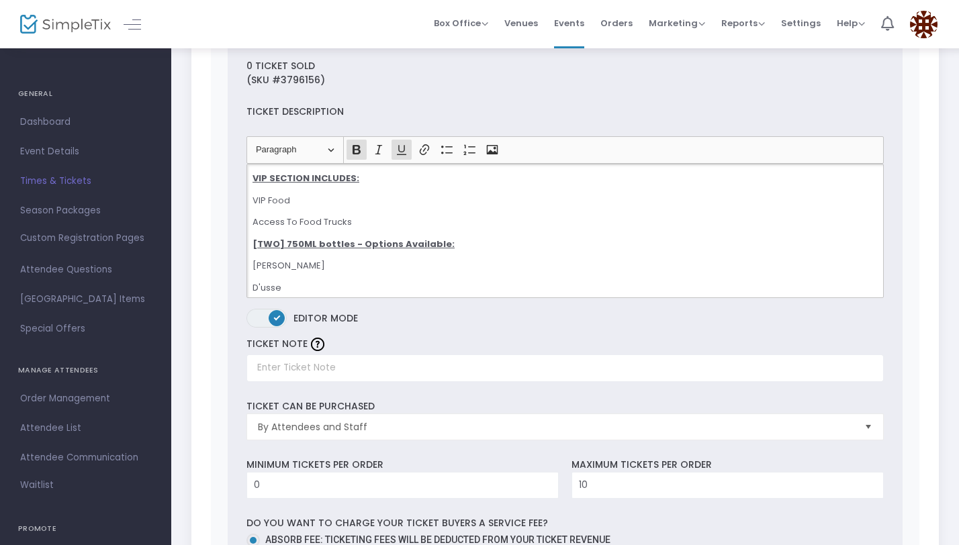
click at [281, 240] on u "[TWO] 750ML bottles - Options Available:" at bounding box center [353, 244] width 202 height 13
click at [277, 240] on u "[TWO] 750ML bottles - Options Available:" at bounding box center [353, 244] width 202 height 13
click at [342, 238] on u "[ONE] 750ML bottles - Options Available:" at bounding box center [351, 244] width 198 height 13
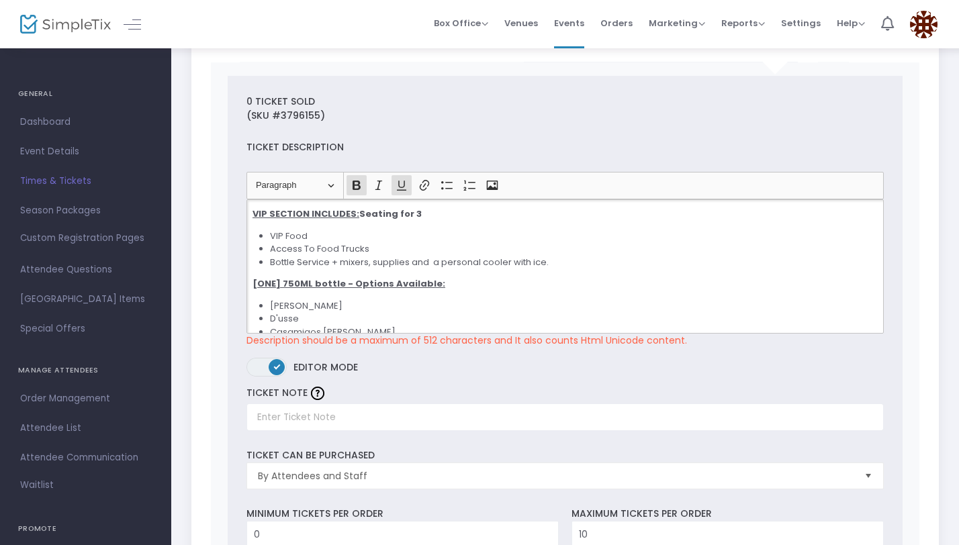
drag, startPoint x: 525, startPoint y: 315, endPoint x: 228, endPoint y: 188, distance: 323.6
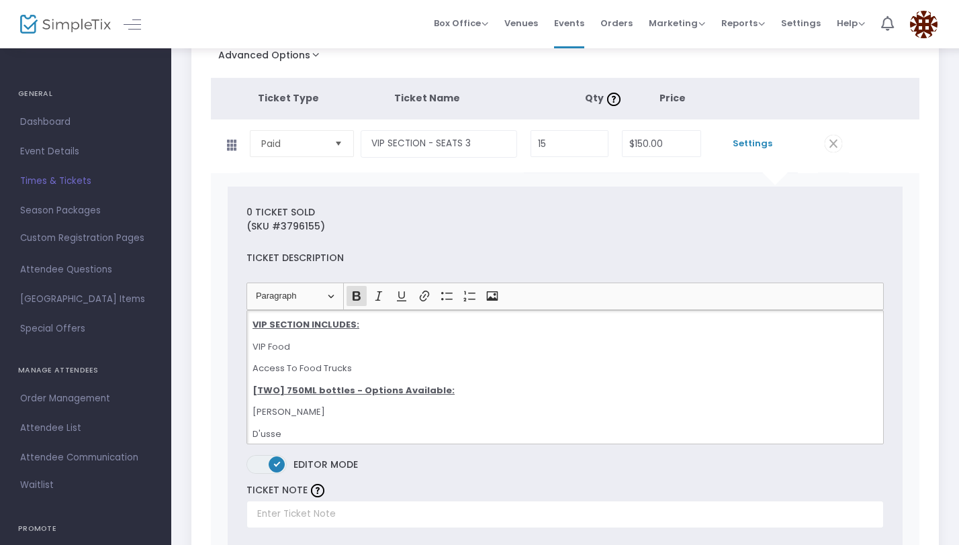
scroll to position [166, 0]
click at [279, 389] on u "[TWO] 750ML bottles - Options Available:" at bounding box center [353, 391] width 202 height 13
click at [344, 389] on u "[ONE] 750ML bottles - Options Available:" at bounding box center [351, 391] width 198 height 13
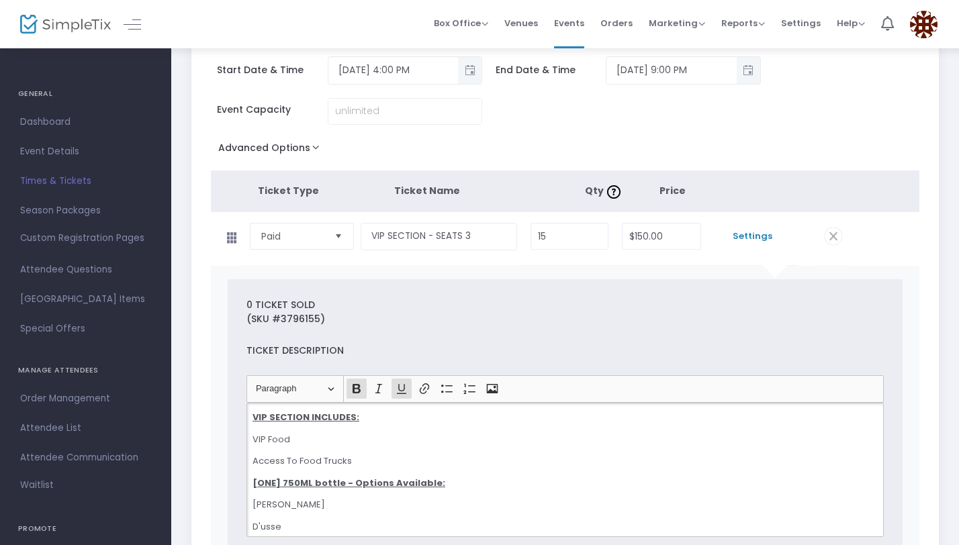
scroll to position [0, 0]
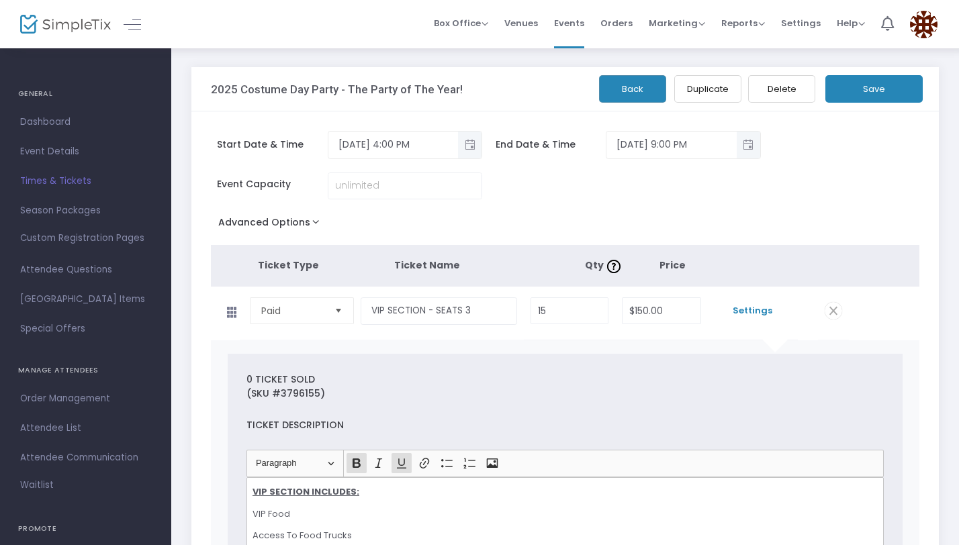
click at [873, 89] on button "Save" at bounding box center [873, 89] width 97 height 28
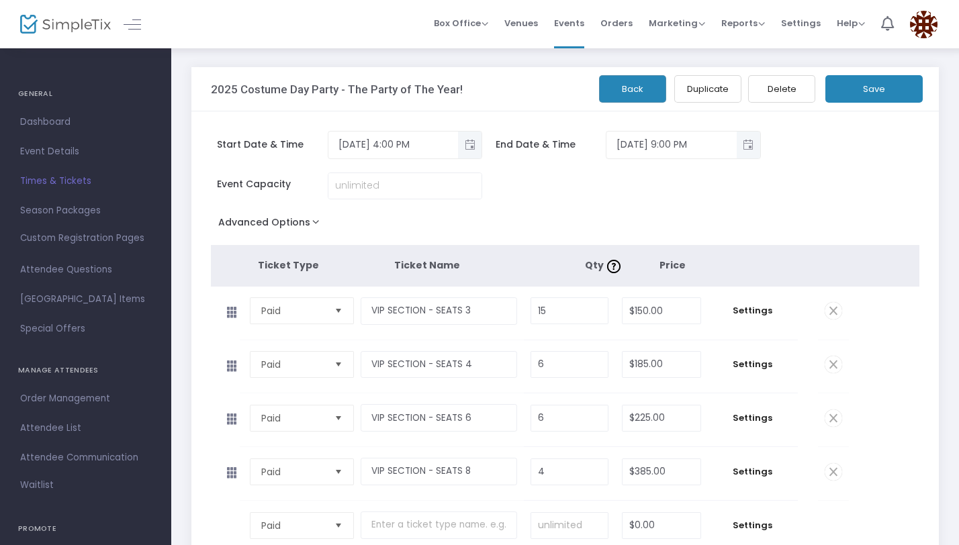
click at [858, 93] on button "Save" at bounding box center [873, 89] width 97 height 28
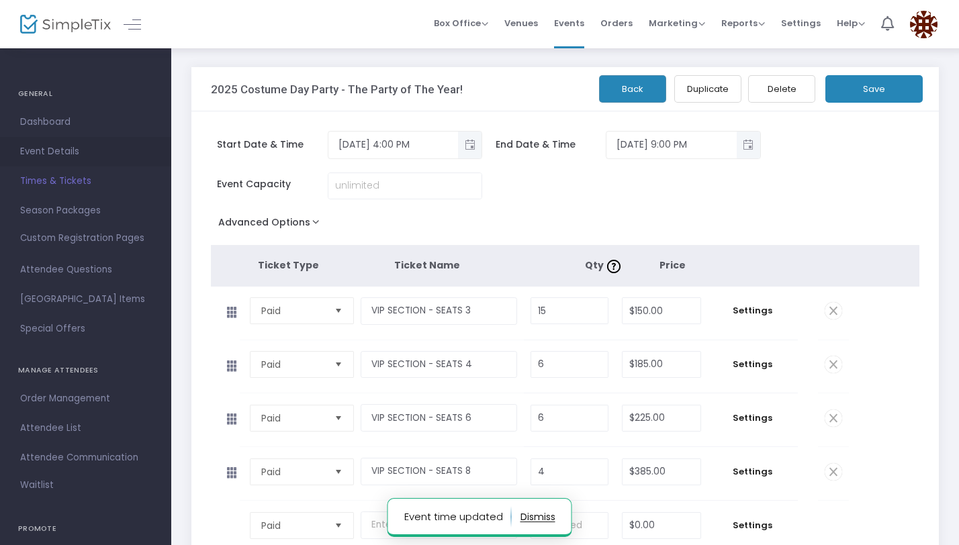
click at [87, 155] on span "Event Details" at bounding box center [85, 151] width 131 height 17
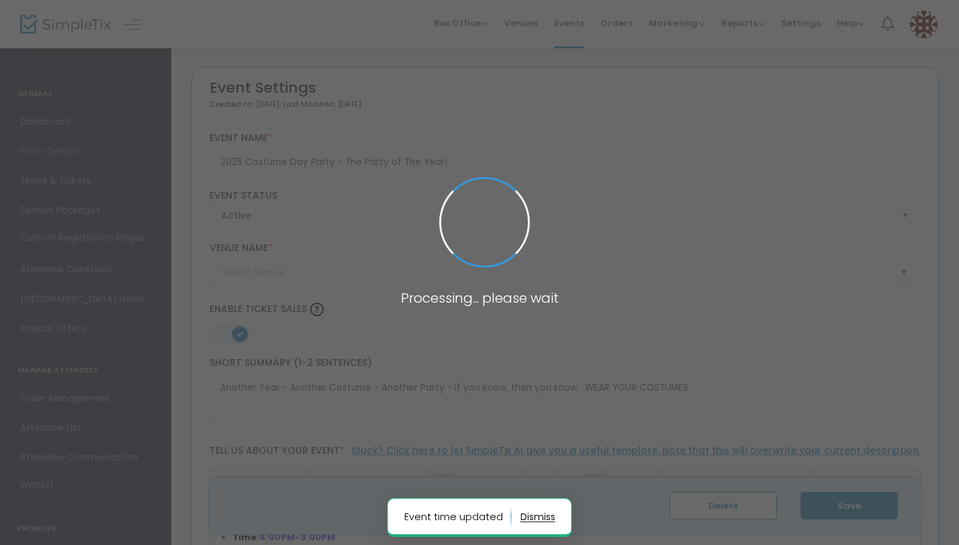
type input "The Eagles Nest"
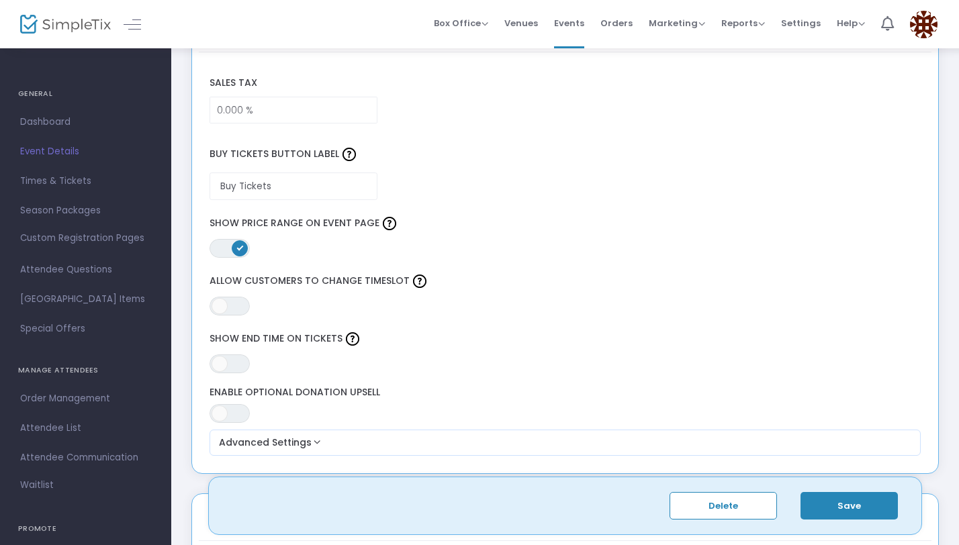
scroll to position [1063, 0]
click at [327, 193] on input "Buy Tickets" at bounding box center [293, 186] width 168 height 28
click at [238, 251] on span at bounding box center [240, 248] width 16 height 16
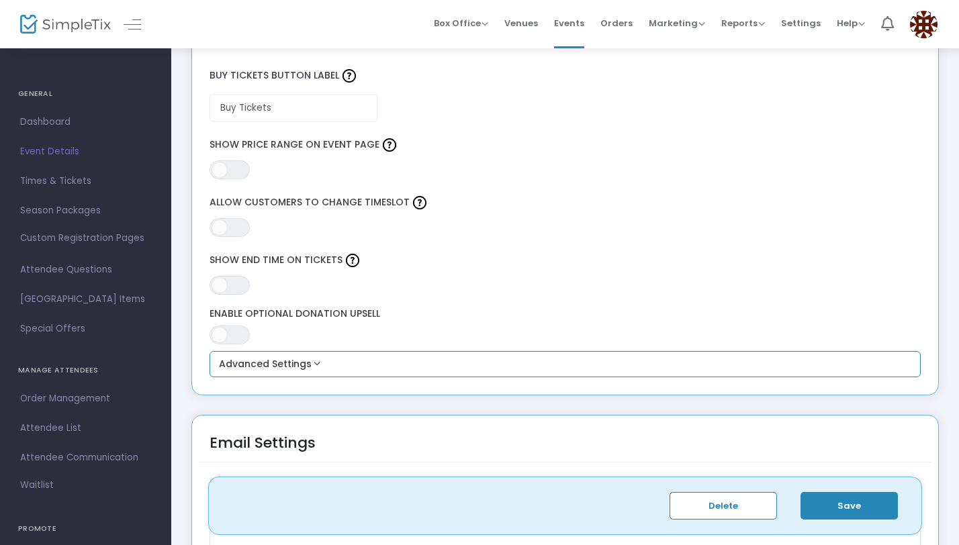
scroll to position [1180, 0]
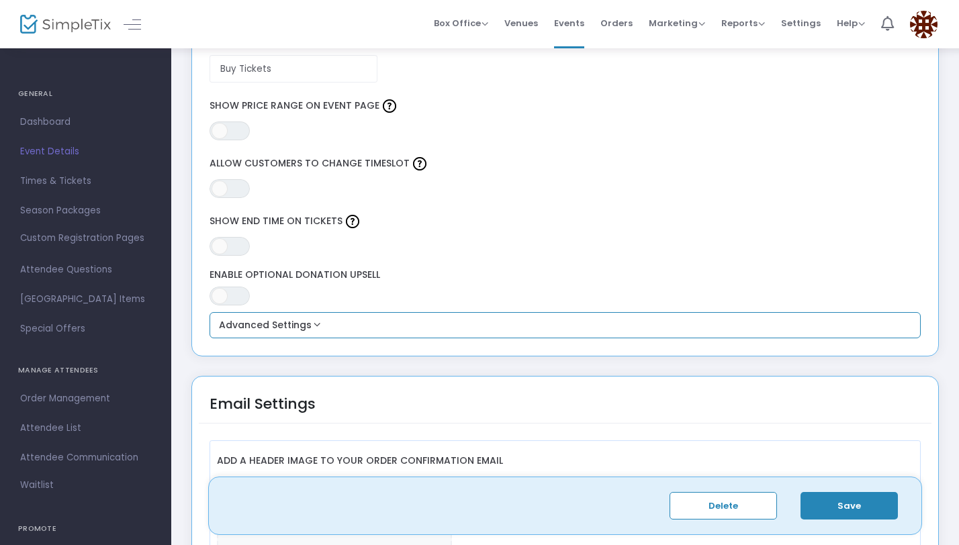
click at [285, 335] on div "Advanced Settings ON OFF Show in App Box Office BCC order confirmations for thi…" at bounding box center [565, 325] width 712 height 27
click at [285, 329] on button "Advanced Settings" at bounding box center [565, 325] width 701 height 16
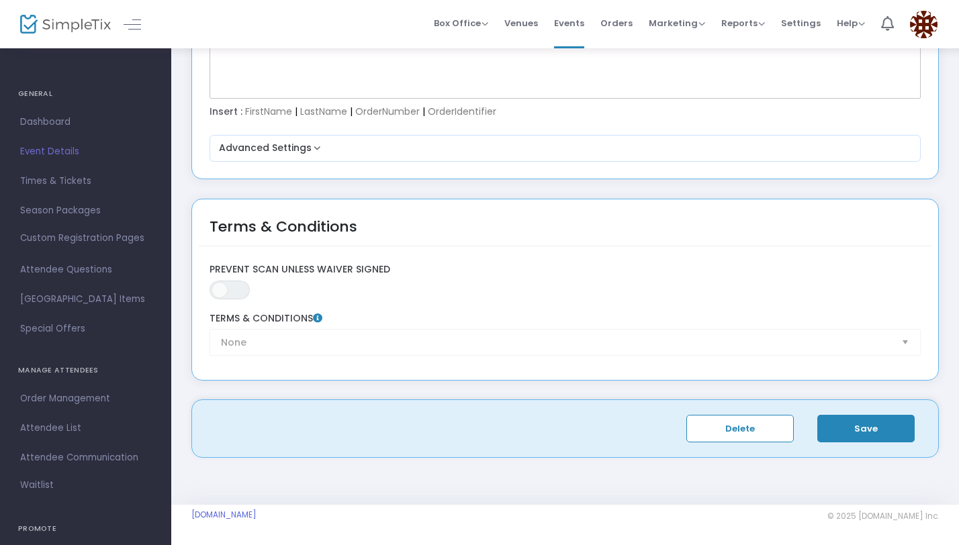
scroll to position [2265, 0]
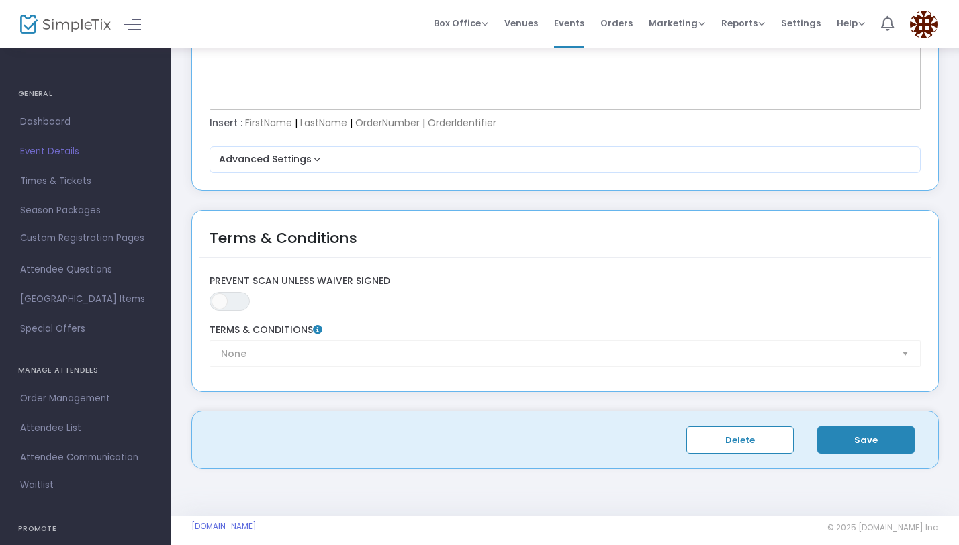
click at [896, 449] on button "Save" at bounding box center [865, 440] width 97 height 28
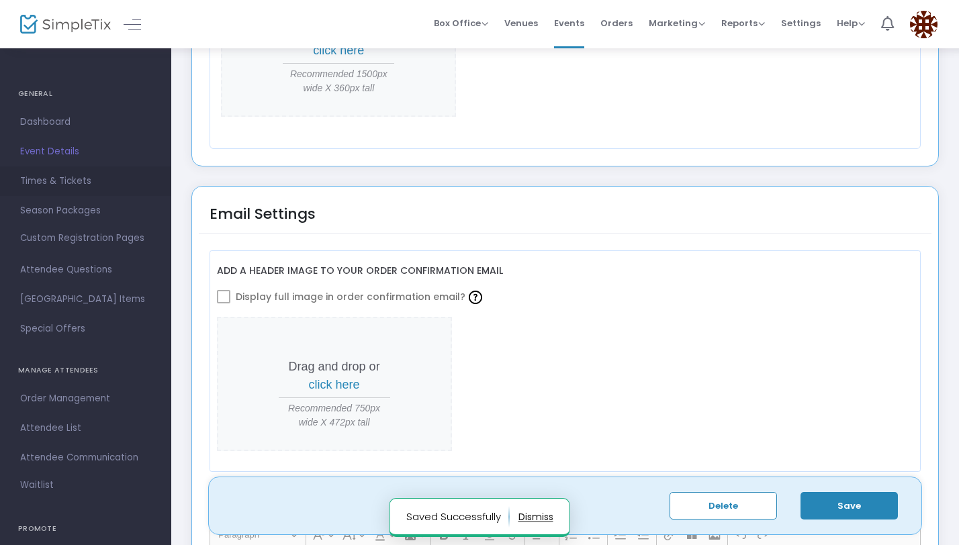
scroll to position [1650, 0]
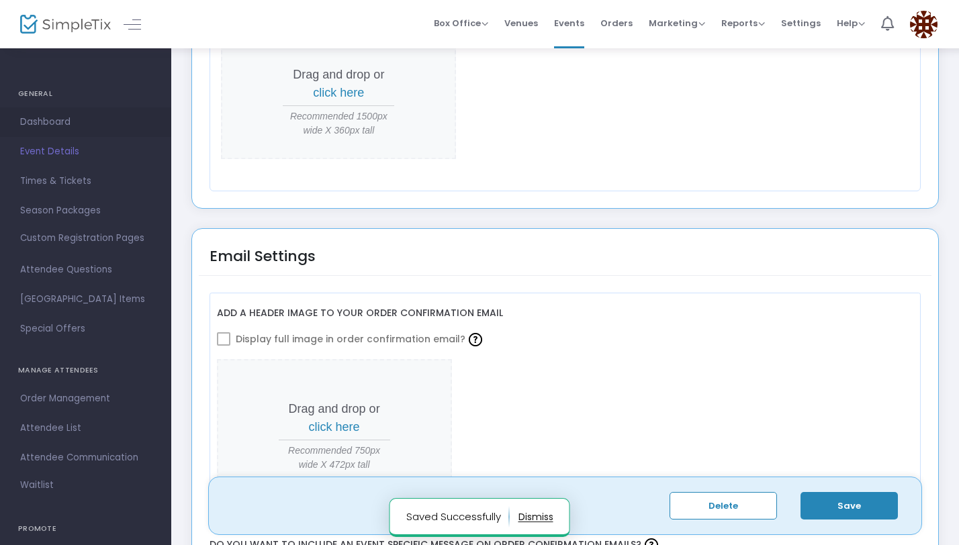
click at [73, 124] on span "Dashboard" at bounding box center [85, 121] width 131 height 17
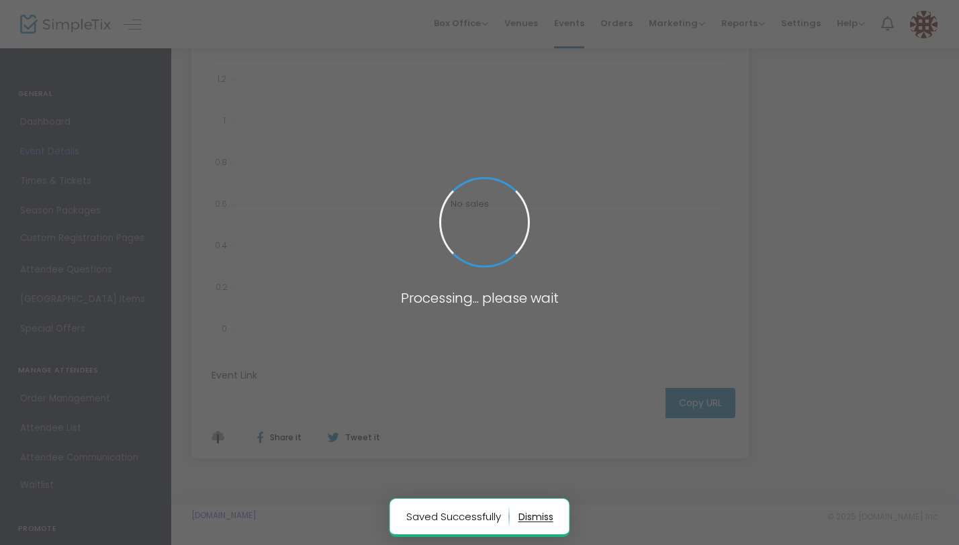
type input "[URL][DOMAIN_NAME]"
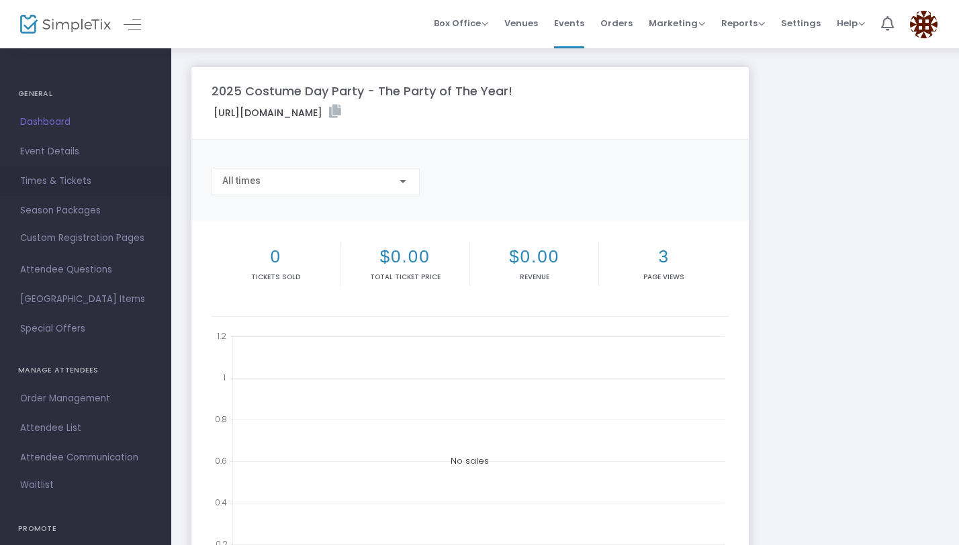
click at [77, 189] on span "Times & Tickets" at bounding box center [85, 181] width 131 height 17
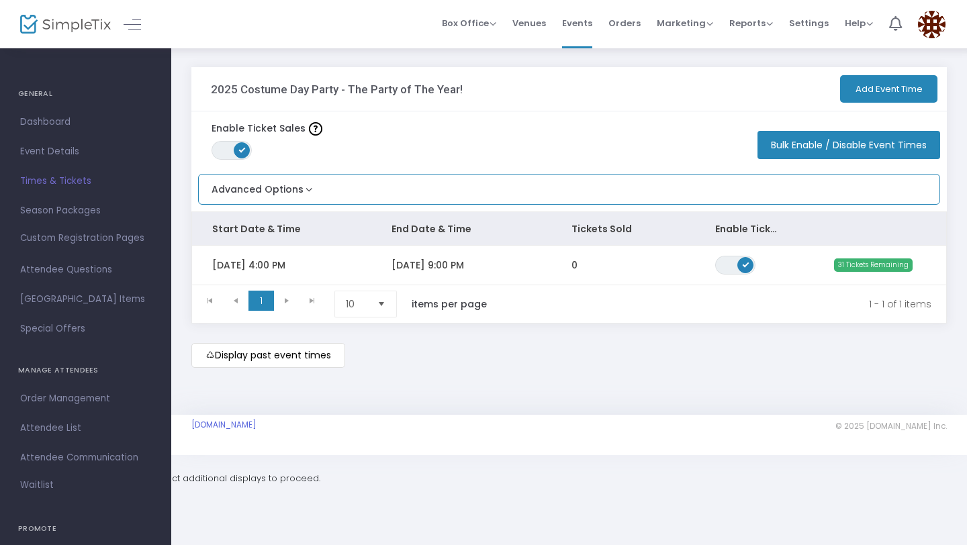
click at [287, 190] on button "Advanced Options" at bounding box center [257, 186] width 117 height 22
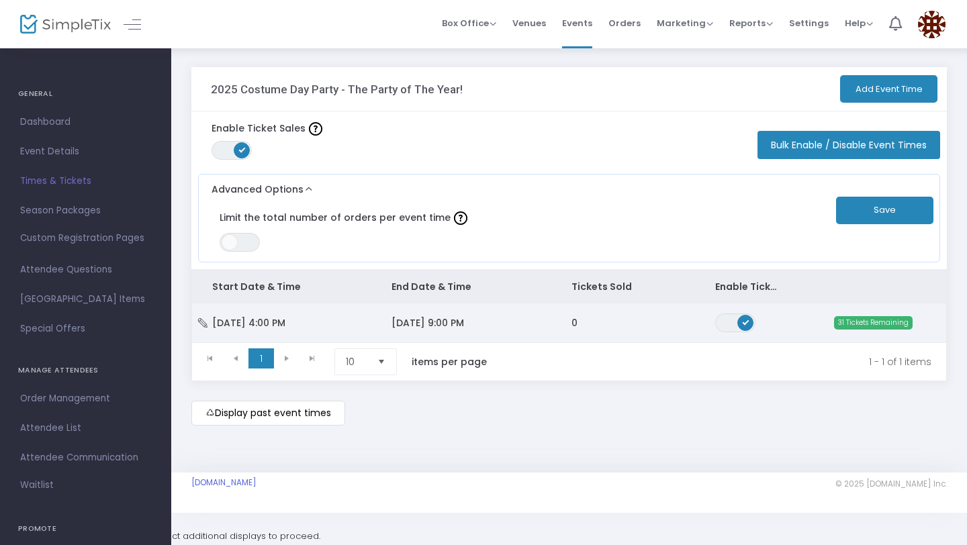
click at [402, 314] on td "[DATE] 9:00 PM" at bounding box center [460, 322] width 179 height 39
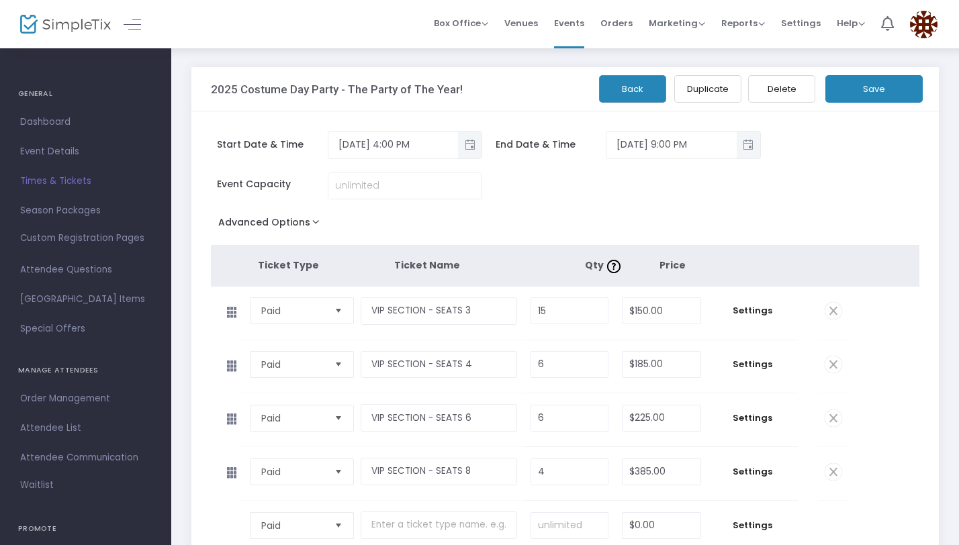
click at [848, 98] on button "Save" at bounding box center [873, 89] width 97 height 28
click at [70, 293] on span "[GEOGRAPHIC_DATA] Items" at bounding box center [85, 299] width 131 height 17
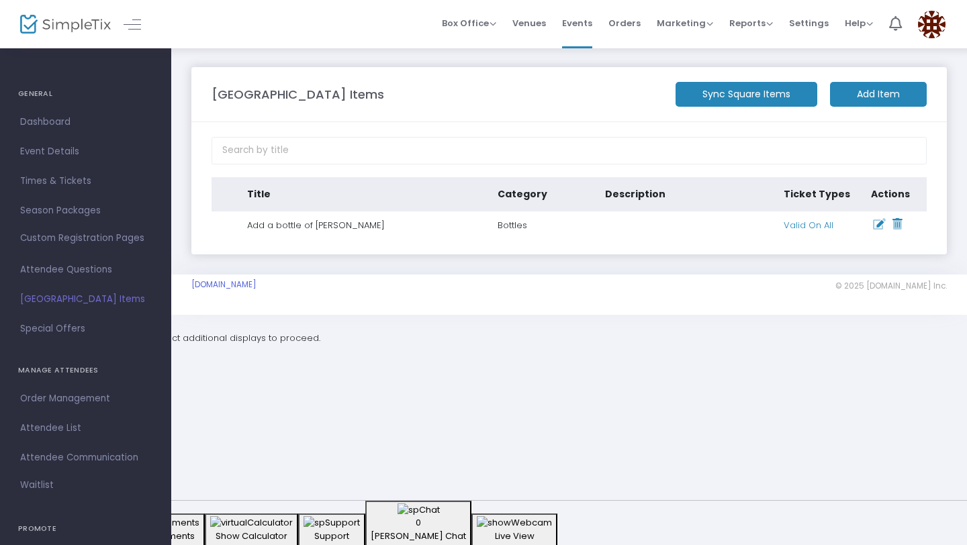
click at [860, 99] on m-button "Add Item" at bounding box center [878, 94] width 97 height 25
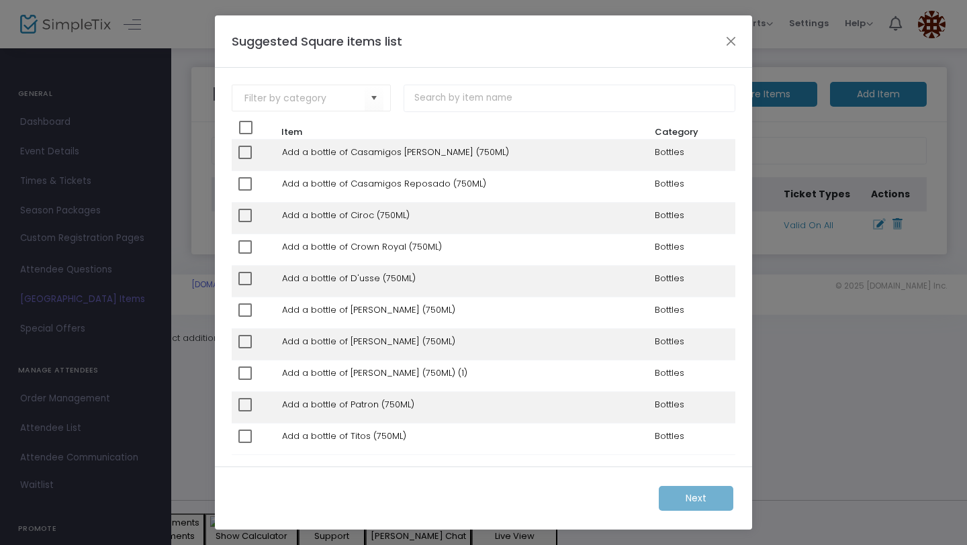
scroll to position [13, 0]
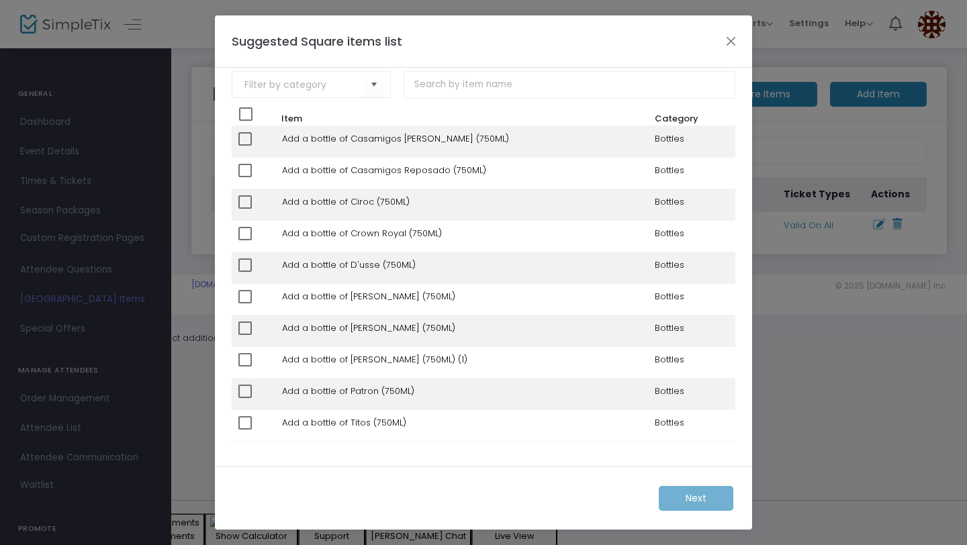
click at [244, 417] on span at bounding box center [244, 422] width 13 height 13
click at [244, 430] on input "checkbox" at bounding box center [244, 430] width 1 height 1
checkbox input "true"
click at [243, 385] on span at bounding box center [244, 391] width 13 height 13
click at [244, 398] on input "checkbox" at bounding box center [244, 398] width 1 height 1
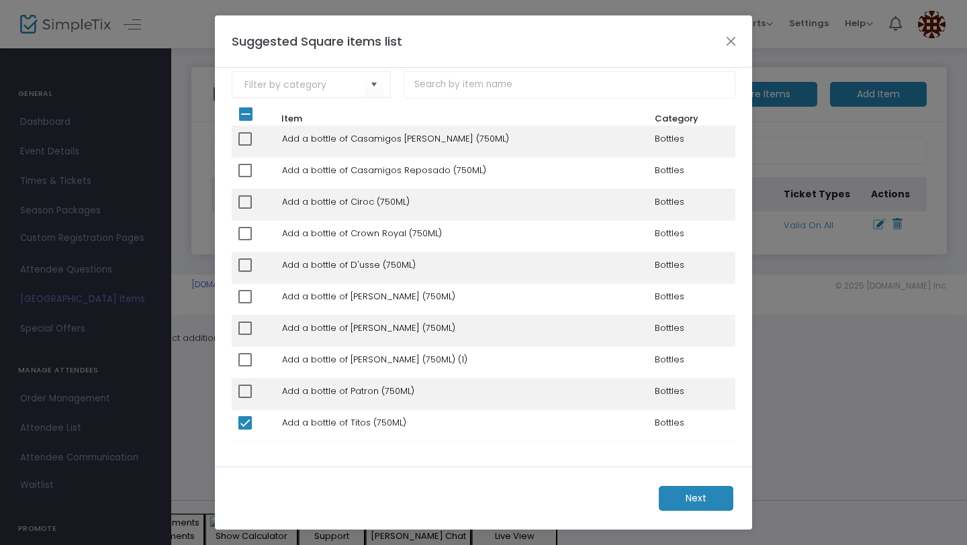
checkbox input "true"
click at [243, 331] on span at bounding box center [244, 328] width 13 height 13
click at [244, 335] on input "checkbox" at bounding box center [244, 335] width 1 height 1
checkbox input "true"
click at [244, 302] on span at bounding box center [244, 296] width 13 height 13
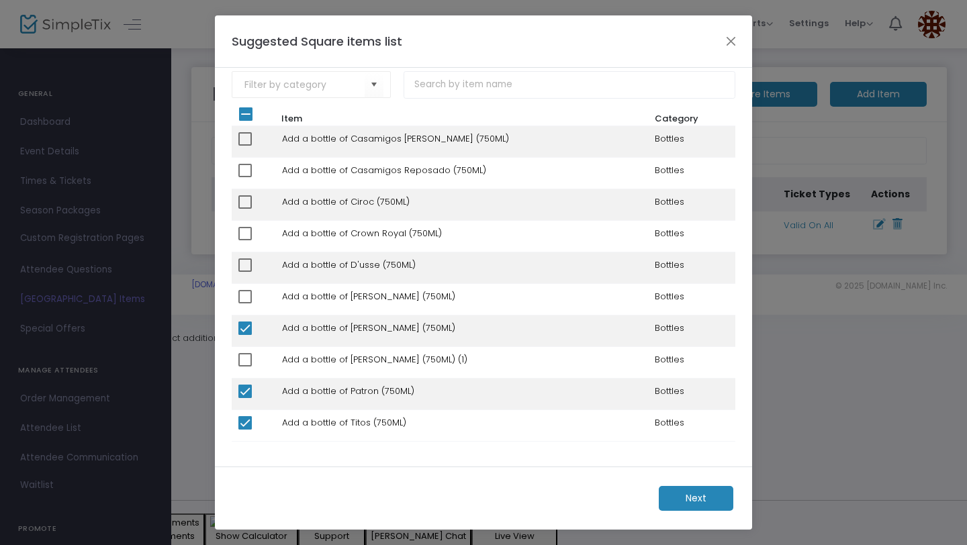
click at [244, 303] on input "checkbox" at bounding box center [244, 303] width 1 height 1
checkbox input "true"
click at [246, 264] on span at bounding box center [244, 264] width 13 height 13
click at [245, 272] on input "checkbox" at bounding box center [244, 272] width 1 height 1
checkbox input "true"
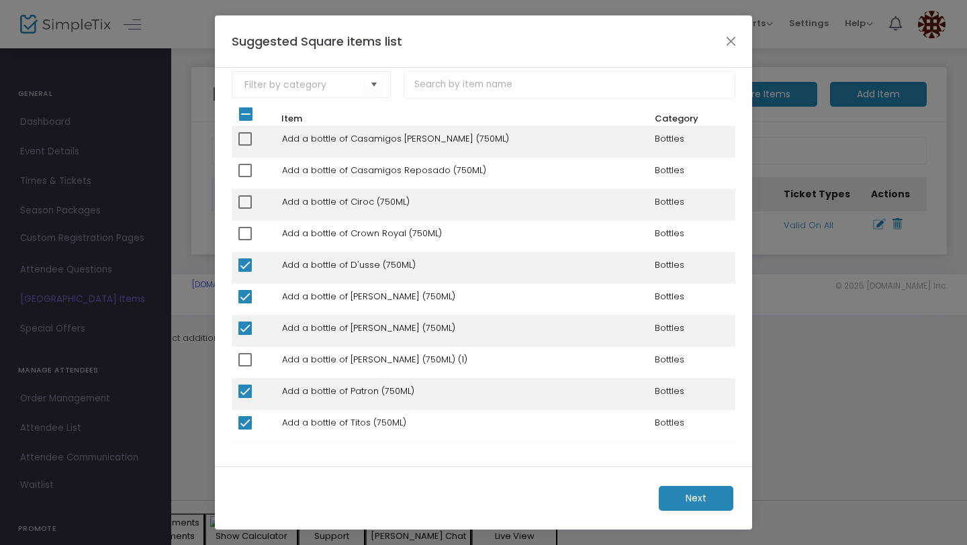
click at [247, 227] on span at bounding box center [244, 233] width 13 height 13
click at [245, 240] on input "checkbox" at bounding box center [244, 240] width 1 height 1
checkbox input "true"
click at [246, 199] on span at bounding box center [244, 201] width 13 height 13
click at [245, 209] on input "checkbox" at bounding box center [244, 209] width 1 height 1
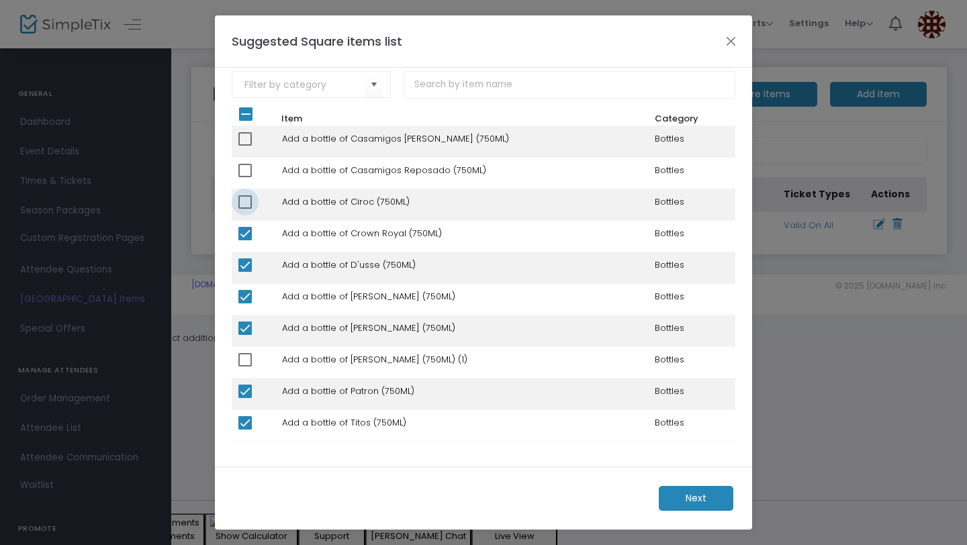
checkbox input "true"
click at [246, 164] on span at bounding box center [244, 170] width 13 height 13
click at [245, 177] on input "checkbox" at bounding box center [244, 177] width 1 height 1
checkbox input "true"
click at [248, 135] on span at bounding box center [244, 138] width 13 height 13
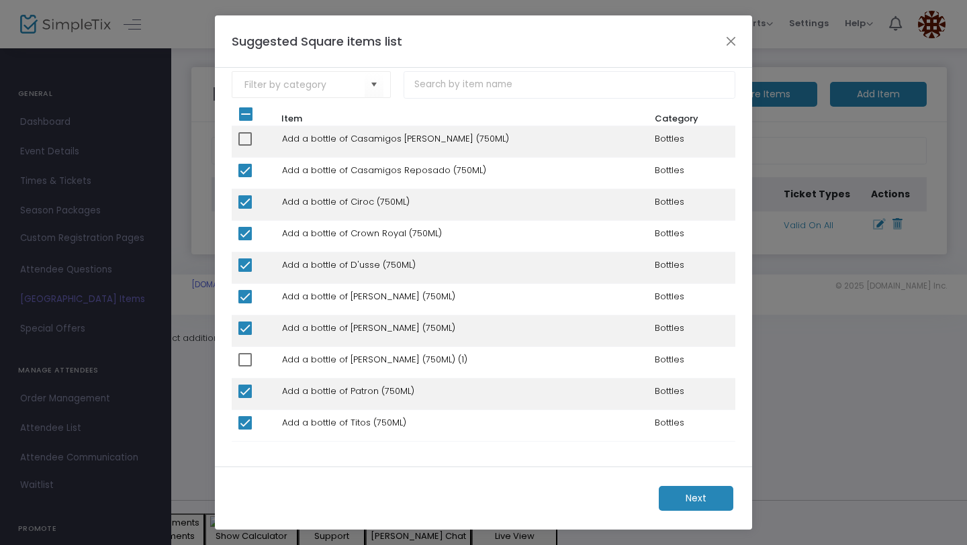
click at [245, 146] on input "checkbox" at bounding box center [244, 146] width 1 height 1
checkbox input "true"
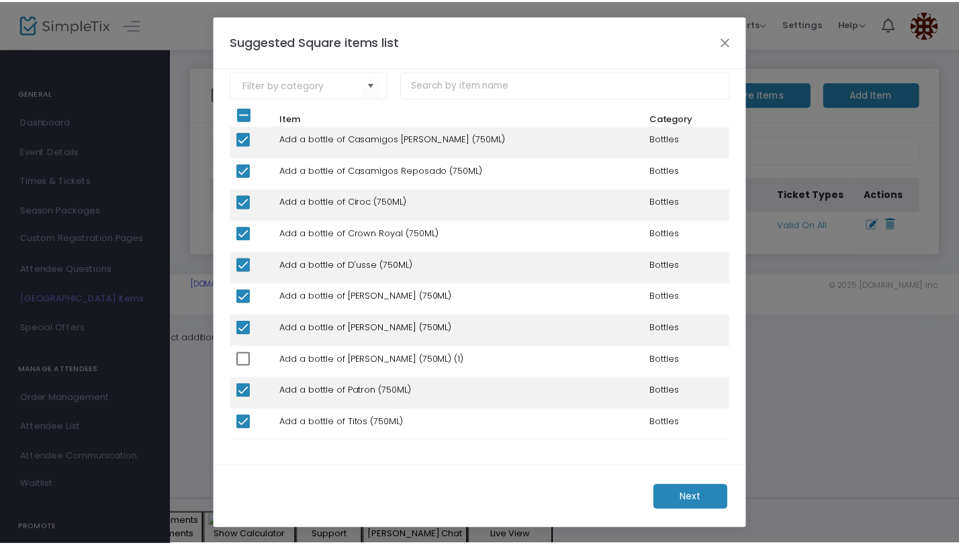
scroll to position [0, 0]
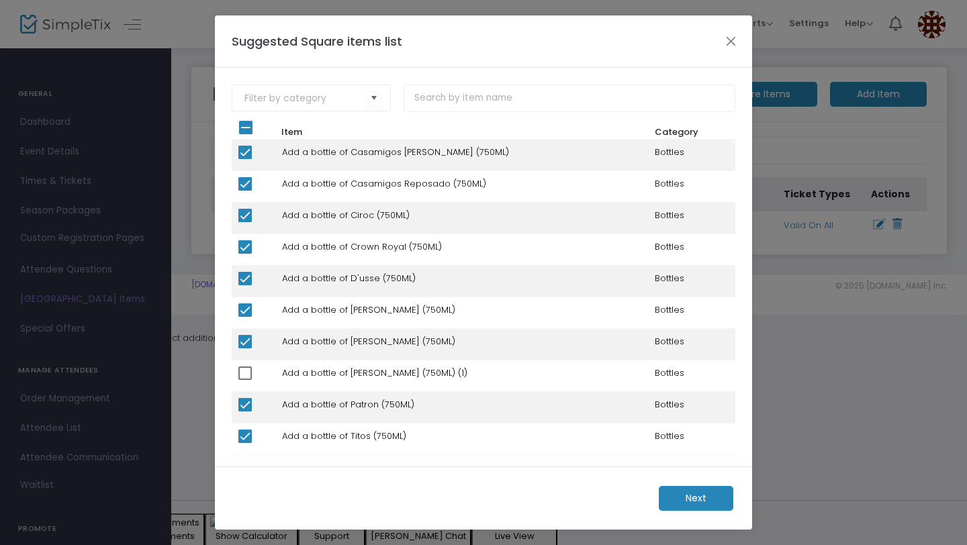
click at [694, 501] on span "Next" at bounding box center [695, 498] width 21 height 14
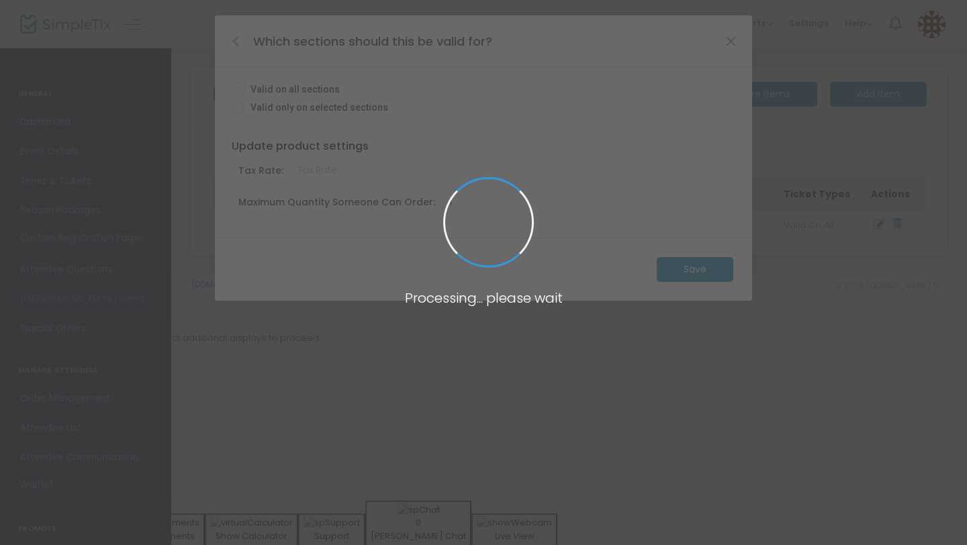
radio input "true"
type input "0.000"
type input "10"
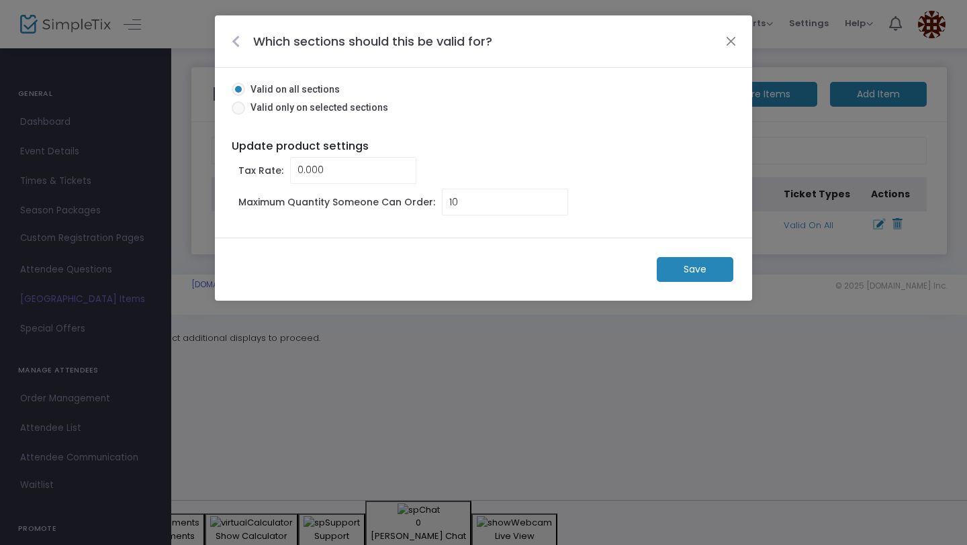
click at [679, 274] on m-button "Save" at bounding box center [694, 269] width 77 height 25
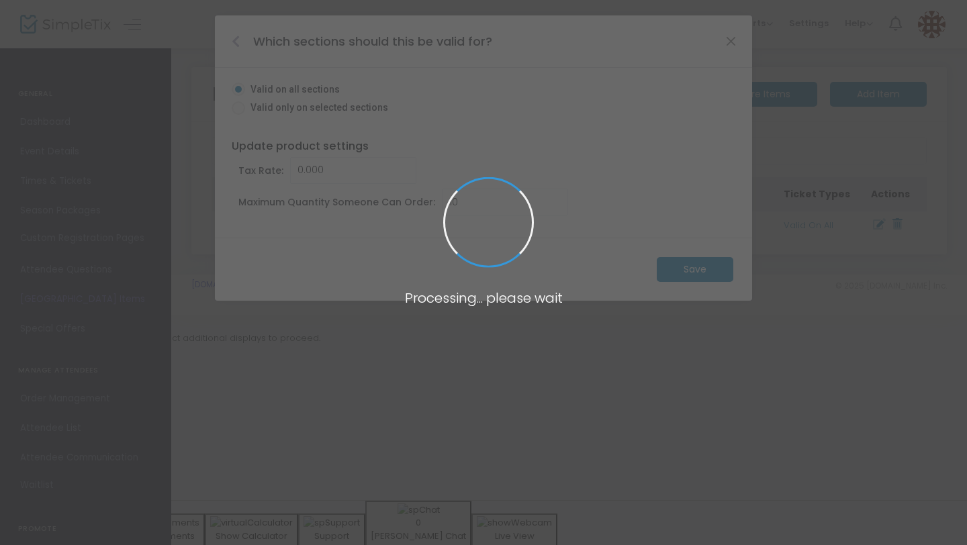
radio input "false"
type input "1"
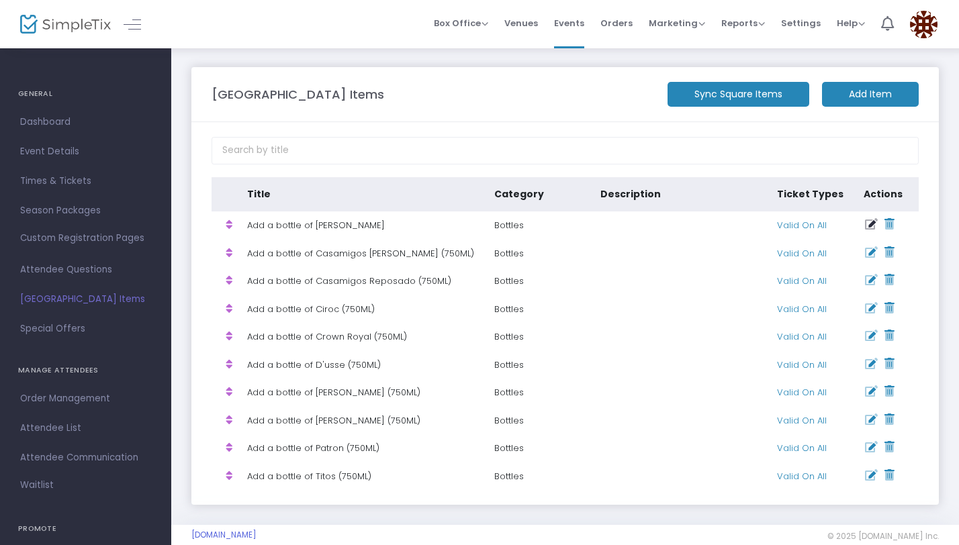
click at [870, 222] on icon at bounding box center [871, 224] width 13 height 11
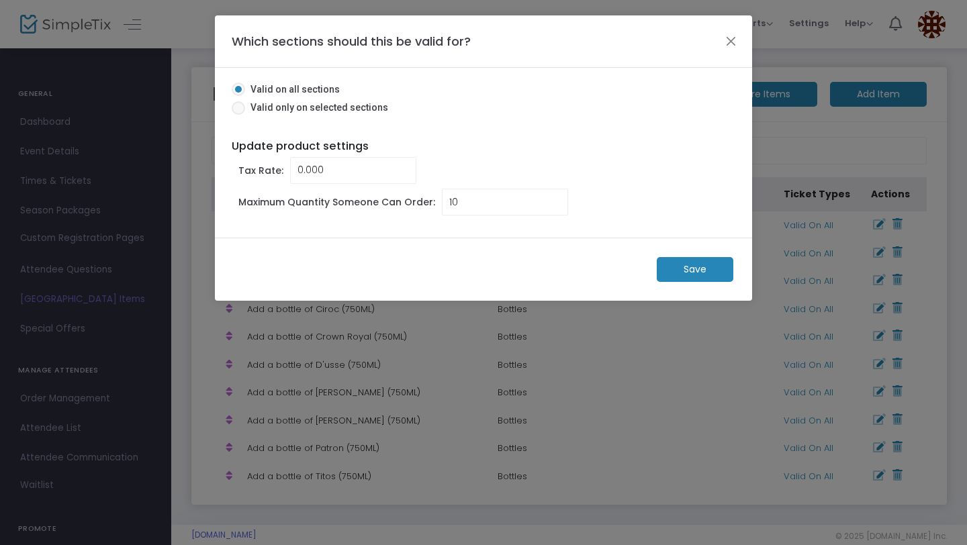
click at [689, 270] on m-button "Save" at bounding box center [694, 269] width 77 height 25
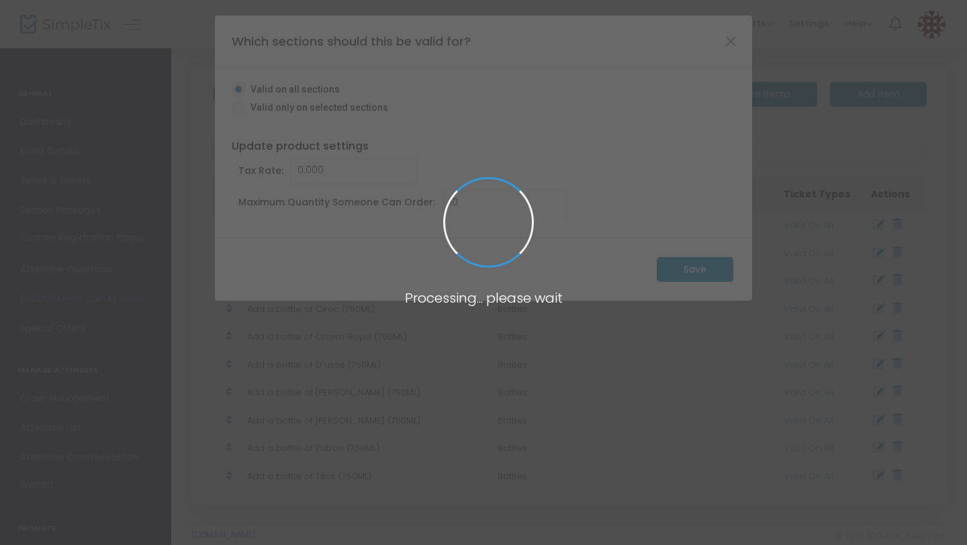
radio input "false"
type input "1"
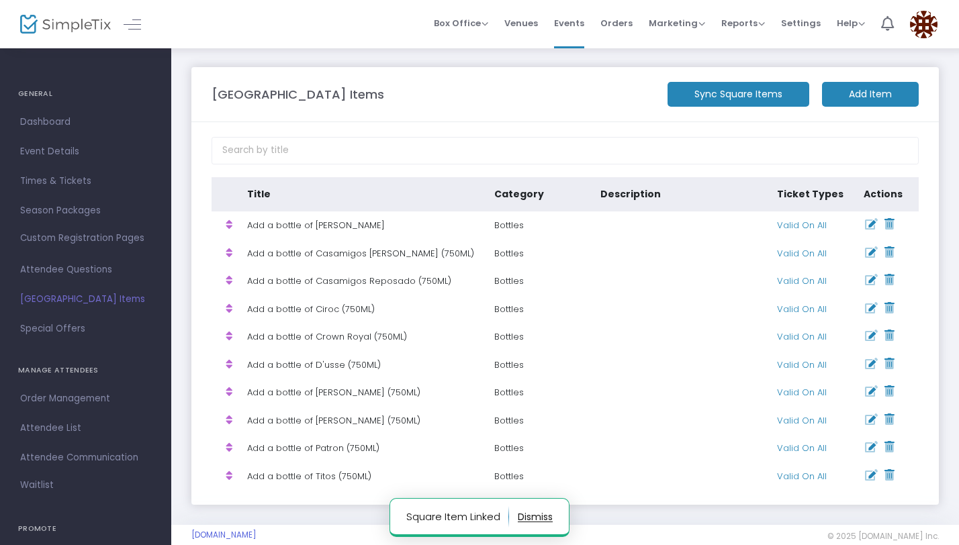
click at [338, 236] on td "Add a bottle of [PERSON_NAME]" at bounding box center [371, 225] width 248 height 28
click at [334, 230] on td "Add a bottle of [PERSON_NAME]" at bounding box center [371, 225] width 248 height 28
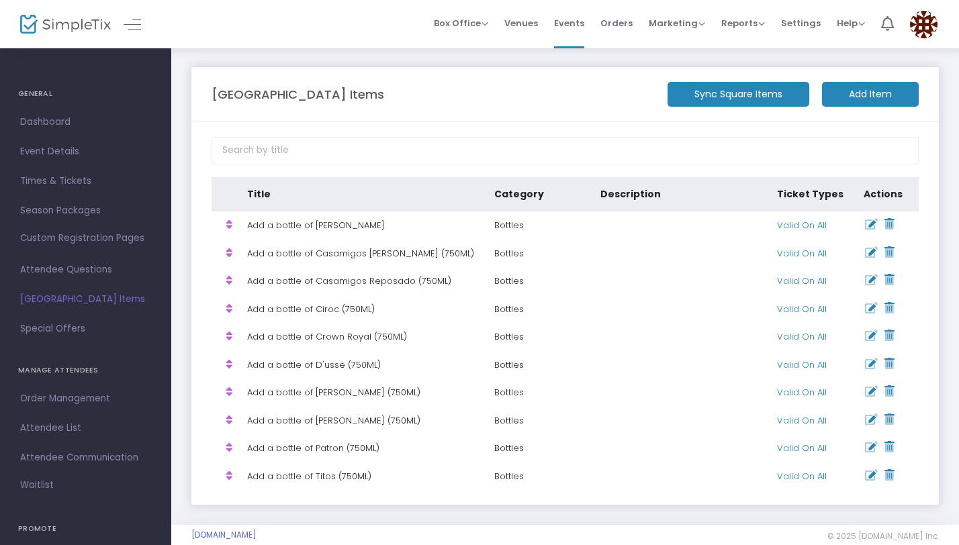
click at [505, 219] on td "Bottles" at bounding box center [547, 225] width 106 height 28
click at [76, 303] on span "[GEOGRAPHIC_DATA] Items" at bounding box center [85, 299] width 131 height 17
click at [64, 180] on span "Times & Tickets" at bounding box center [85, 181] width 131 height 17
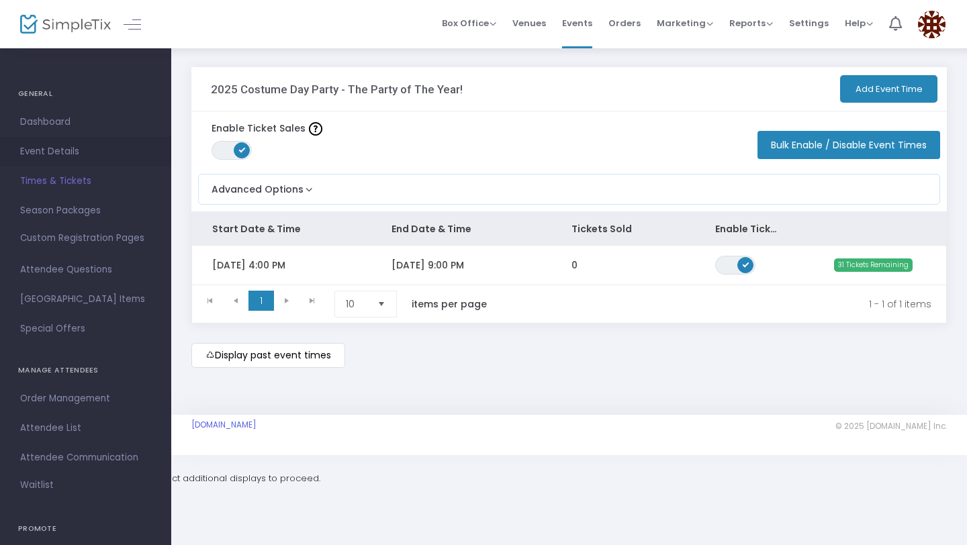
click at [65, 158] on span "Event Details" at bounding box center [85, 151] width 131 height 17
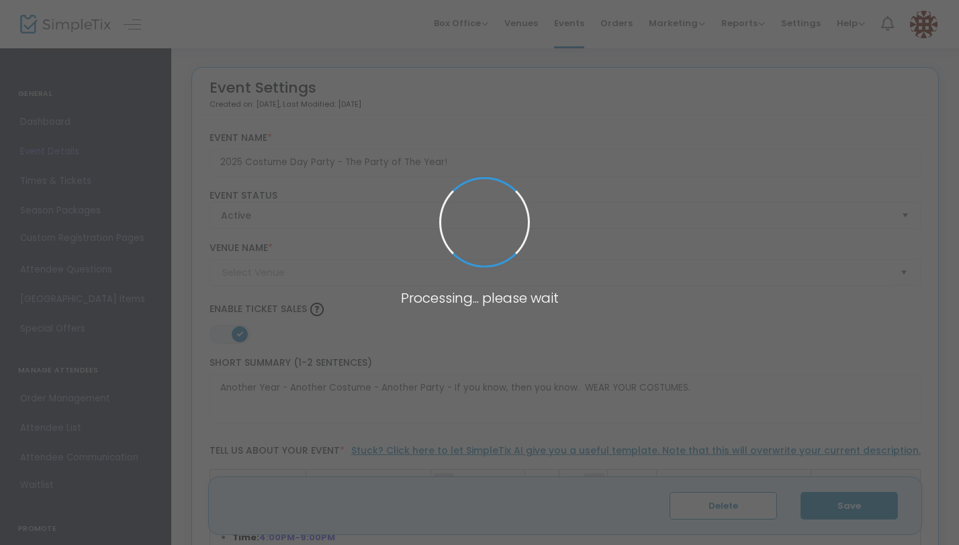
type input "The Eagles Nest"
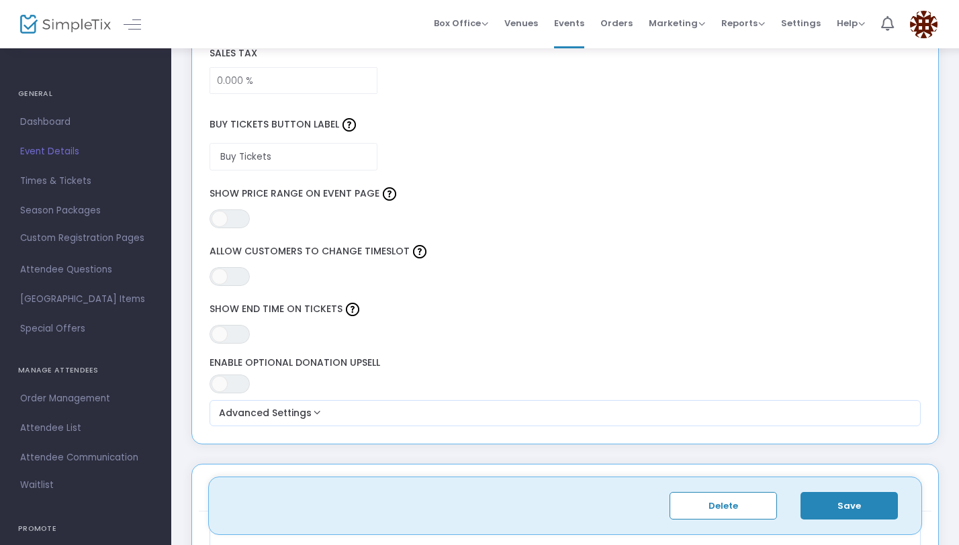
scroll to position [1085, 0]
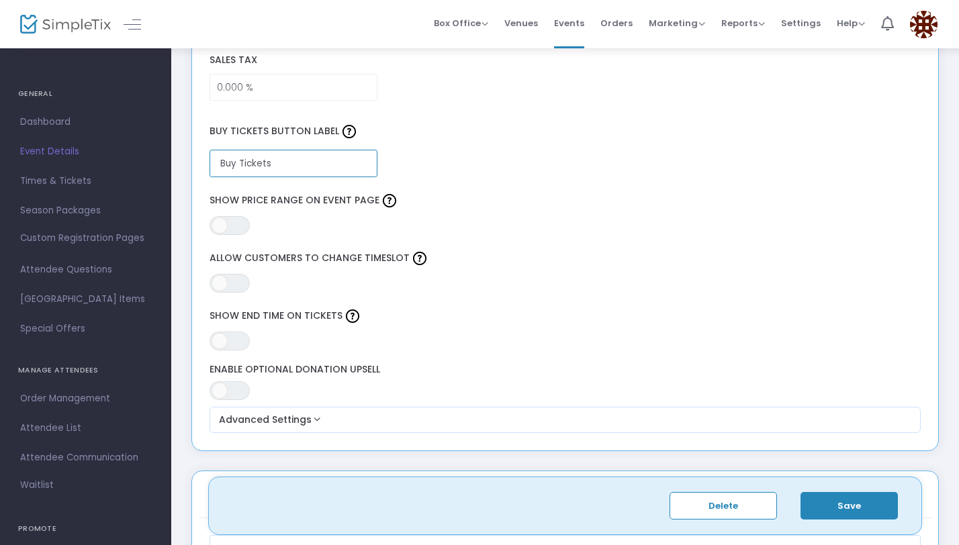
click at [334, 163] on input "Buy Tickets" at bounding box center [293, 164] width 168 height 28
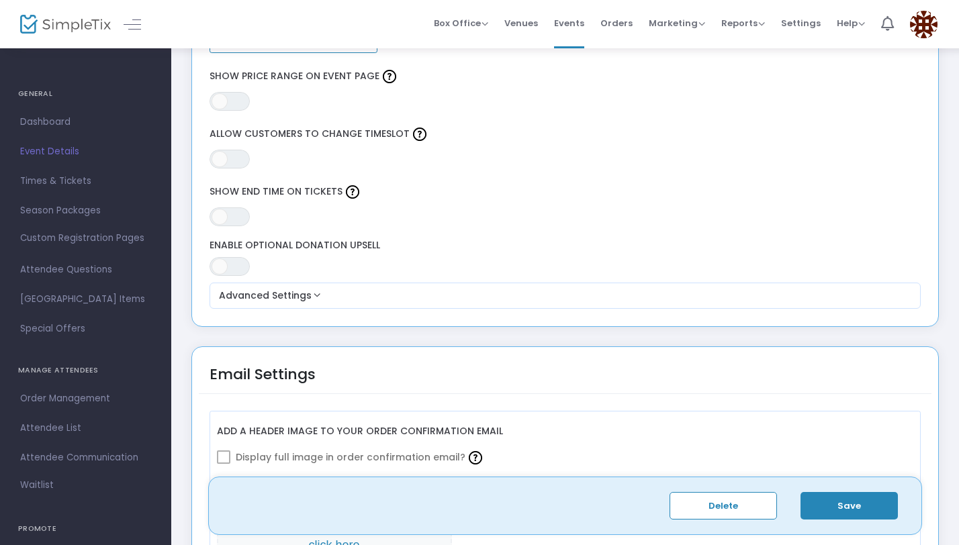
scroll to position [1216, 0]
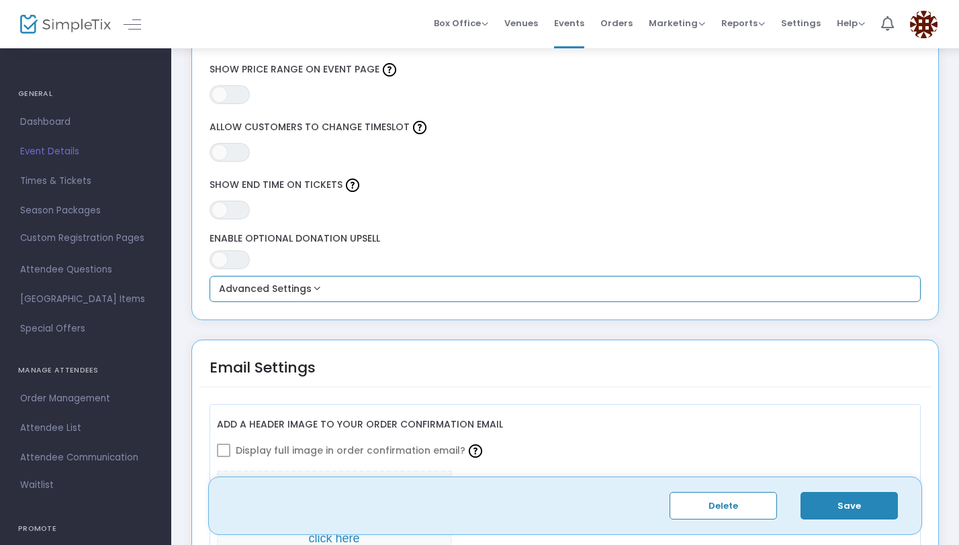
click at [304, 285] on button "Advanced Settings" at bounding box center [565, 289] width 701 height 16
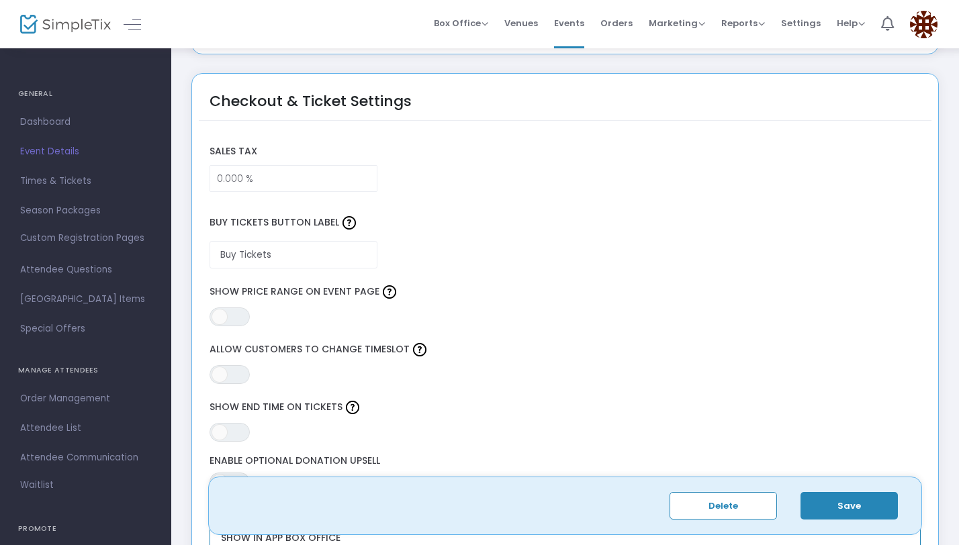
scroll to position [1014, 0]
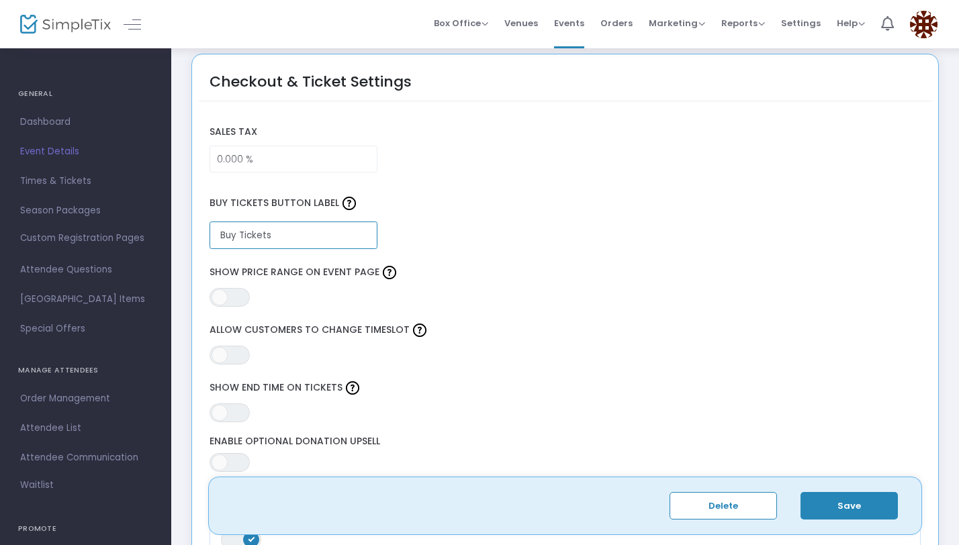
click at [267, 239] on input "Buy Tickets" at bounding box center [293, 236] width 168 height 28
type input "Reserve Your Section"
click at [842, 505] on button "Save" at bounding box center [848, 506] width 97 height 28
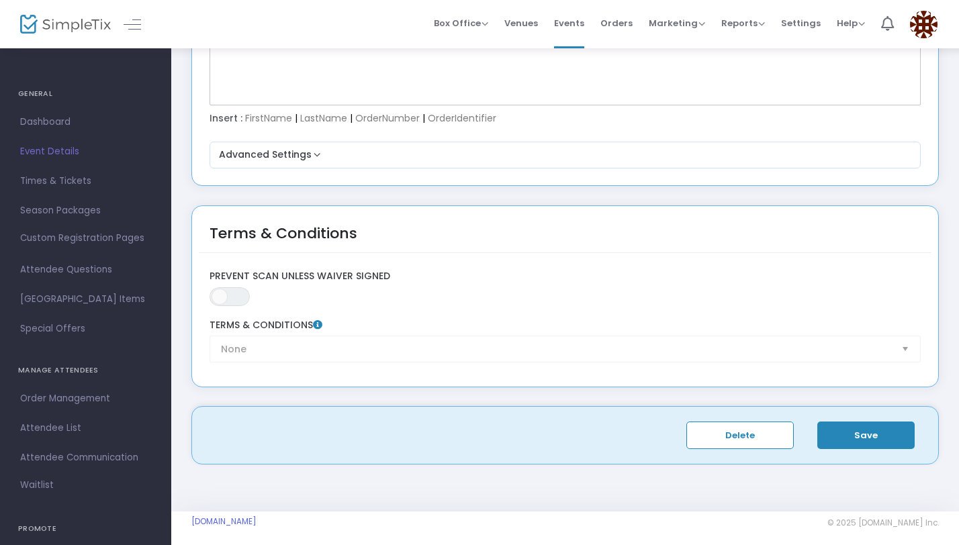
scroll to position [2273, 0]
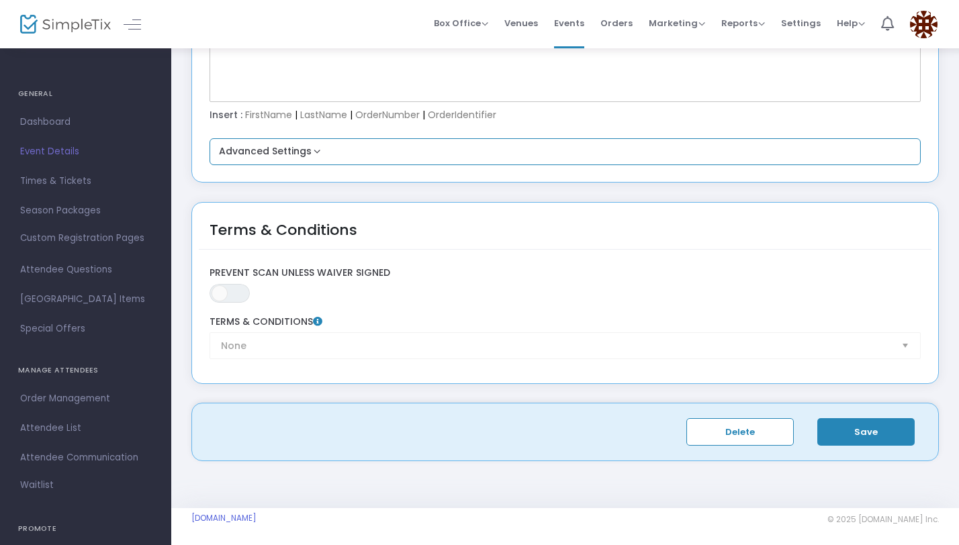
click at [297, 163] on div "Advanced Settings Primary Color For Order Confirmation Email Reset #2586B7 Do y…" at bounding box center [565, 151] width 712 height 27
click at [295, 148] on button "Advanced Settings" at bounding box center [565, 152] width 701 height 16
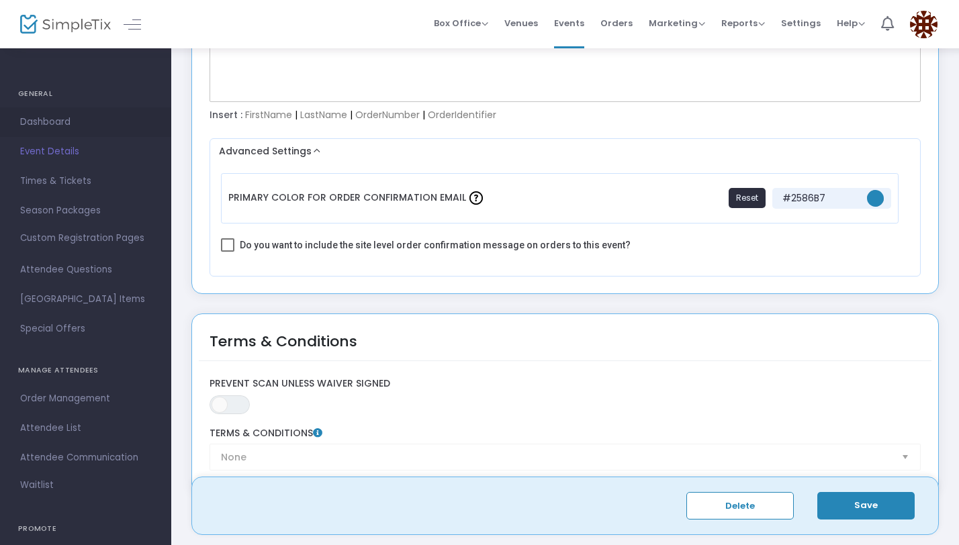
click at [75, 124] on span "Dashboard" at bounding box center [85, 121] width 131 height 17
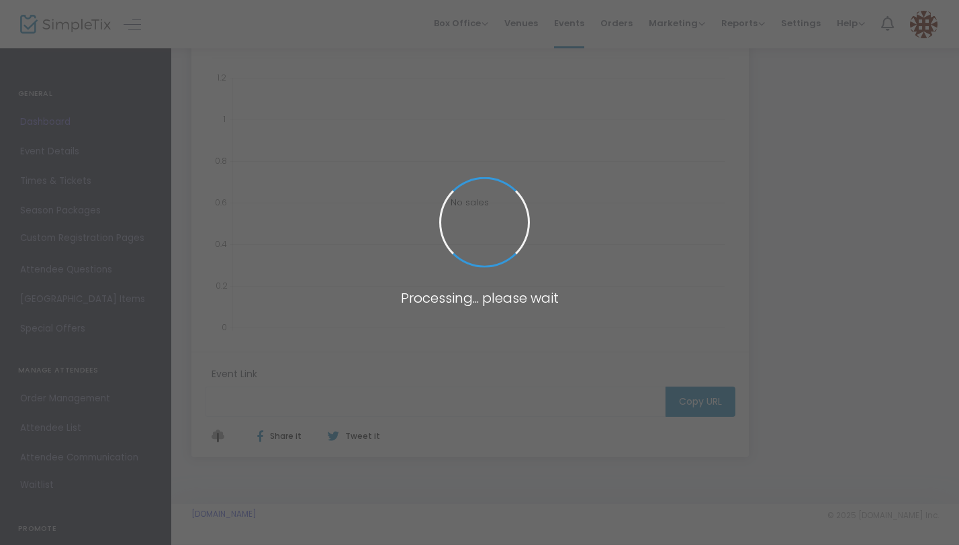
type input "[URL][DOMAIN_NAME]"
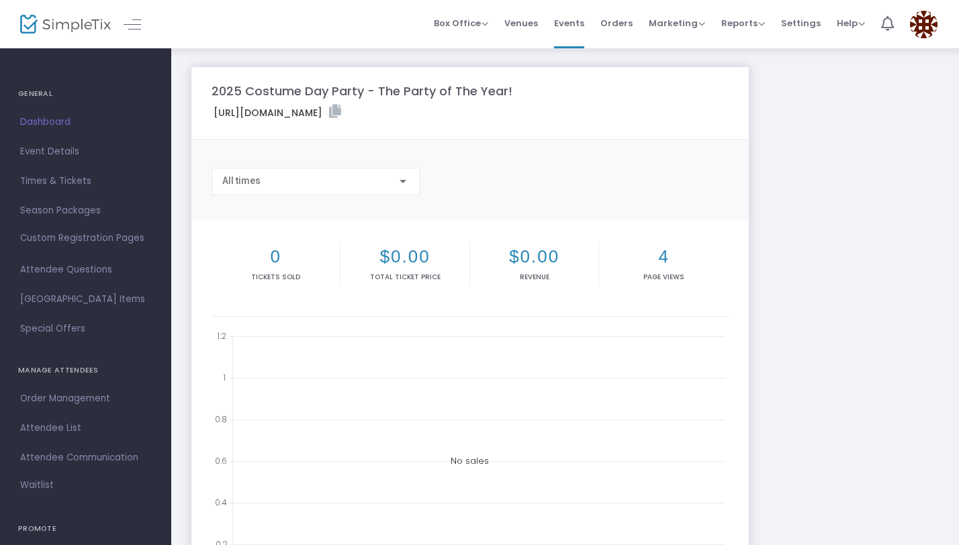
click at [62, 153] on span "Event Details" at bounding box center [85, 151] width 131 height 17
click at [0, 0] on span at bounding box center [0, 0] width 0 height 0
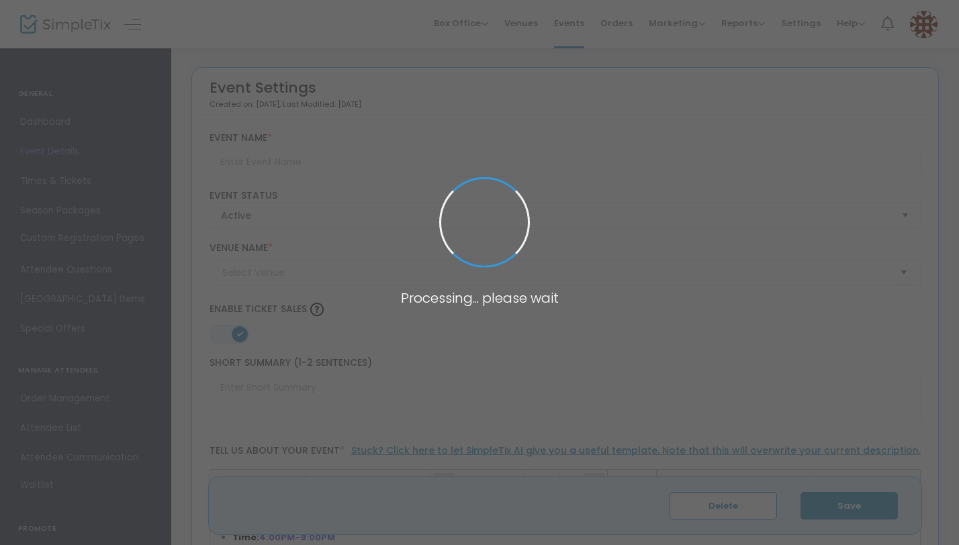
type input "2025 Costume Day Party - The Party of The Year!"
type textarea "Another Year - Another Costume - Another Party - If you know, then you know. WE…"
type input "Reserve Your Section"
type input "The Eagles Nest"
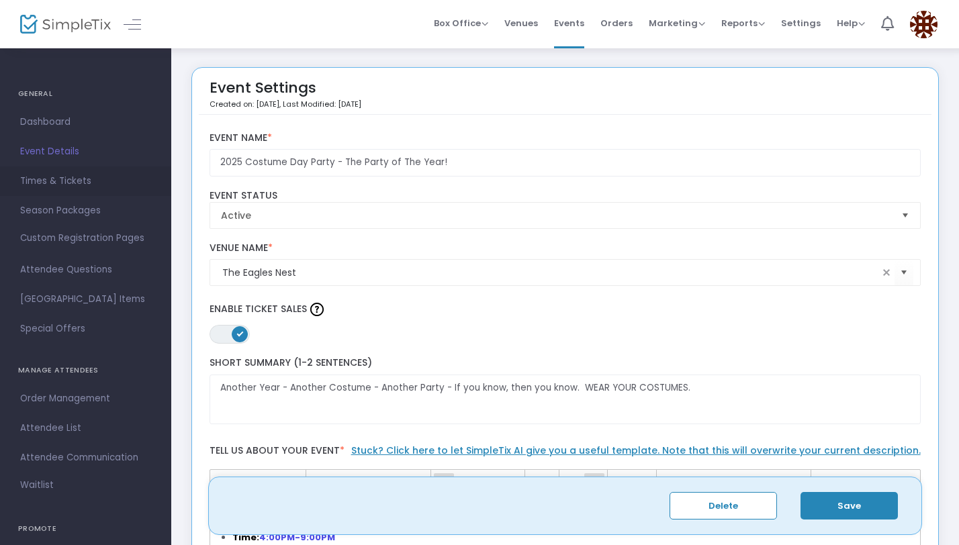
click at [62, 178] on span "Times & Tickets" at bounding box center [85, 181] width 131 height 17
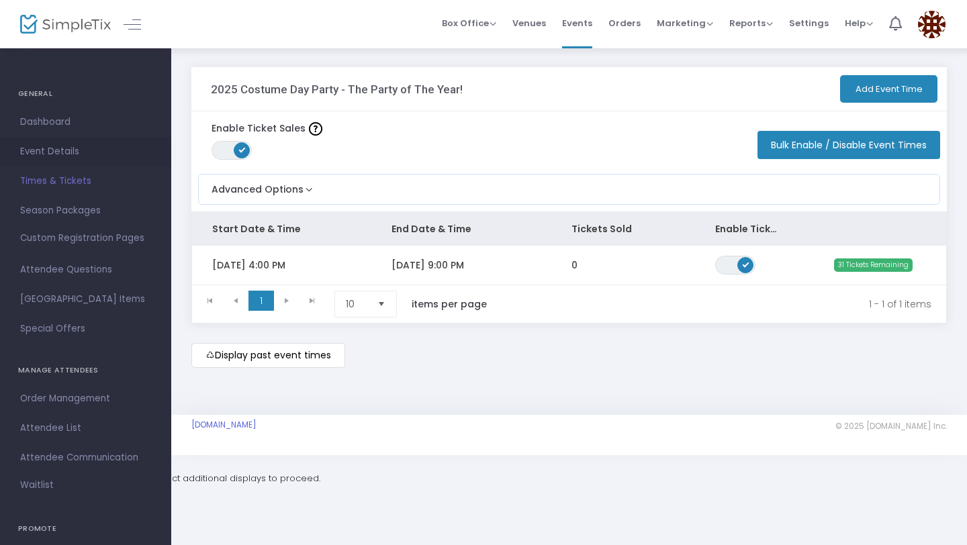
click at [54, 156] on span "Event Details" at bounding box center [85, 151] width 131 height 17
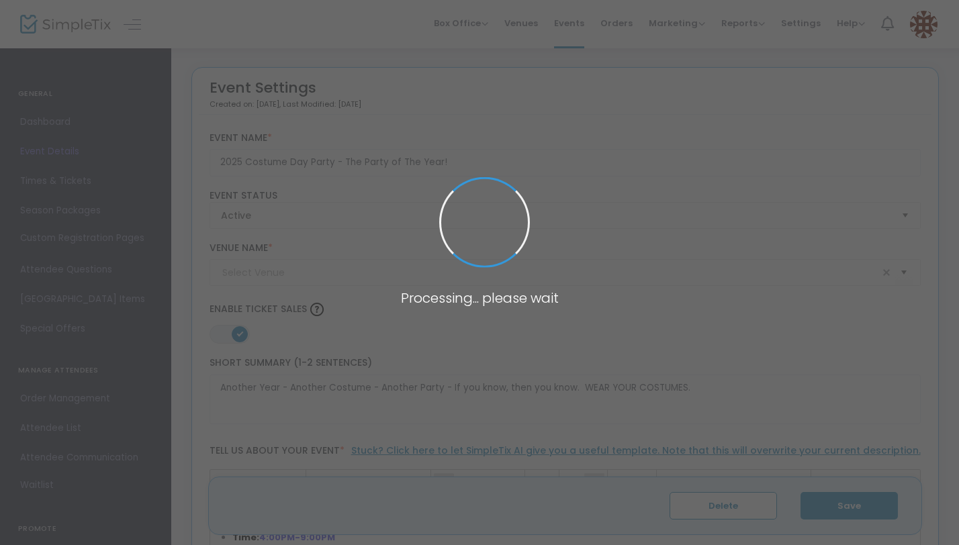
type input "The Eagles Nest"
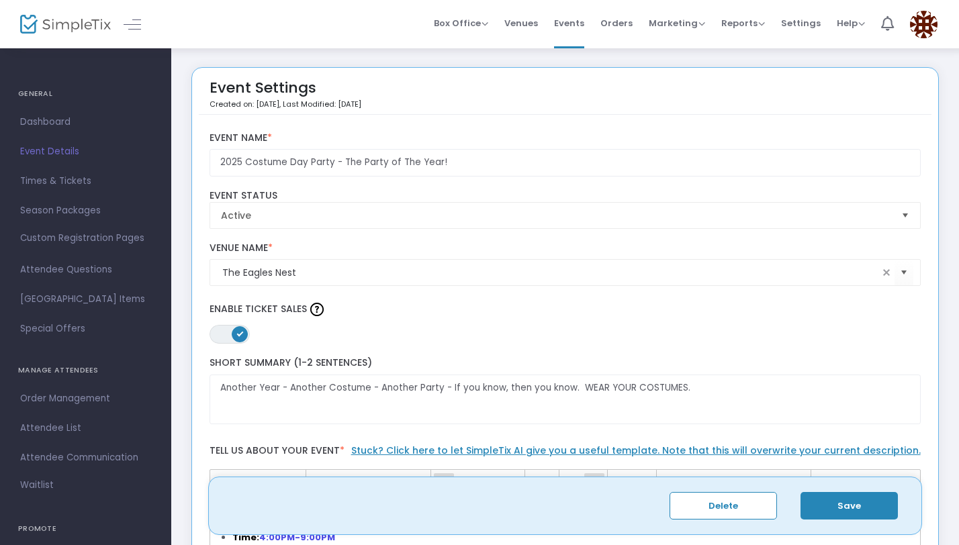
click at [263, 103] on p "Created on: [DATE] , Last Modified: [DATE]" at bounding box center [285, 104] width 152 height 11
click at [238, 103] on p "Created on: [DATE] , Last Modified: [DATE]" at bounding box center [285, 104] width 152 height 11
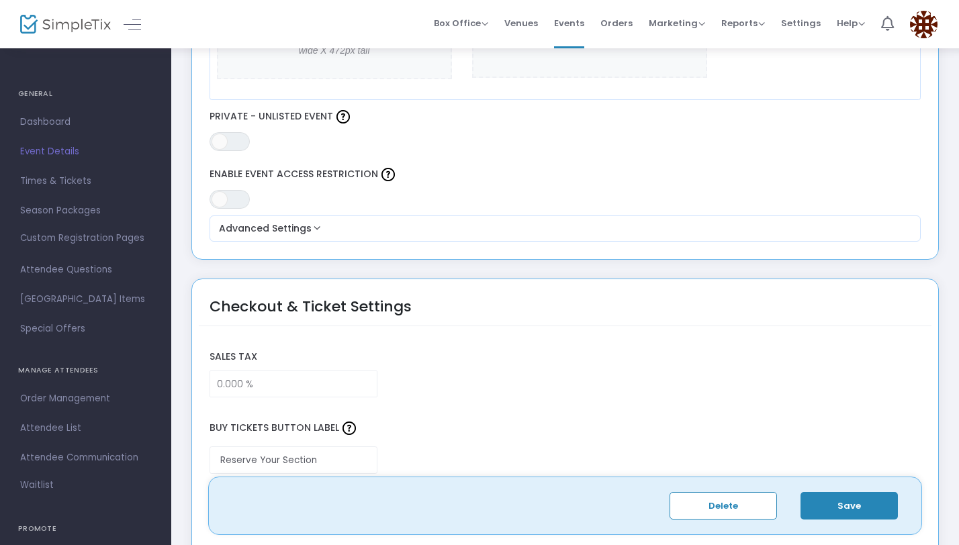
scroll to position [798, 0]
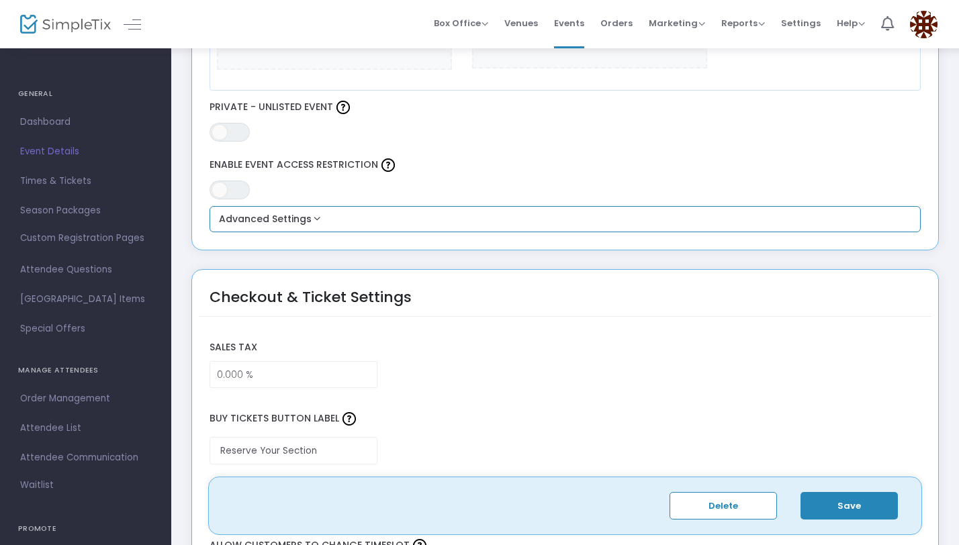
click at [279, 222] on button "Advanced Settings" at bounding box center [565, 219] width 701 height 16
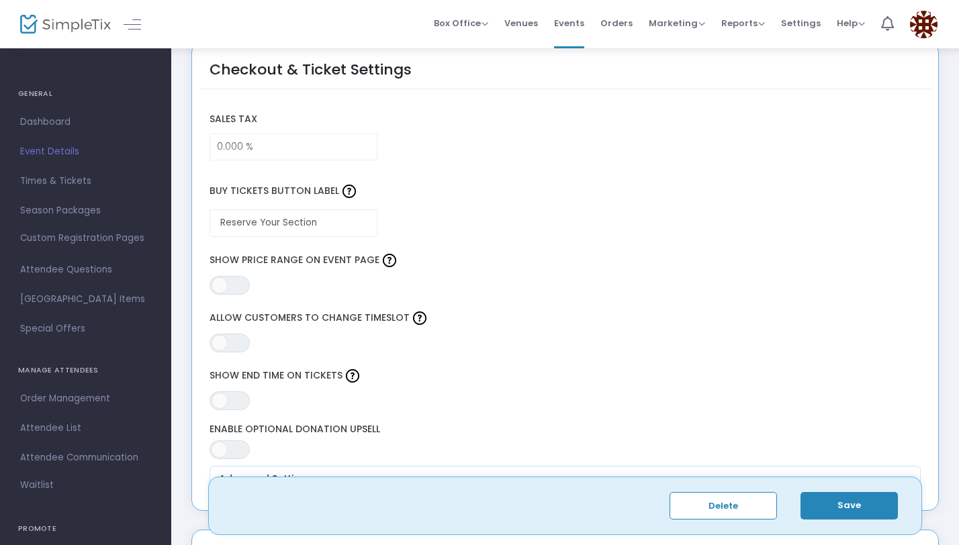
scroll to position [1162, 0]
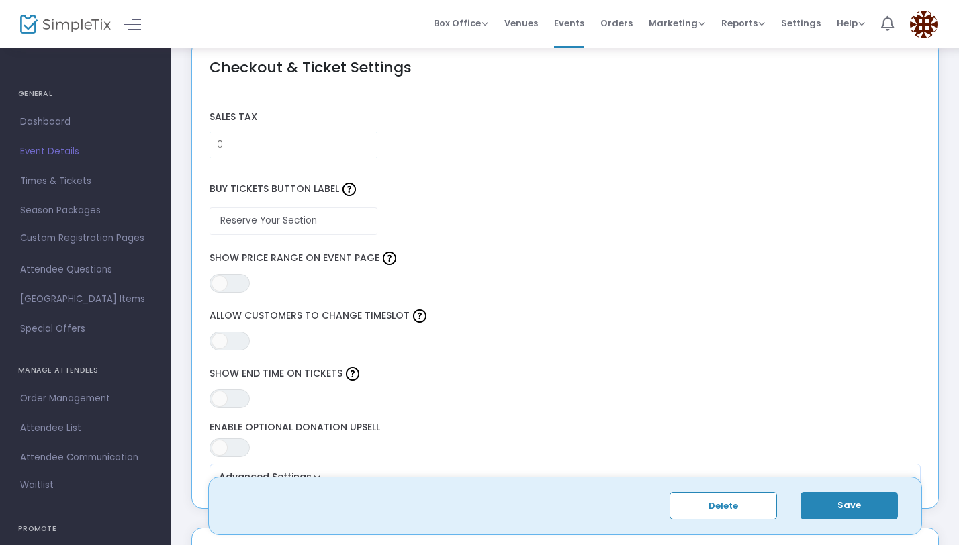
click at [277, 139] on input "0" at bounding box center [293, 145] width 166 height 26
type input "7.500 %"
click at [398, 132] on div "Sales Tax 7.500 %" at bounding box center [565, 131] width 724 height 68
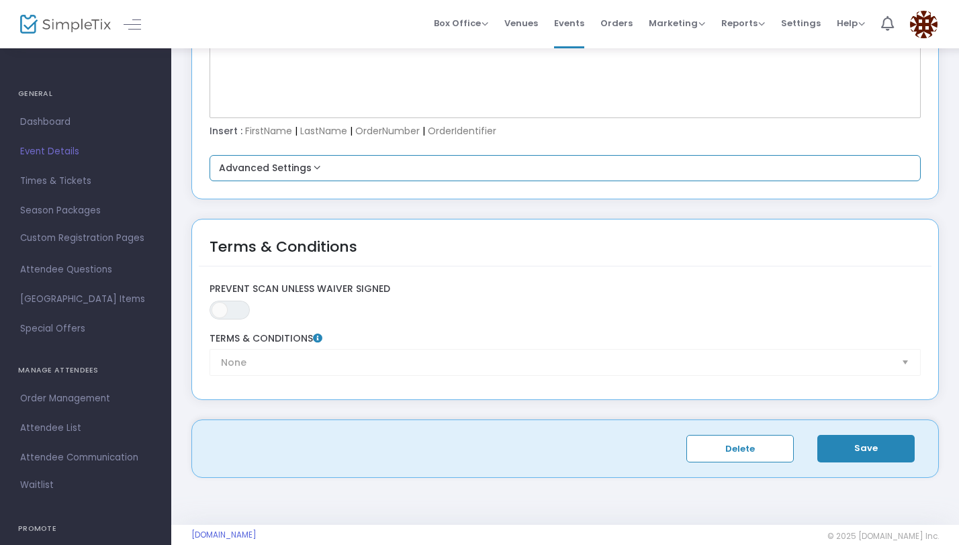
scroll to position [2043, 0]
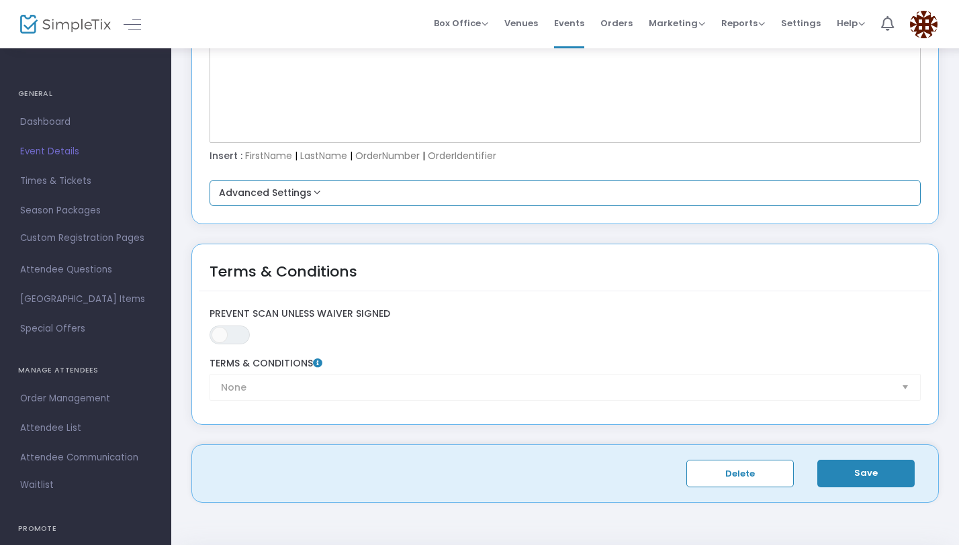
click at [283, 187] on button "Advanced Settings" at bounding box center [565, 193] width 701 height 16
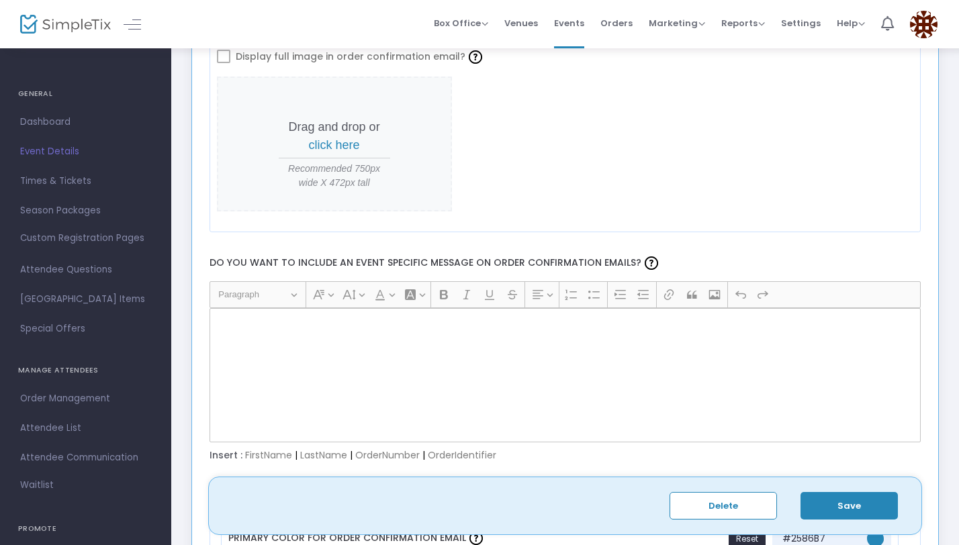
scroll to position [1737, 0]
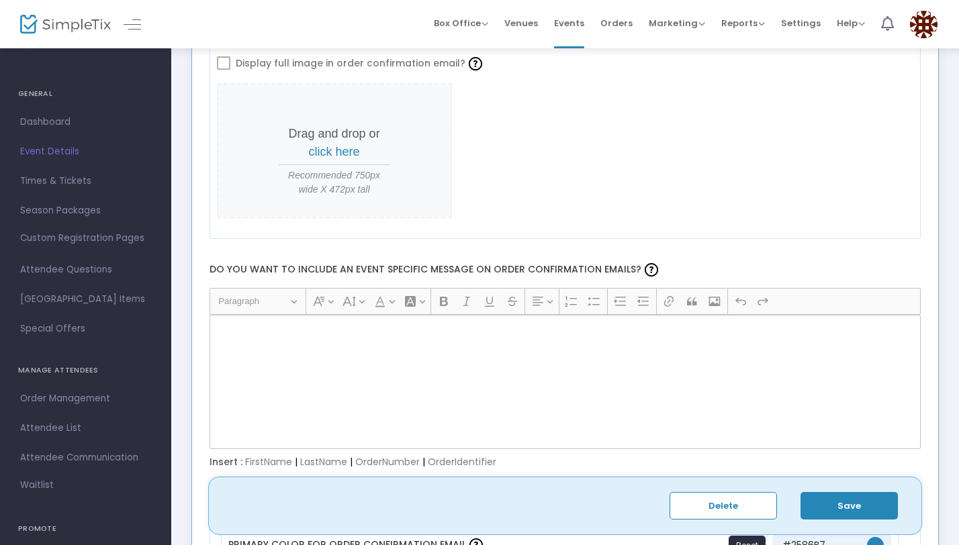
click at [332, 341] on div "Rich Text Editor, main" at bounding box center [565, 382] width 712 height 134
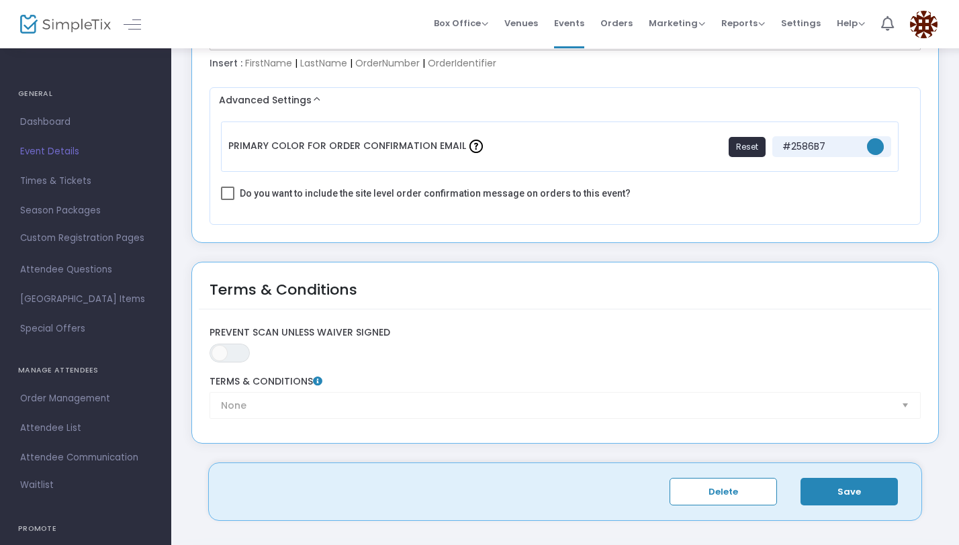
scroll to position [2199, 0]
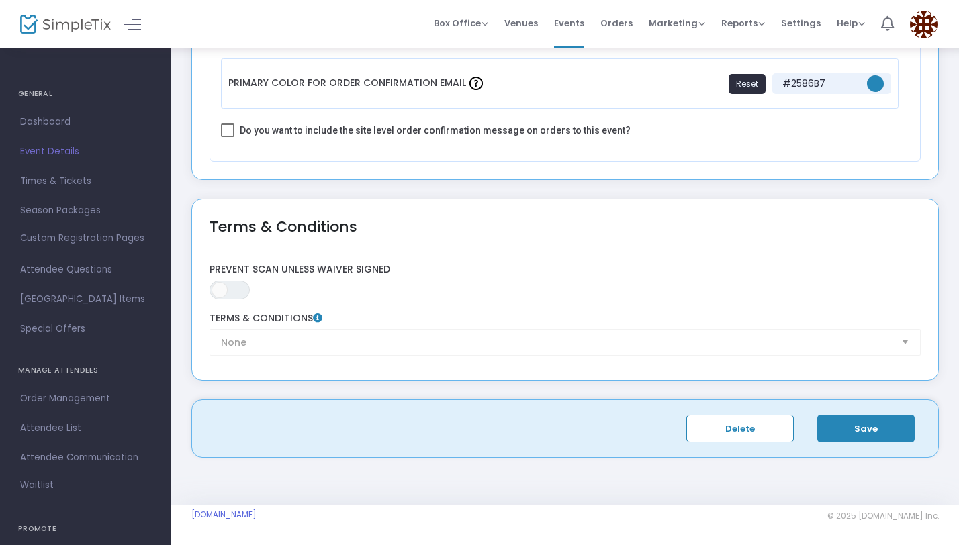
click at [862, 426] on button "Save" at bounding box center [865, 429] width 97 height 28
click at [81, 175] on span "Times & Tickets" at bounding box center [85, 181] width 131 height 17
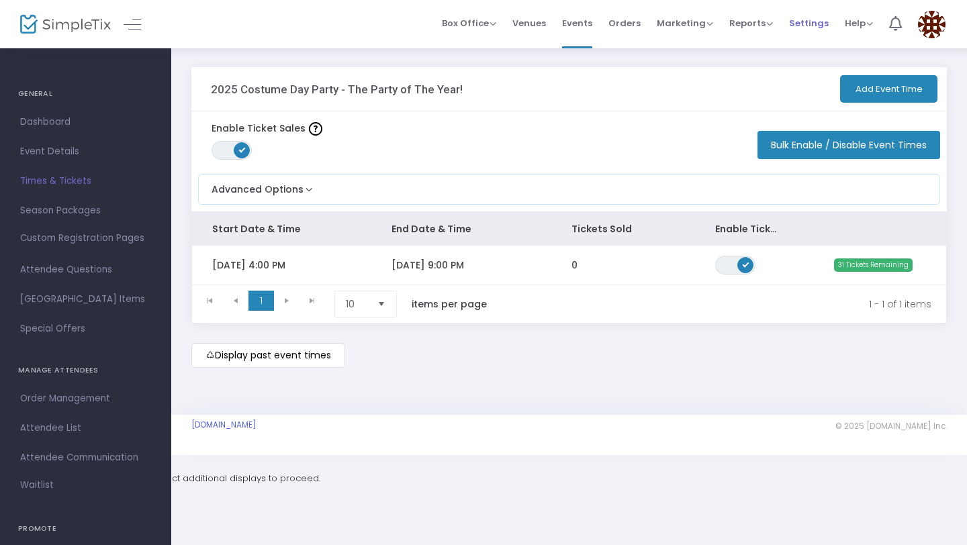
click at [809, 28] on span "Settings" at bounding box center [809, 23] width 40 height 34
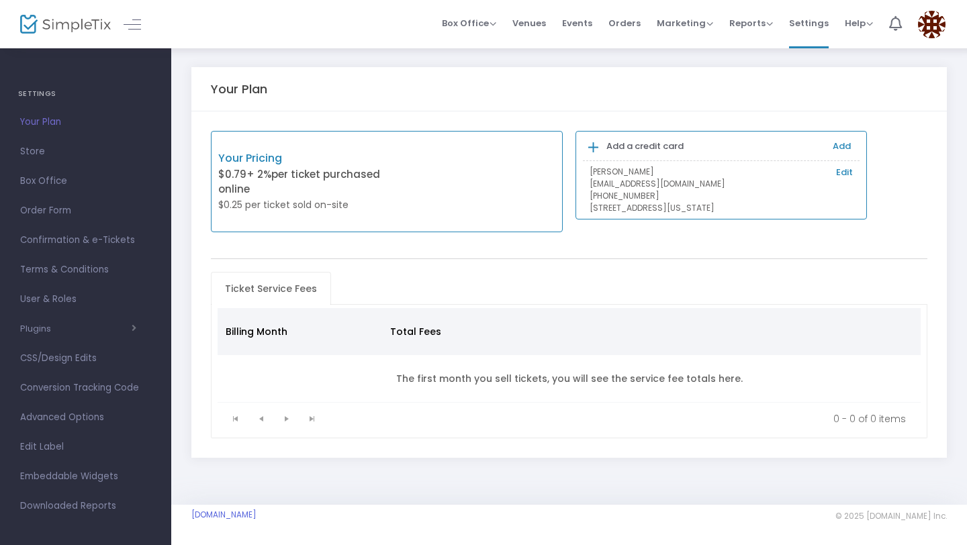
click at [407, 162] on div "Your Pricing $0.79 + 2% per ticket purchased online $0.25 per ticket sold on-si…" at bounding box center [387, 181] width 352 height 101
click at [846, 165] on div "[PERSON_NAME] Edit [EMAIL_ADDRESS][DOMAIN_NAME] [PHONE_NUMBER] [STREET_ADDRESS]…" at bounding box center [721, 187] width 277 height 53
click at [842, 149] on link "Add" at bounding box center [841, 146] width 18 height 13
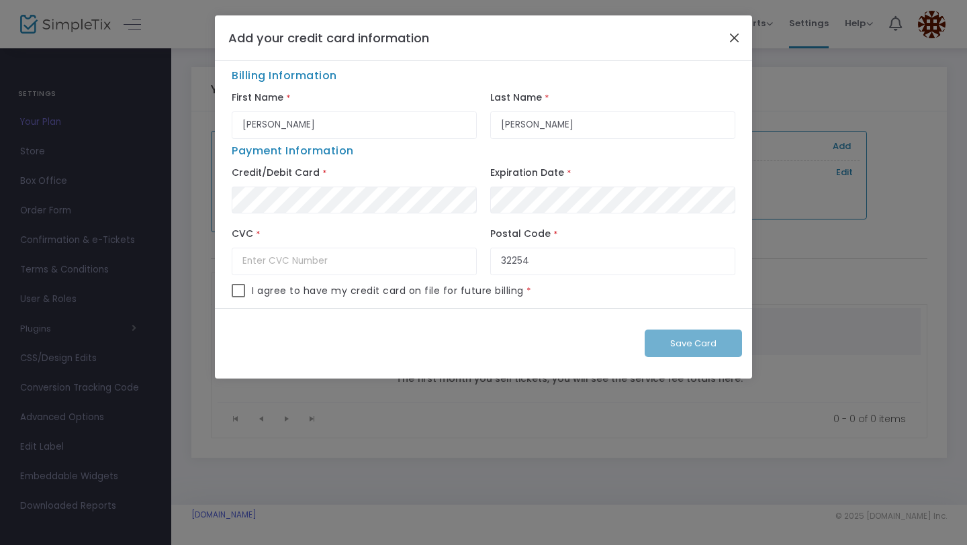
click at [734, 39] on button "Close" at bounding box center [734, 37] width 17 height 17
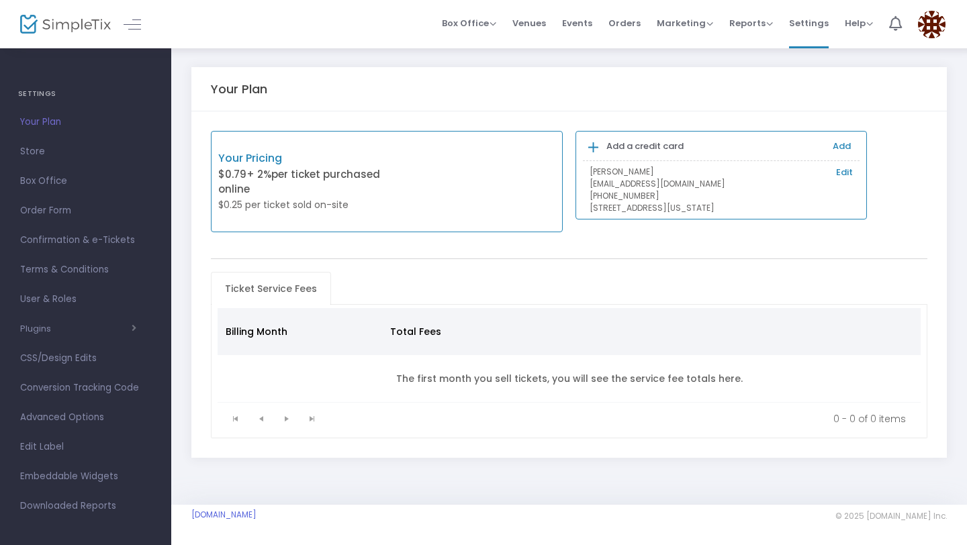
click at [844, 175] on link "Edit" at bounding box center [844, 172] width 17 height 13
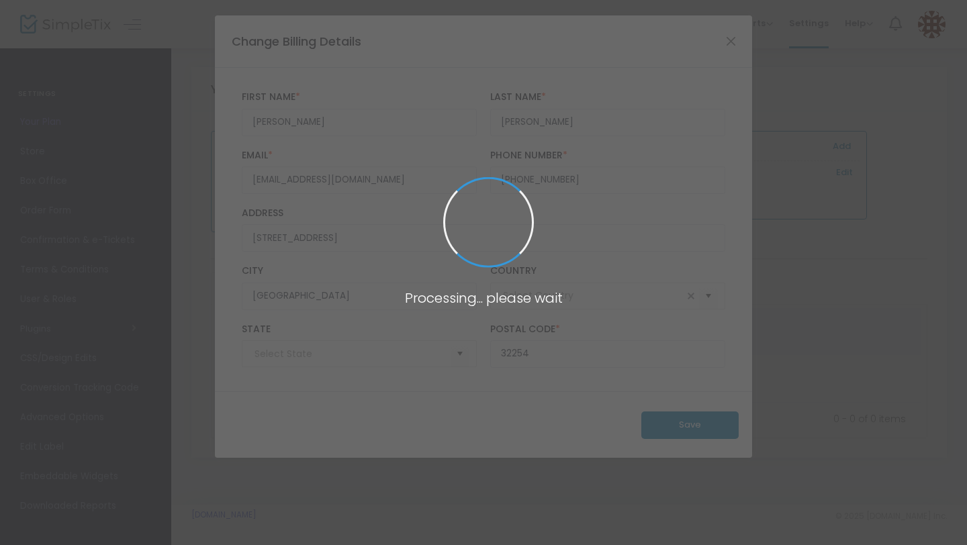
type input "[GEOGRAPHIC_DATA]"
type input "[US_STATE]"
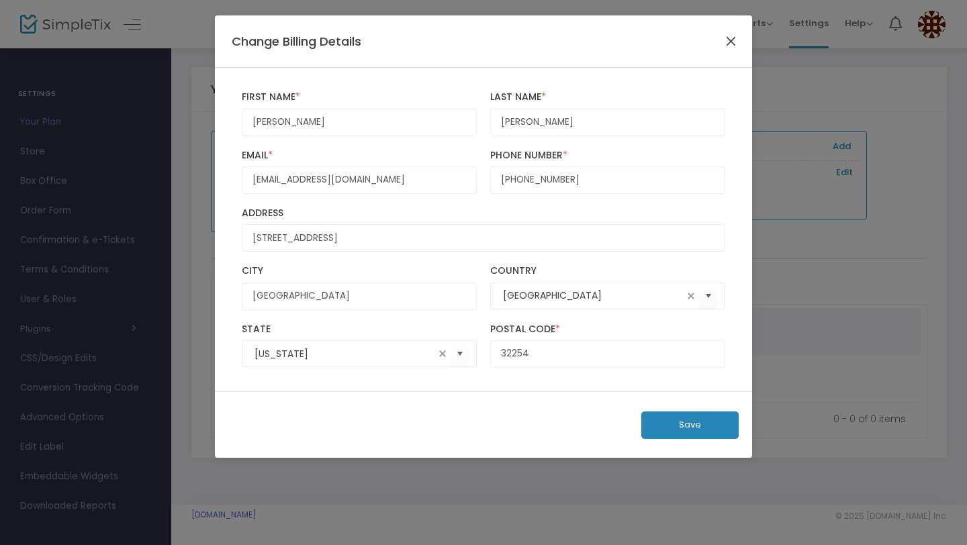
click at [736, 39] on button "Close" at bounding box center [730, 40] width 17 height 17
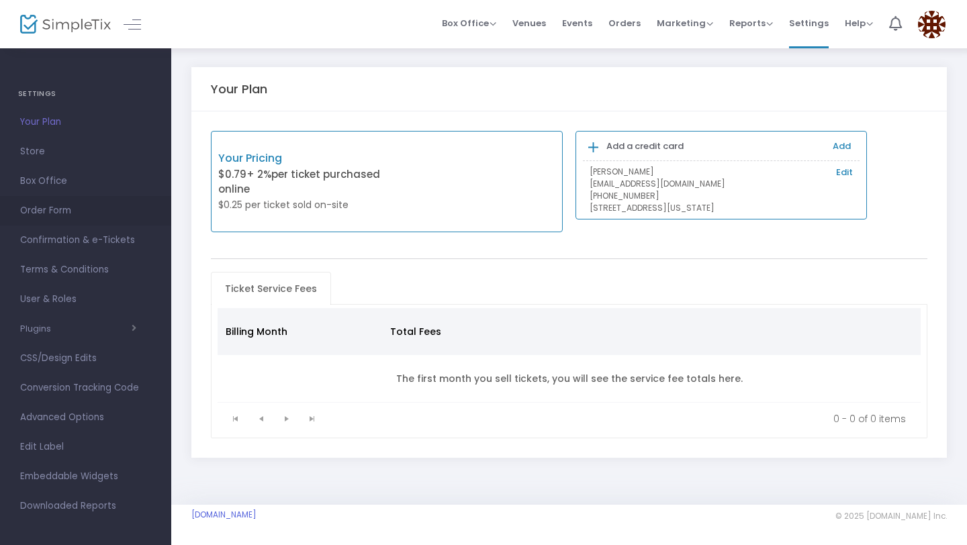
click at [95, 213] on span "Order Form" at bounding box center [85, 210] width 131 height 17
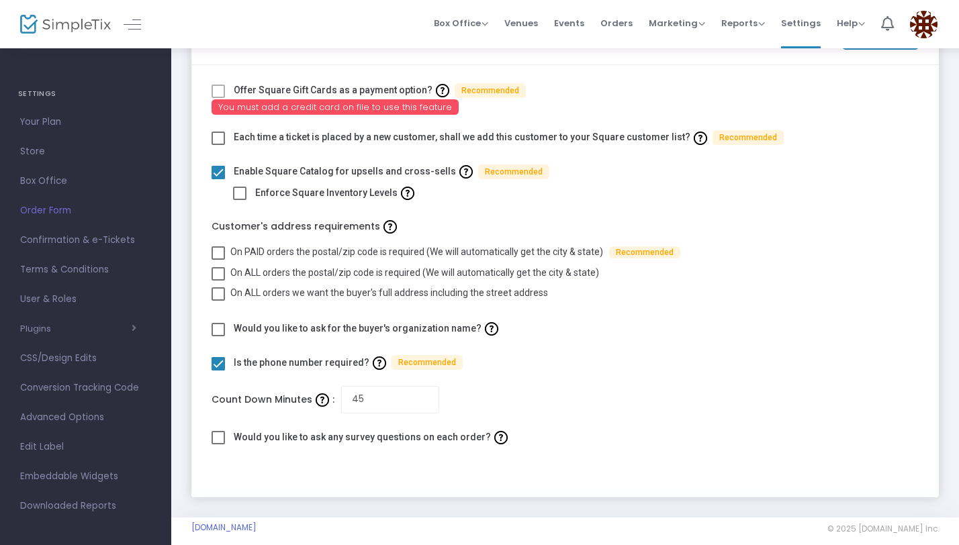
scroll to position [69, 0]
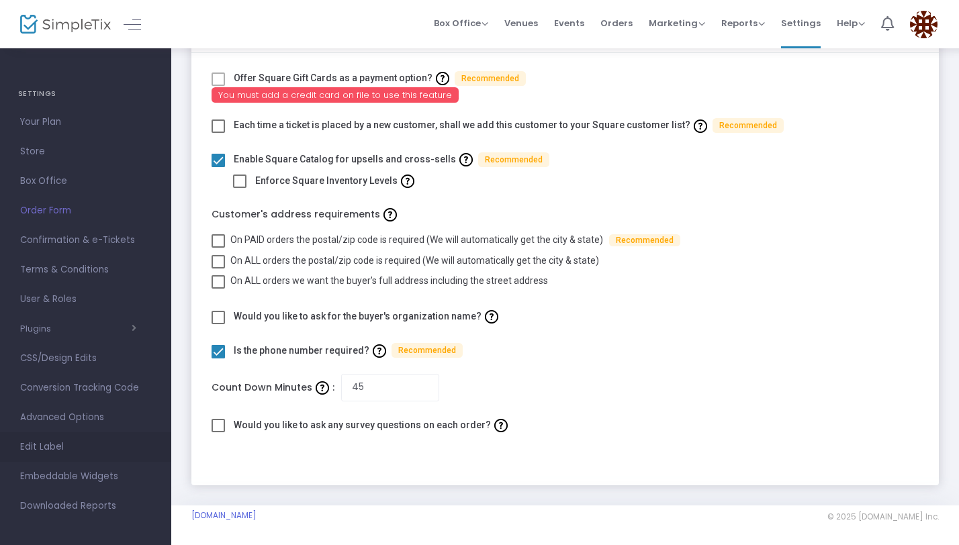
click at [64, 454] on span "Edit Label" at bounding box center [85, 446] width 131 height 17
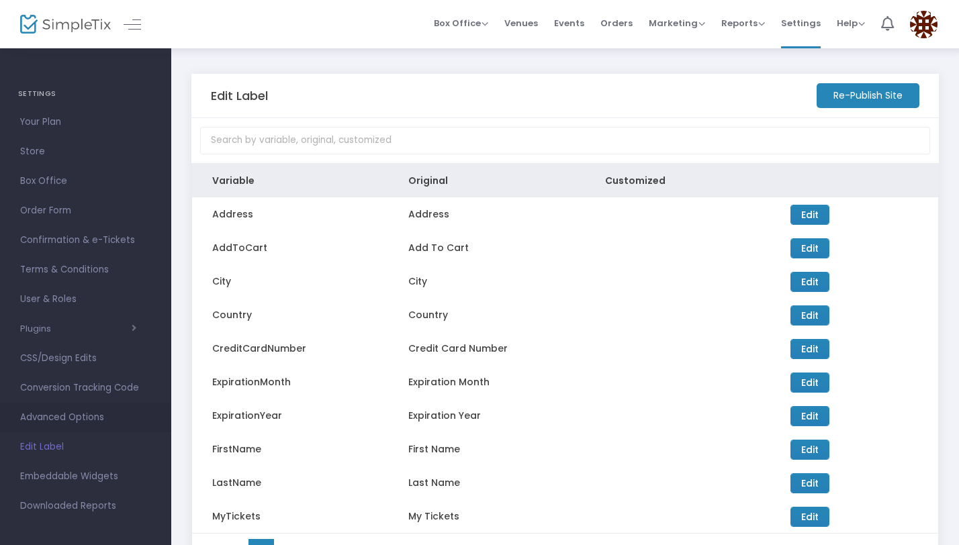
click at [65, 413] on span "Advanced Options" at bounding box center [85, 417] width 131 height 17
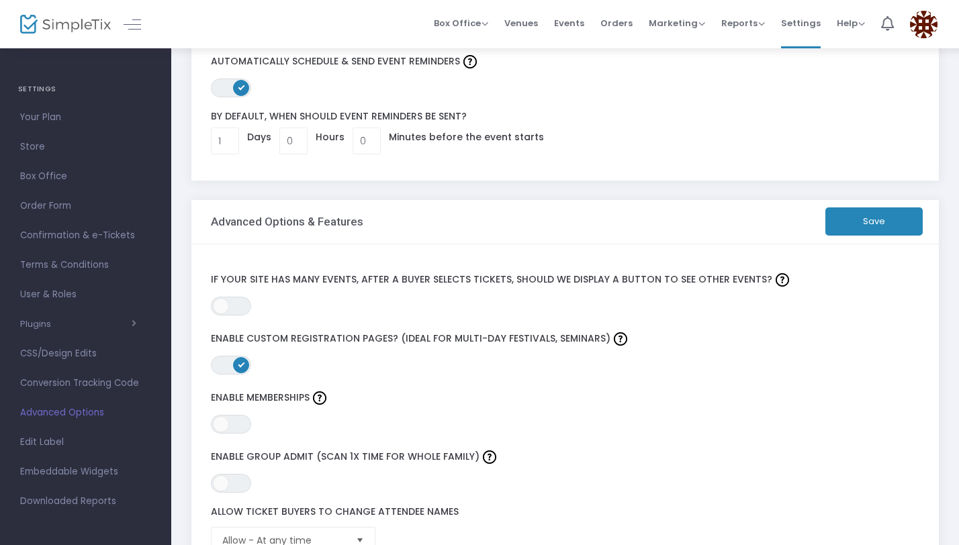
scroll to position [160, 0]
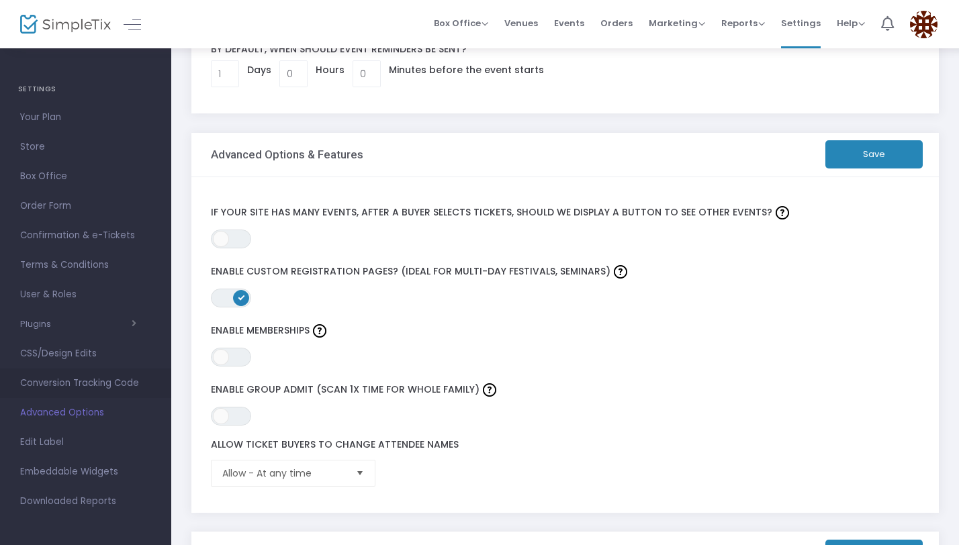
click at [83, 383] on span "Conversion Tracking Code" at bounding box center [85, 383] width 131 height 17
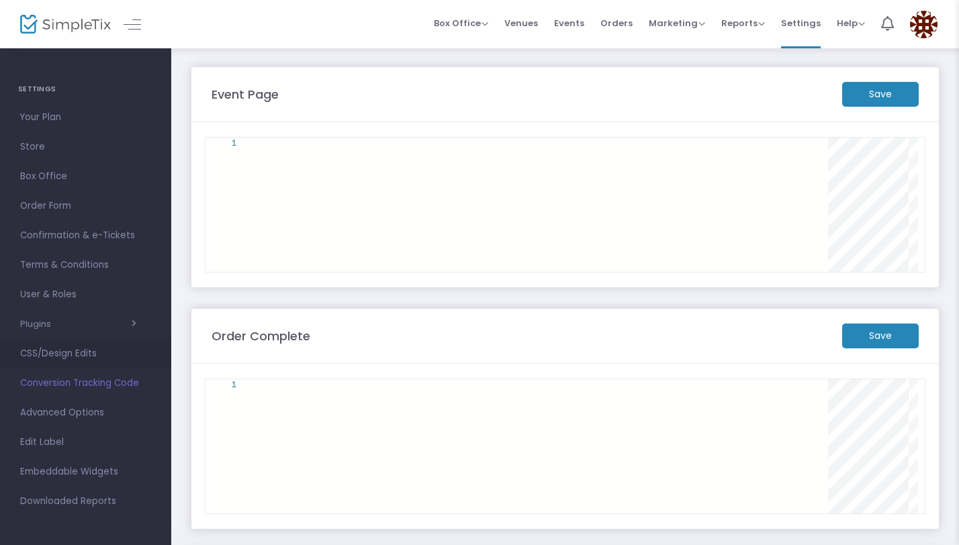
click at [79, 366] on link "CSS/Design Edits" at bounding box center [85, 354] width 171 height 30
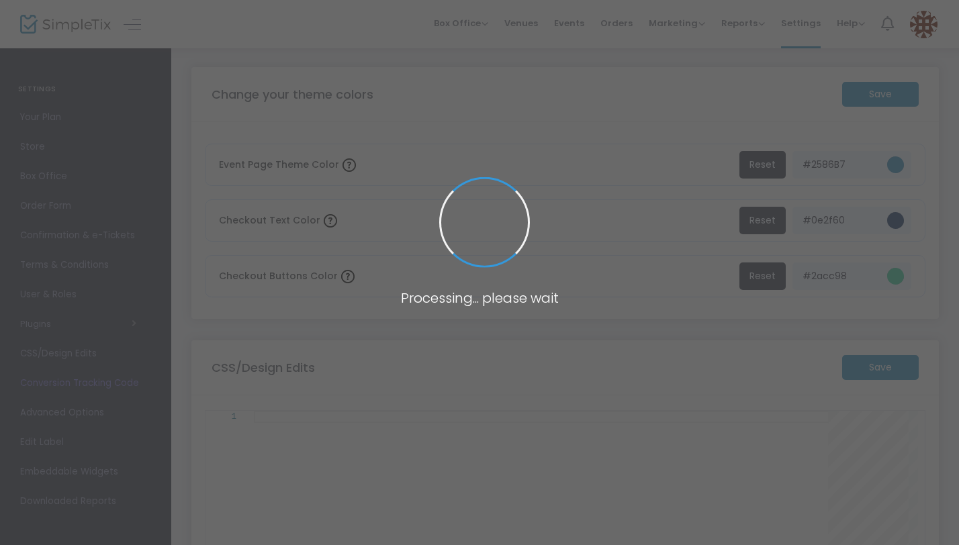
type textarea "/* Put any custom CSS rules here */"
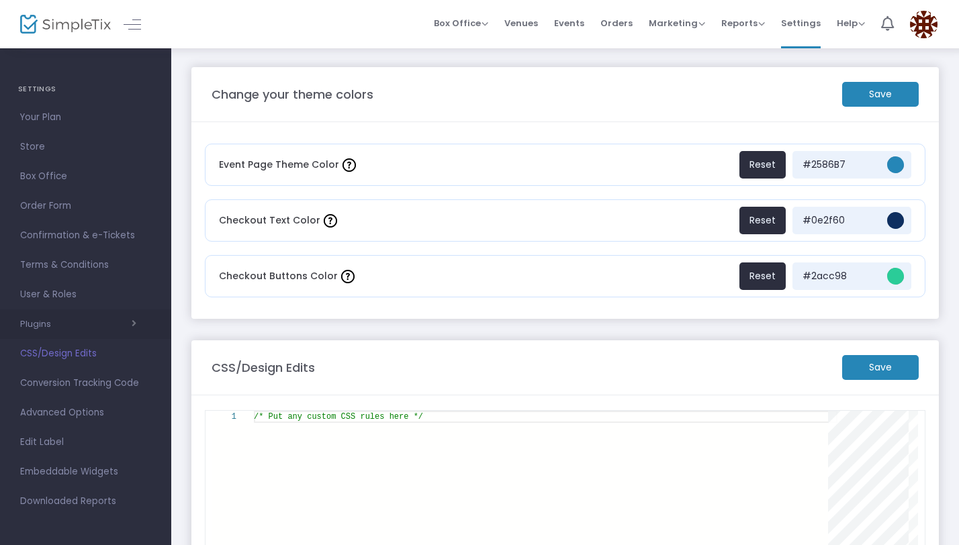
click at [92, 326] on span "button" at bounding box center [93, 323] width 85 height 13
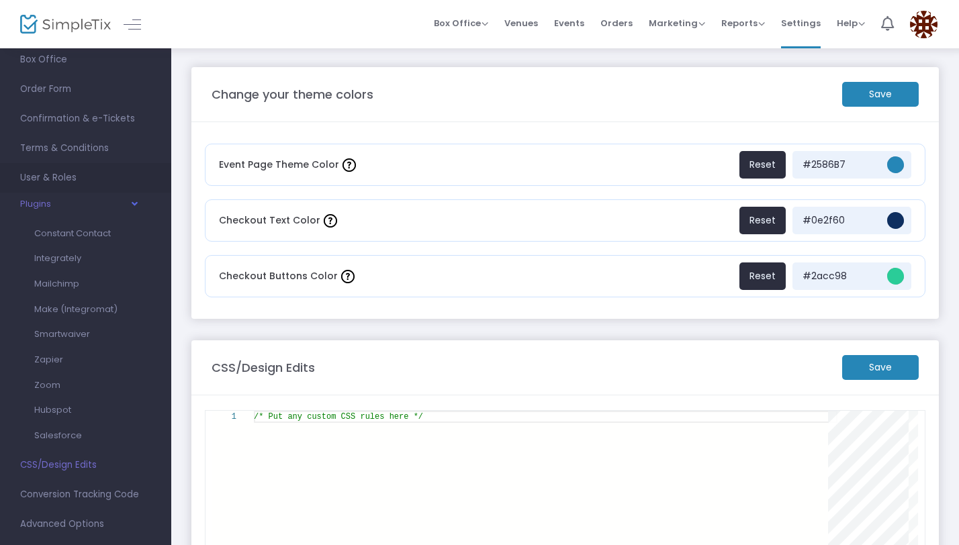
click at [90, 179] on span "User & Roles" at bounding box center [85, 177] width 131 height 17
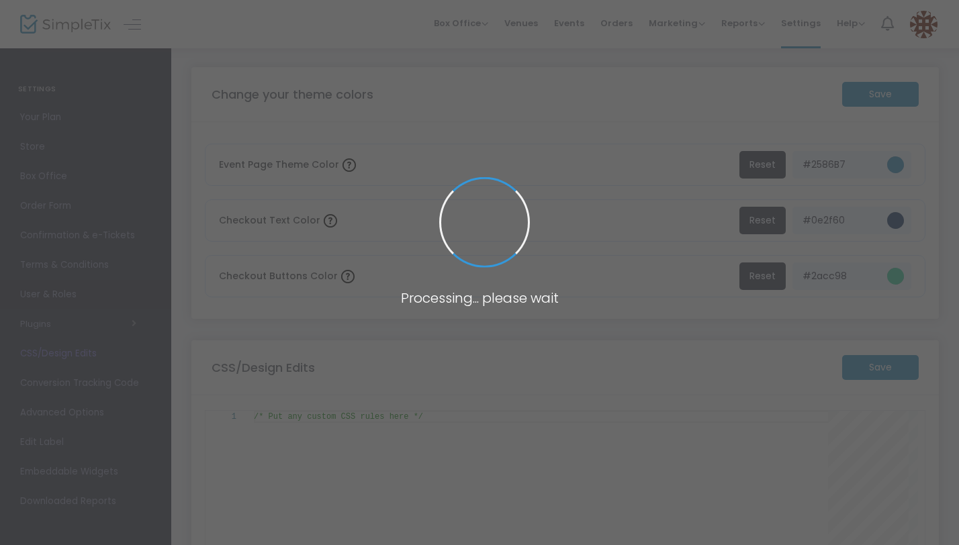
scroll to position [5, 0]
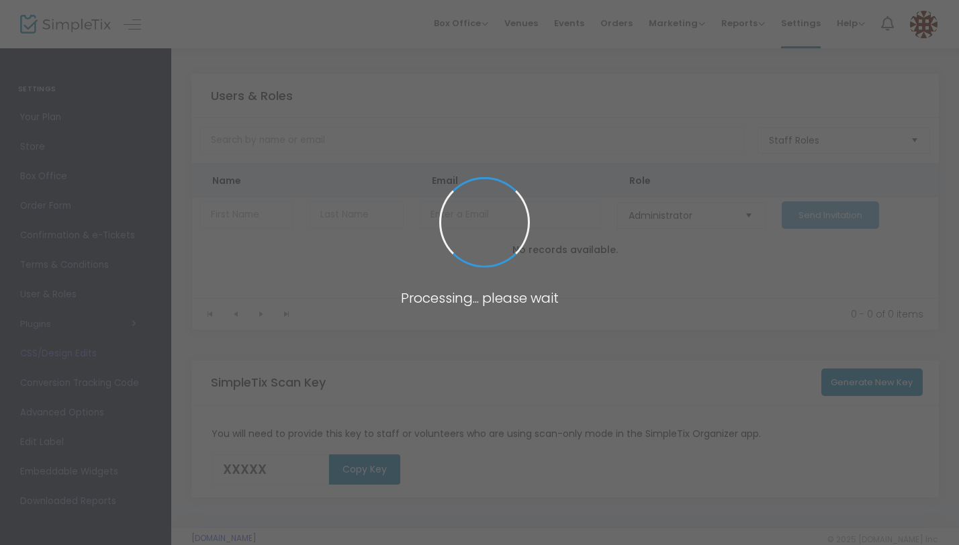
type input "ZXP0G"
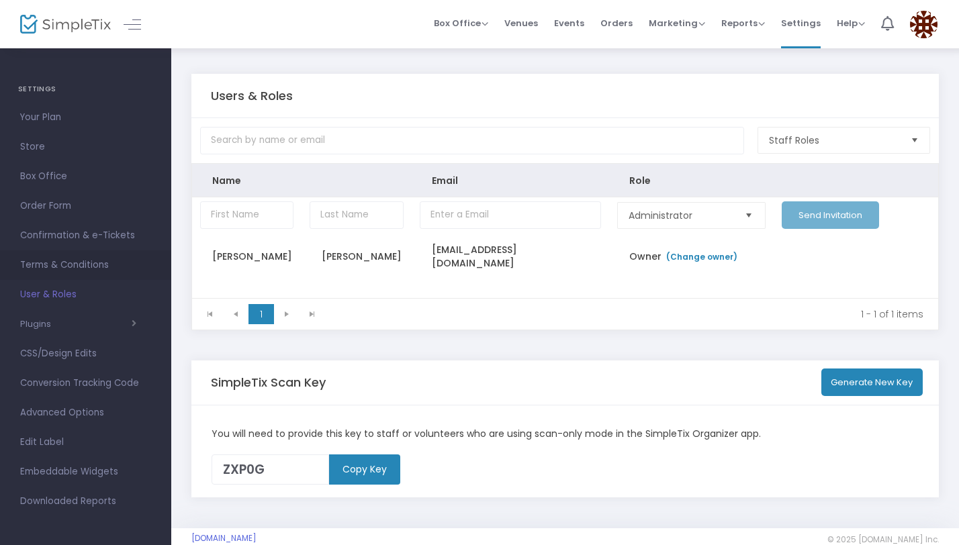
click at [111, 258] on span "Terms & Conditions" at bounding box center [85, 264] width 131 height 17
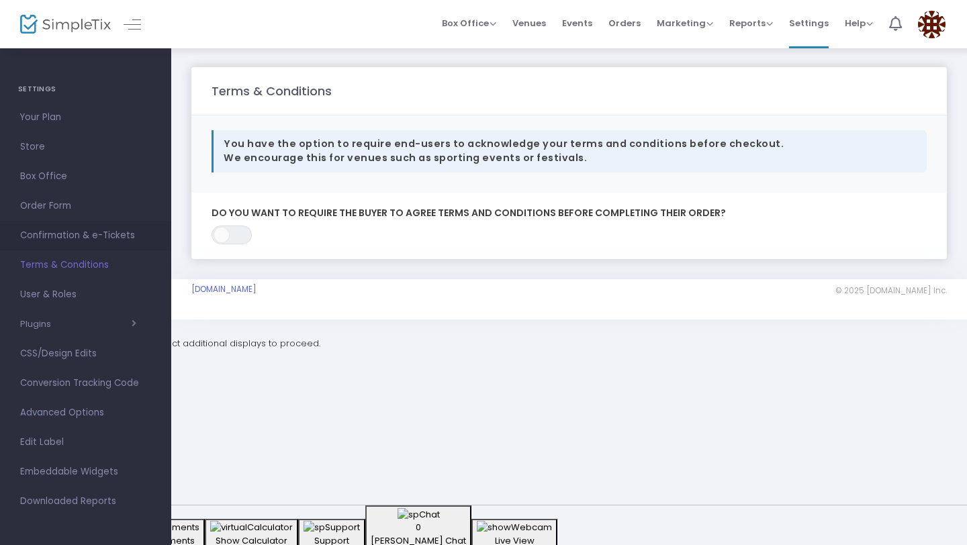
click at [116, 241] on span "Confirmation & e-Tickets" at bounding box center [85, 235] width 131 height 17
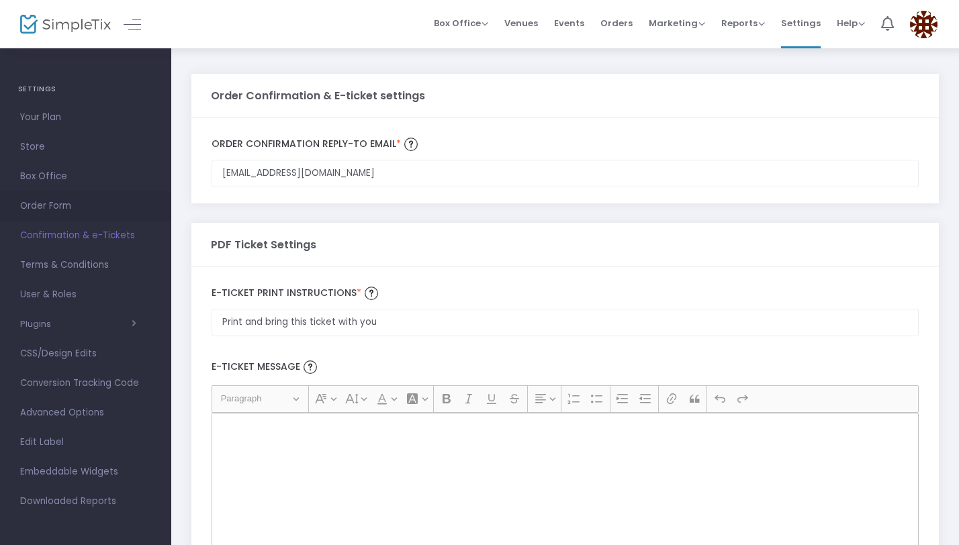
click at [88, 209] on span "Order Form" at bounding box center [85, 205] width 131 height 17
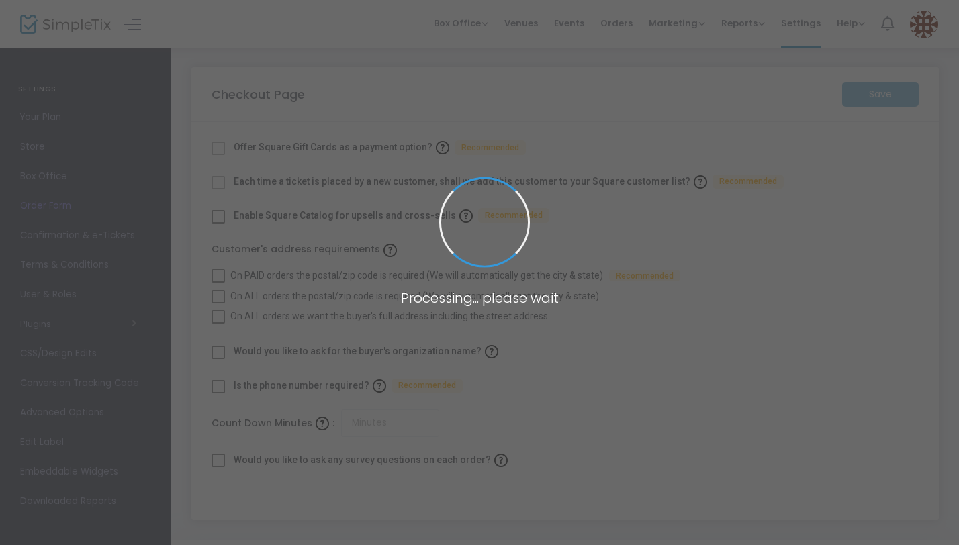
checkbox input "true"
type input "45"
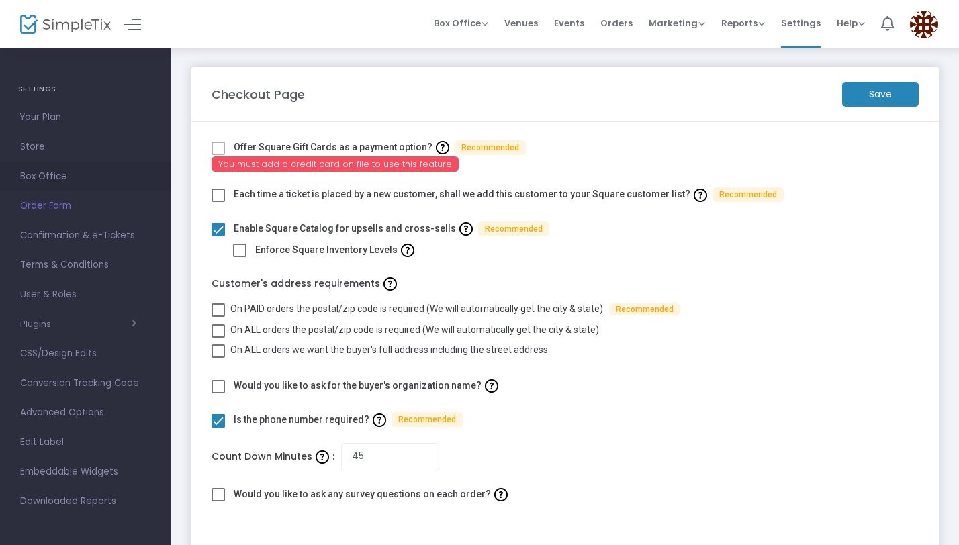
click at [81, 182] on span "Box Office" at bounding box center [85, 176] width 131 height 17
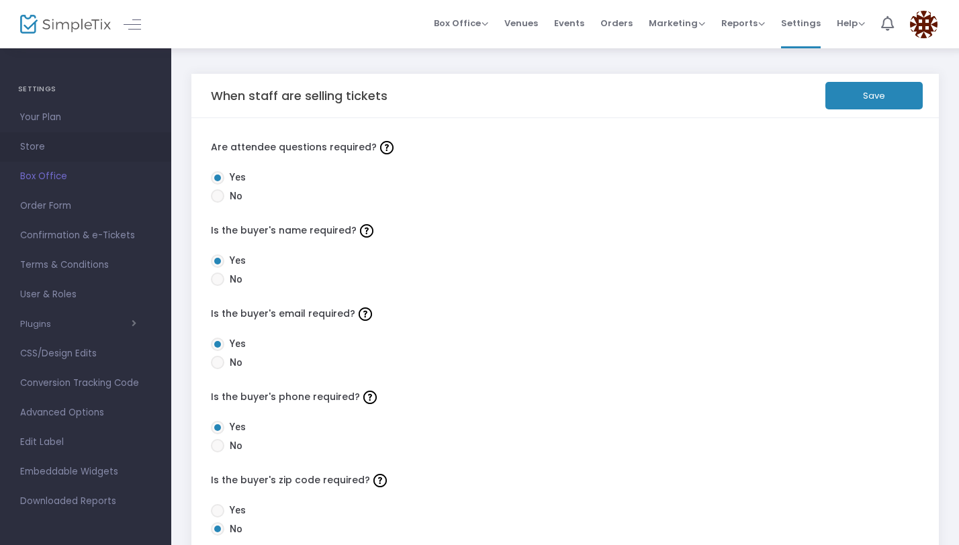
click at [80, 156] on link "Store" at bounding box center [85, 147] width 171 height 30
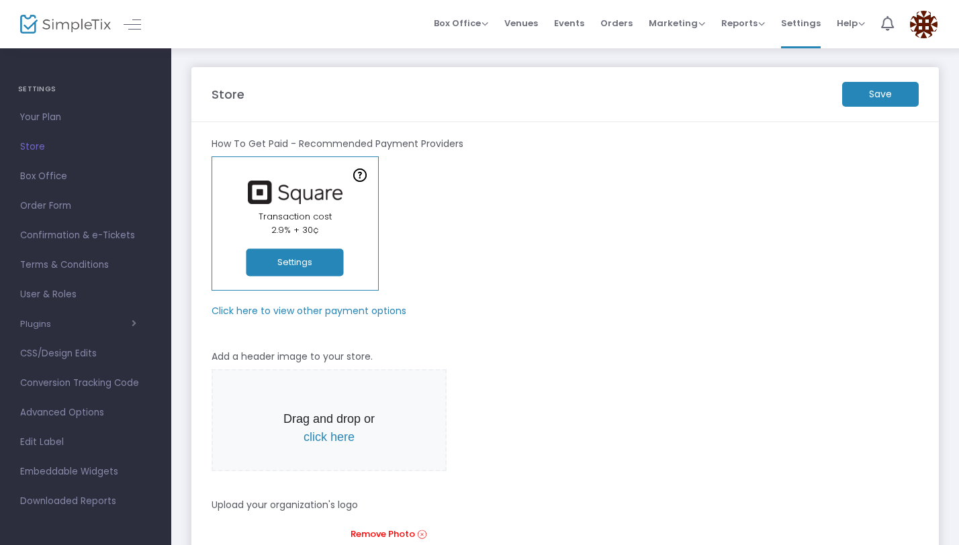
click at [293, 266] on button "Settings" at bounding box center [294, 263] width 97 height 28
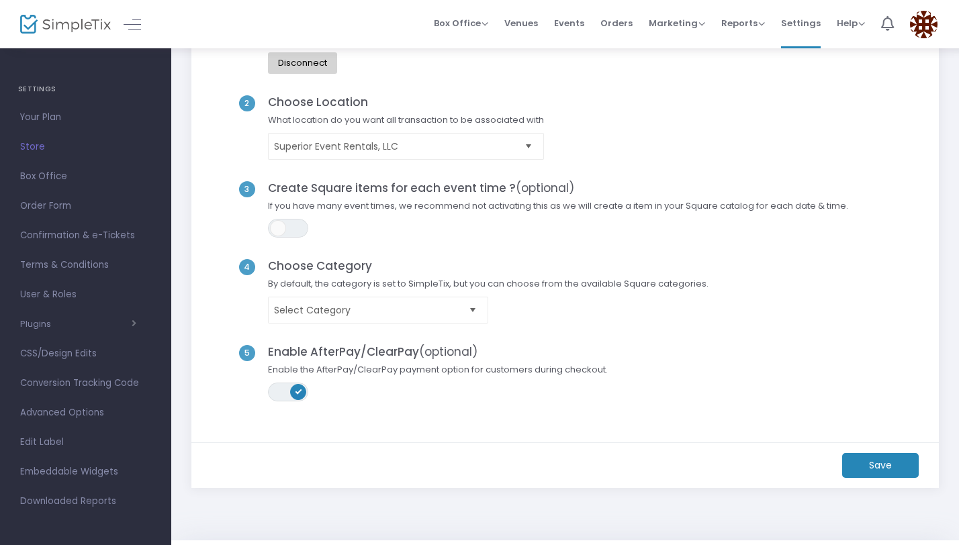
scroll to position [126, 0]
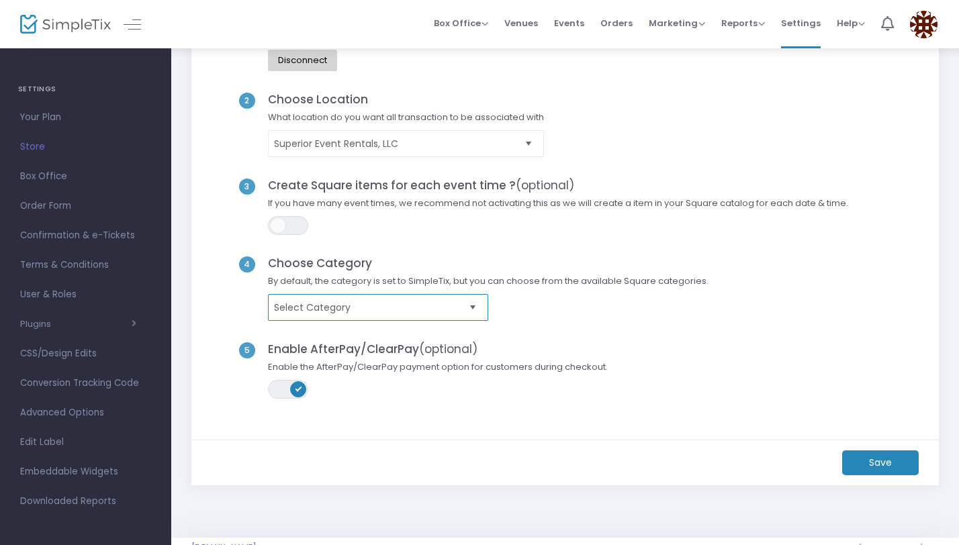
click at [372, 295] on kendo-dropdownlist "Select Category" at bounding box center [378, 307] width 220 height 27
click at [377, 268] on h4 "Choose Category" at bounding box center [489, 262] width 454 height 13
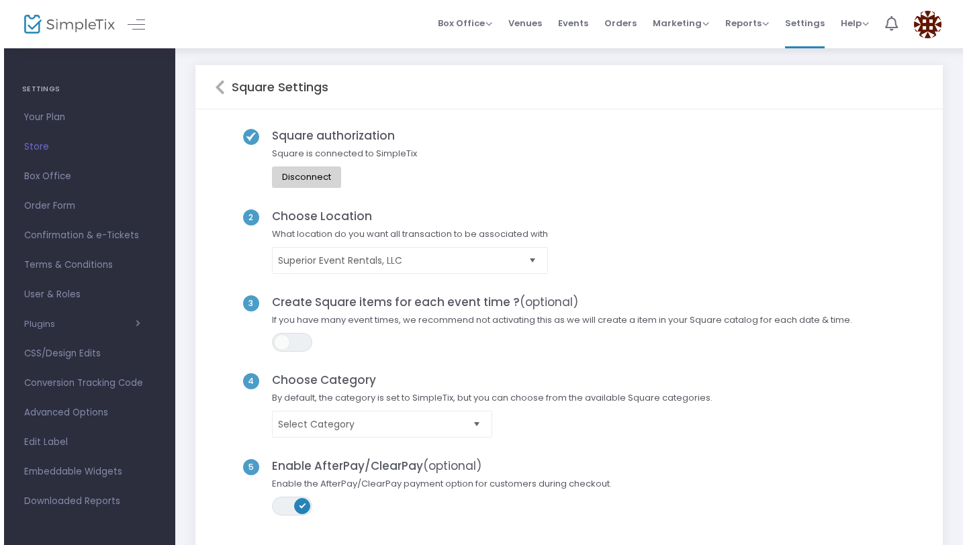
scroll to position [0, 0]
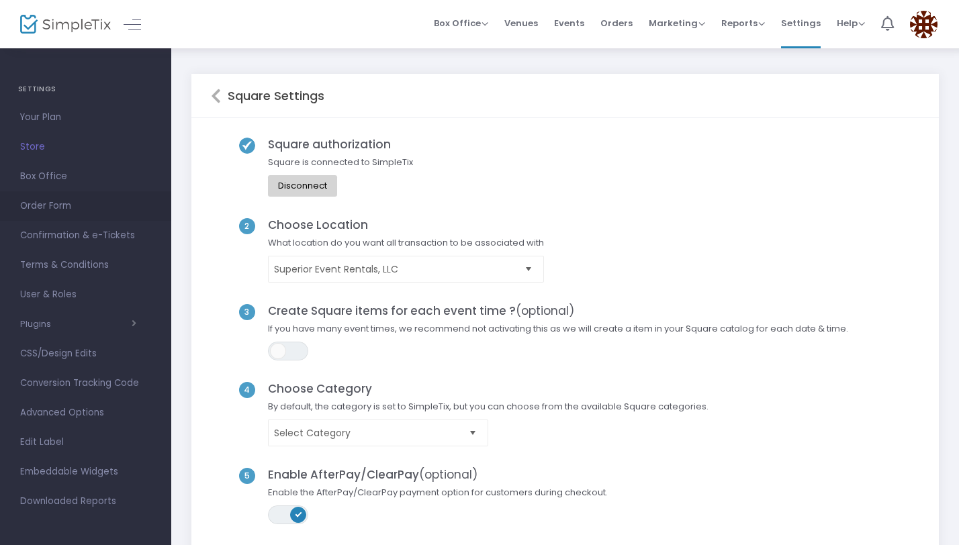
click at [62, 202] on span "Order Form" at bounding box center [85, 205] width 131 height 17
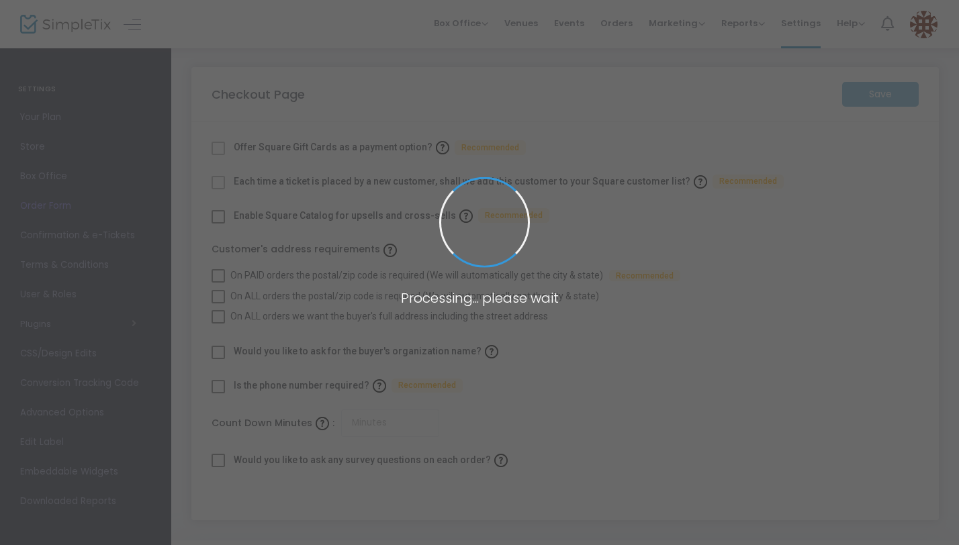
checkbox input "true"
type input "45"
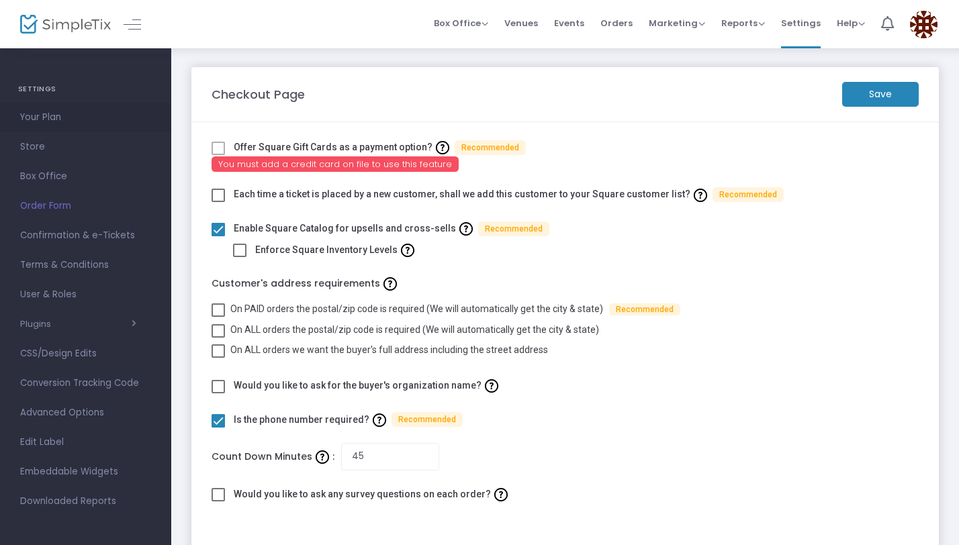
click at [59, 121] on span "Your Plan" at bounding box center [85, 117] width 131 height 17
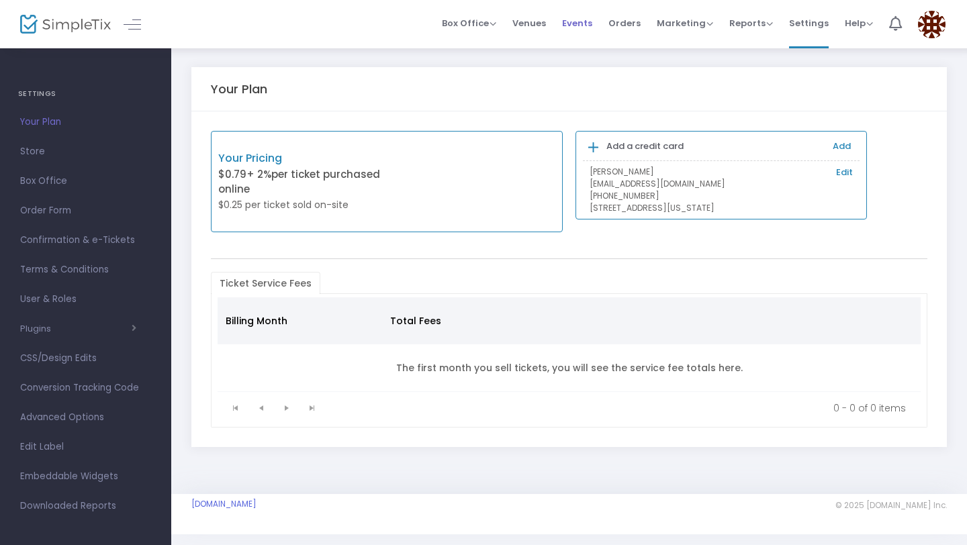
click at [589, 27] on span "Events" at bounding box center [577, 23] width 30 height 34
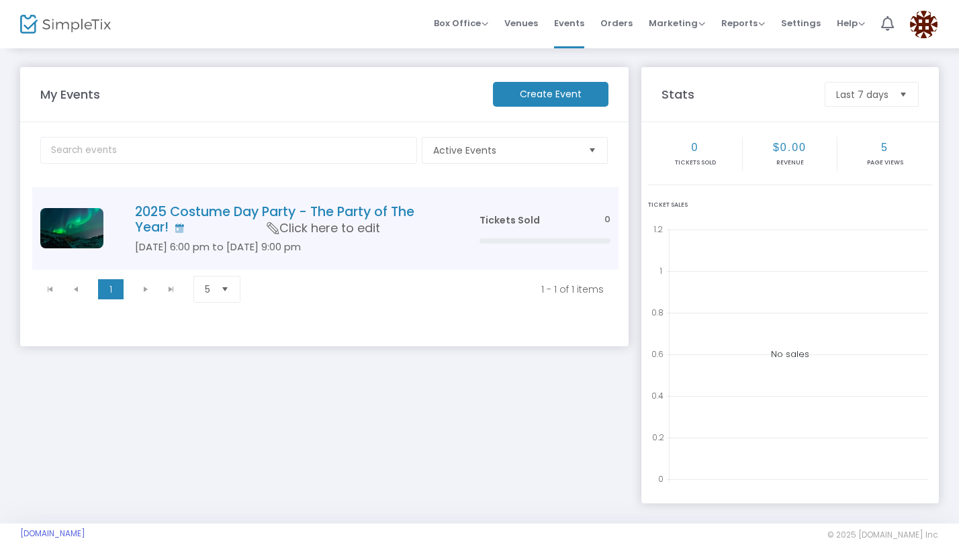
click at [272, 232] on icon "Data table" at bounding box center [272, 228] width 17 height 12
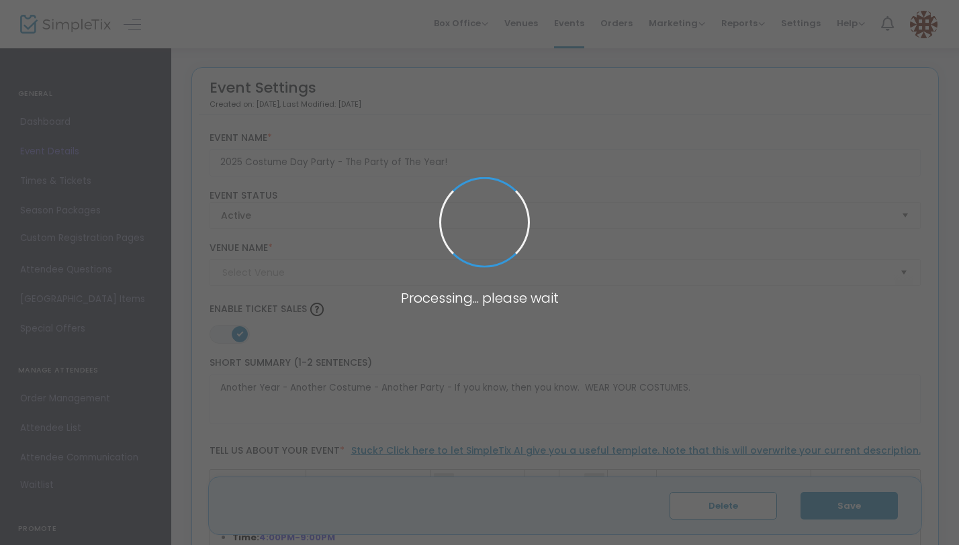
type input "The Eagles Nest"
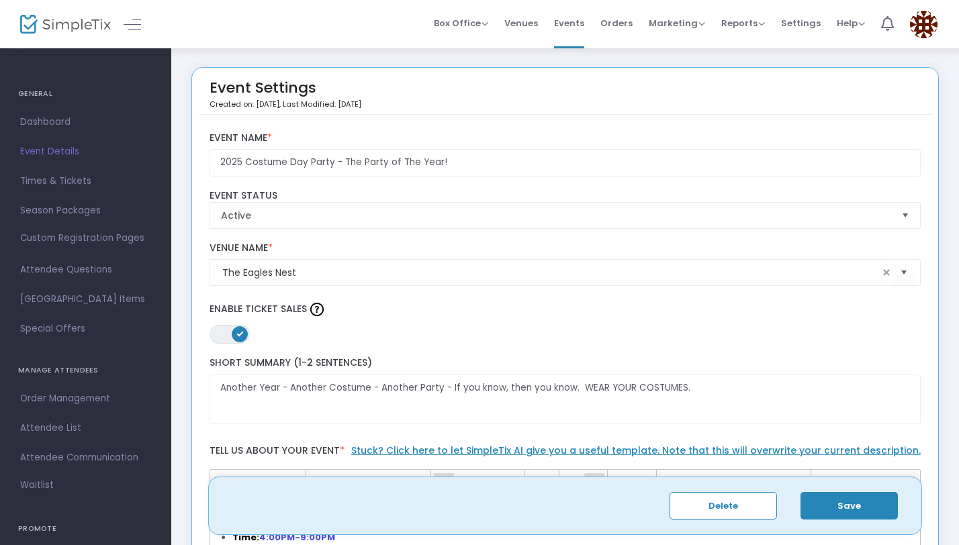
click at [292, 105] on span ", Last Modified: [DATE]" at bounding box center [320, 104] width 82 height 11
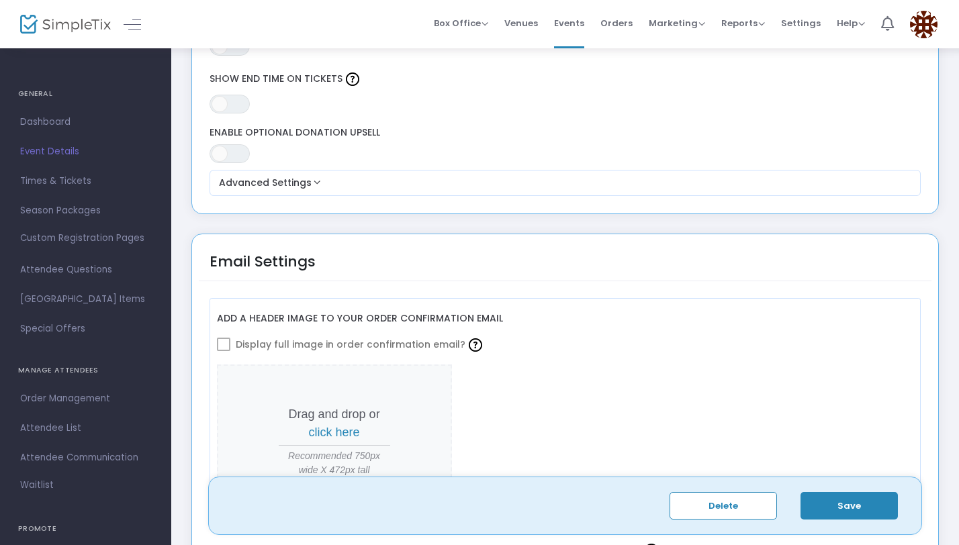
scroll to position [1342, 0]
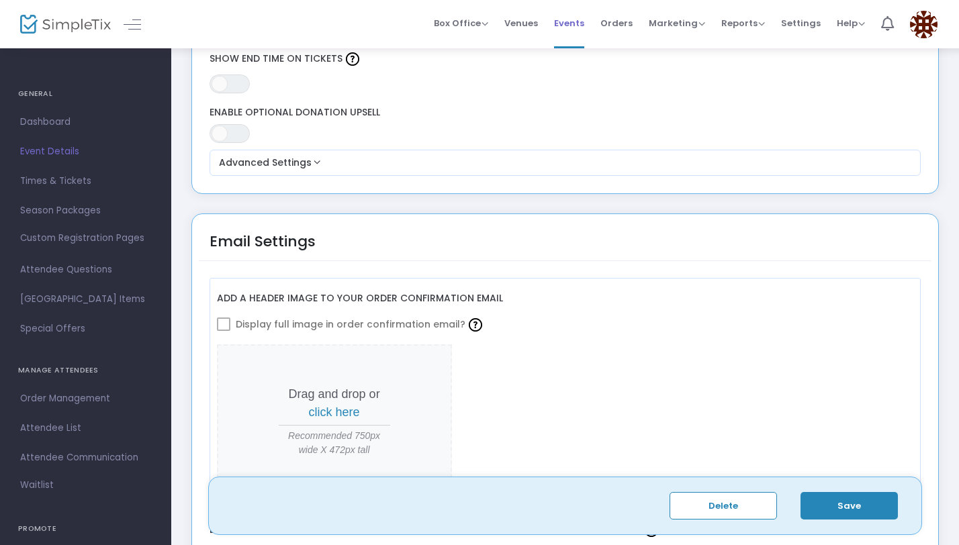
click at [565, 27] on span "Events" at bounding box center [569, 23] width 30 height 34
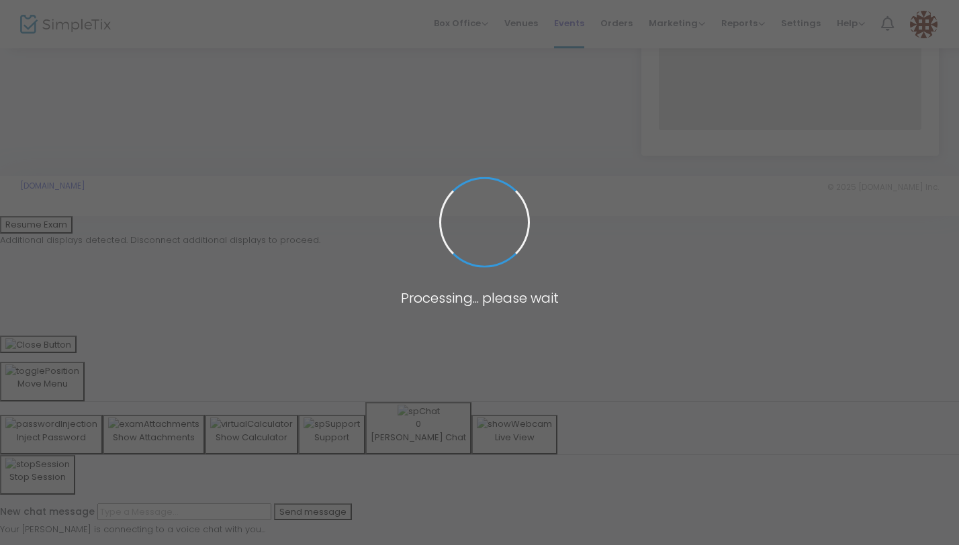
scroll to position [18, 0]
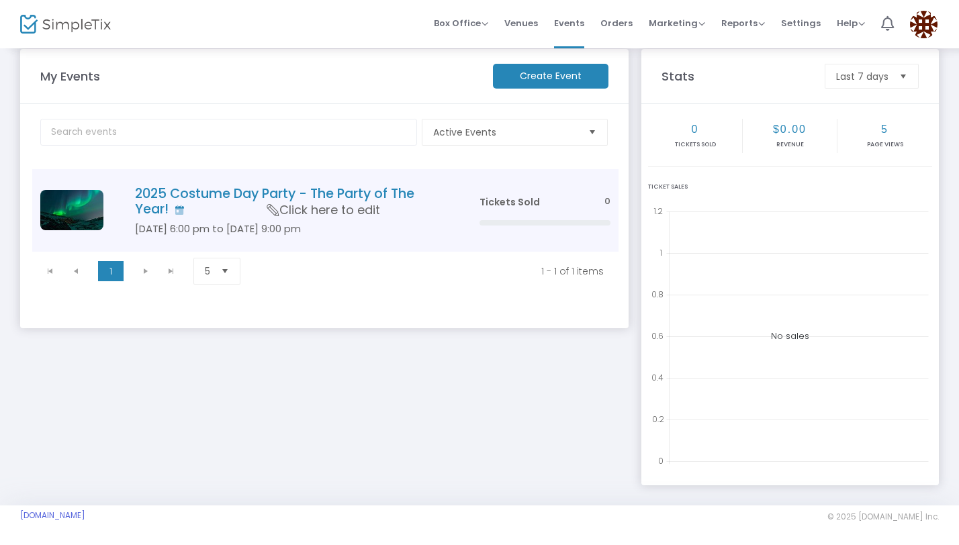
click at [191, 226] on h5 "[DATE] 6:00 pm to [DATE] 9:00 pm" at bounding box center [287, 229] width 304 height 12
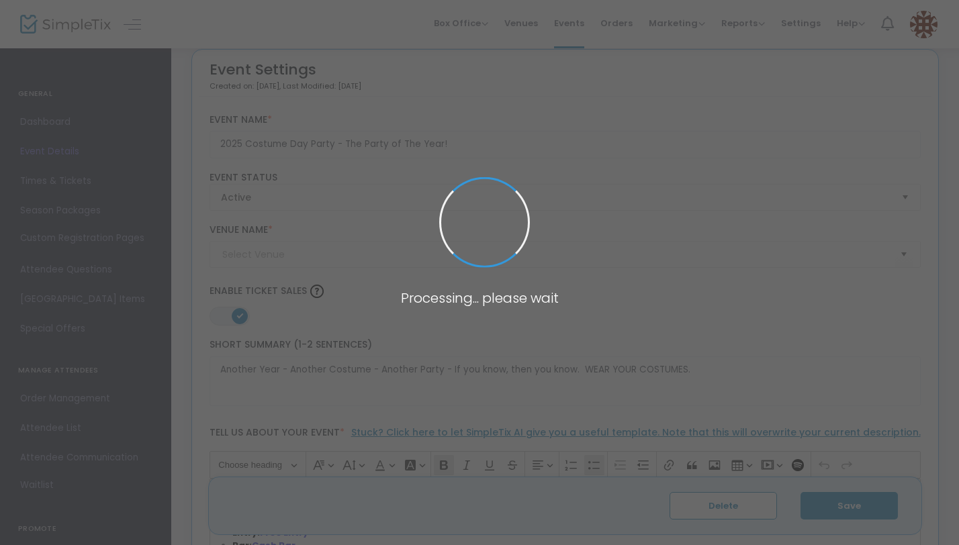
type input "The Eagles Nest"
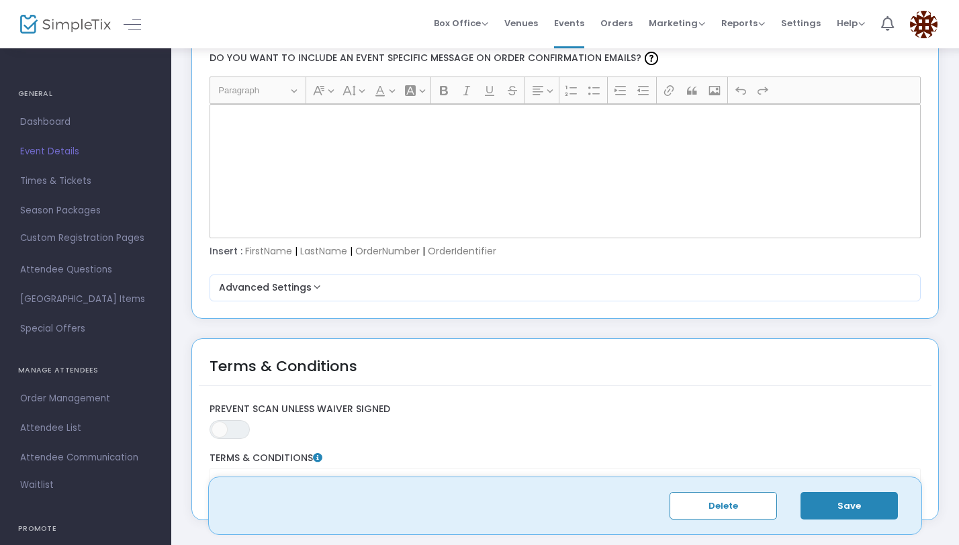
scroll to position [1804, 0]
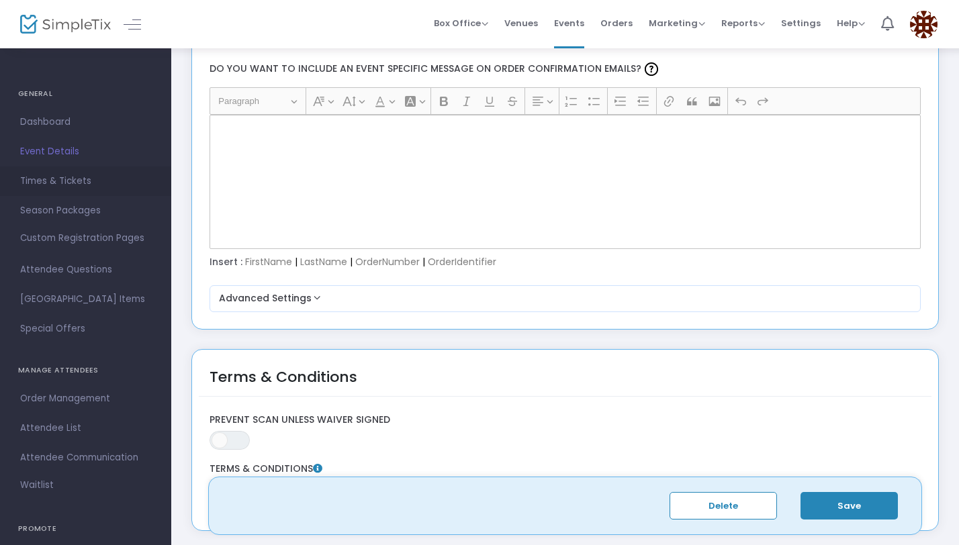
click at [83, 177] on span "Times & Tickets" at bounding box center [85, 181] width 131 height 17
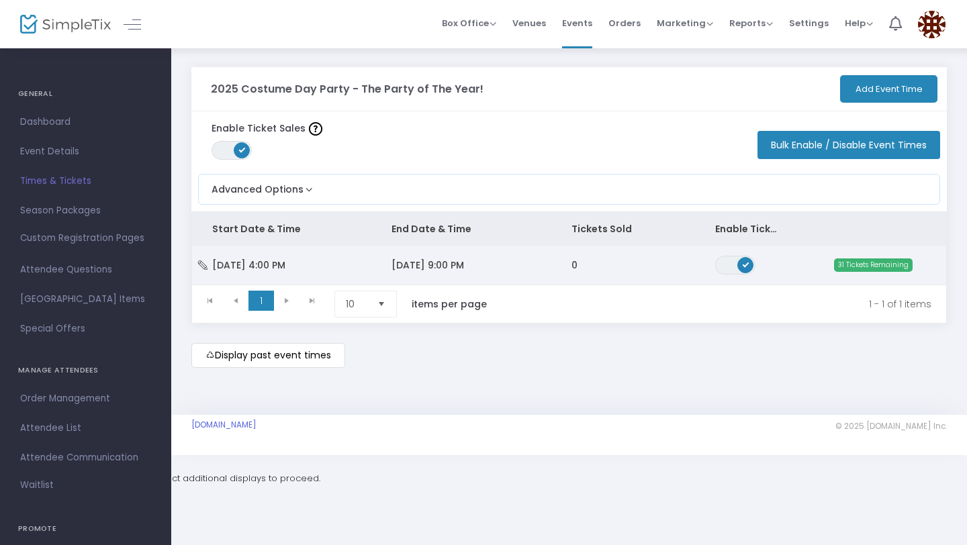
click at [648, 268] on td "0" at bounding box center [623, 265] width 144 height 39
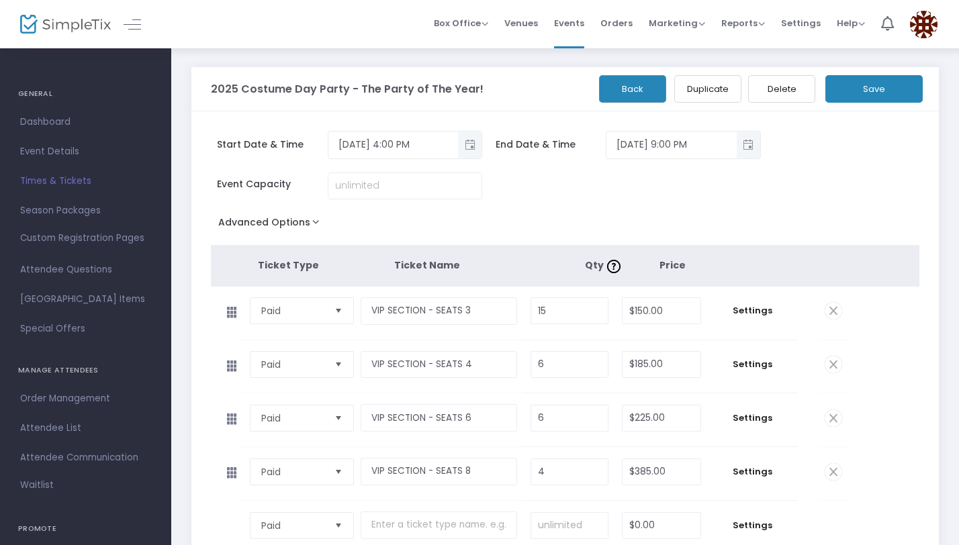
click at [309, 219] on button "Advanced Options" at bounding box center [271, 225] width 121 height 24
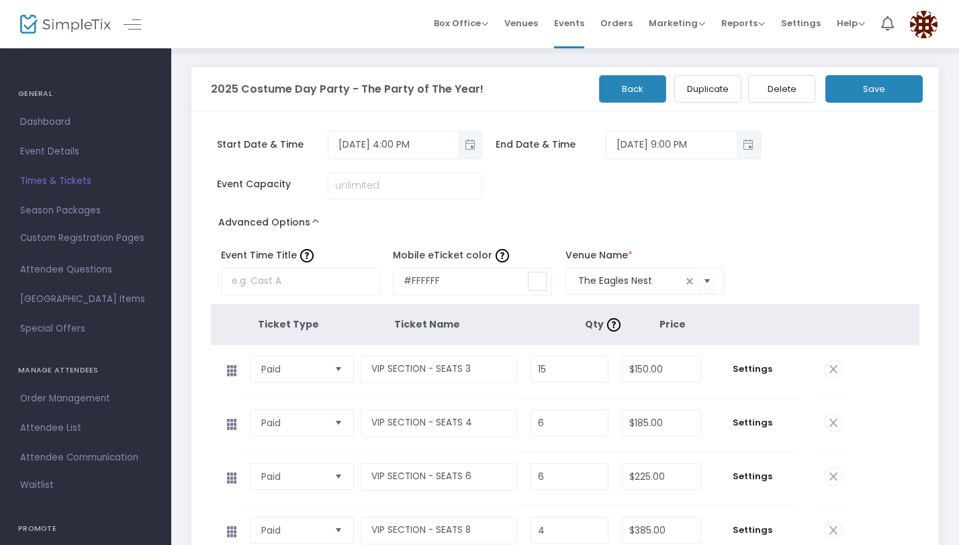
click at [863, 95] on button "Save" at bounding box center [873, 89] width 97 height 28
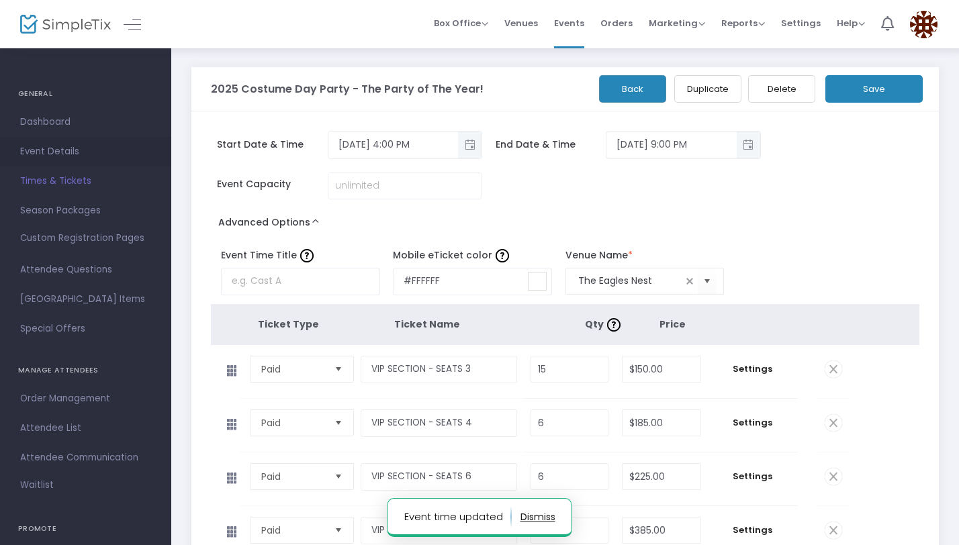
click at [85, 154] on span "Event Details" at bounding box center [85, 151] width 131 height 17
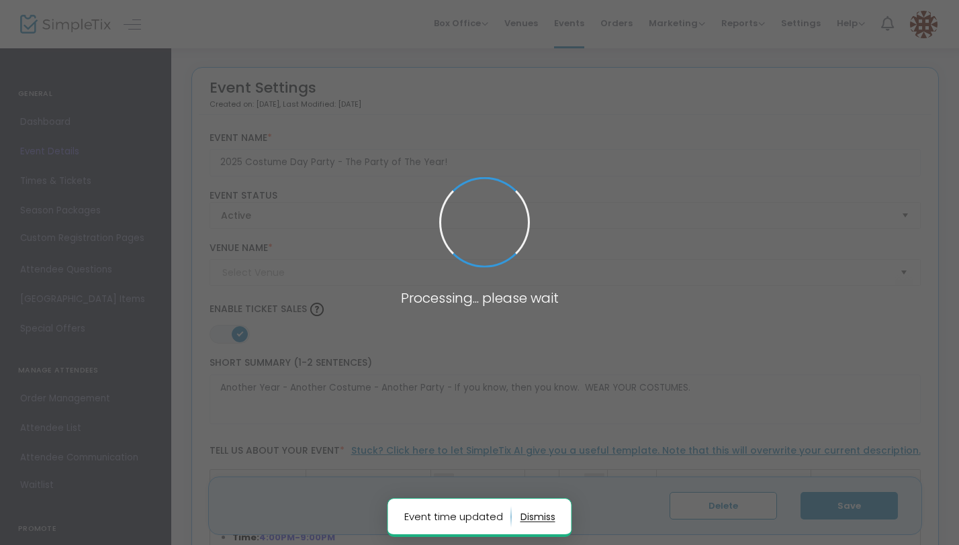
type input "The Eagles Nest"
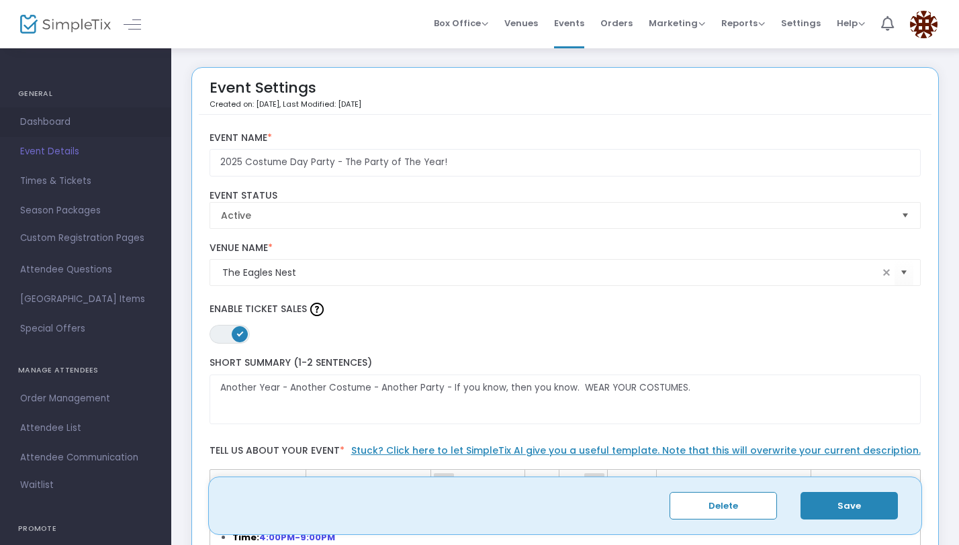
click at [74, 129] on span "Dashboard" at bounding box center [85, 121] width 131 height 17
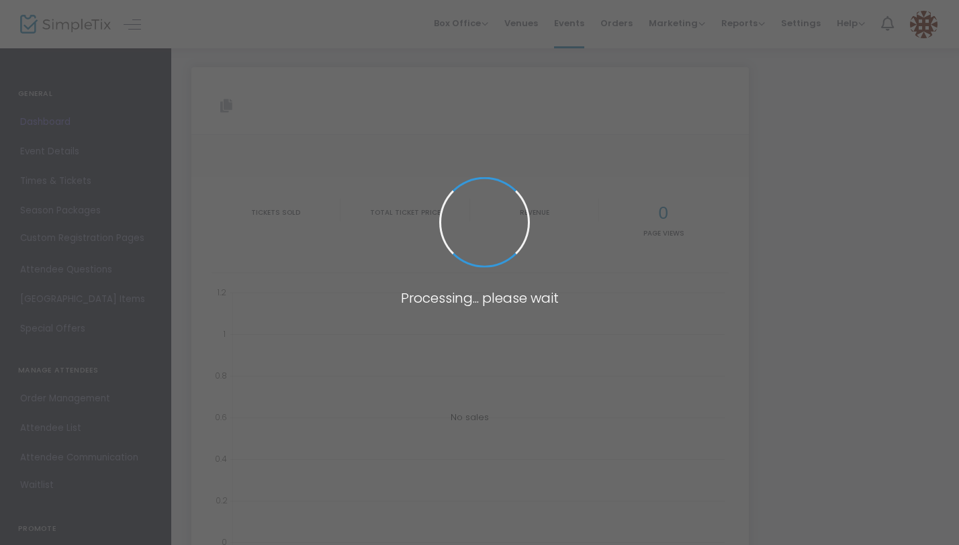
type input "[URL][DOMAIN_NAME]"
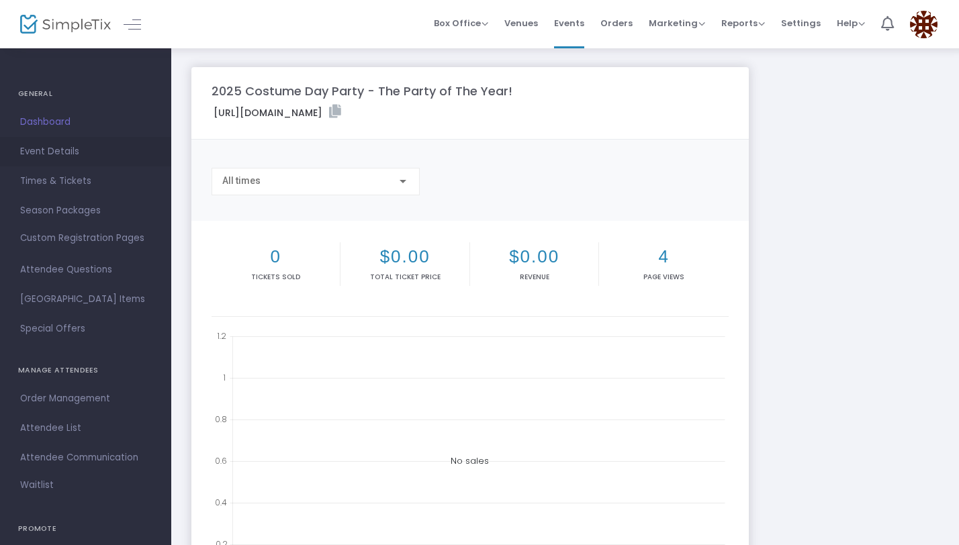
click at [105, 154] on span "Event Details" at bounding box center [85, 151] width 131 height 17
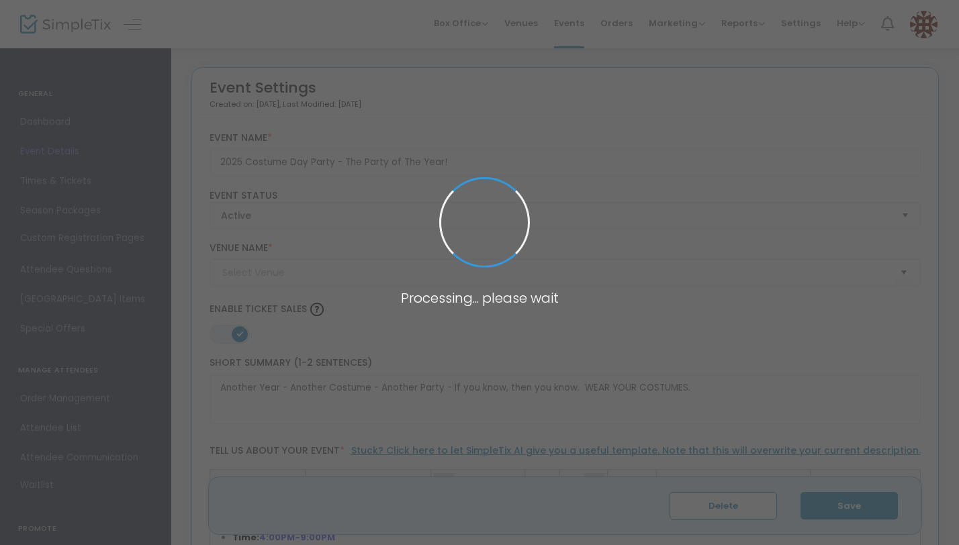
type input "The Eagles Nest"
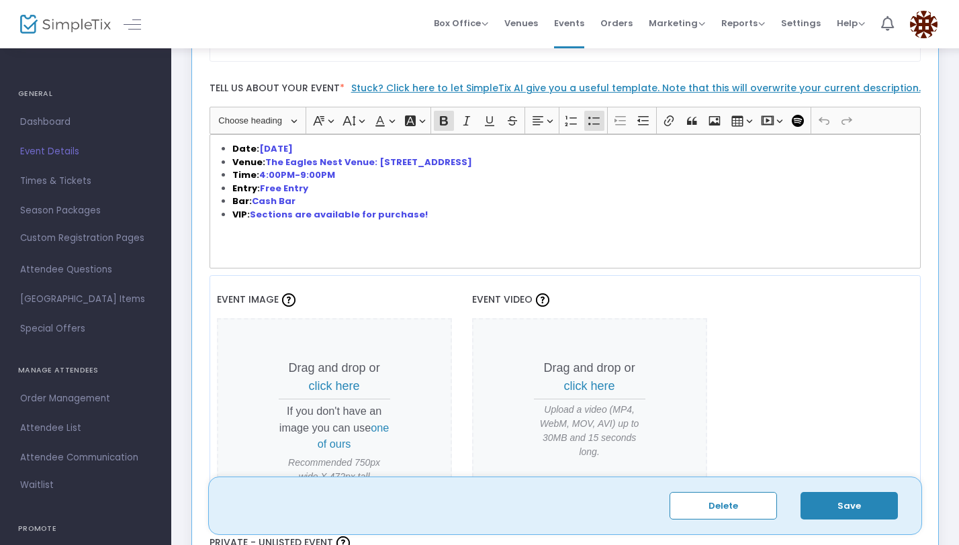
scroll to position [366, 0]
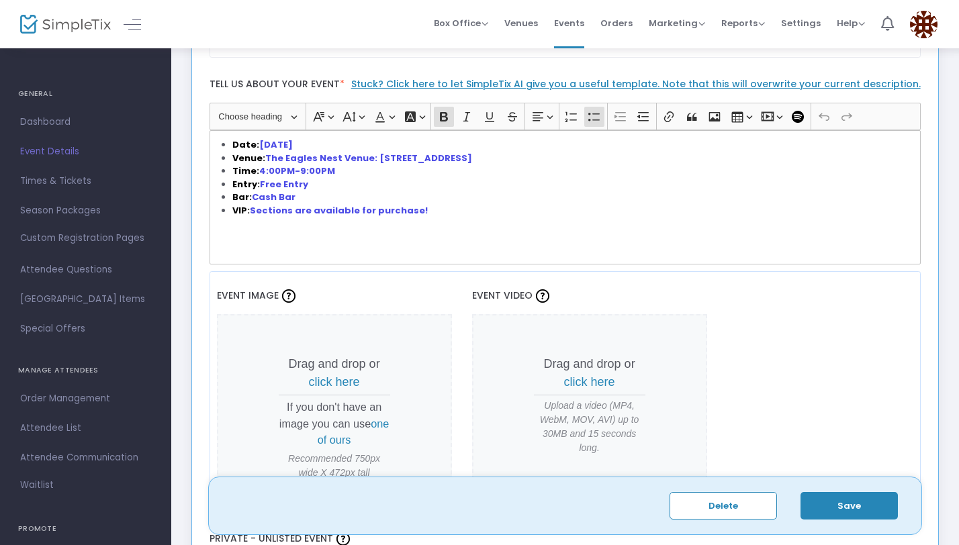
click at [293, 146] on strong "[DATE]" at bounding box center [276, 144] width 34 height 13
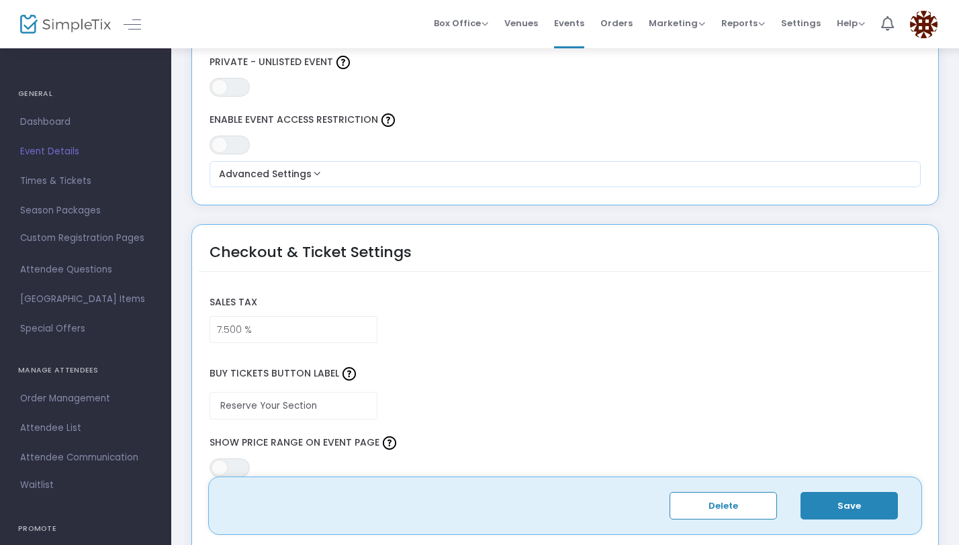
scroll to position [803, 0]
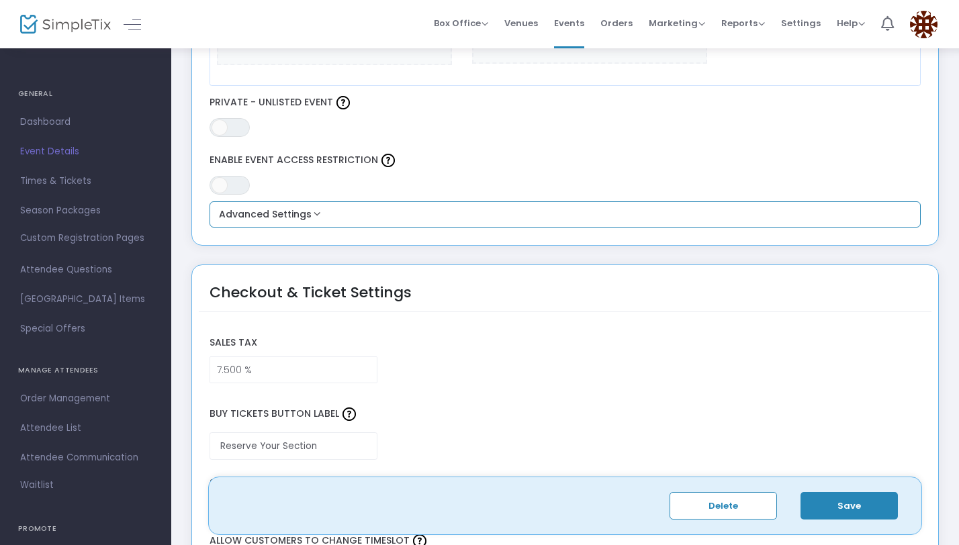
click at [462, 215] on button "Advanced Settings" at bounding box center [565, 215] width 701 height 16
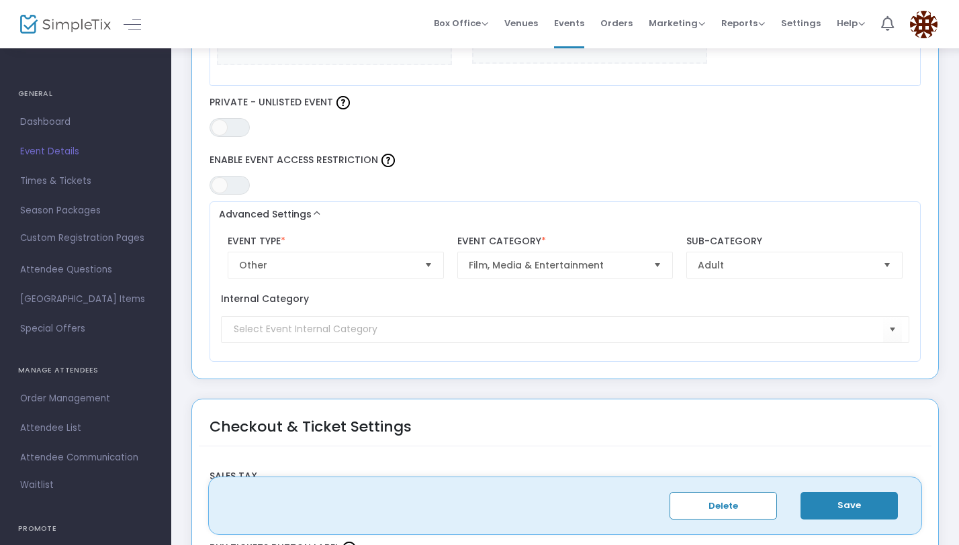
click at [817, 498] on button "Save" at bounding box center [848, 506] width 97 height 28
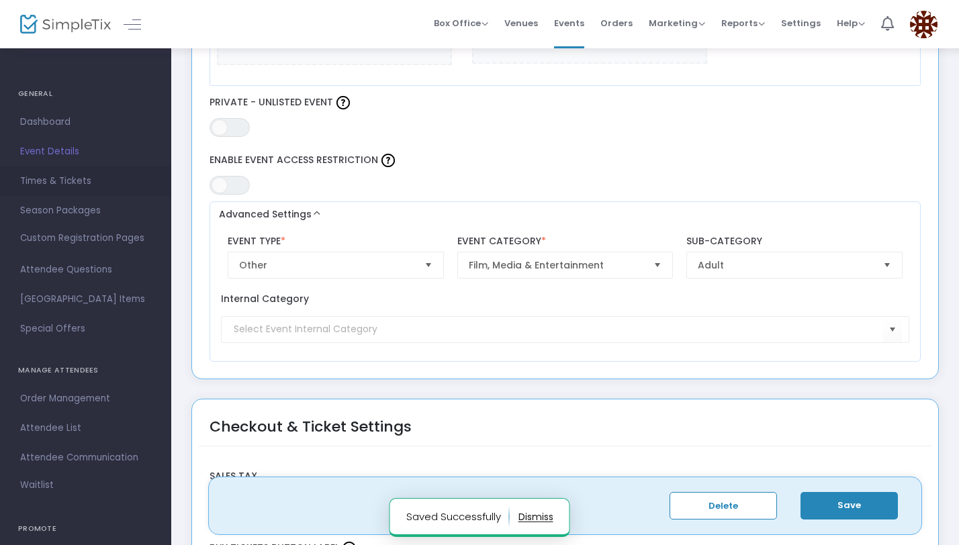
click at [77, 176] on span "Times & Tickets" at bounding box center [85, 181] width 131 height 17
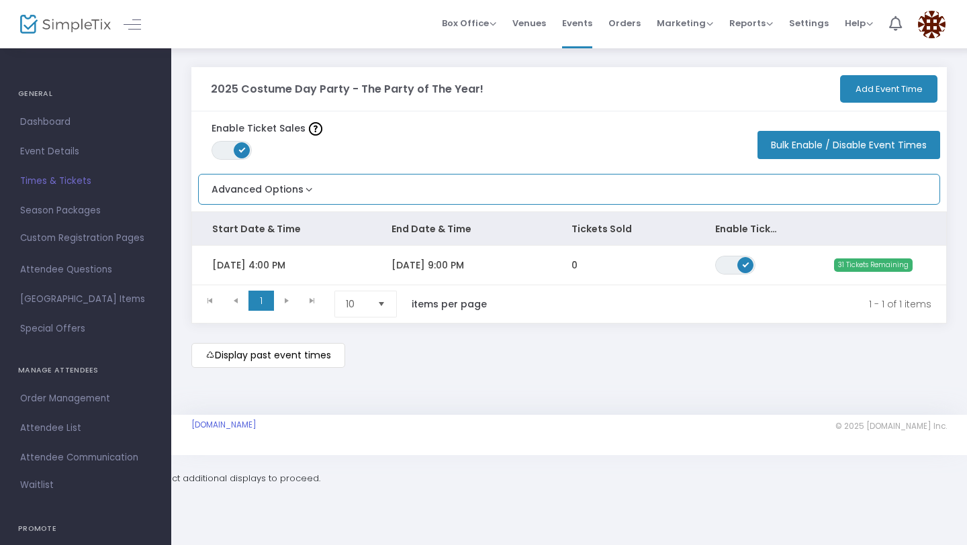
click at [716, 203] on div "Advanced Options Limit the total number of orders per event time ON OFF Save" at bounding box center [569, 189] width 742 height 31
click at [587, 193] on div "Advanced Options Limit the total number of orders per event time ON OFF Save" at bounding box center [569, 189] width 742 height 31
click at [293, 193] on button "Advanced Options" at bounding box center [257, 186] width 117 height 22
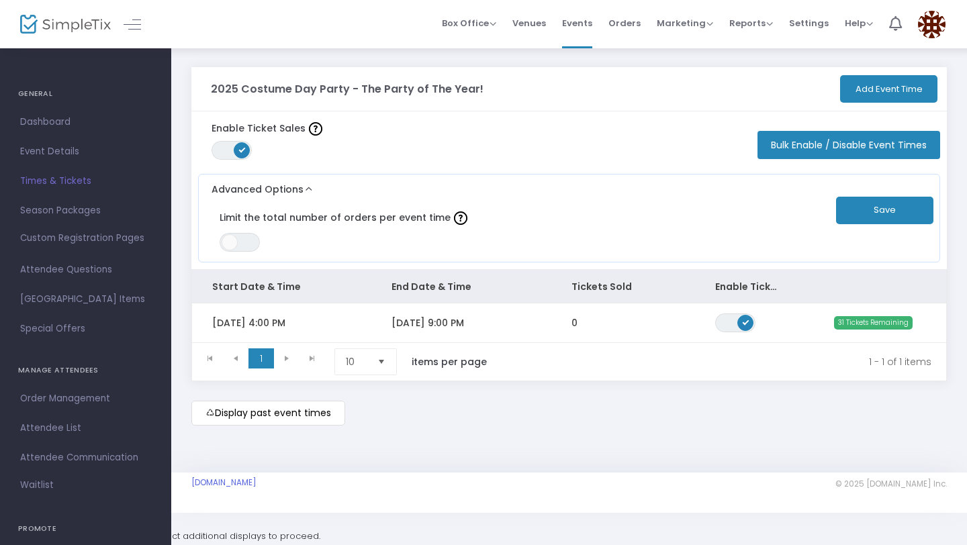
click at [870, 90] on button "Add Event Time" at bounding box center [888, 89] width 97 height 28
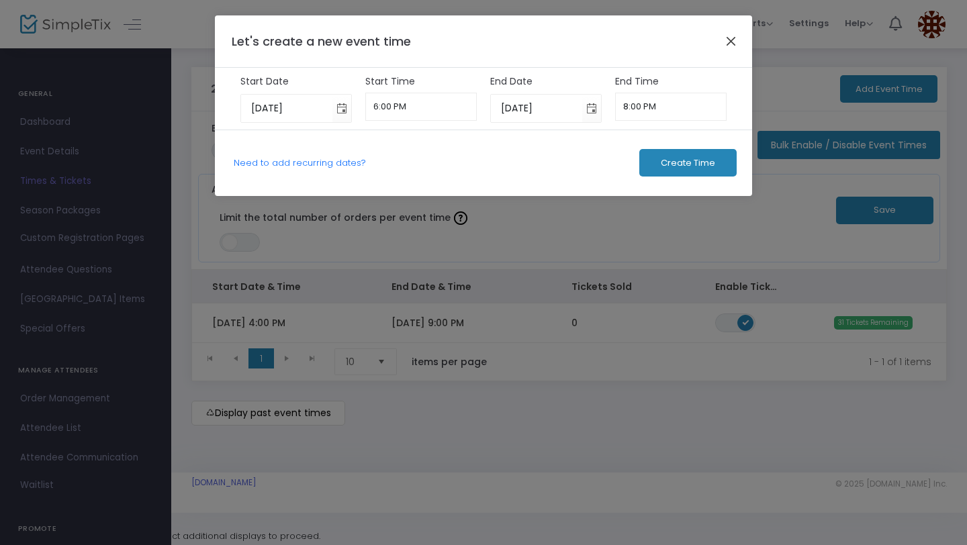
click at [730, 36] on button "Close" at bounding box center [730, 40] width 17 height 17
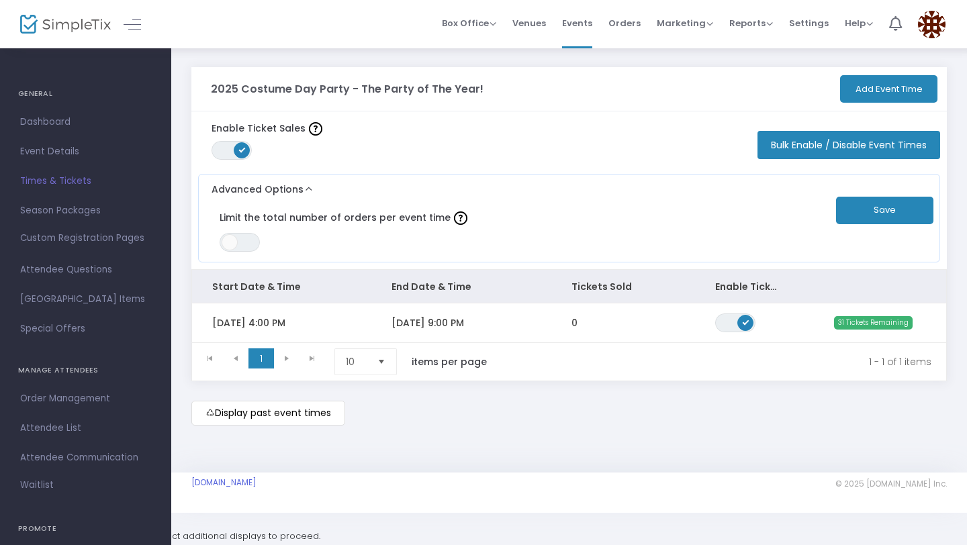
click at [885, 85] on button "Add Event Time" at bounding box center [888, 89] width 97 height 28
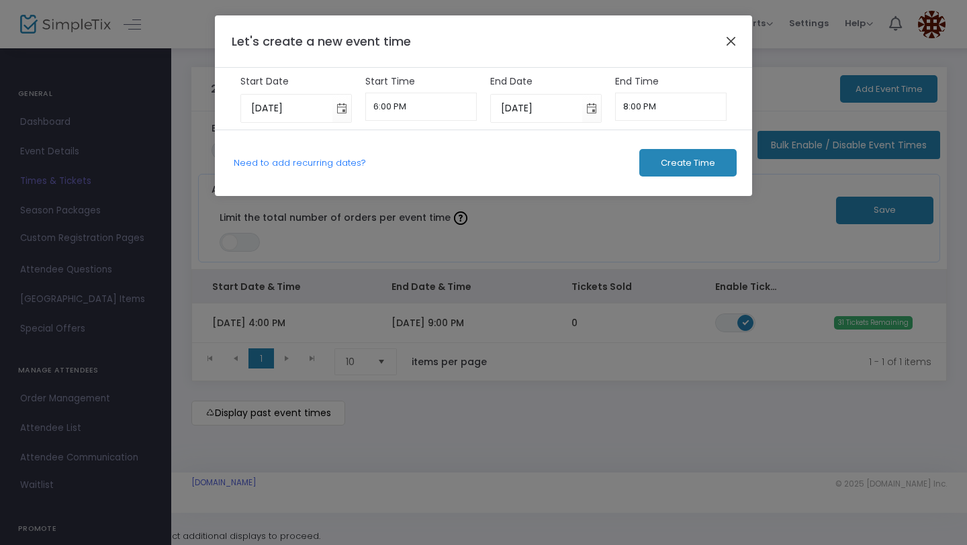
click at [735, 35] on button "Close" at bounding box center [730, 40] width 17 height 17
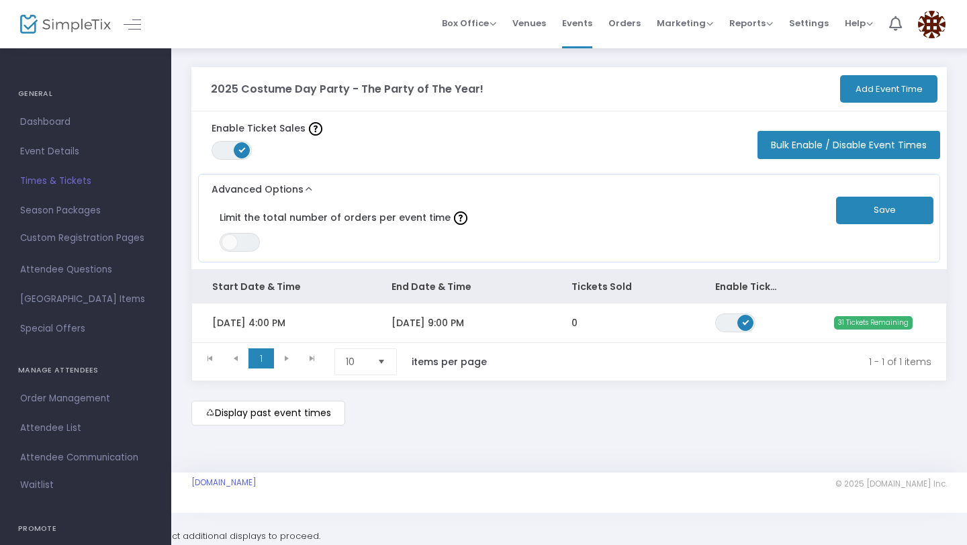
click at [612, 89] on div "2025 Costume Day Party - The Party of The Year! Add Event Time" at bounding box center [568, 89] width 755 height 44
click at [69, 130] on span "Dashboard" at bounding box center [85, 121] width 131 height 17
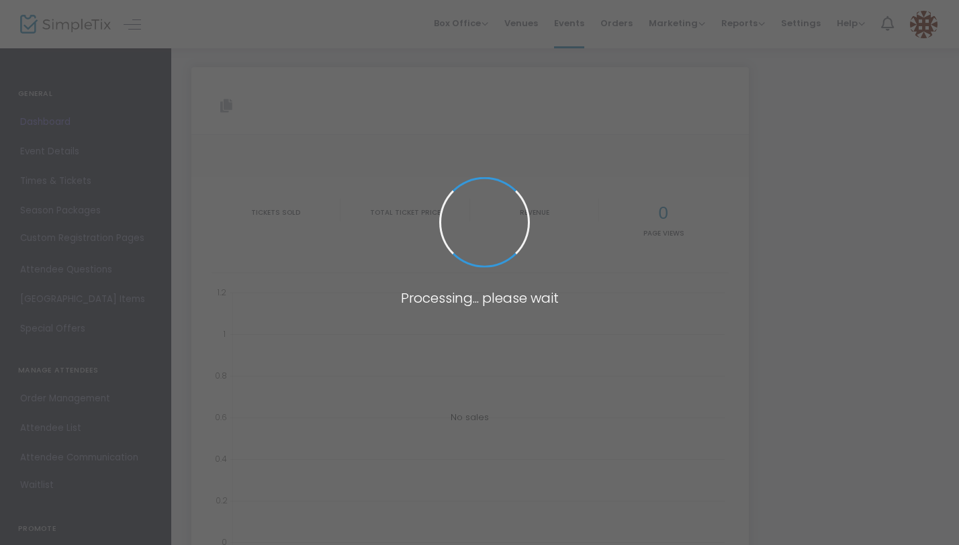
type input "[URL][DOMAIN_NAME]"
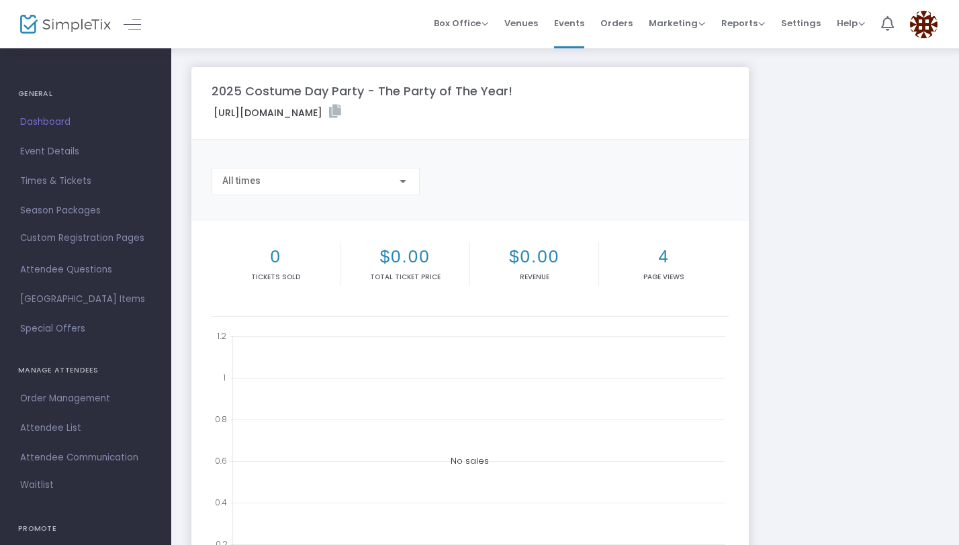
click at [70, 183] on body "Processing... please wait Box Office Sell Tickets Bookings Sell Season Pass Ven…" at bounding box center [479, 272] width 959 height 545
click at [72, 185] on span "Times & Tickets" at bounding box center [85, 181] width 131 height 17
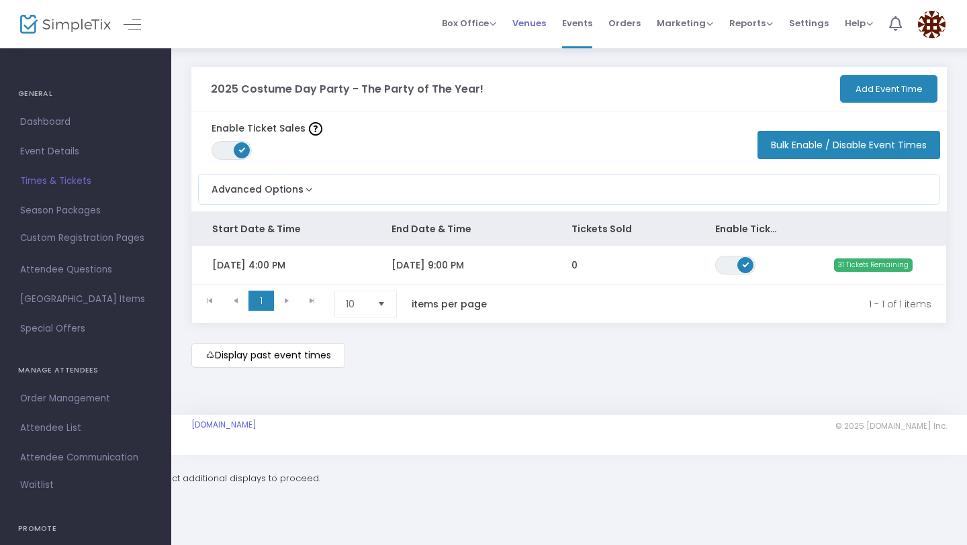
click at [531, 19] on span "Venues" at bounding box center [529, 23] width 34 height 34
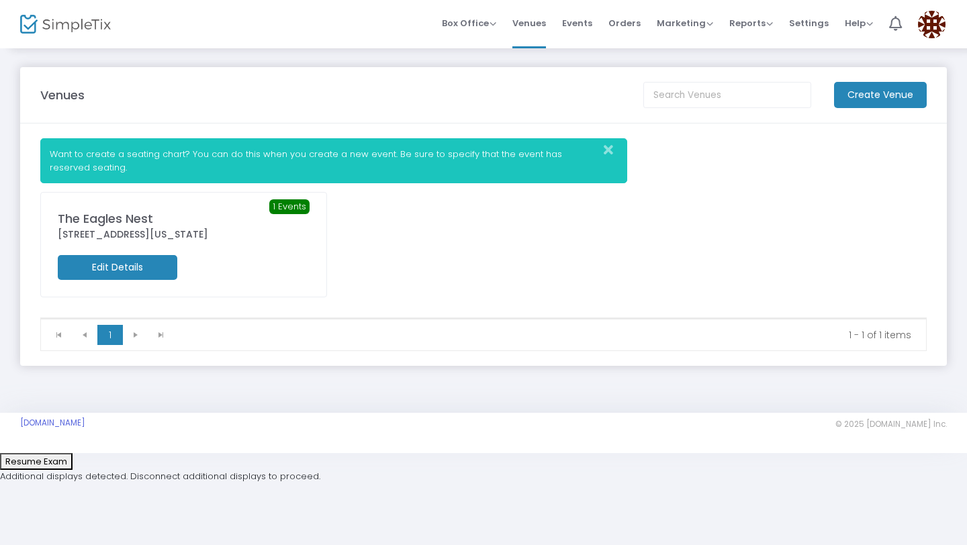
click at [124, 269] on m-button "Edit Details" at bounding box center [117, 267] width 119 height 25
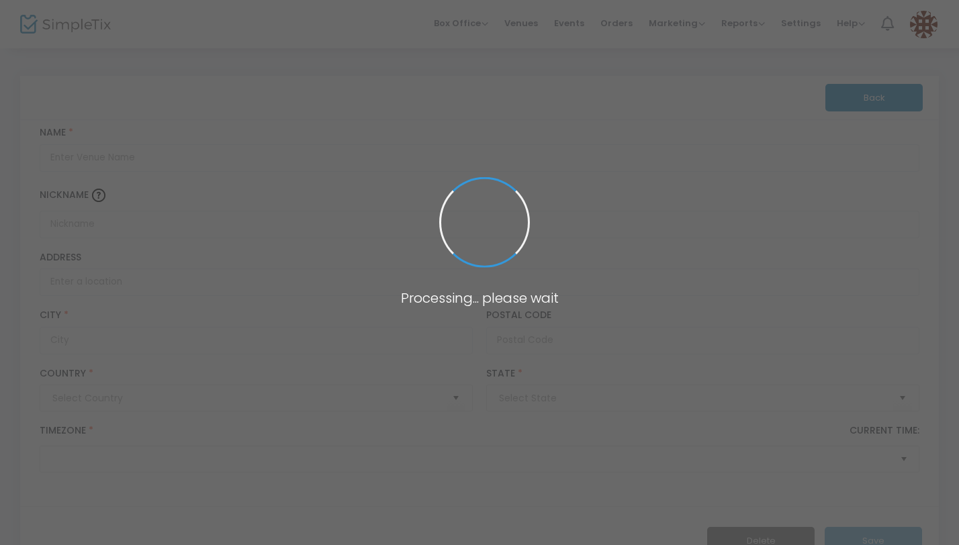
type input "[GEOGRAPHIC_DATA]"
type input "The Eagles Nest"
type input "[STREET_ADDRESS]"
type input "[GEOGRAPHIC_DATA]"
type input "32211"
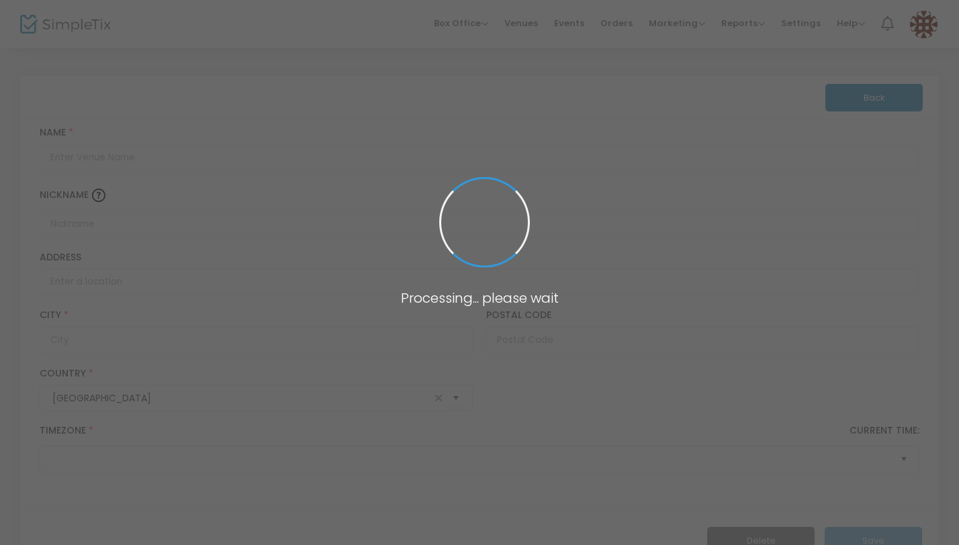
type input "[GEOGRAPHIC_DATA]"
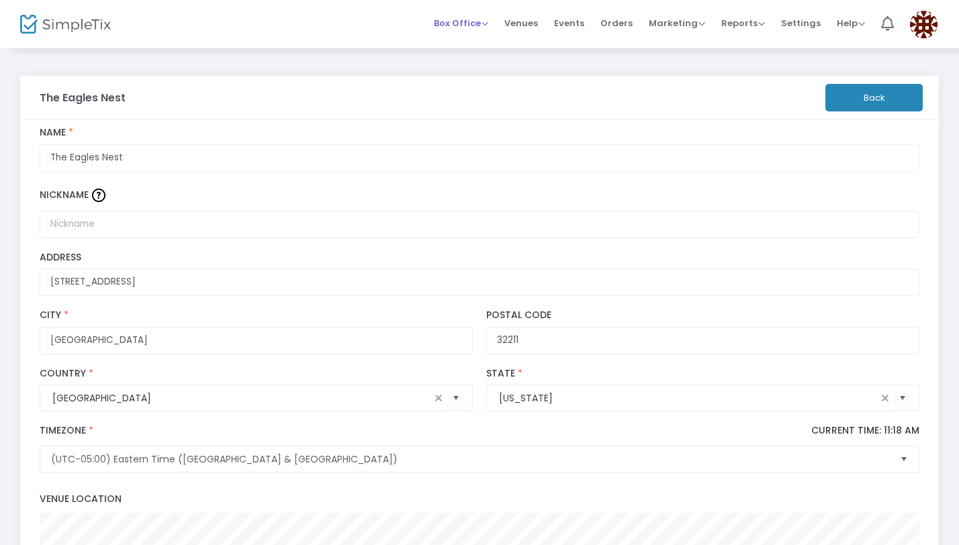
click at [467, 23] on span "Box Office" at bounding box center [461, 23] width 54 height 13
click at [536, 23] on span "Venues" at bounding box center [521, 23] width 34 height 34
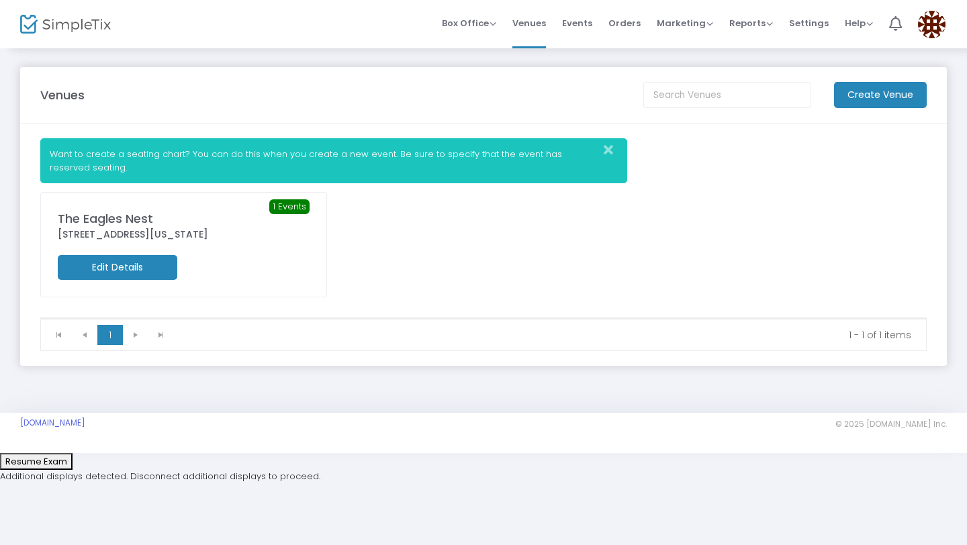
click at [122, 271] on m-button "Edit Details" at bounding box center [117, 267] width 119 height 25
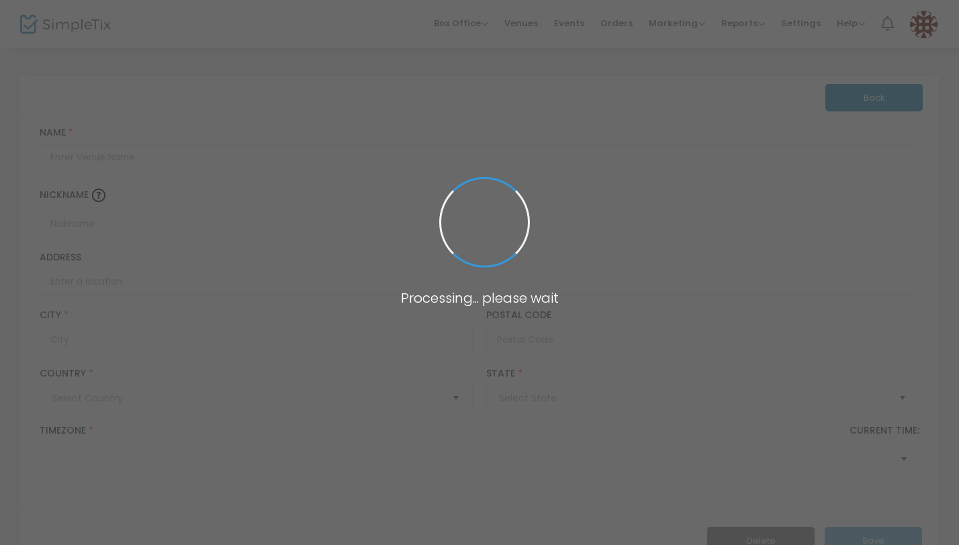
type input "[GEOGRAPHIC_DATA]"
type input "The Eagles Nest"
type input "[STREET_ADDRESS]"
type input "[GEOGRAPHIC_DATA]"
type input "32211"
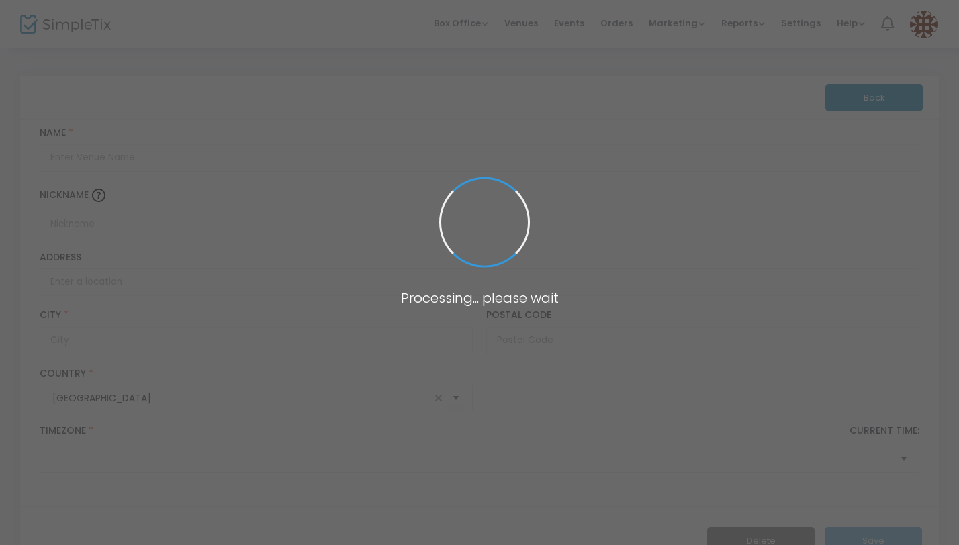
type input "[GEOGRAPHIC_DATA]"
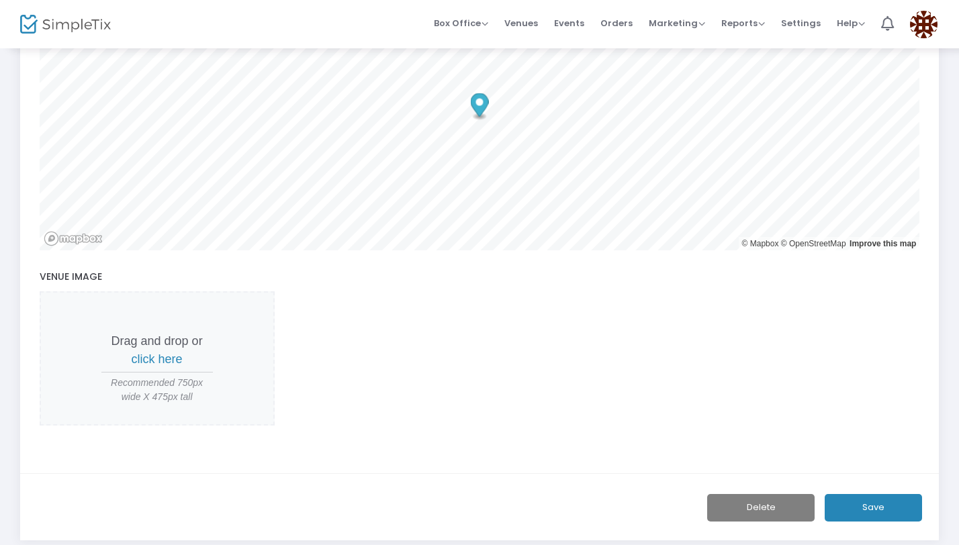
scroll to position [519, 0]
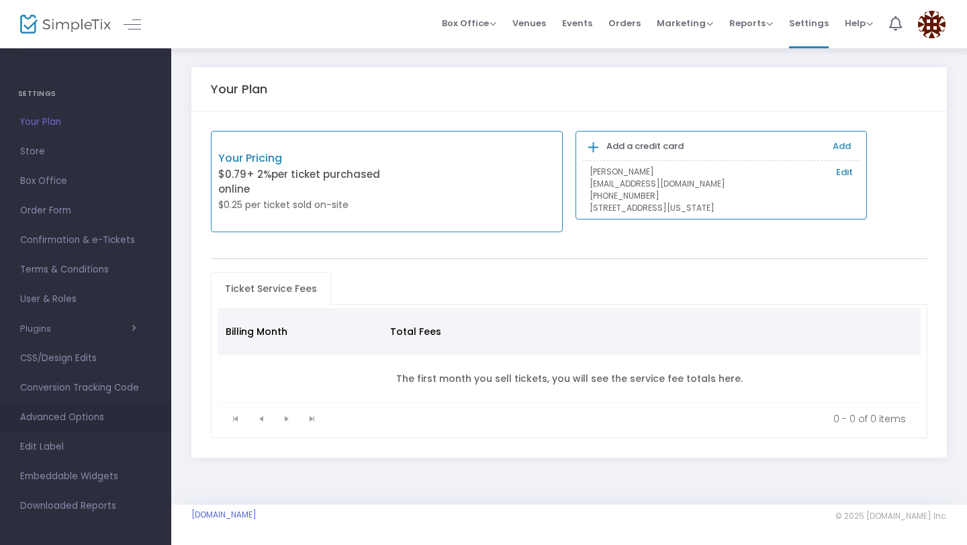
click at [77, 423] on span "Advanced Options" at bounding box center [85, 417] width 131 height 17
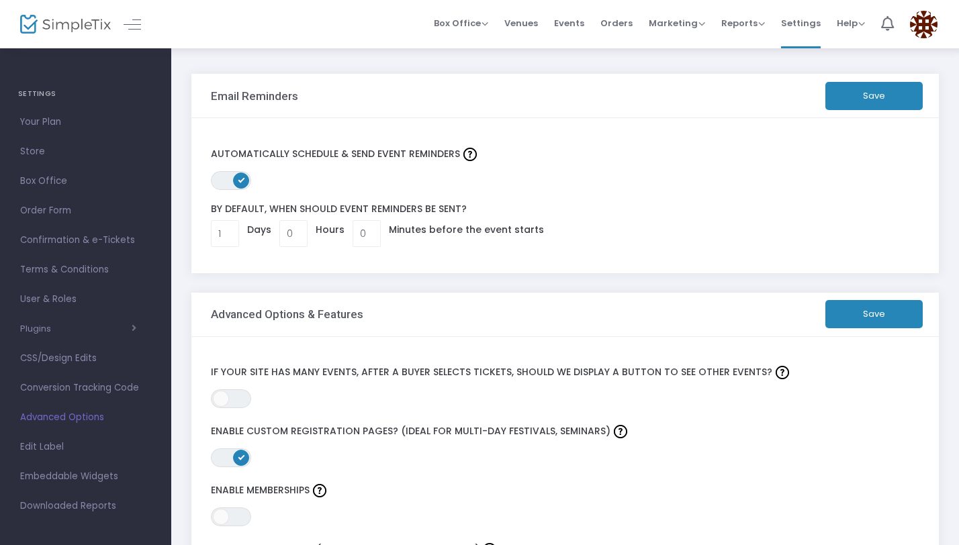
click at [87, 35] on div at bounding box center [119, 24] width 66 height 48
click at [117, 32] on div at bounding box center [119, 24] width 66 height 48
click at [134, 32] on link at bounding box center [132, 23] width 17 height 17
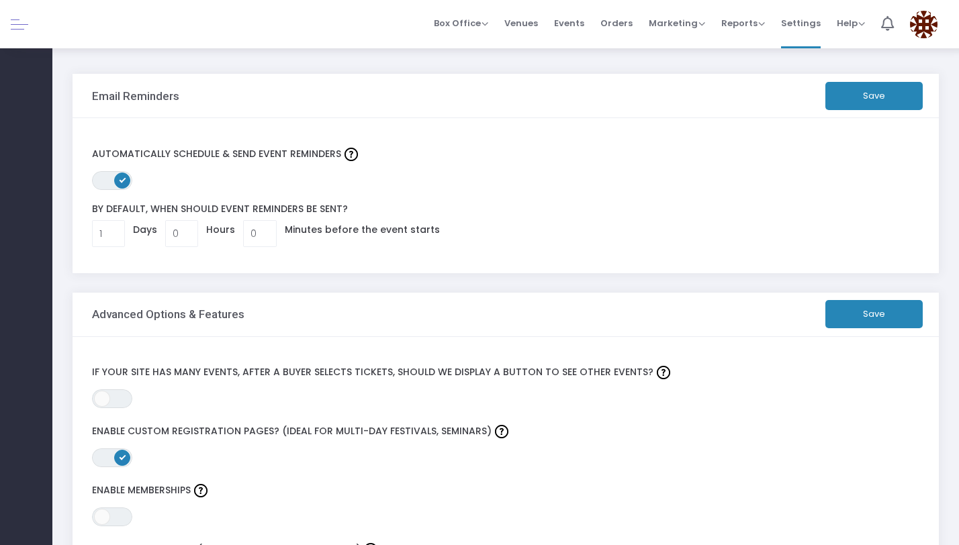
click at [5, 38] on div at bounding box center [26, 24] width 52 height 48
click at [17, 32] on link at bounding box center [19, 23] width 17 height 17
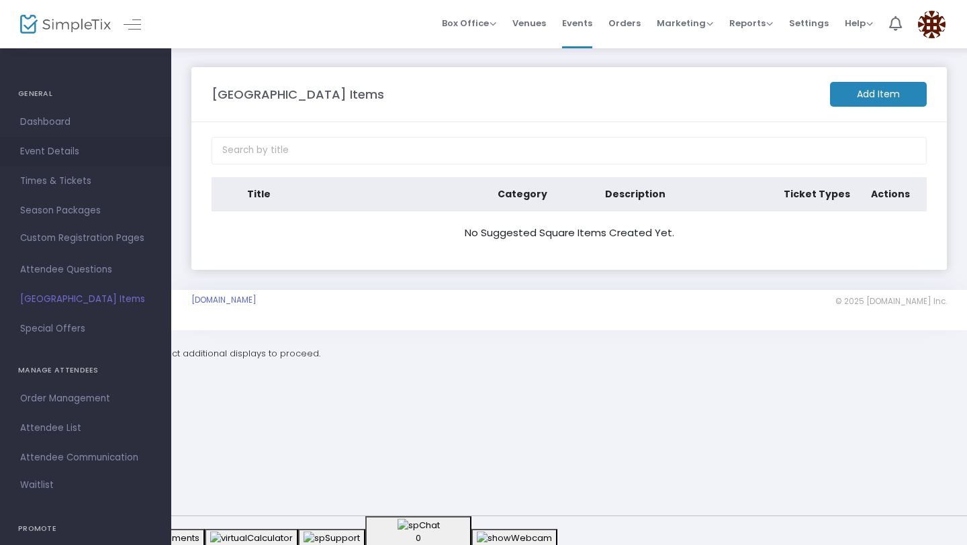
click at [46, 154] on span "Event Details" at bounding box center [85, 151] width 131 height 17
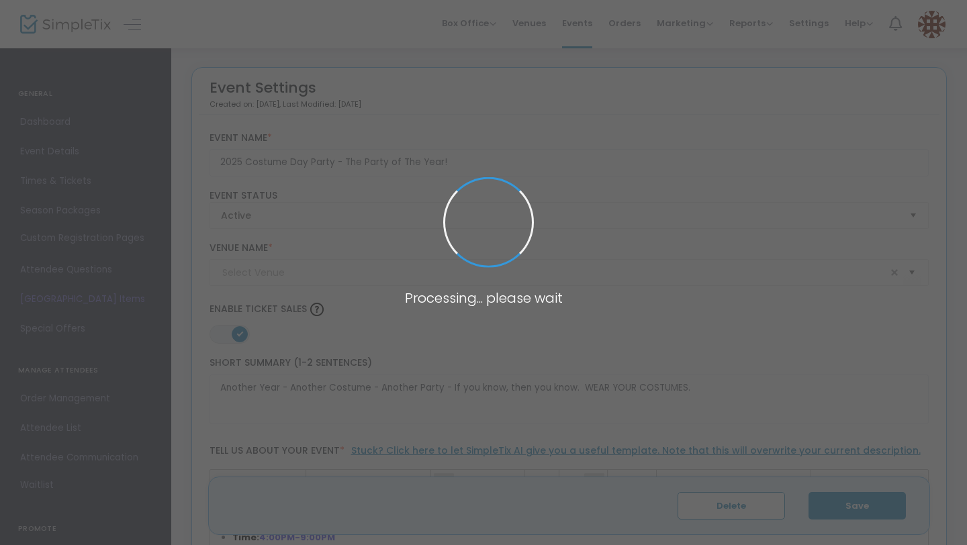
type input "The Eagles Nest"
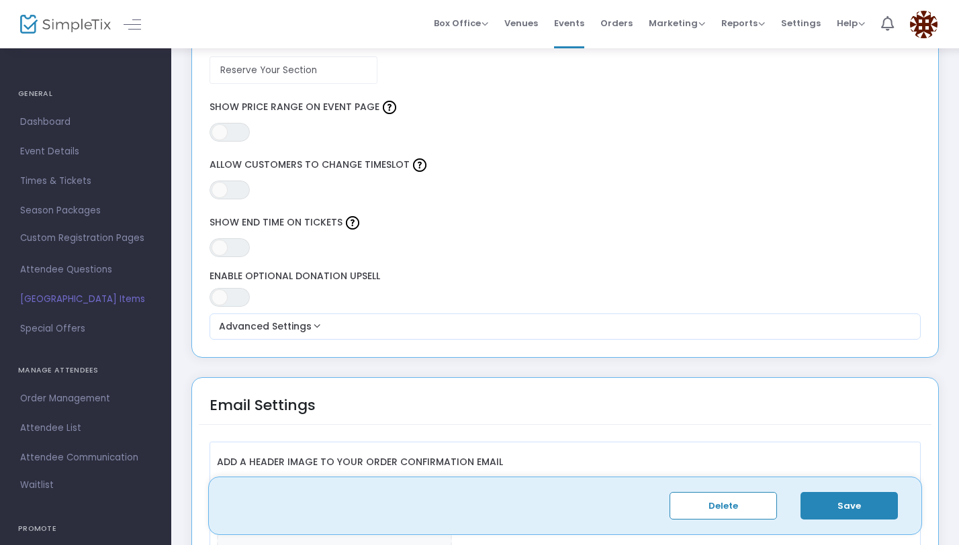
scroll to position [1182, 0]
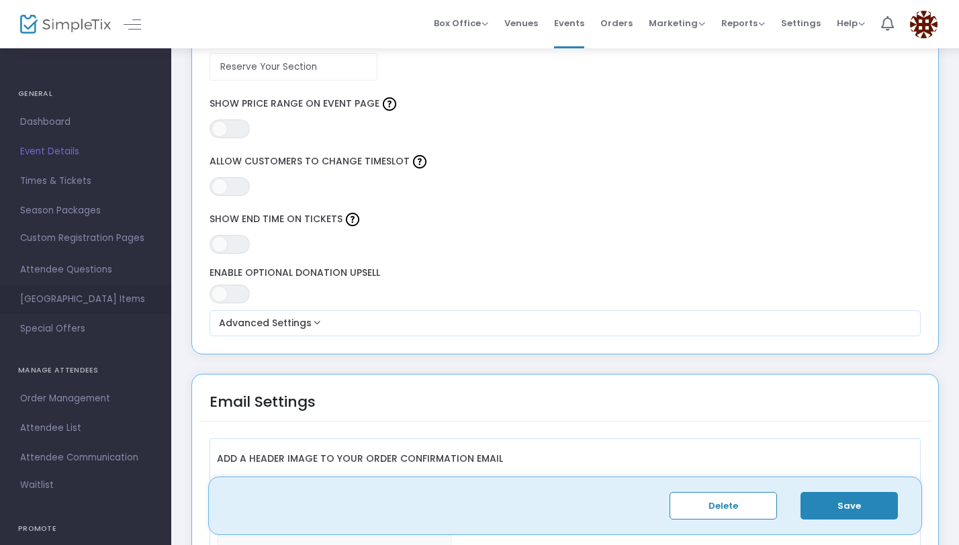
click at [97, 296] on span "[GEOGRAPHIC_DATA] Items" at bounding box center [85, 299] width 131 height 17
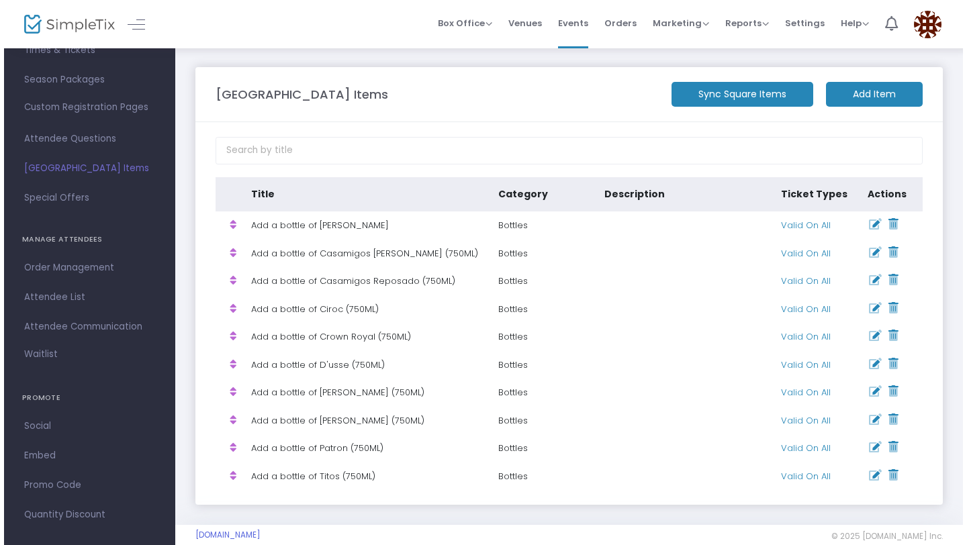
scroll to position [144, 0]
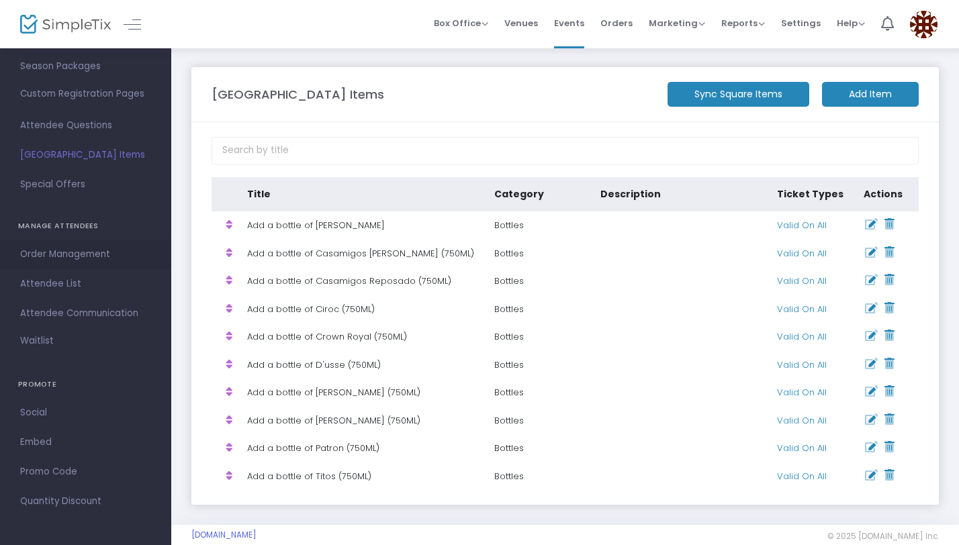
click at [64, 260] on span "Order Management" at bounding box center [85, 254] width 131 height 17
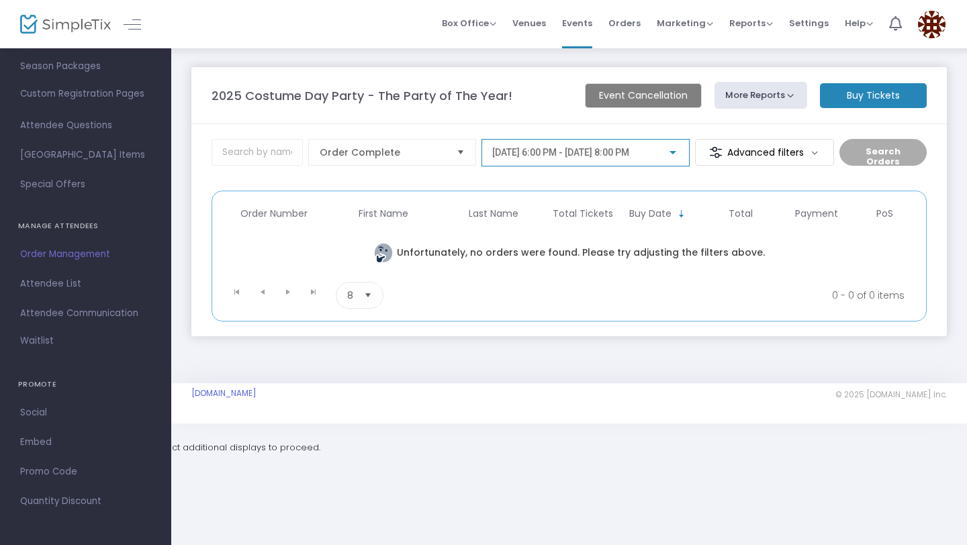
click at [557, 150] on span "9/12/2025 @ 6:00 PM - 9/12/2025 @ 8:00 PM" at bounding box center [560, 152] width 137 height 11
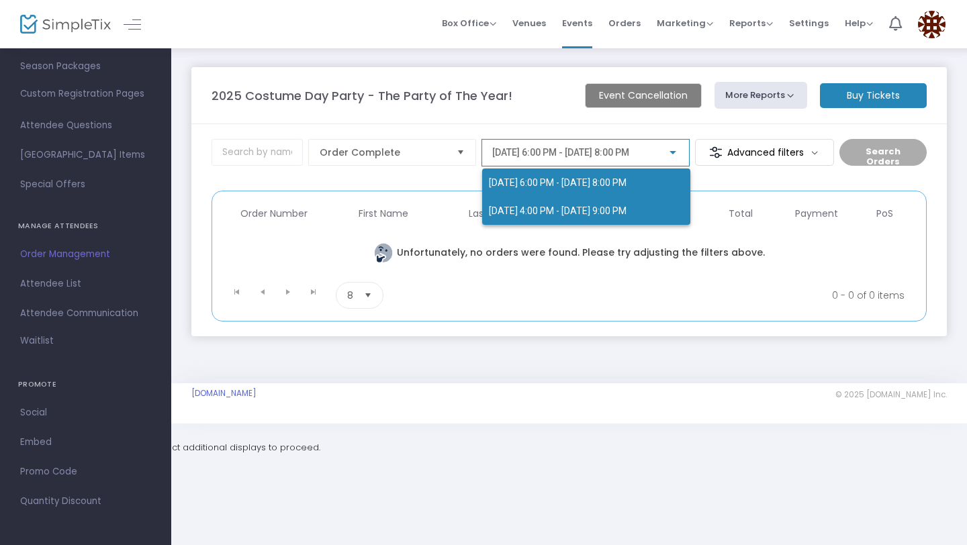
click at [565, 202] on span "10/26/2025 @ 4:00 PM - 10/26/2025 @ 9:00 PM" at bounding box center [586, 211] width 195 height 28
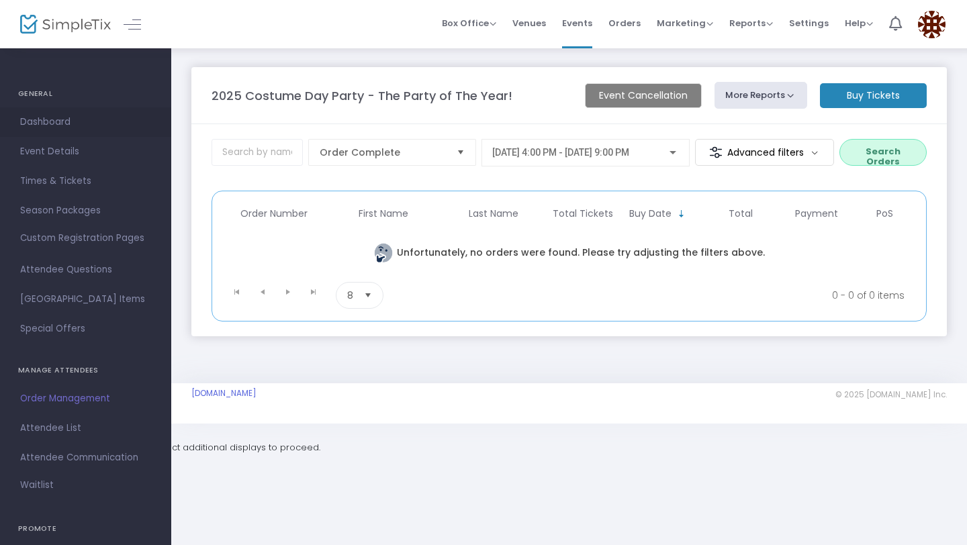
click at [64, 129] on span "Dashboard" at bounding box center [85, 121] width 131 height 17
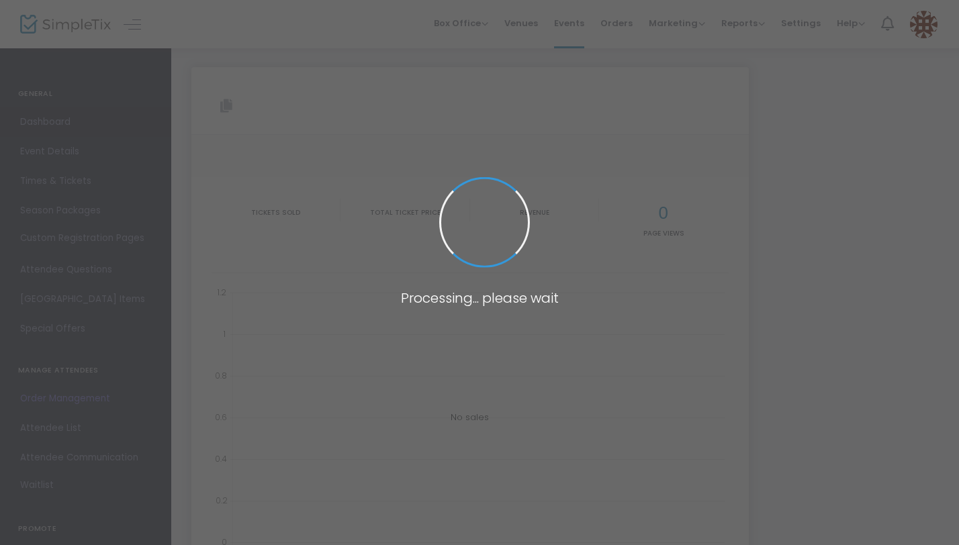
type input "[URL][DOMAIN_NAME]"
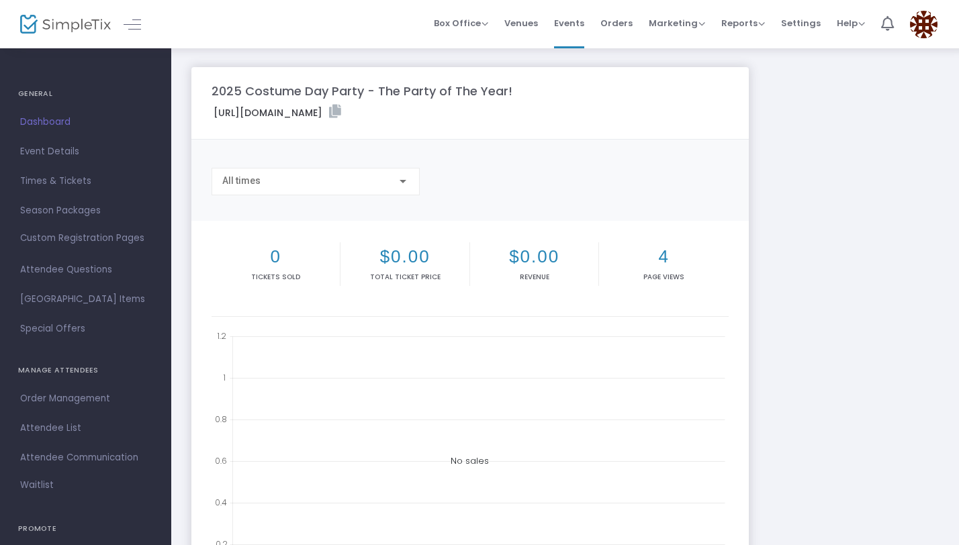
click at [42, 91] on h4 "GENERAL" at bounding box center [85, 94] width 135 height 27
click at [60, 183] on span "Times & Tickets" at bounding box center [85, 181] width 131 height 17
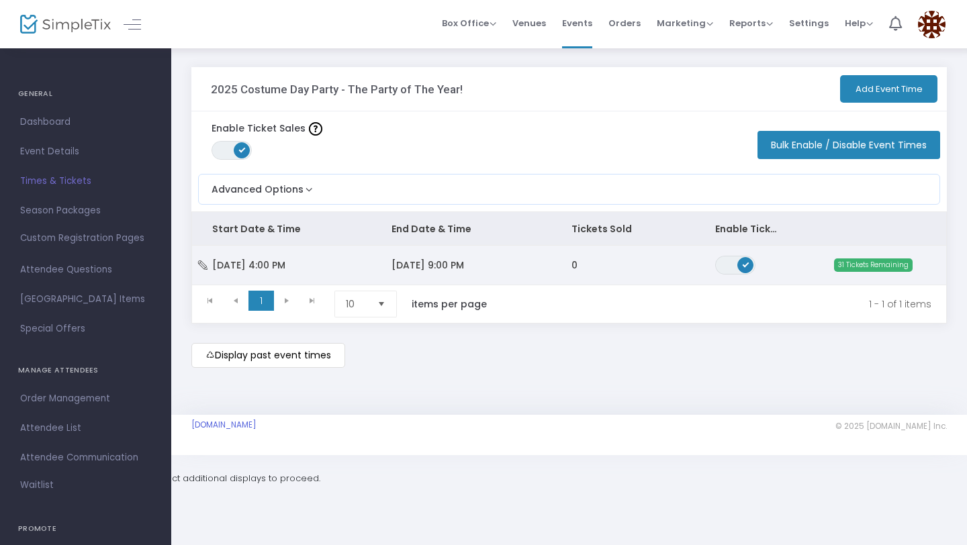
click at [638, 262] on td "0" at bounding box center [623, 265] width 144 height 39
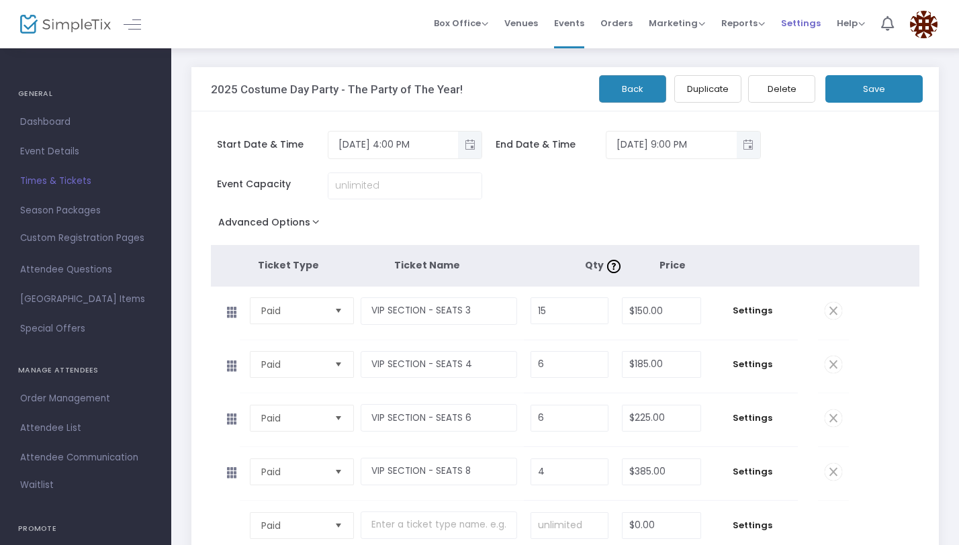
click at [796, 26] on span "Settings" at bounding box center [801, 23] width 40 height 34
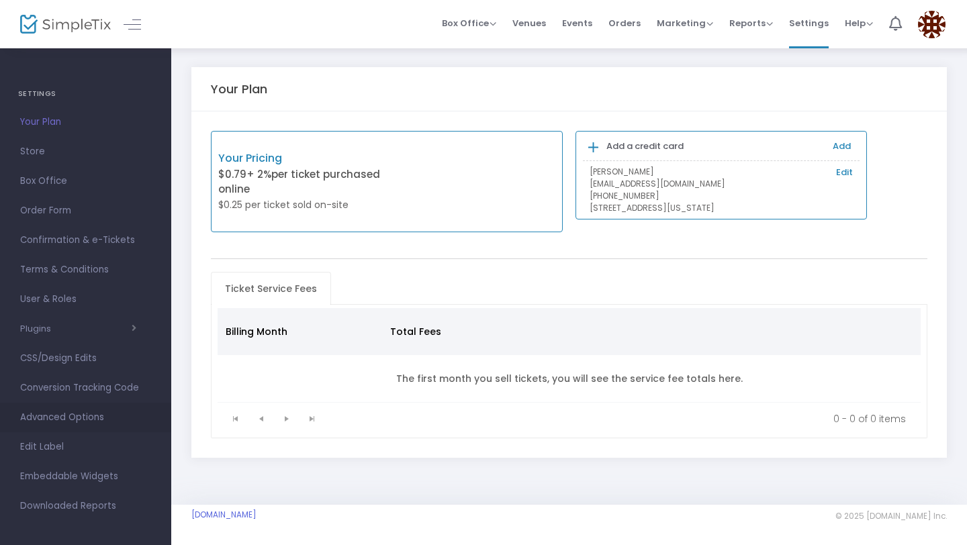
click at [86, 424] on span "Advanced Options" at bounding box center [85, 417] width 131 height 17
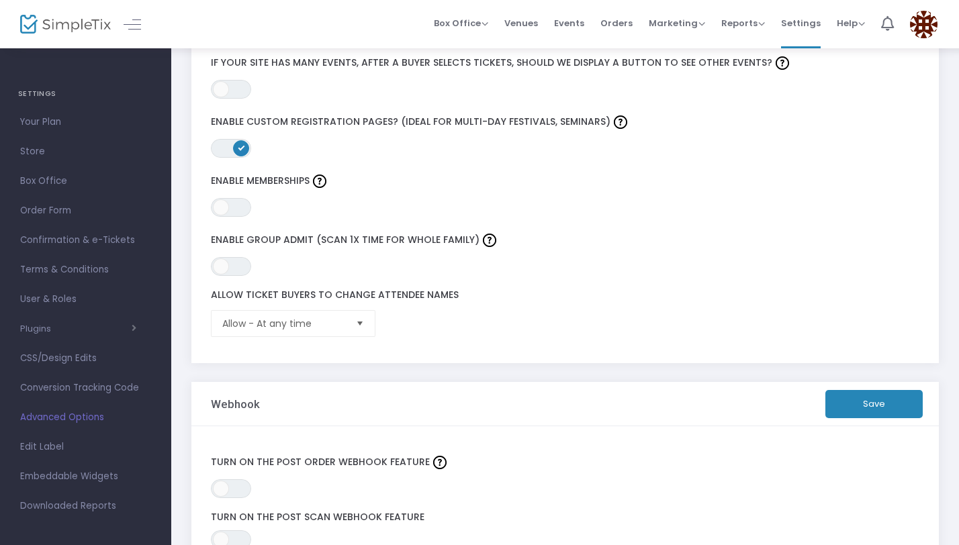
scroll to position [207, 0]
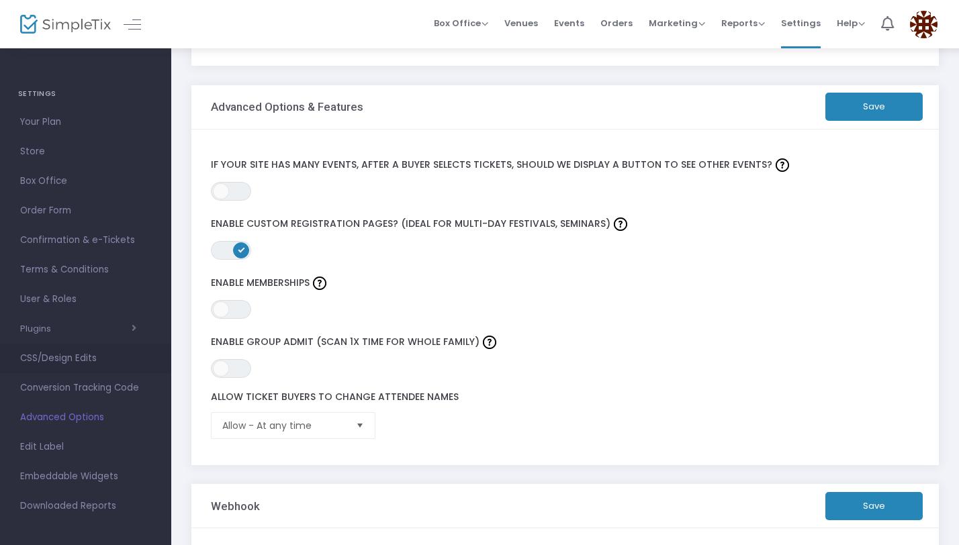
click at [89, 360] on span "CSS/Design Edits" at bounding box center [85, 358] width 131 height 17
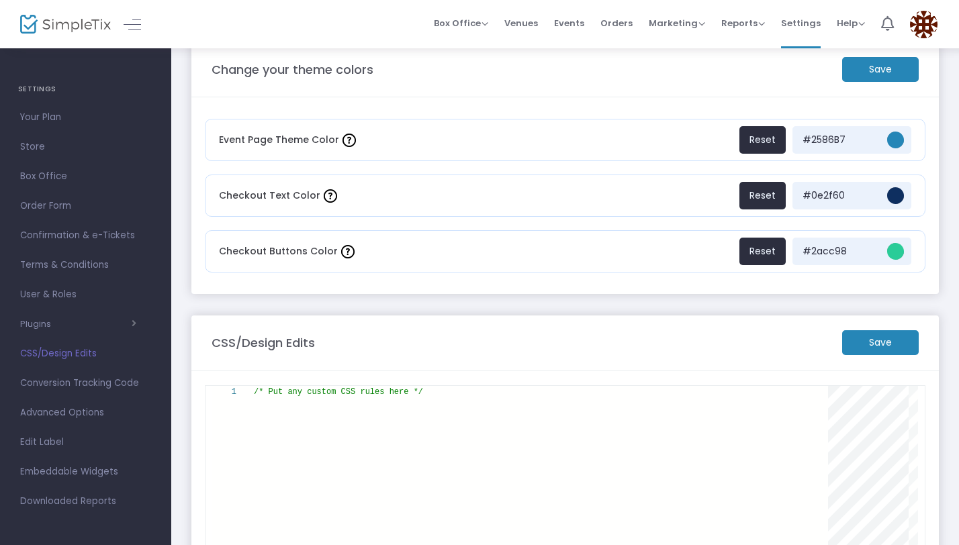
scroll to position [27, 0]
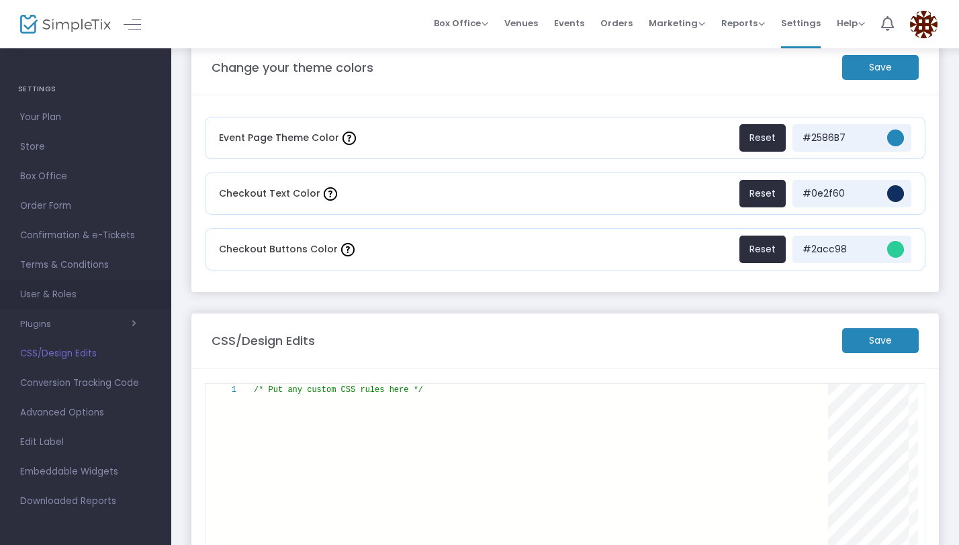
click at [62, 299] on span "User & Roles" at bounding box center [85, 294] width 131 height 17
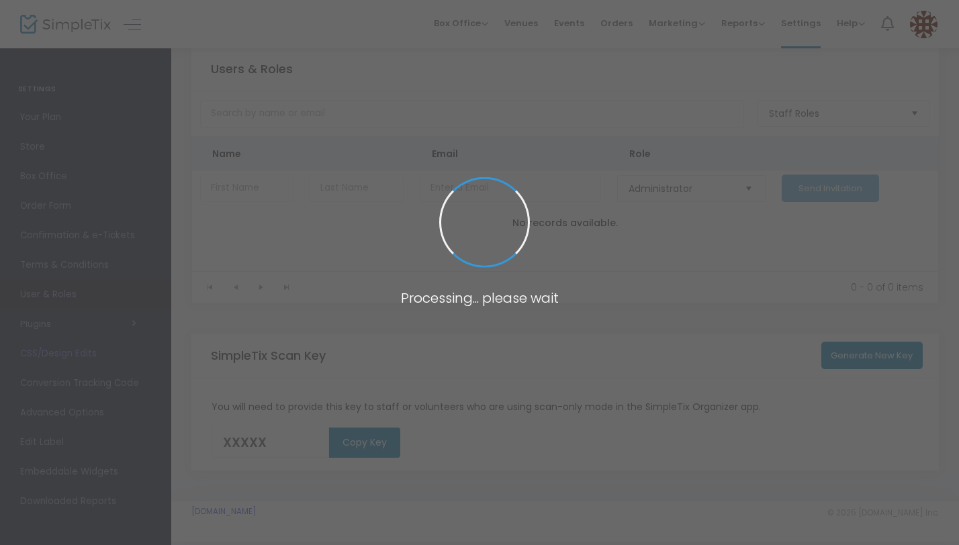
type input "ZXP0G"
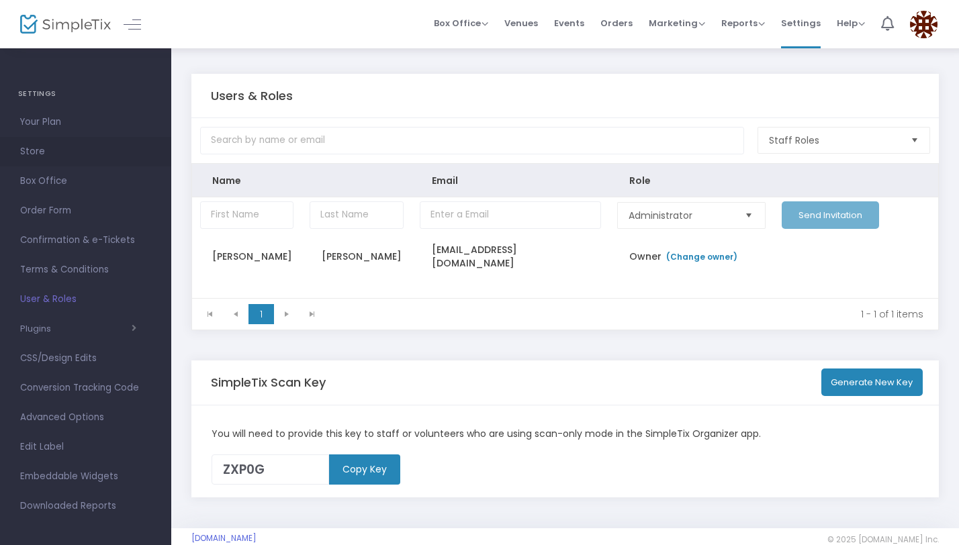
click at [37, 163] on link "Store" at bounding box center [85, 152] width 171 height 30
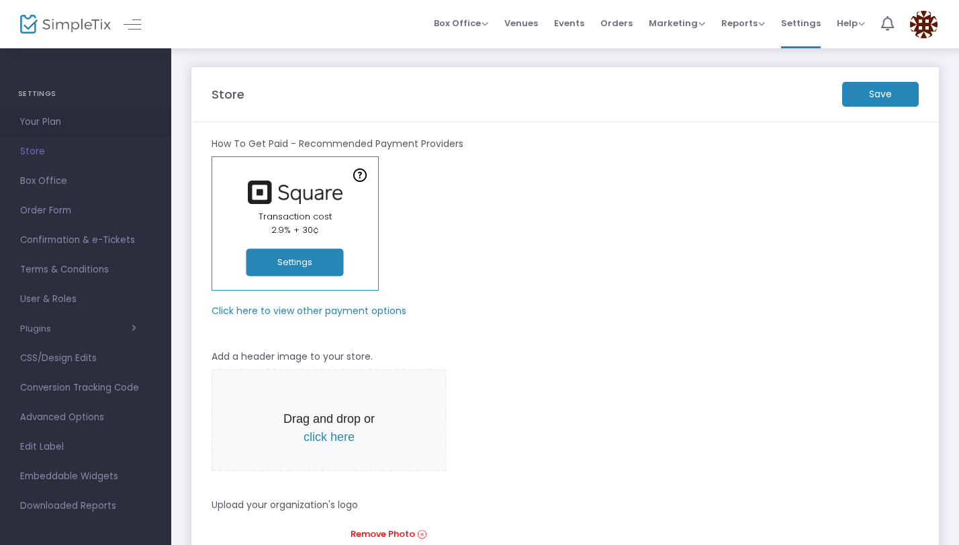
click at [52, 130] on span "Your Plan" at bounding box center [85, 121] width 131 height 17
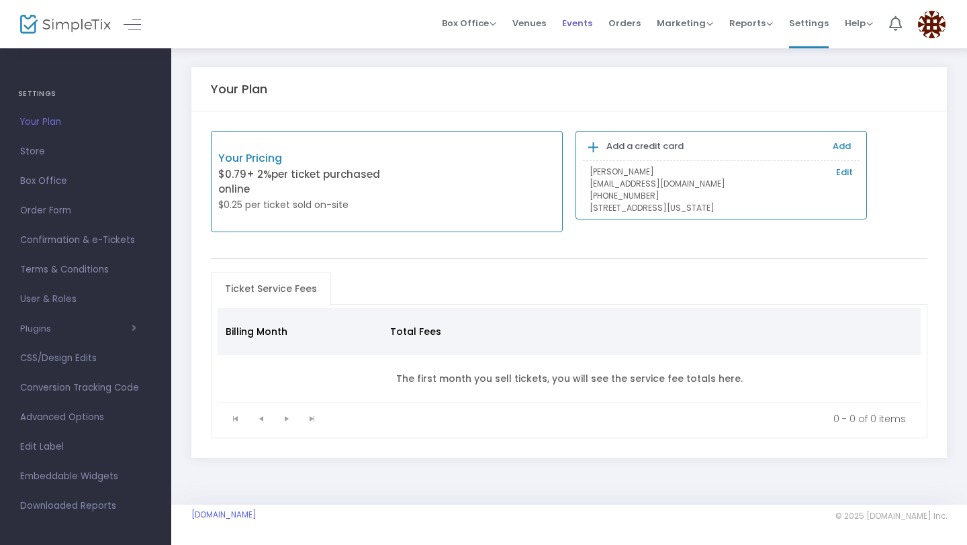
click at [575, 22] on span "Events" at bounding box center [577, 23] width 30 height 34
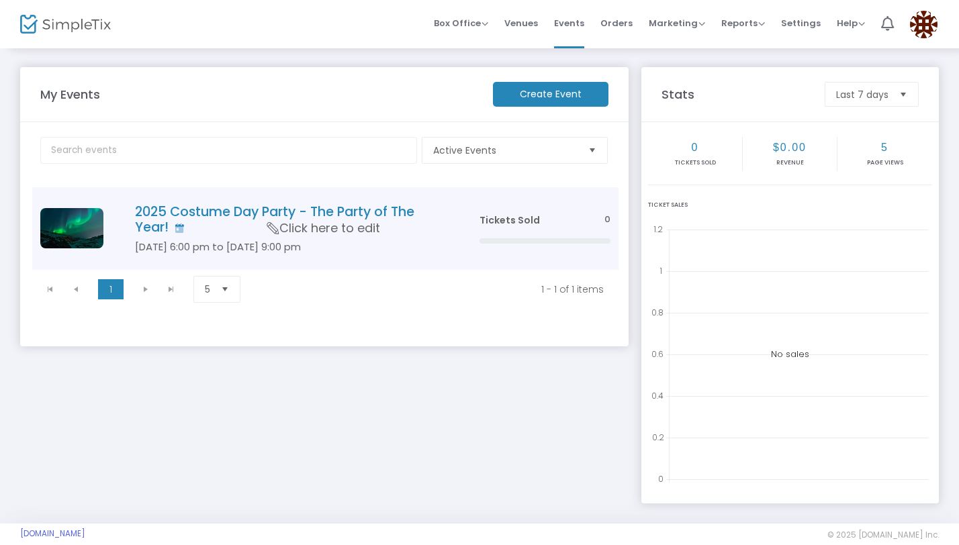
click at [279, 227] on span "Click here to edit" at bounding box center [323, 228] width 113 height 17
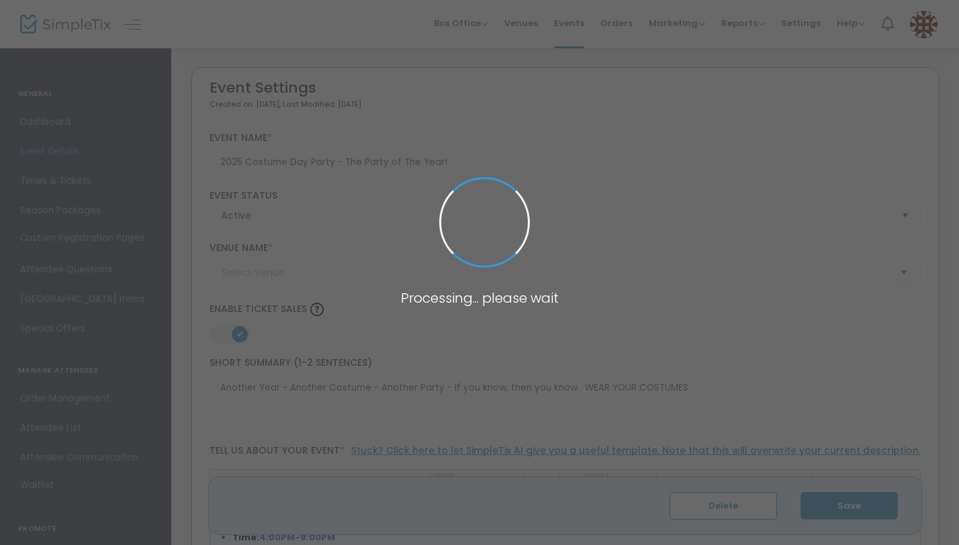
type input "The Eagles Nest"
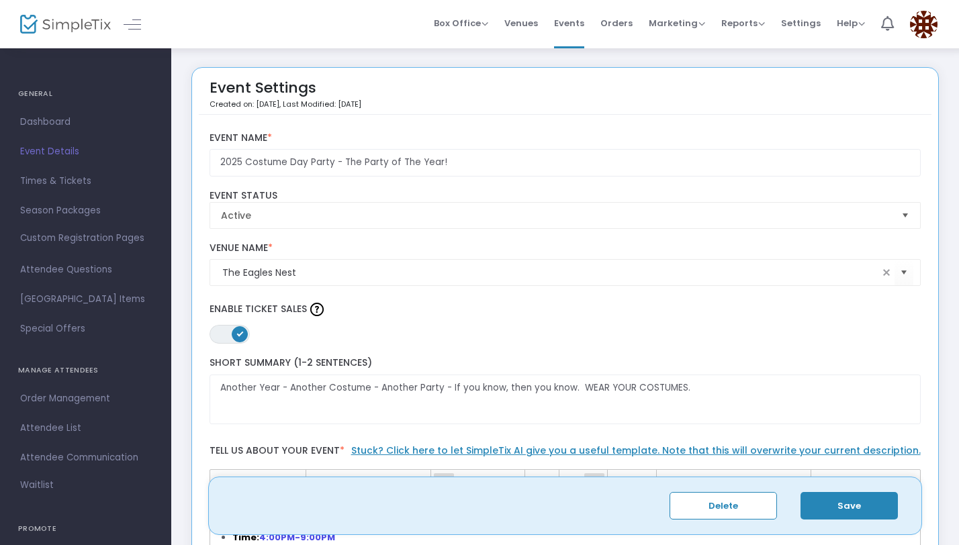
click at [334, 105] on span ", Last Modified: [DATE]" at bounding box center [320, 104] width 82 height 11
click at [281, 93] on div "Event Settings Created on: 9/12/2025 , Last Modified: 9/13/2025" at bounding box center [285, 95] width 152 height 40
click at [367, 212] on span "Active" at bounding box center [556, 215] width 670 height 13
click at [438, 132] on label "Event Name *" at bounding box center [565, 138] width 712 height 12
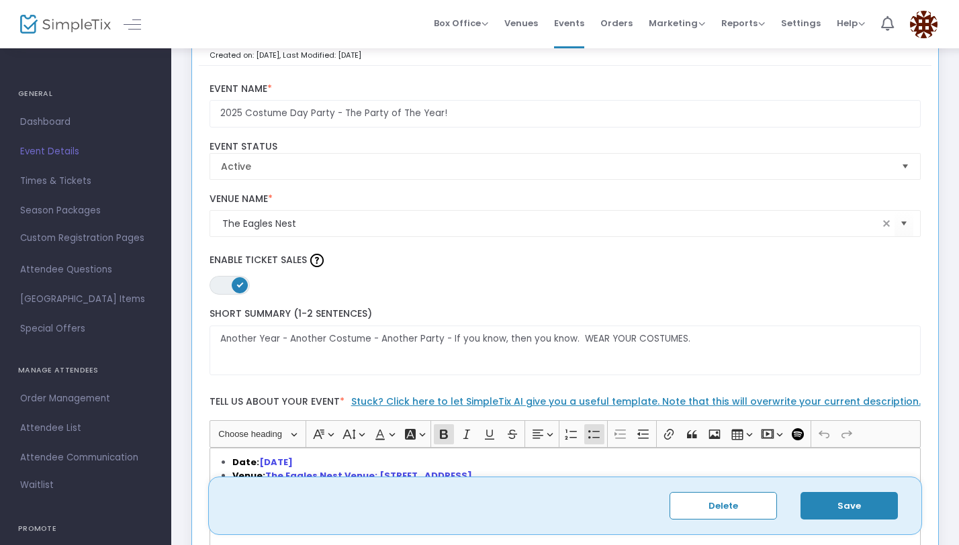
scroll to position [50, 0]
click at [718, 307] on div "Another Year - Another Costume - Another Party - If you know, then you know. WE…" at bounding box center [565, 341] width 724 height 81
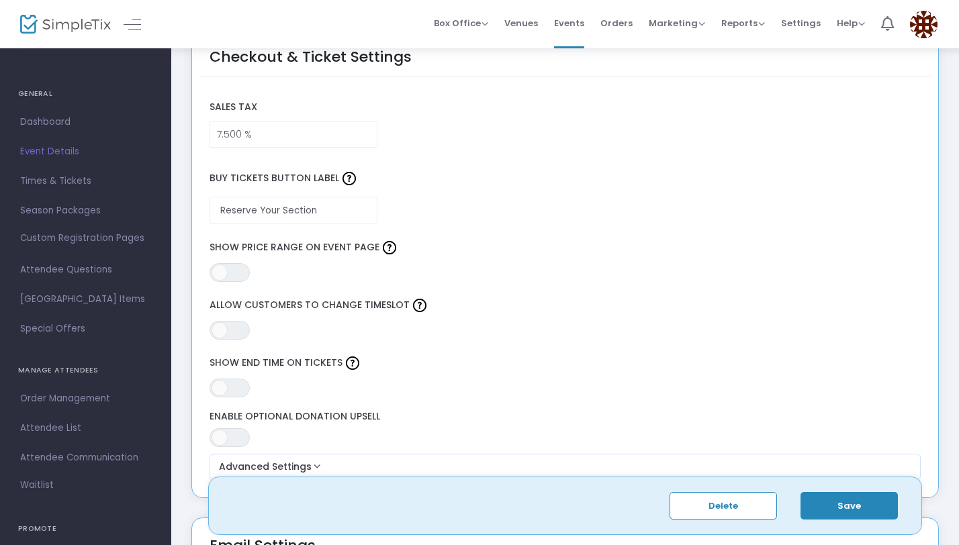
scroll to position [1040, 0]
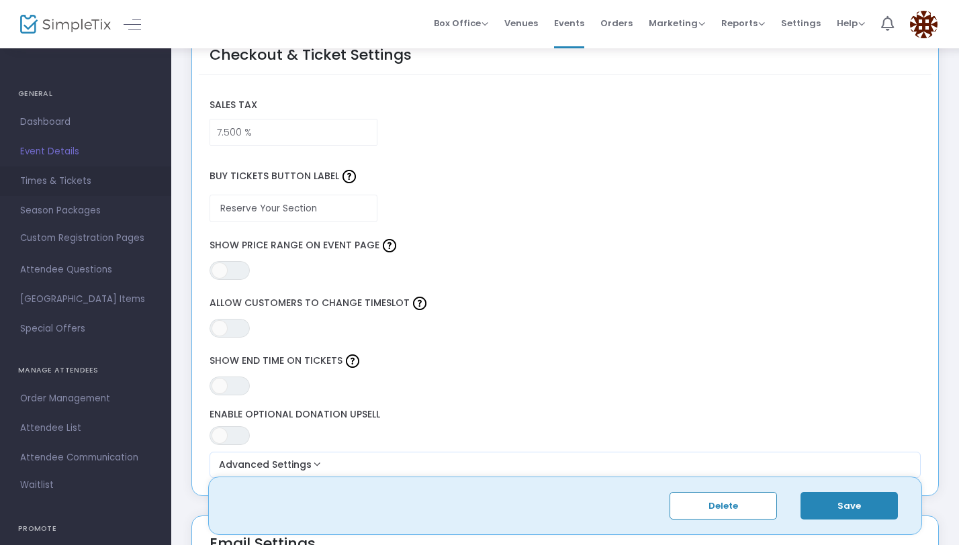
click at [73, 183] on span "Times & Tickets" at bounding box center [85, 181] width 131 height 17
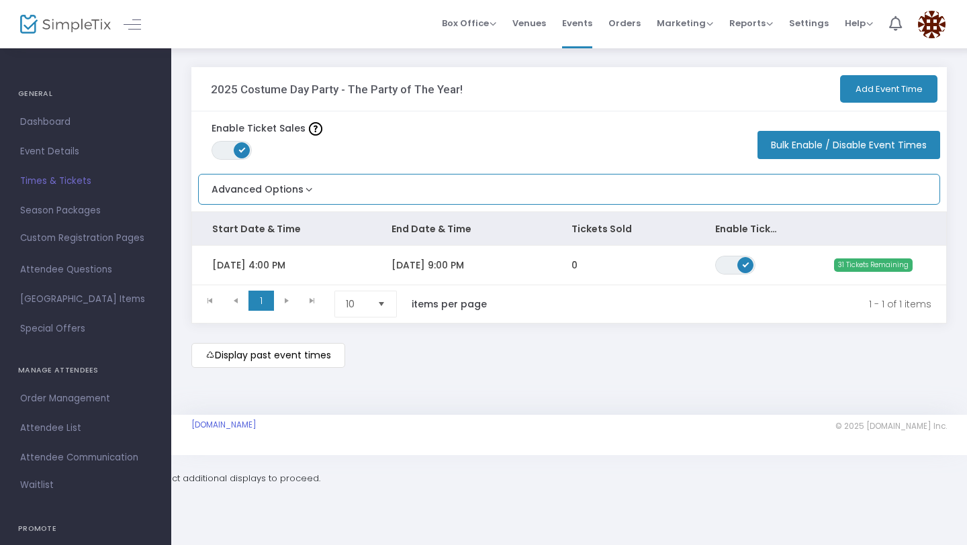
click at [307, 189] on button "Advanced Options" at bounding box center [257, 186] width 117 height 22
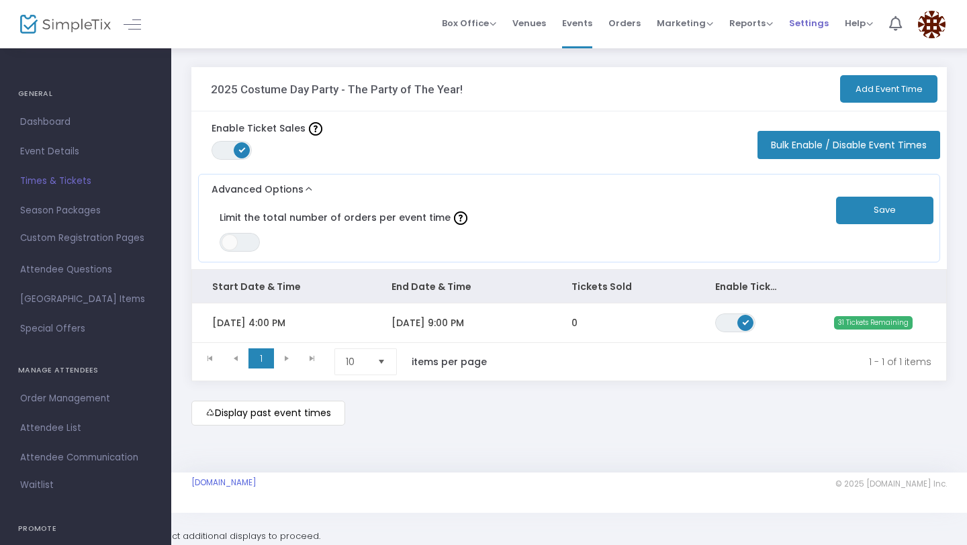
click at [816, 15] on span "Settings" at bounding box center [809, 23] width 40 height 34
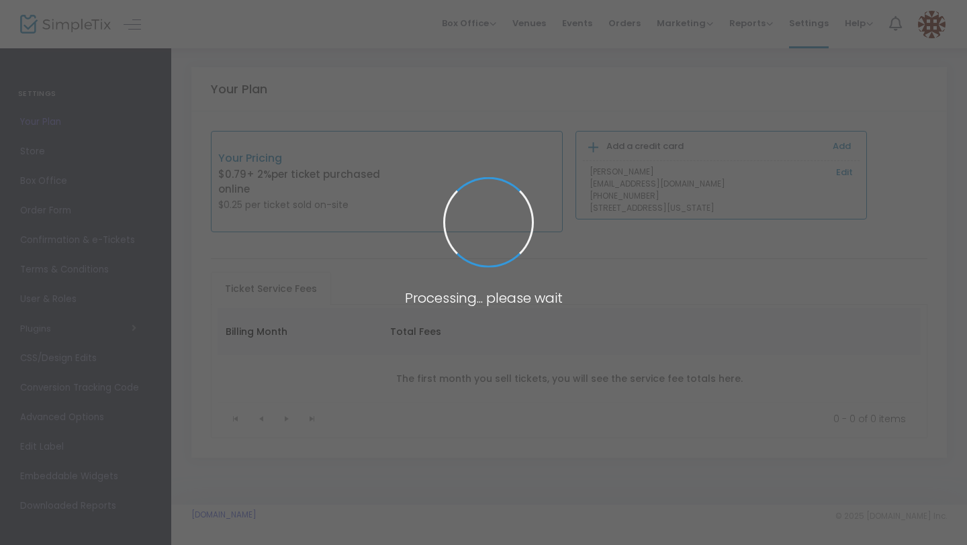
click at [861, 26] on body "Processing... please wait Box Office Sell Tickets Bookings Sell Season Pass Ven…" at bounding box center [483, 272] width 967 height 545
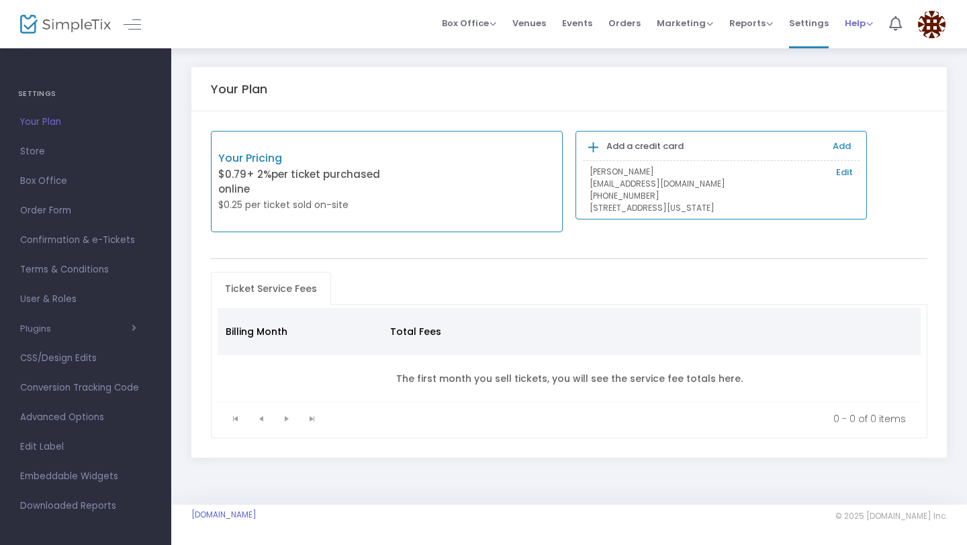
click at [868, 25] on span "Help" at bounding box center [858, 23] width 28 height 13
click at [875, 71] on li "Contact Support" at bounding box center [893, 71] width 99 height 26
